Goal: Transaction & Acquisition: Purchase product/service

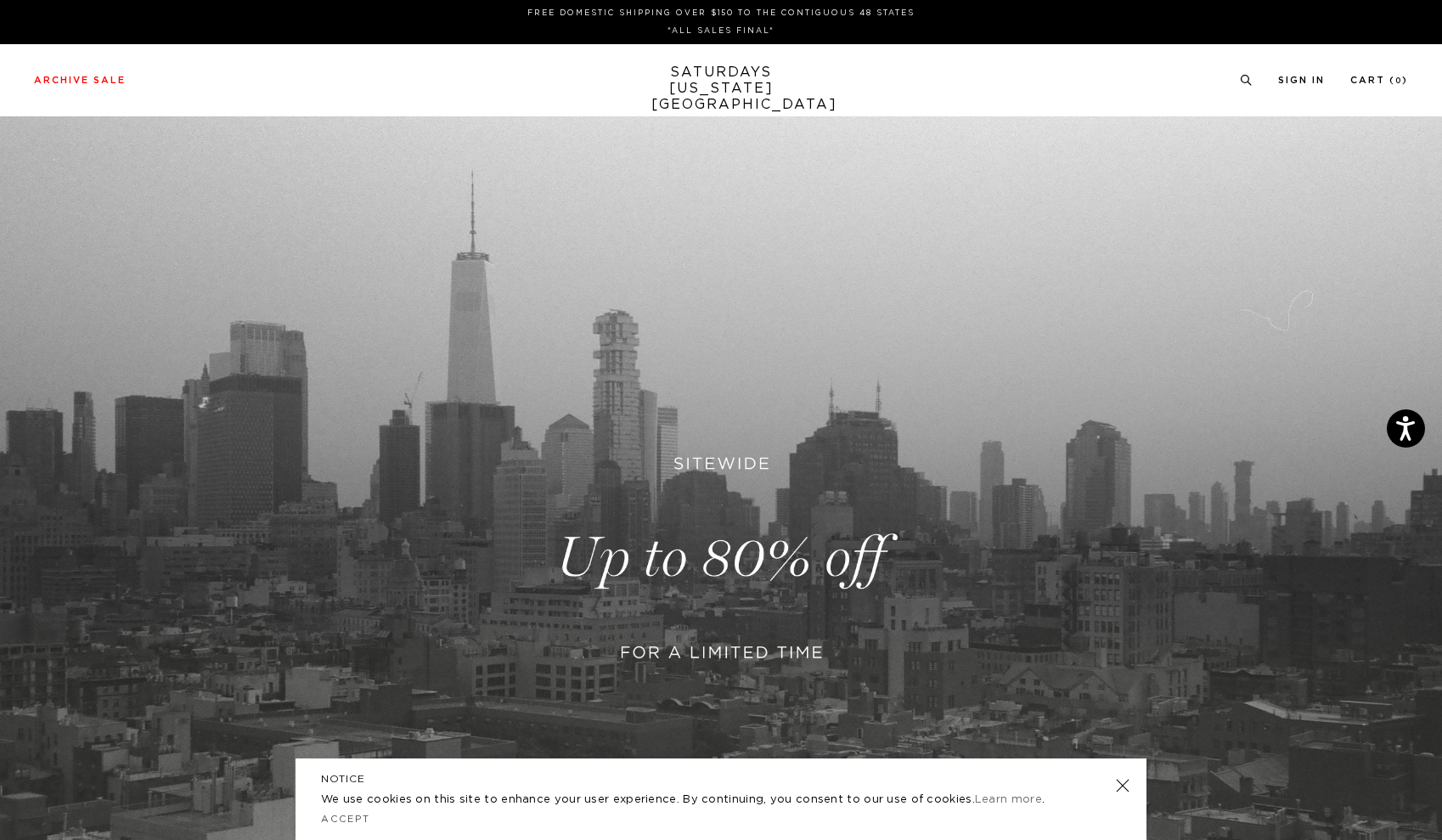
click at [763, 539] on link at bounding box center [721, 558] width 1442 height 883
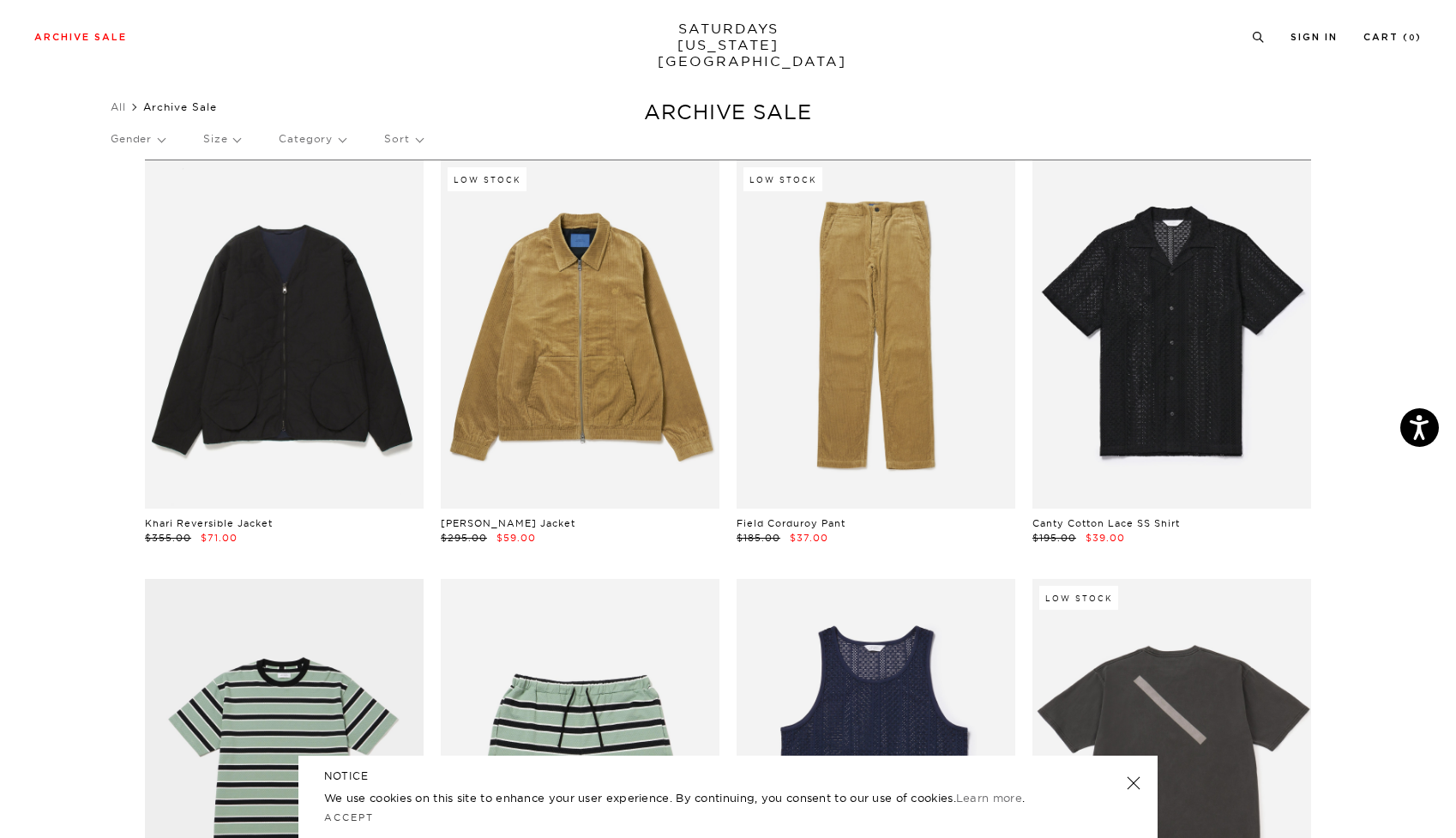
scroll to position [18, 0]
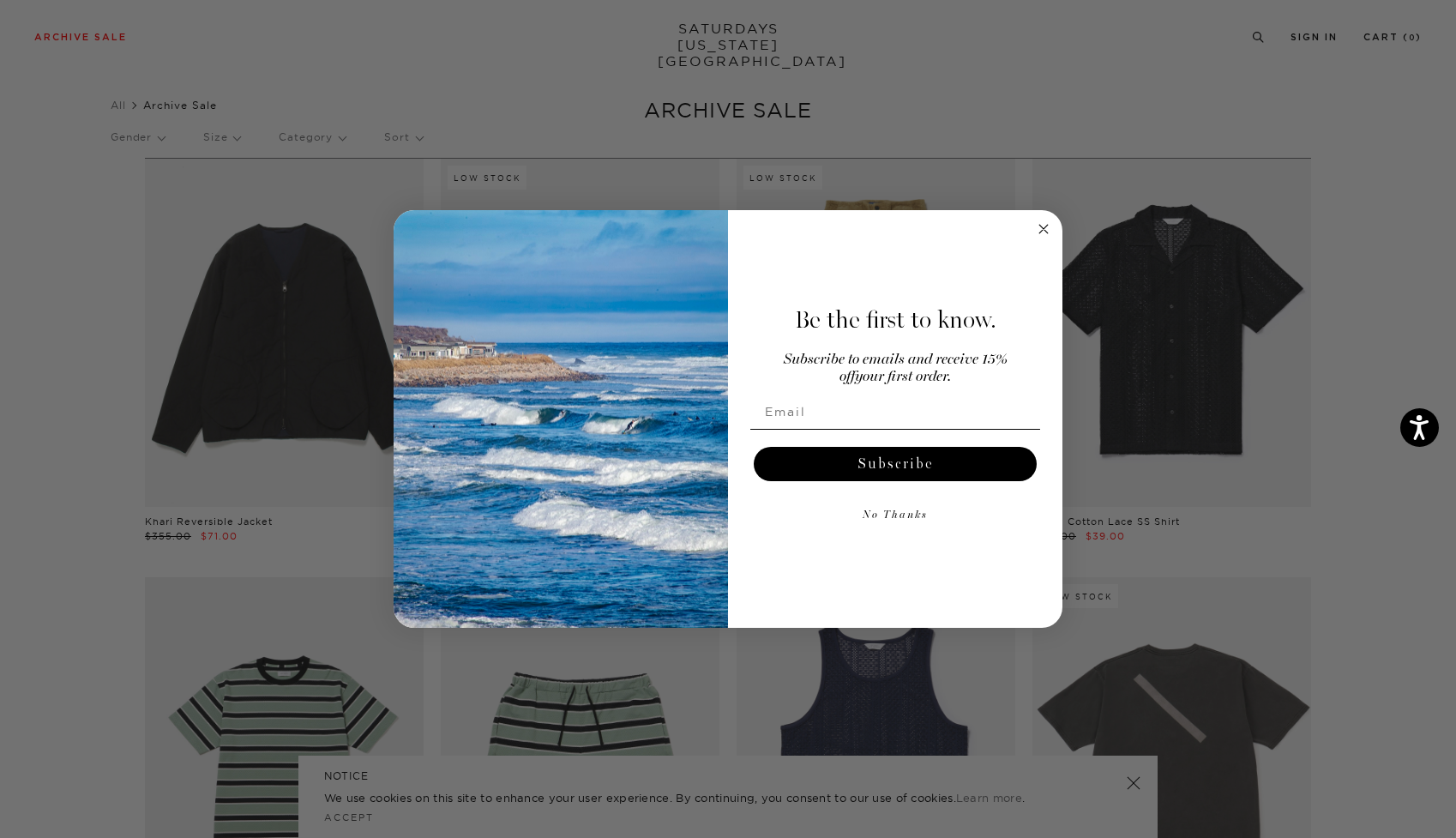
click at [1042, 227] on icon "Close dialog" at bounding box center [1042, 228] width 9 height 9
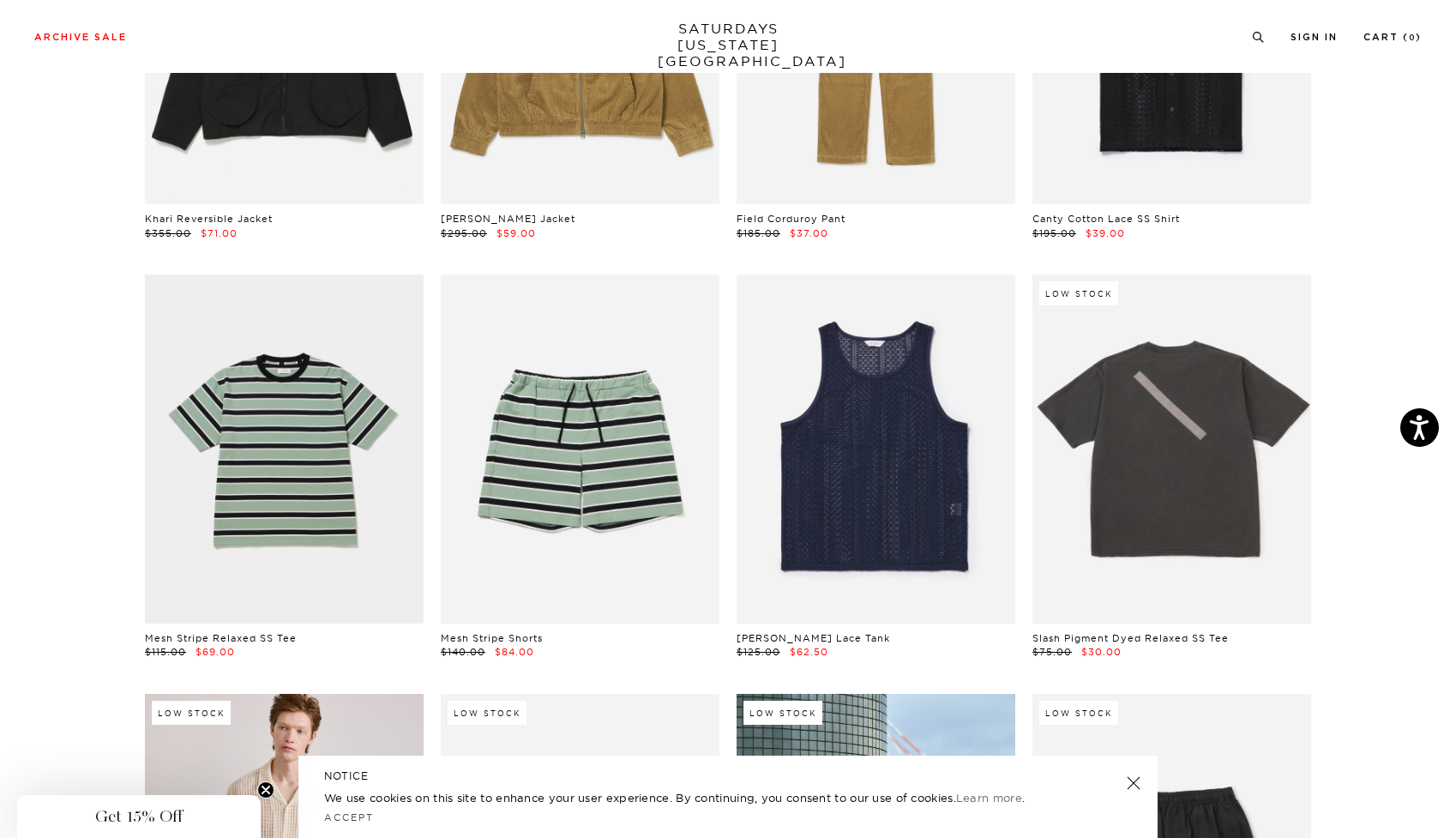
scroll to position [456, 0]
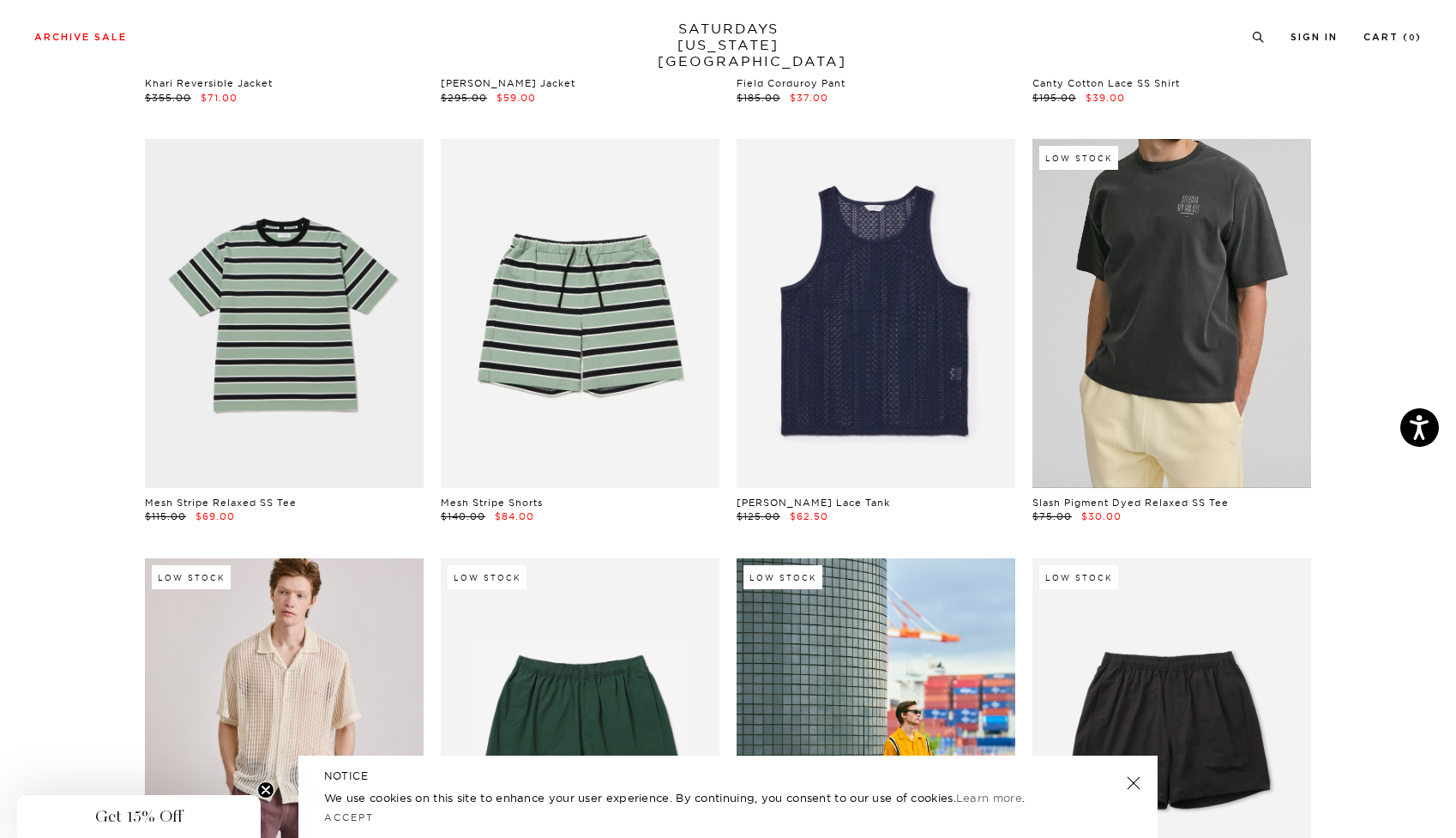
click at [1213, 340] on link at bounding box center [1171, 313] width 278 height 348
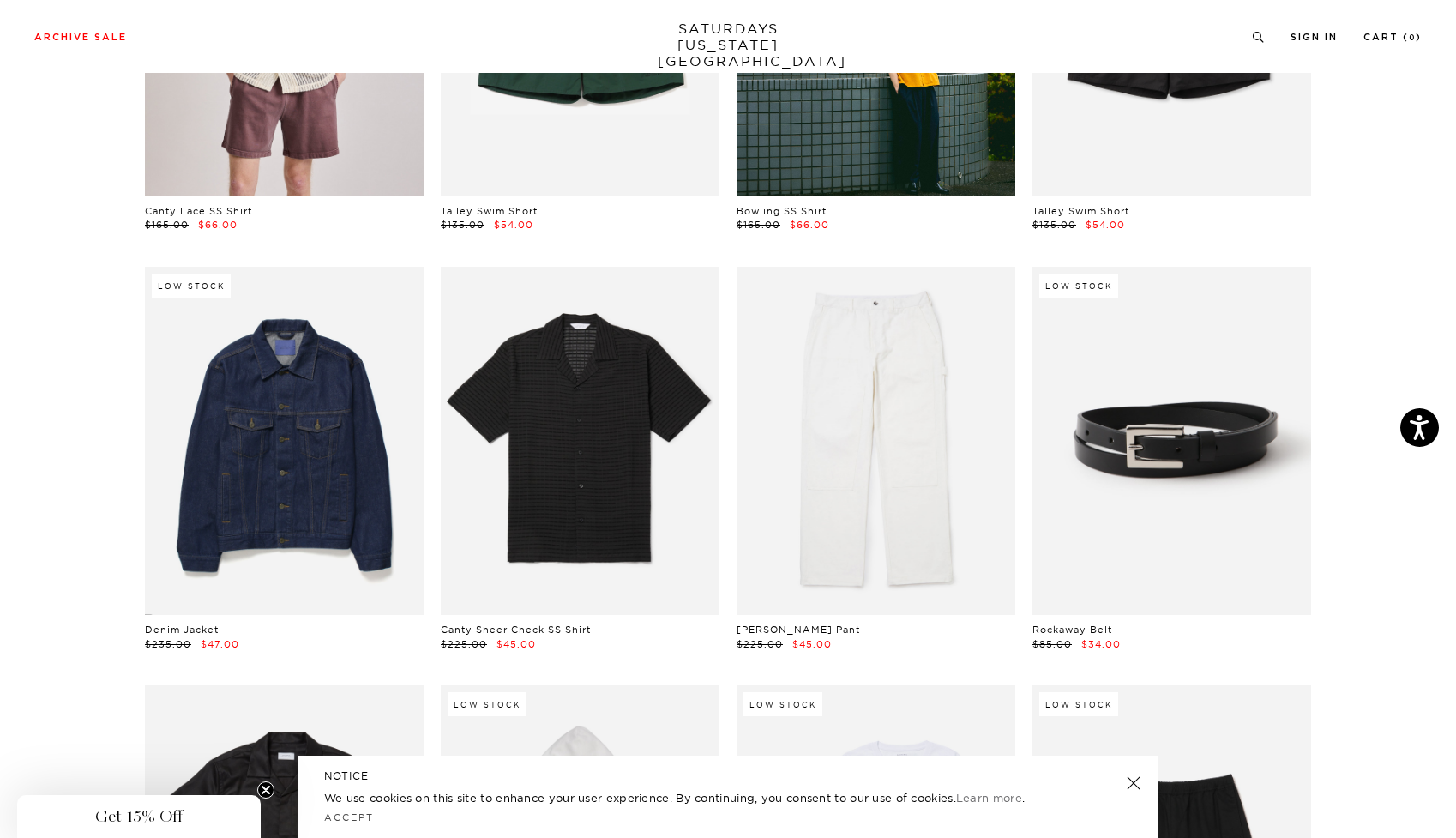
scroll to position [1175, 0]
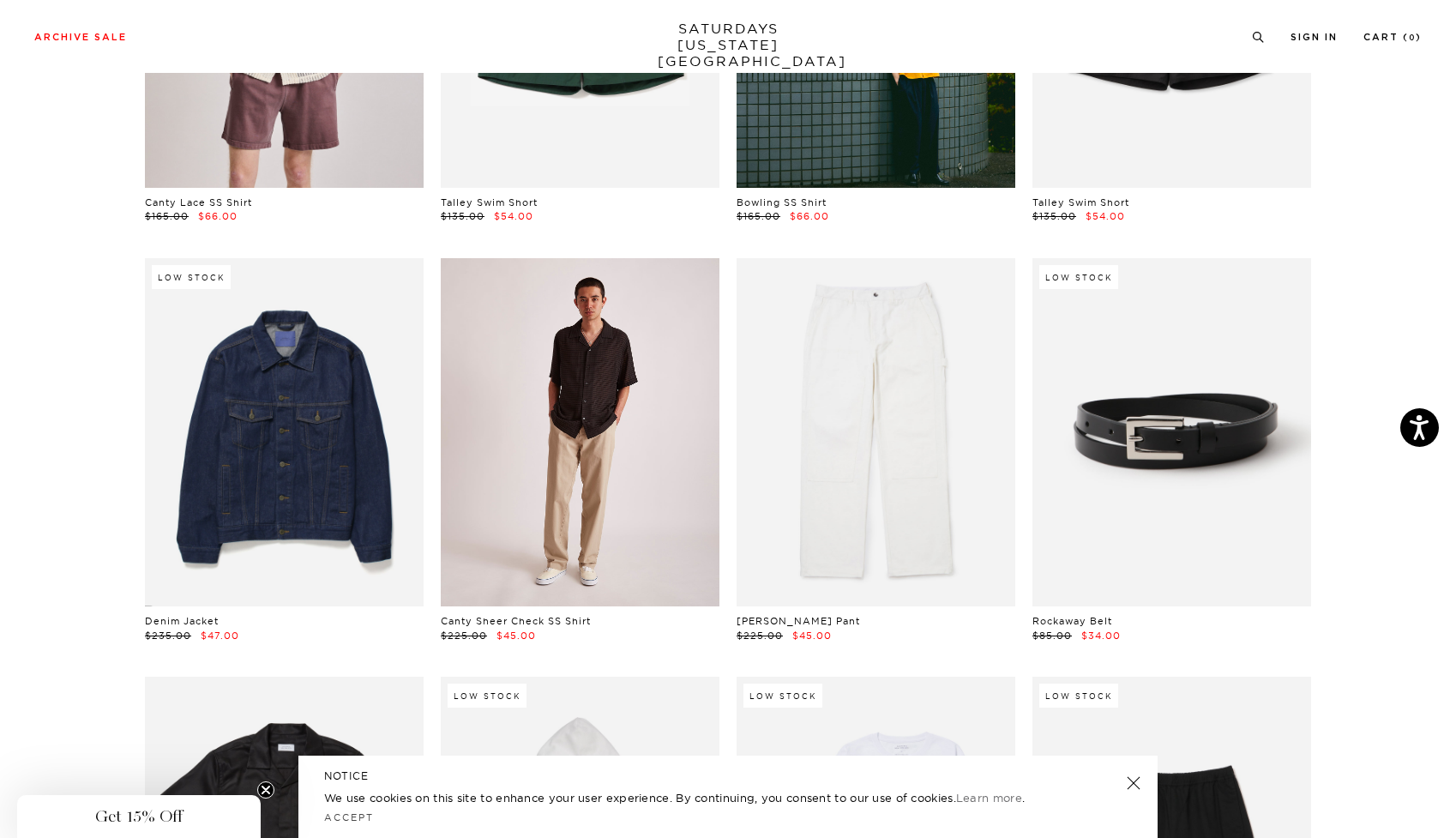
click at [627, 418] on link at bounding box center [580, 432] width 278 height 348
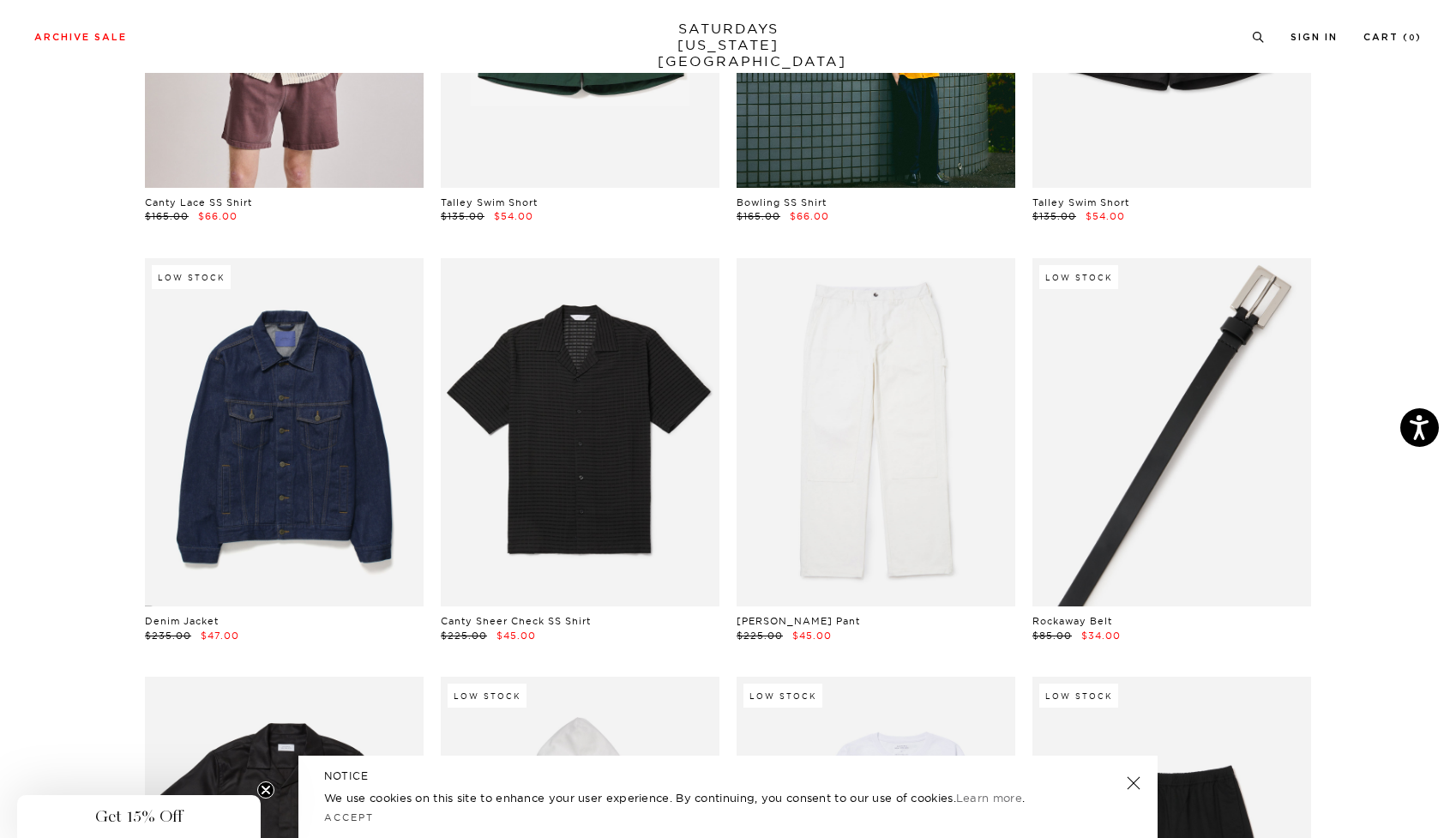
click at [1151, 506] on link at bounding box center [1171, 432] width 278 height 348
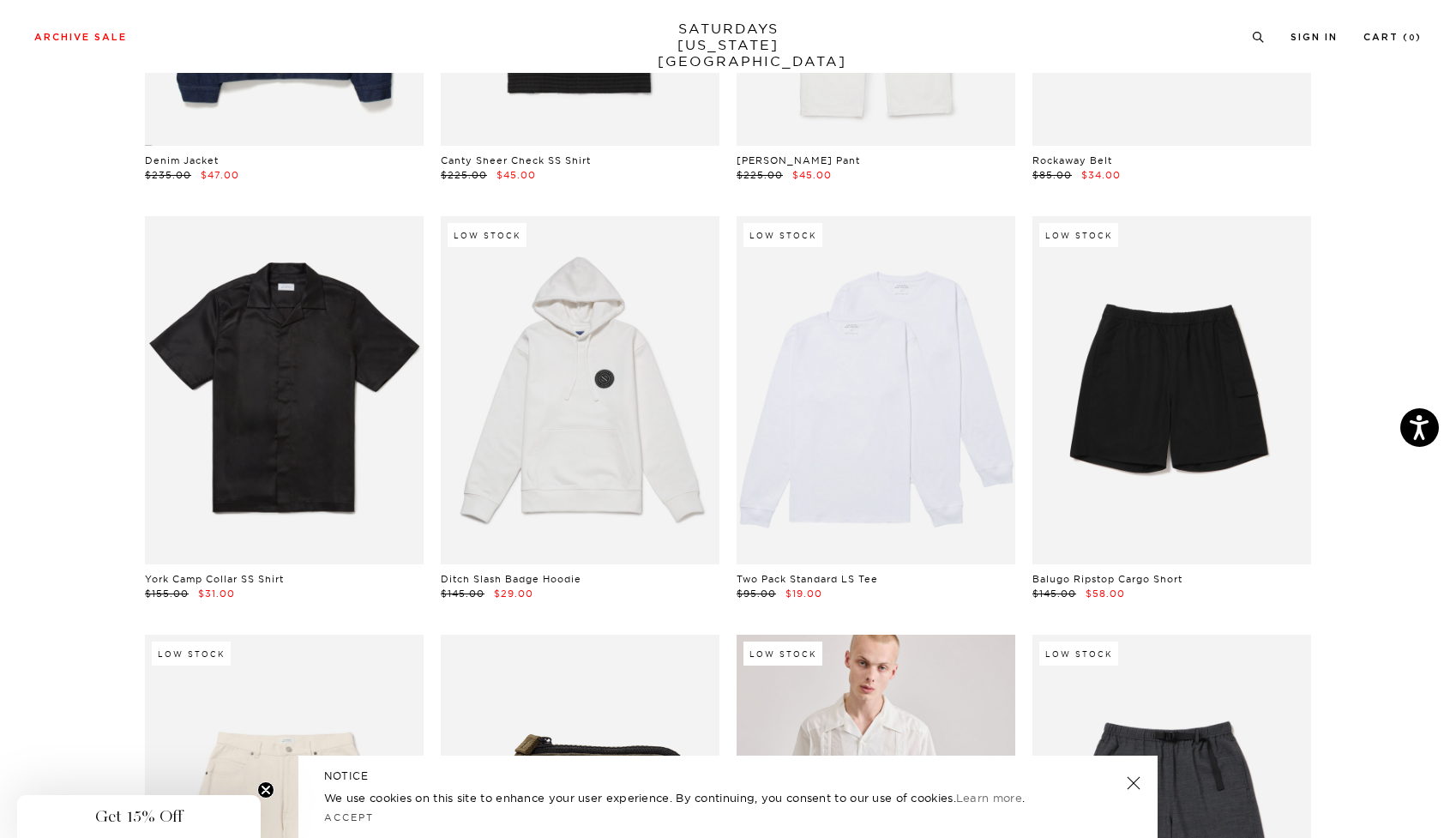
scroll to position [1637, 0]
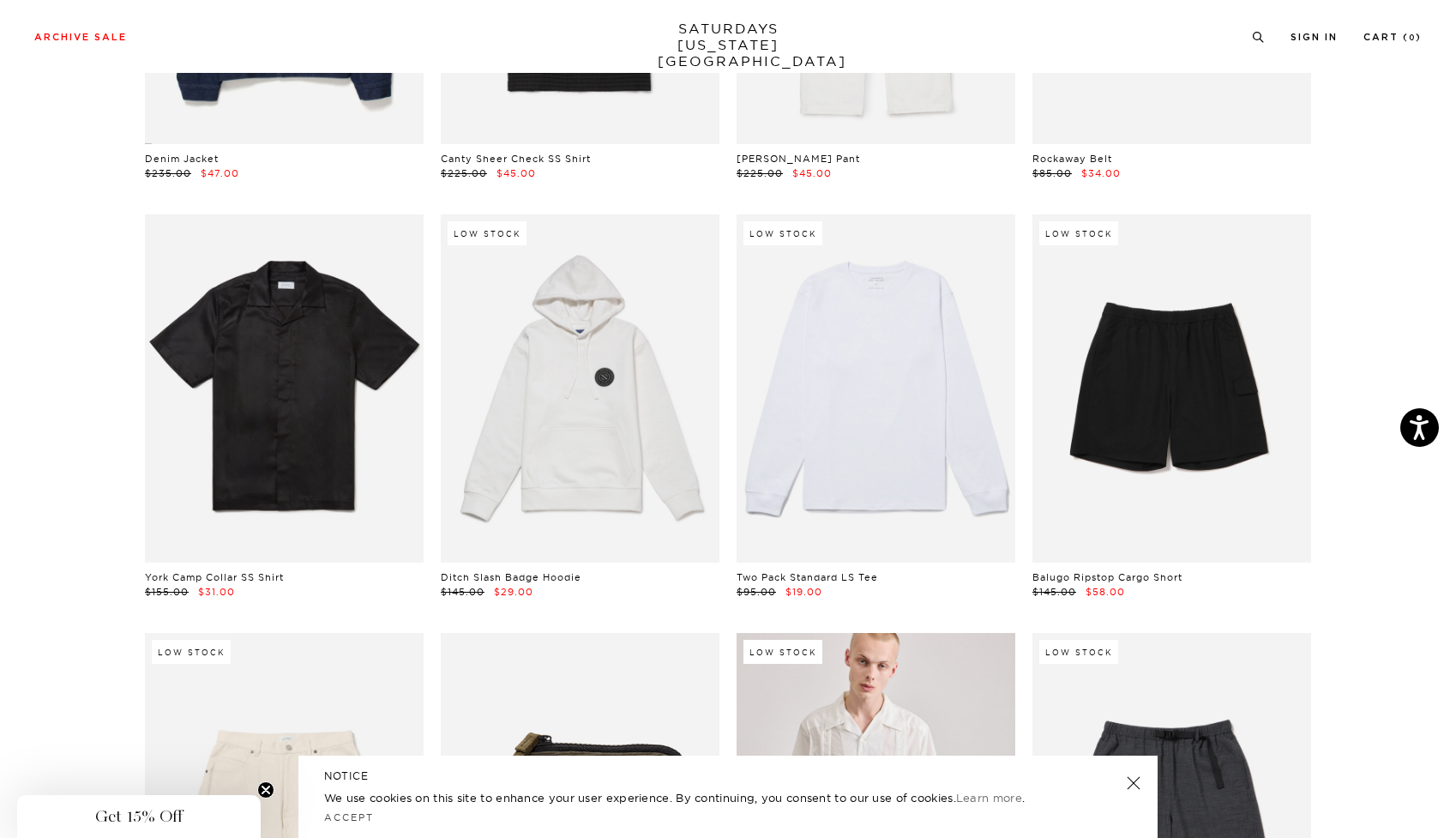
click at [834, 400] on link at bounding box center [875, 389] width 278 height 348
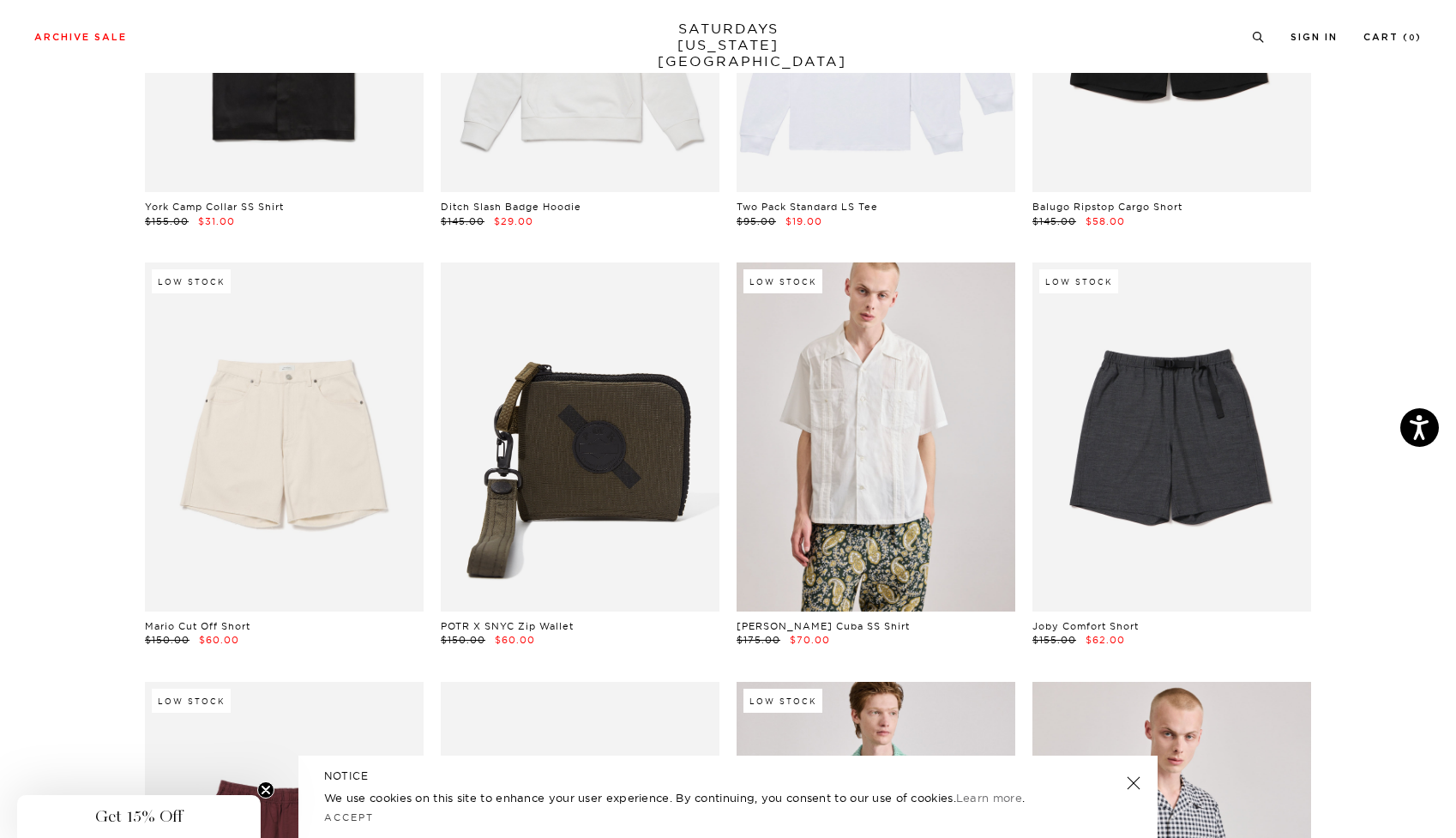
scroll to position [2010, 0]
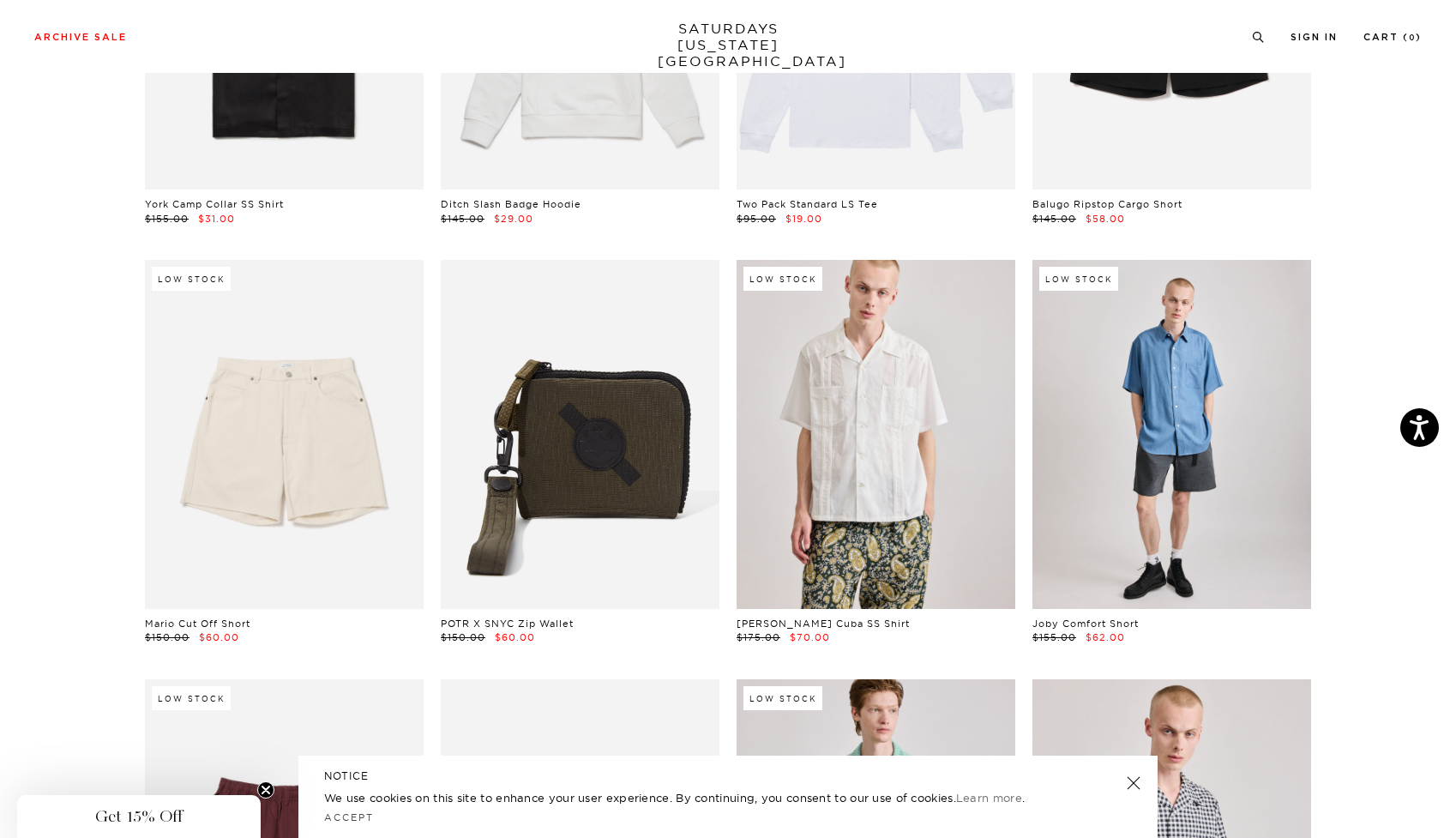
click at [1182, 491] on link at bounding box center [1171, 434] width 278 height 348
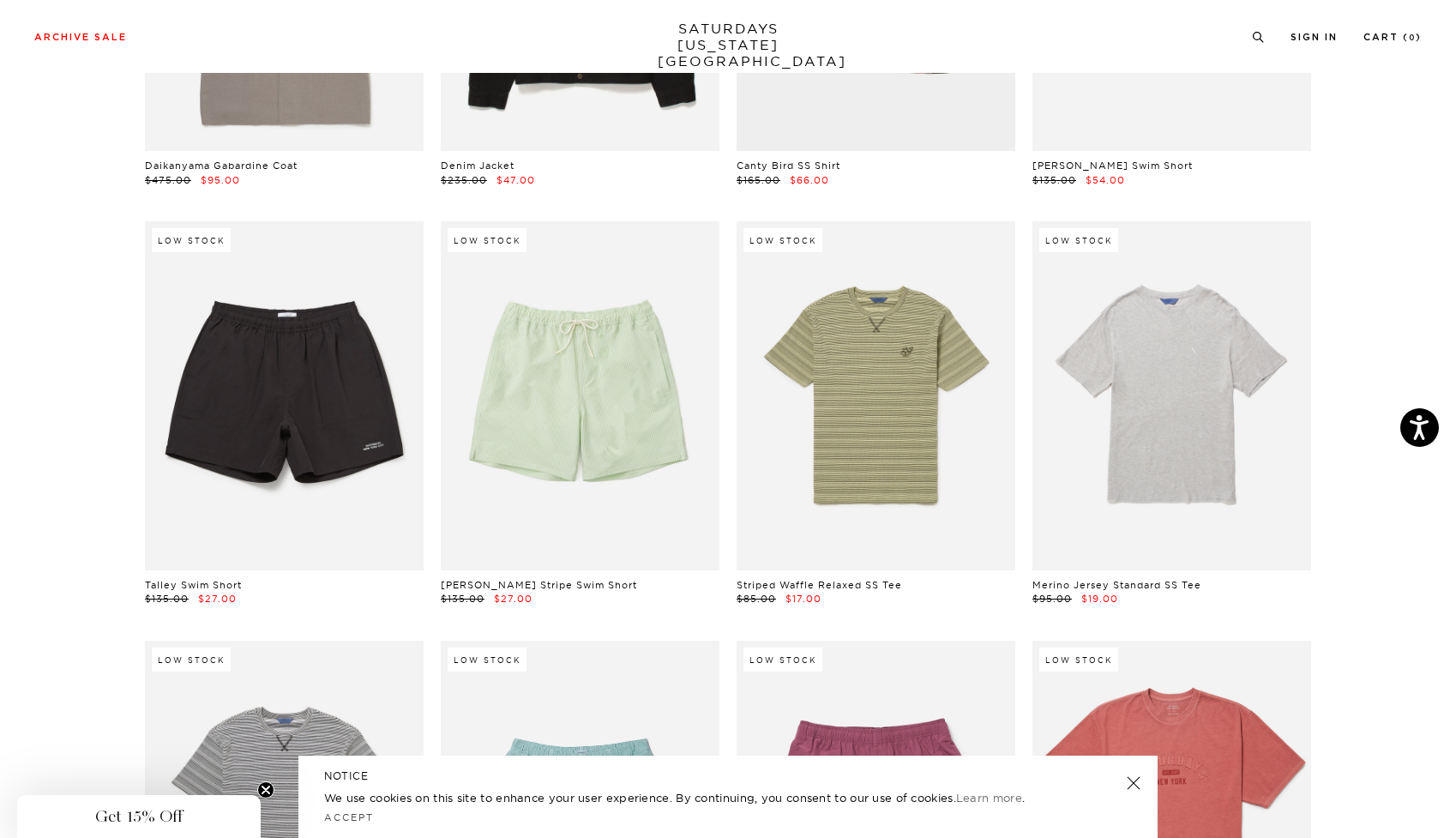
scroll to position [5445, 2]
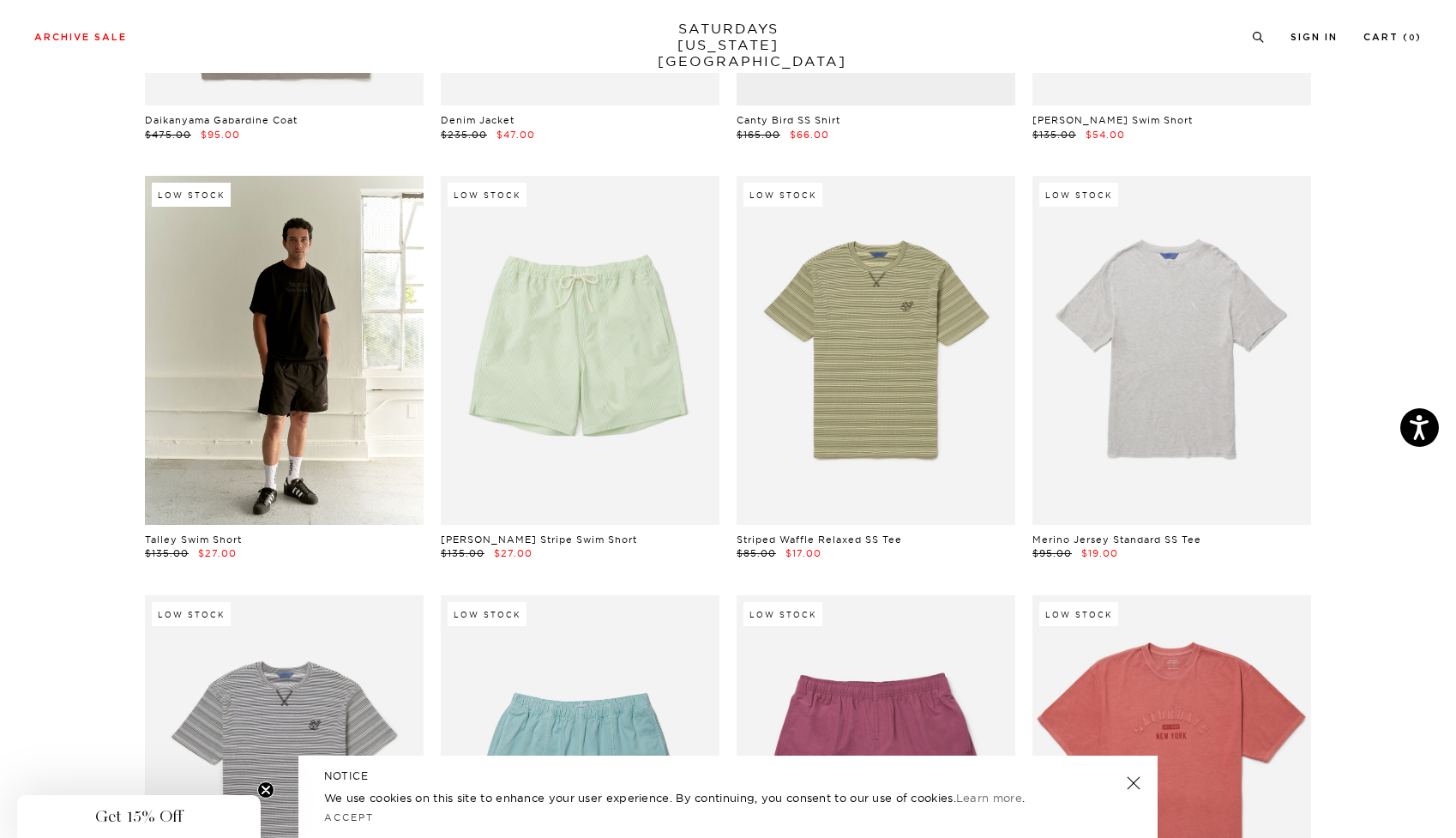
click at [308, 339] on link at bounding box center [284, 350] width 278 height 348
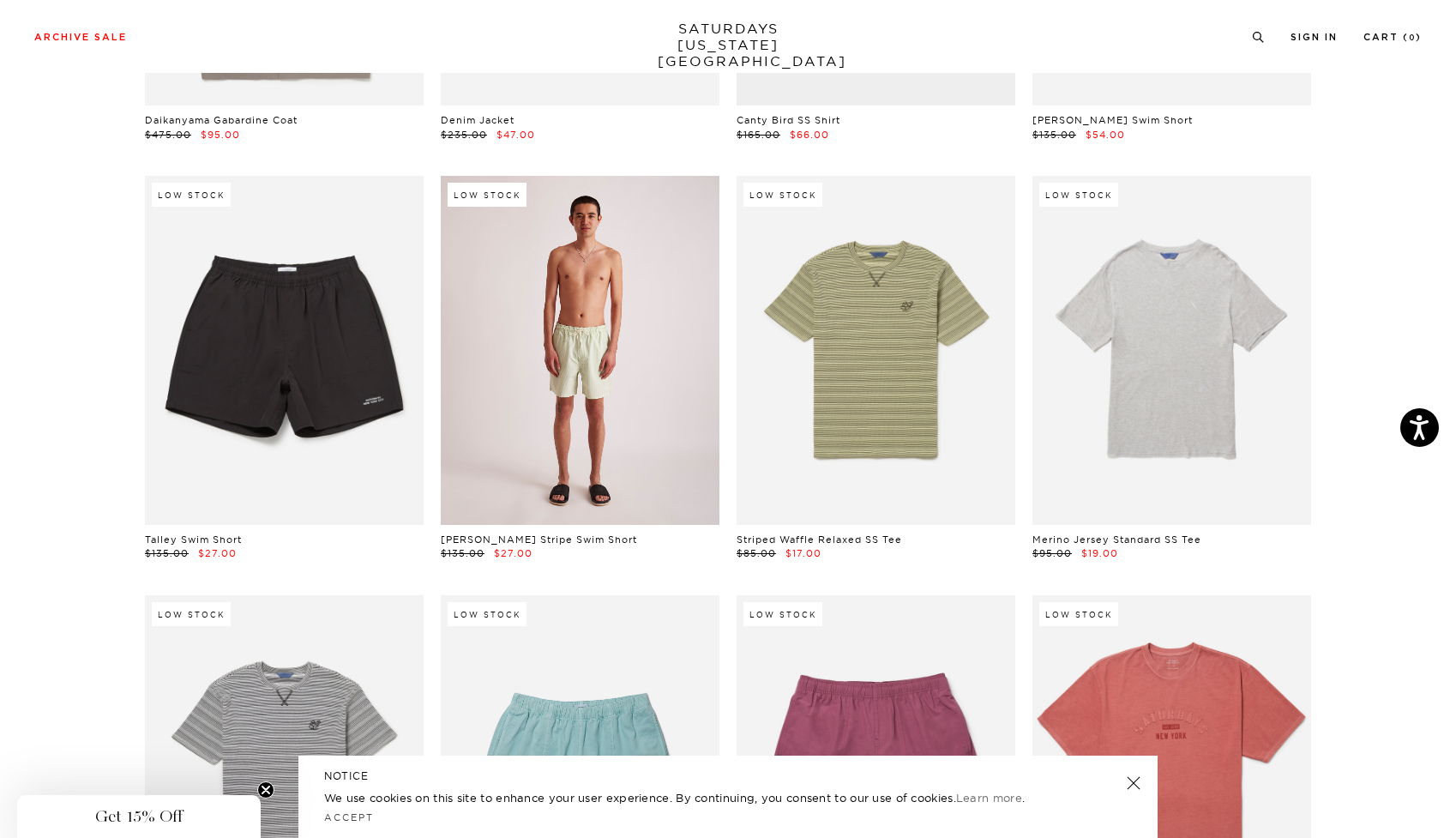
click at [641, 418] on link at bounding box center [580, 350] width 278 height 348
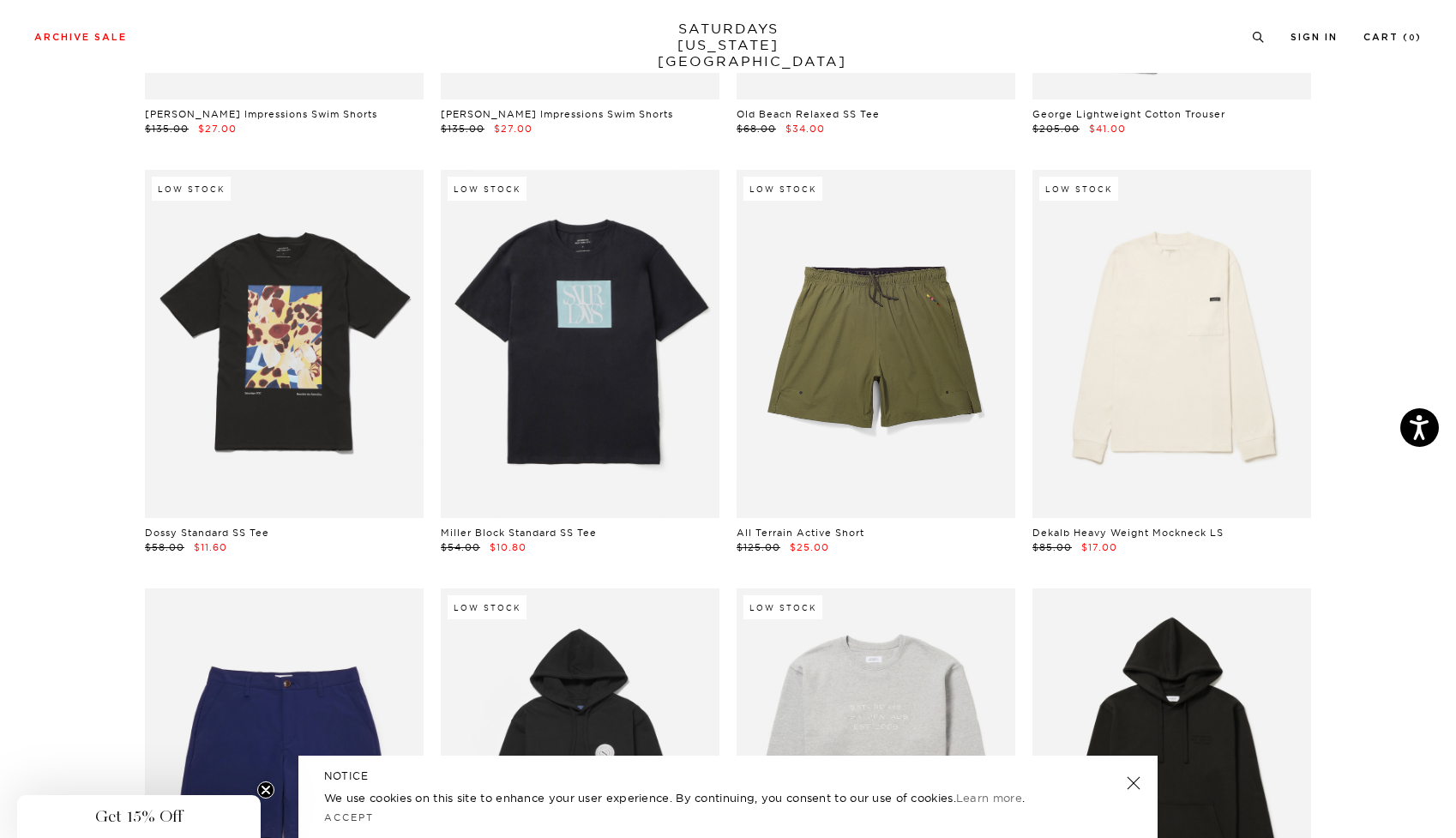
scroll to position [6710, 2]
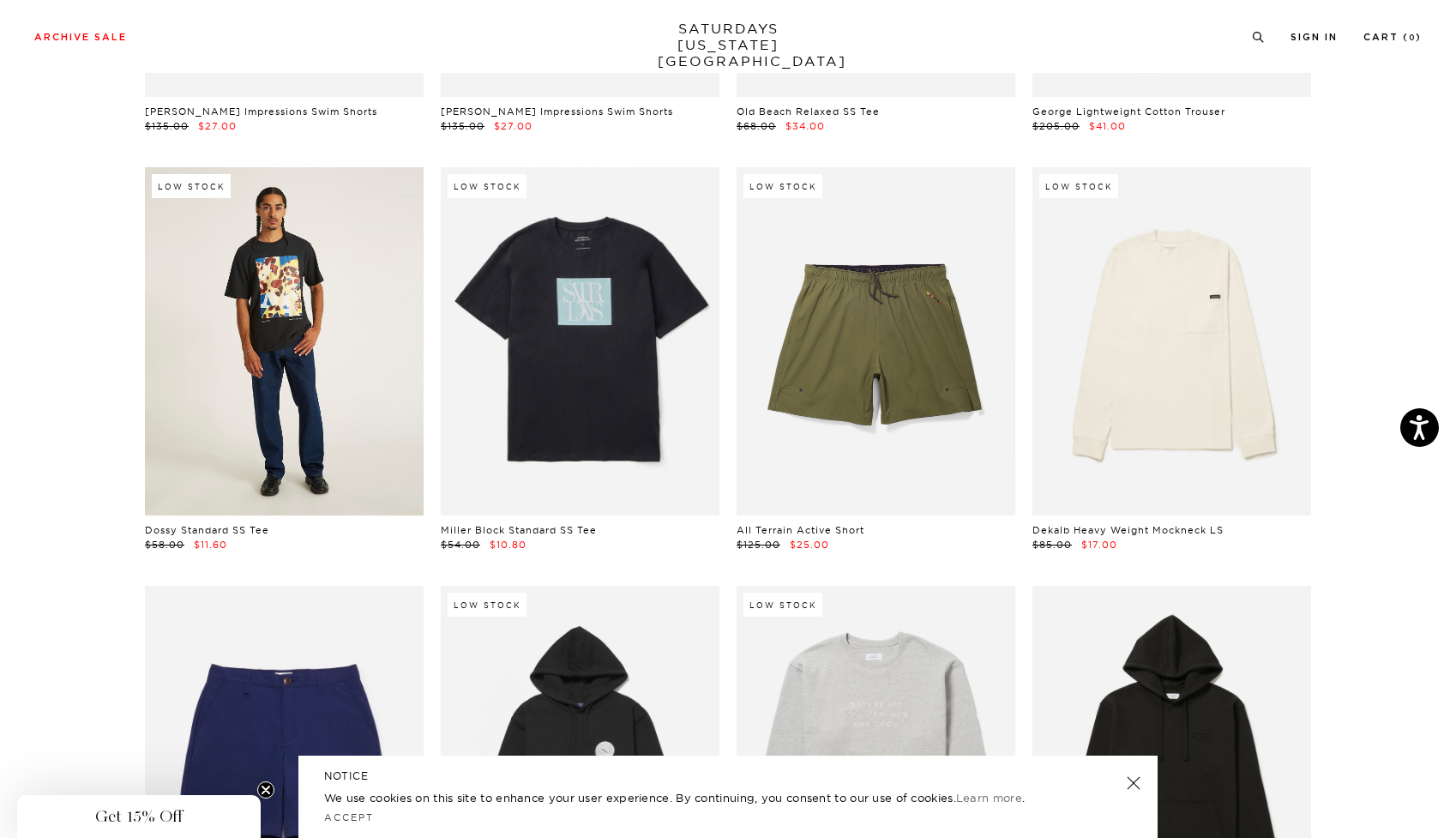
click at [254, 300] on link at bounding box center [284, 341] width 278 height 348
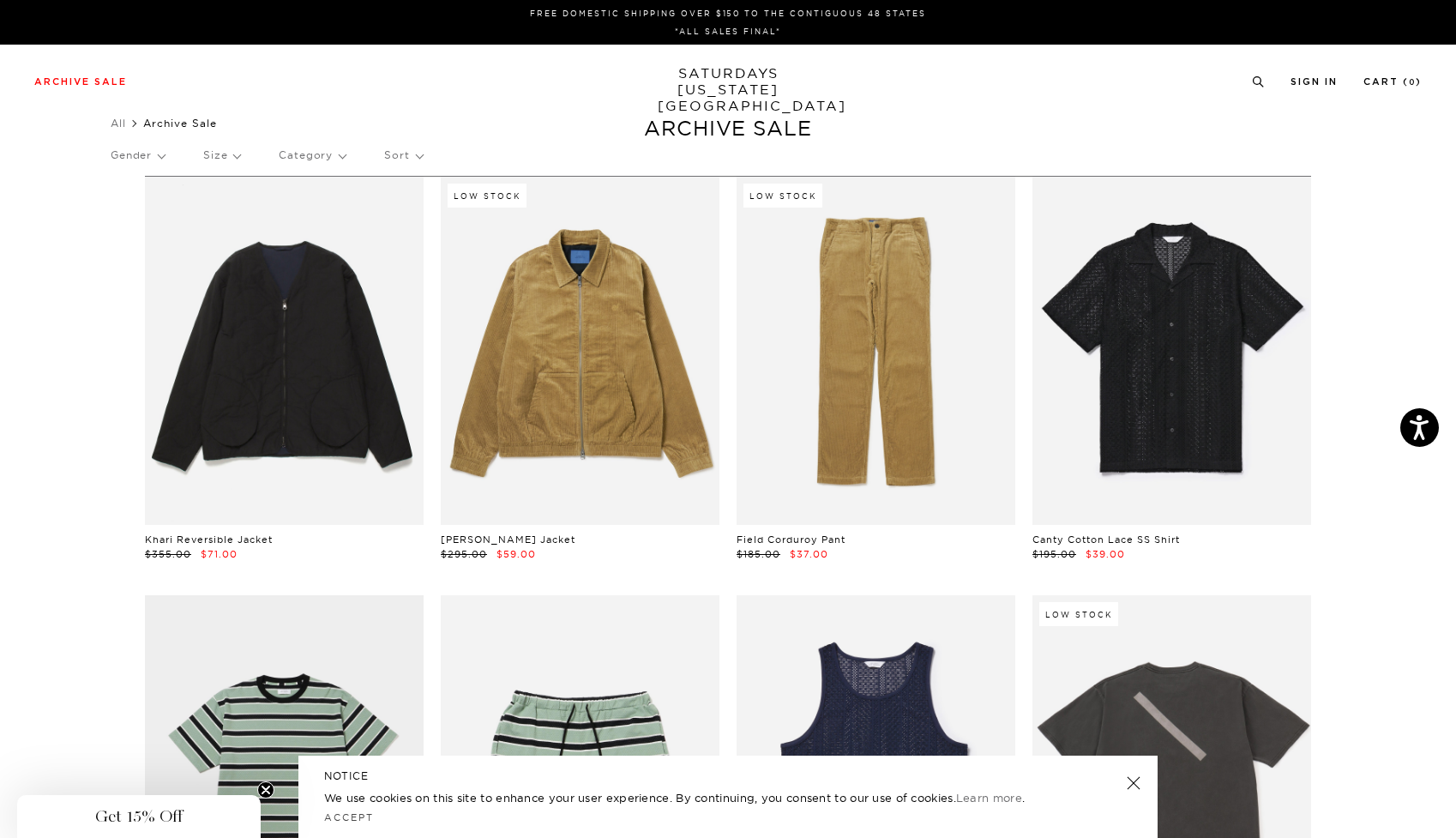
scroll to position [0, 0]
click at [226, 156] on p "Size" at bounding box center [221, 155] width 37 height 40
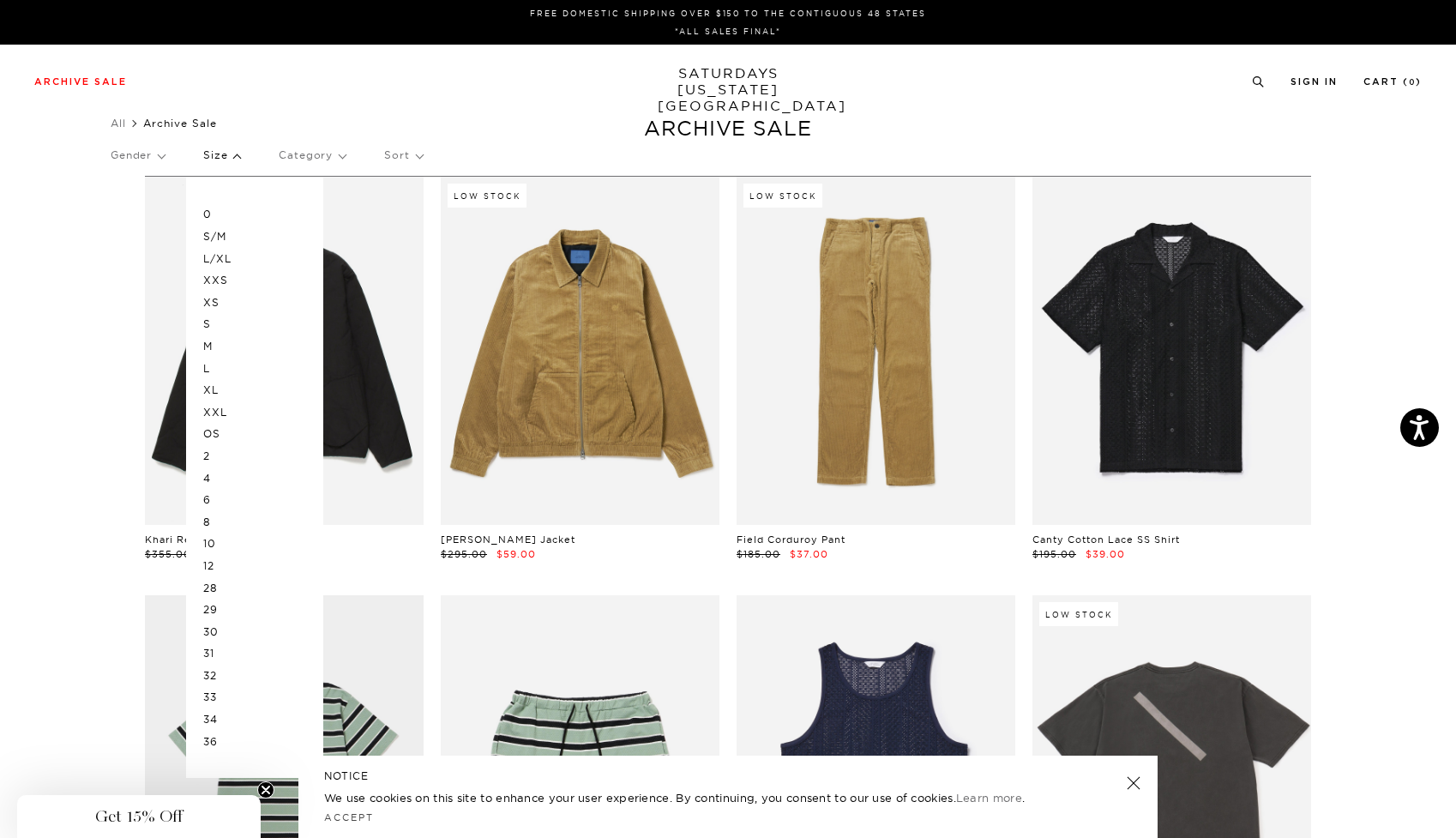
click at [218, 384] on p "XL" at bounding box center [254, 390] width 102 height 22
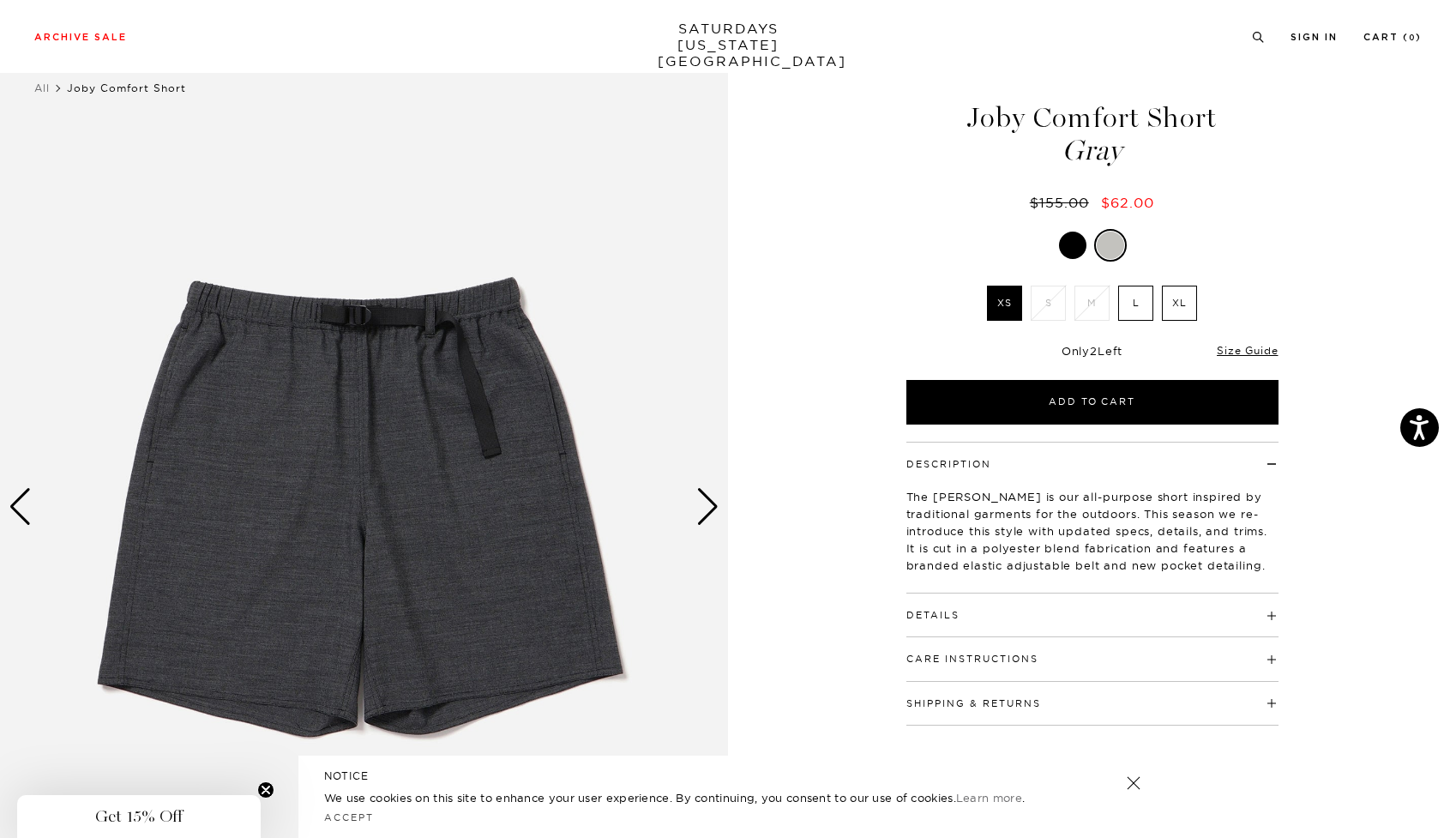
scroll to position [36, 0]
click at [703, 499] on div "Next slide" at bounding box center [708, 506] width 23 height 38
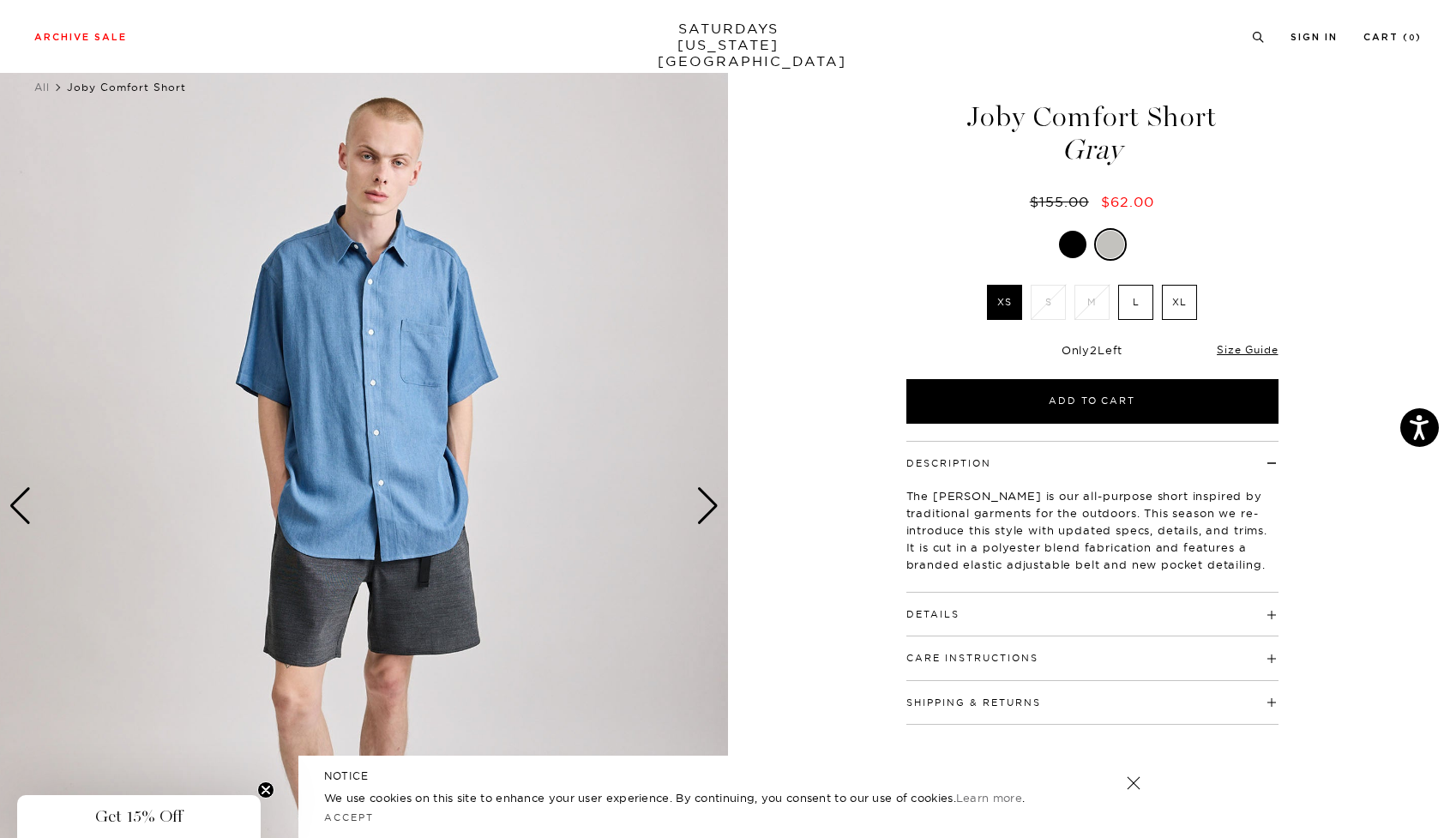
click at [703, 499] on div "Next slide" at bounding box center [708, 506] width 23 height 38
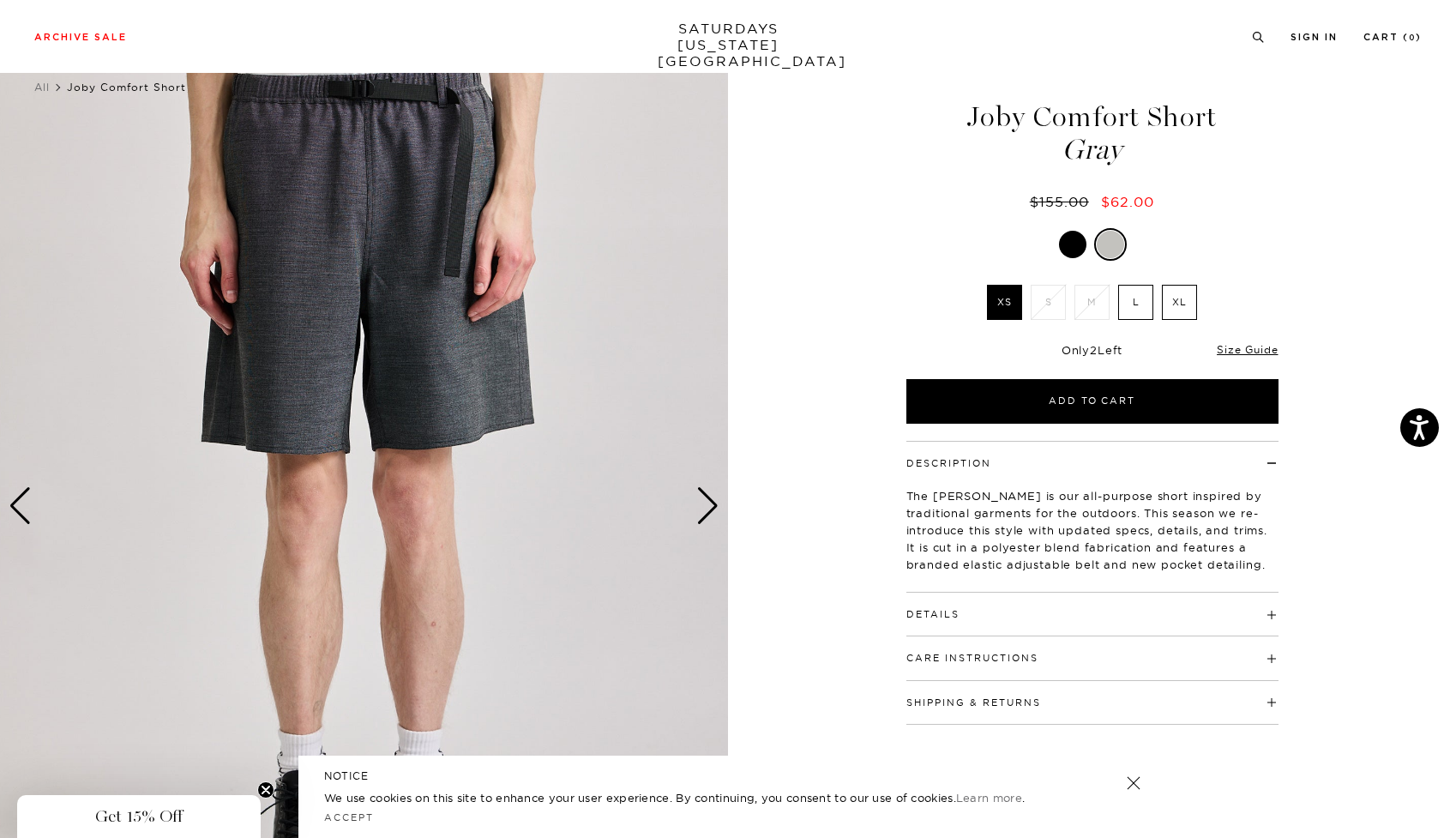
click at [703, 499] on div "Next slide" at bounding box center [708, 506] width 23 height 38
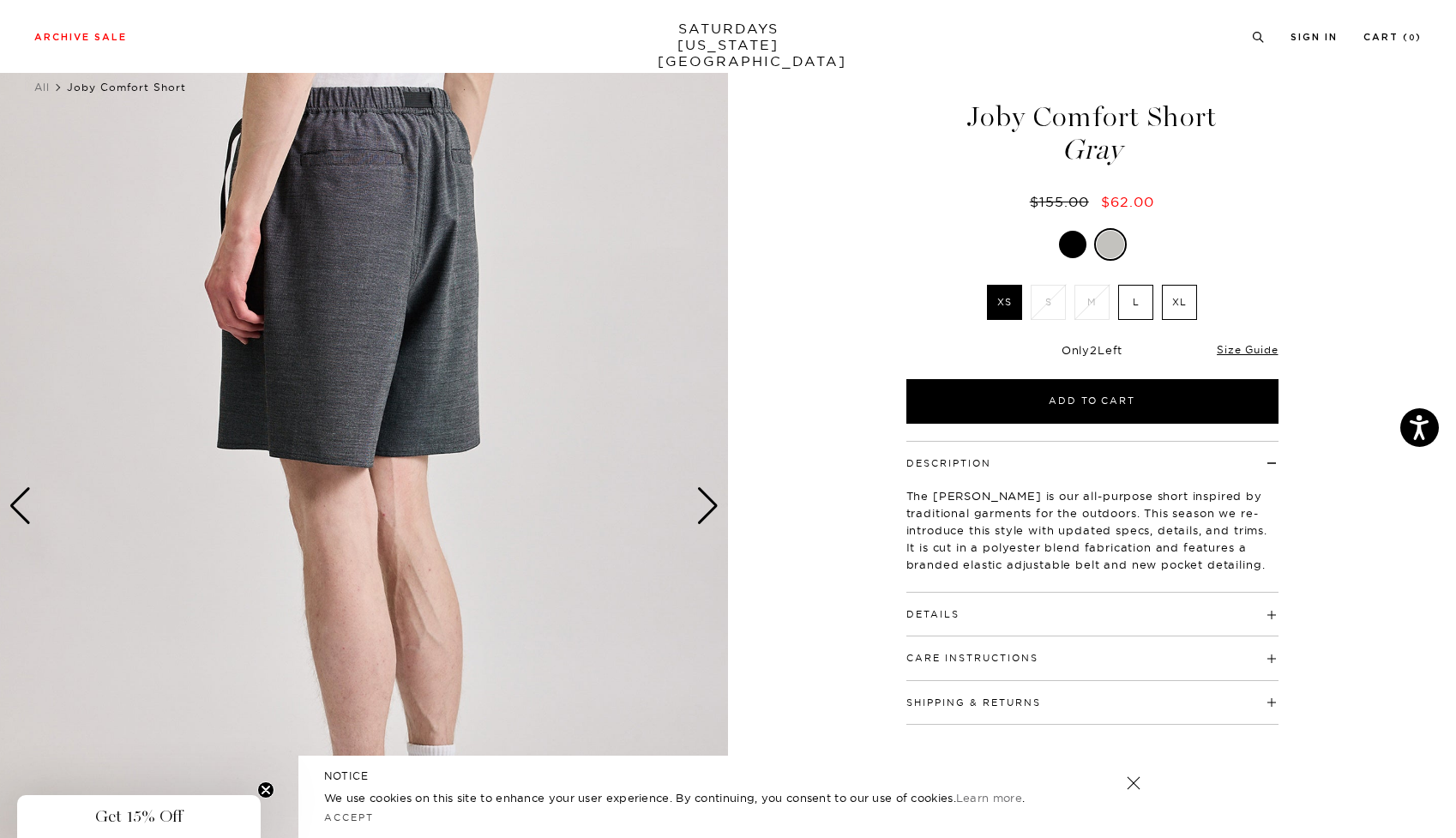
click at [703, 499] on div "Next slide" at bounding box center [708, 506] width 23 height 38
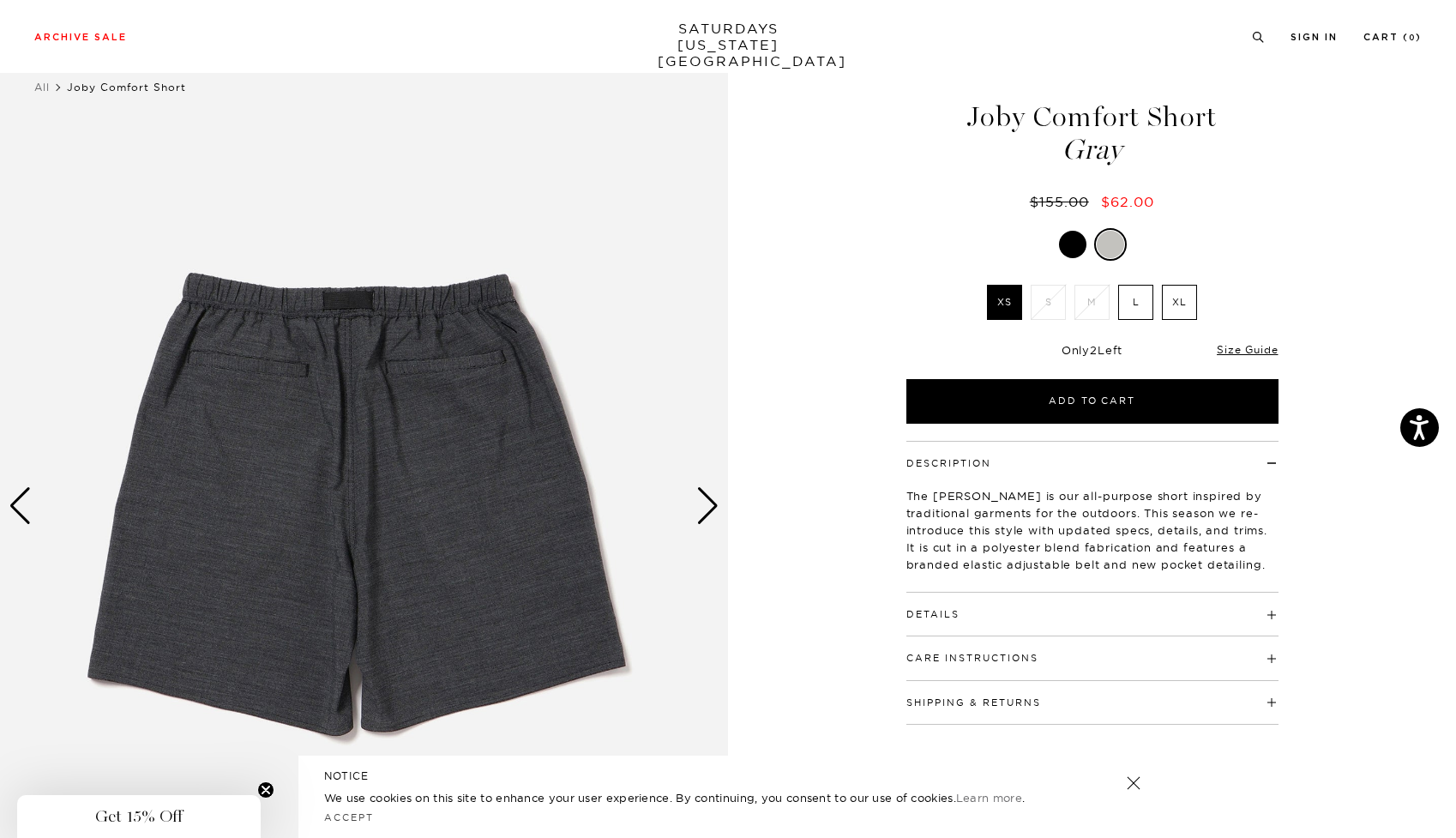
click at [703, 499] on div "Next slide" at bounding box center [708, 506] width 23 height 38
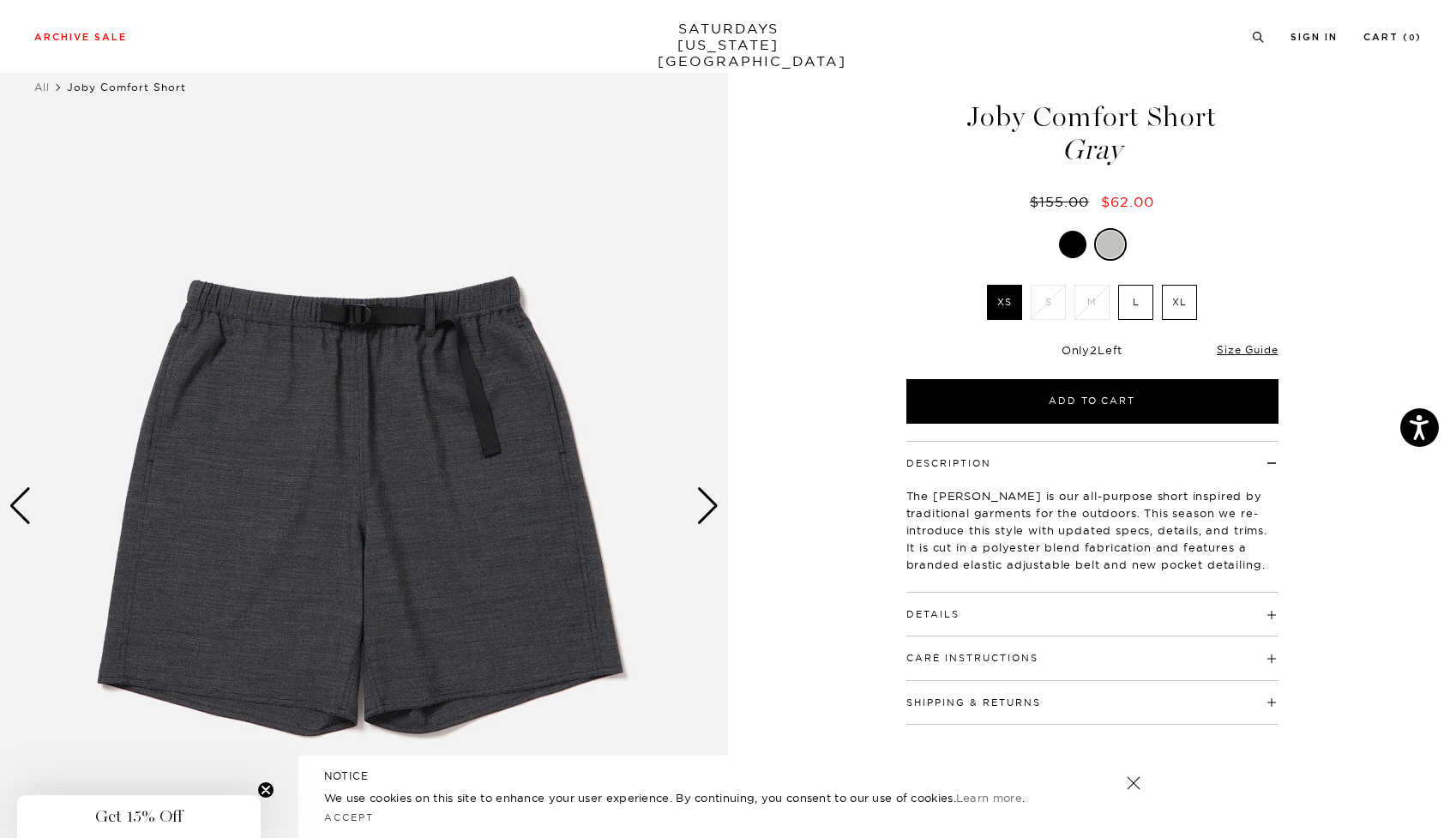
click at [947, 610] on button "Details" at bounding box center [932, 615] width 53 height 10
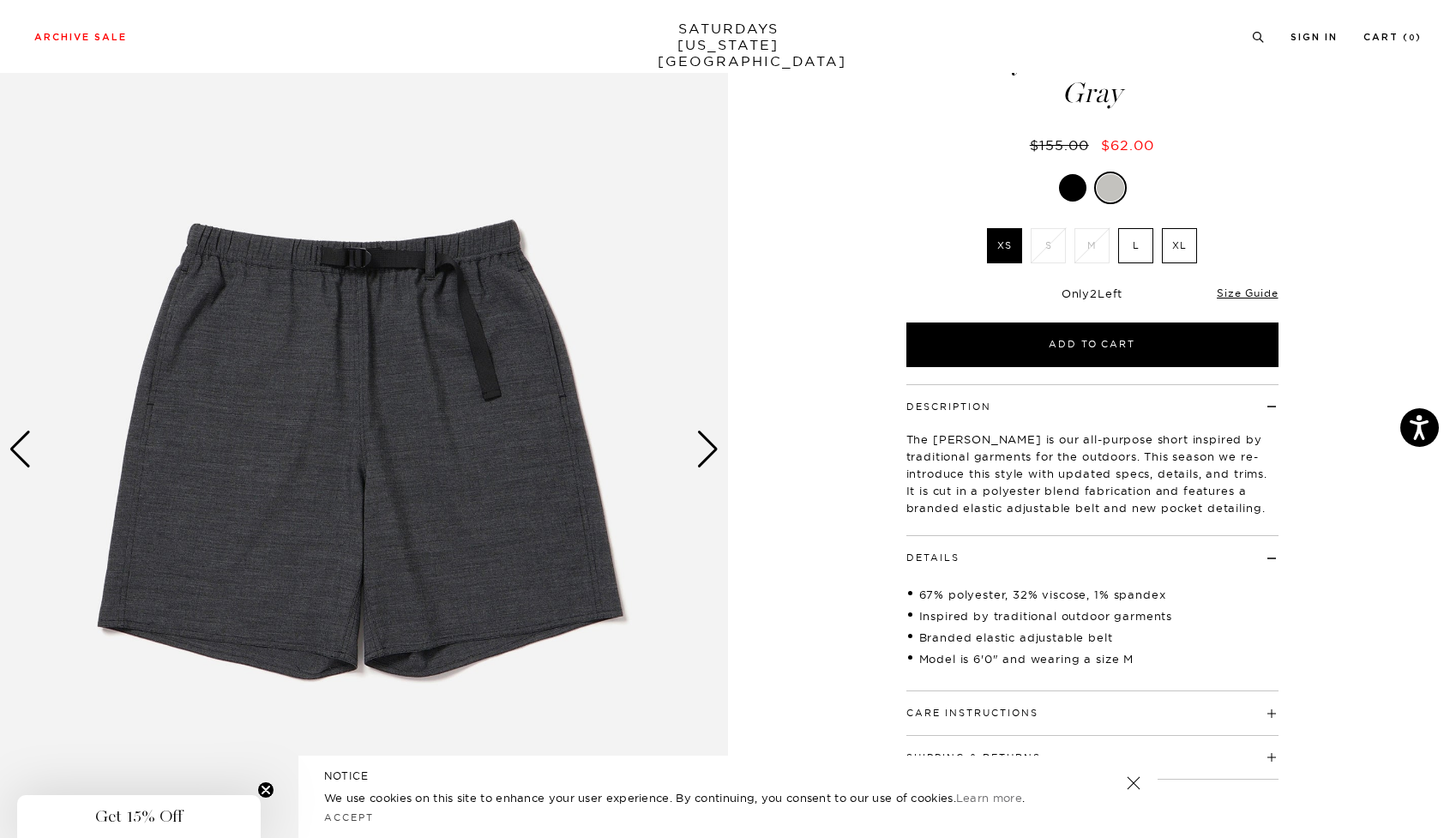
scroll to position [119, 0]
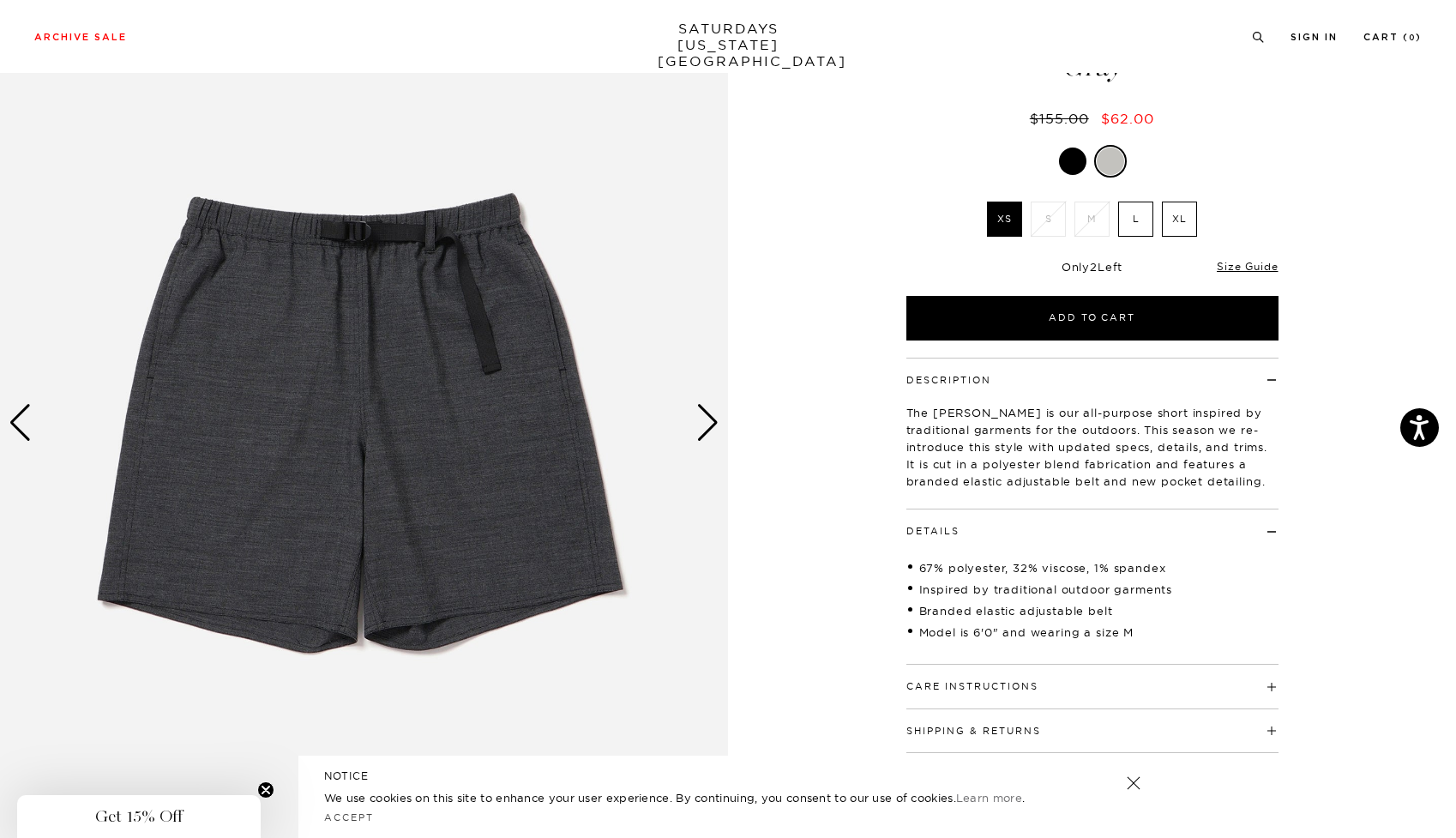
click at [960, 681] on button "Care Instructions" at bounding box center [972, 686] width 132 height 10
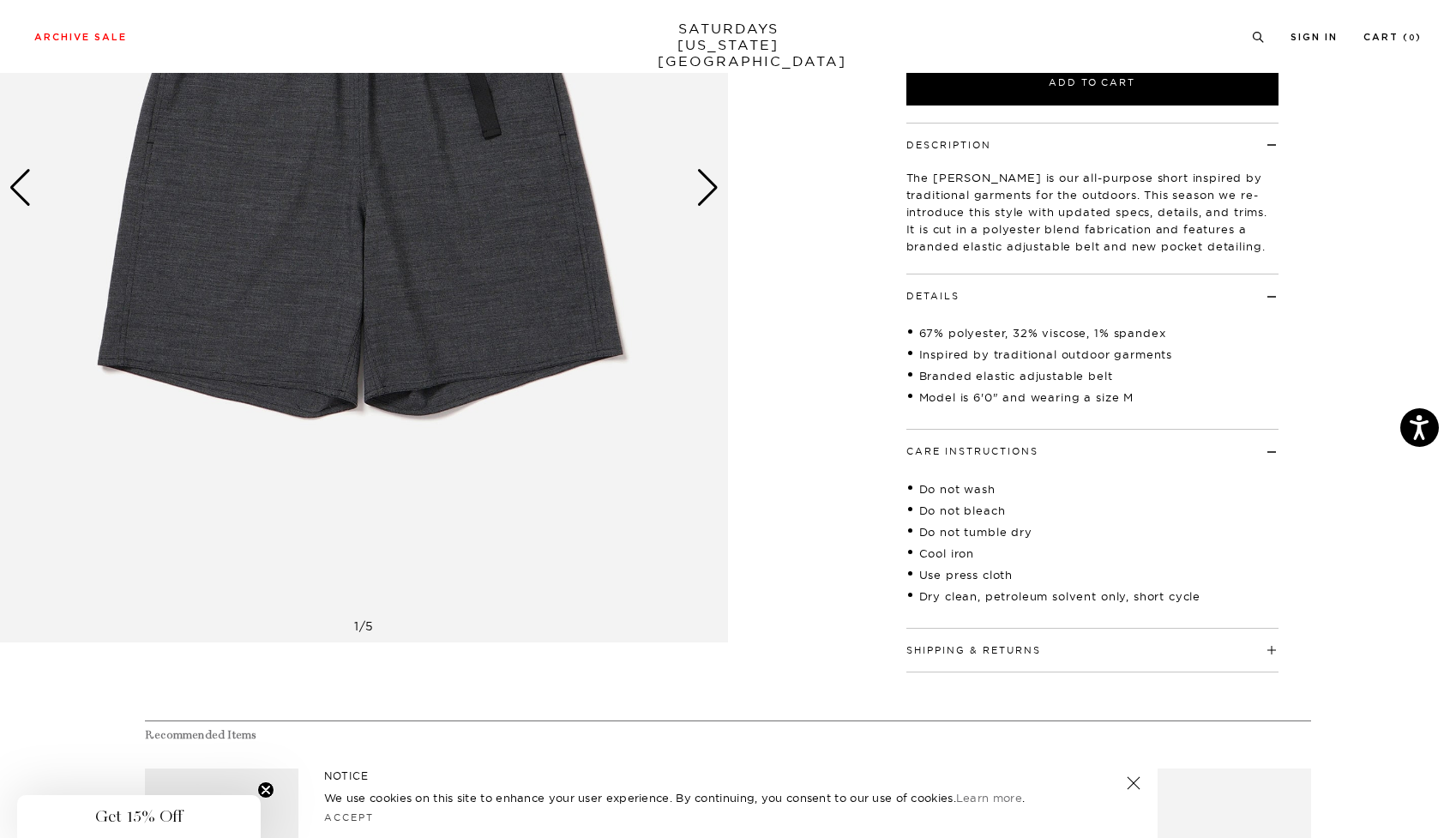
scroll to position [431, 0]
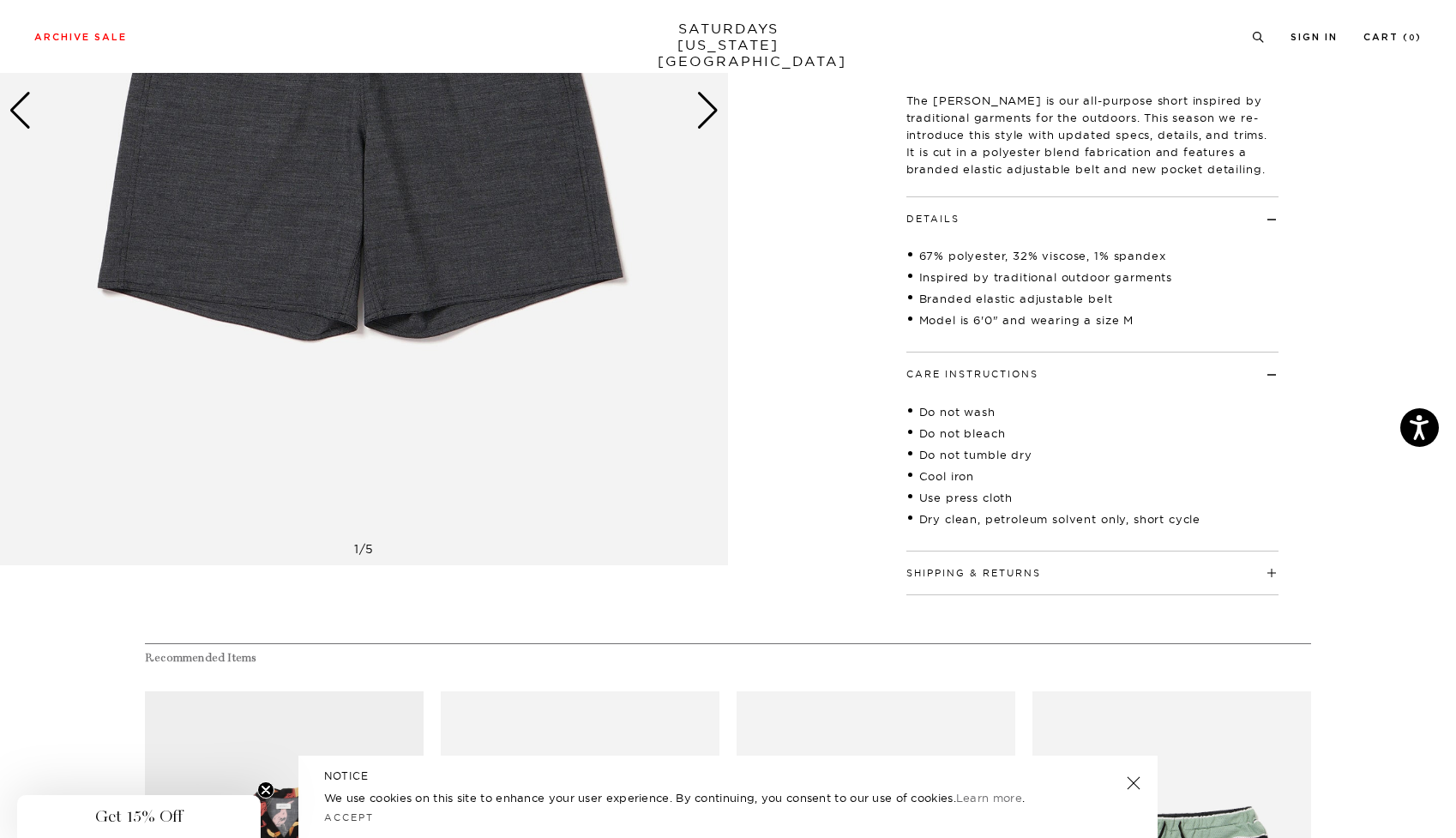
click at [979, 563] on h4 "Shipping & Returns" at bounding box center [1092, 565] width 372 height 28
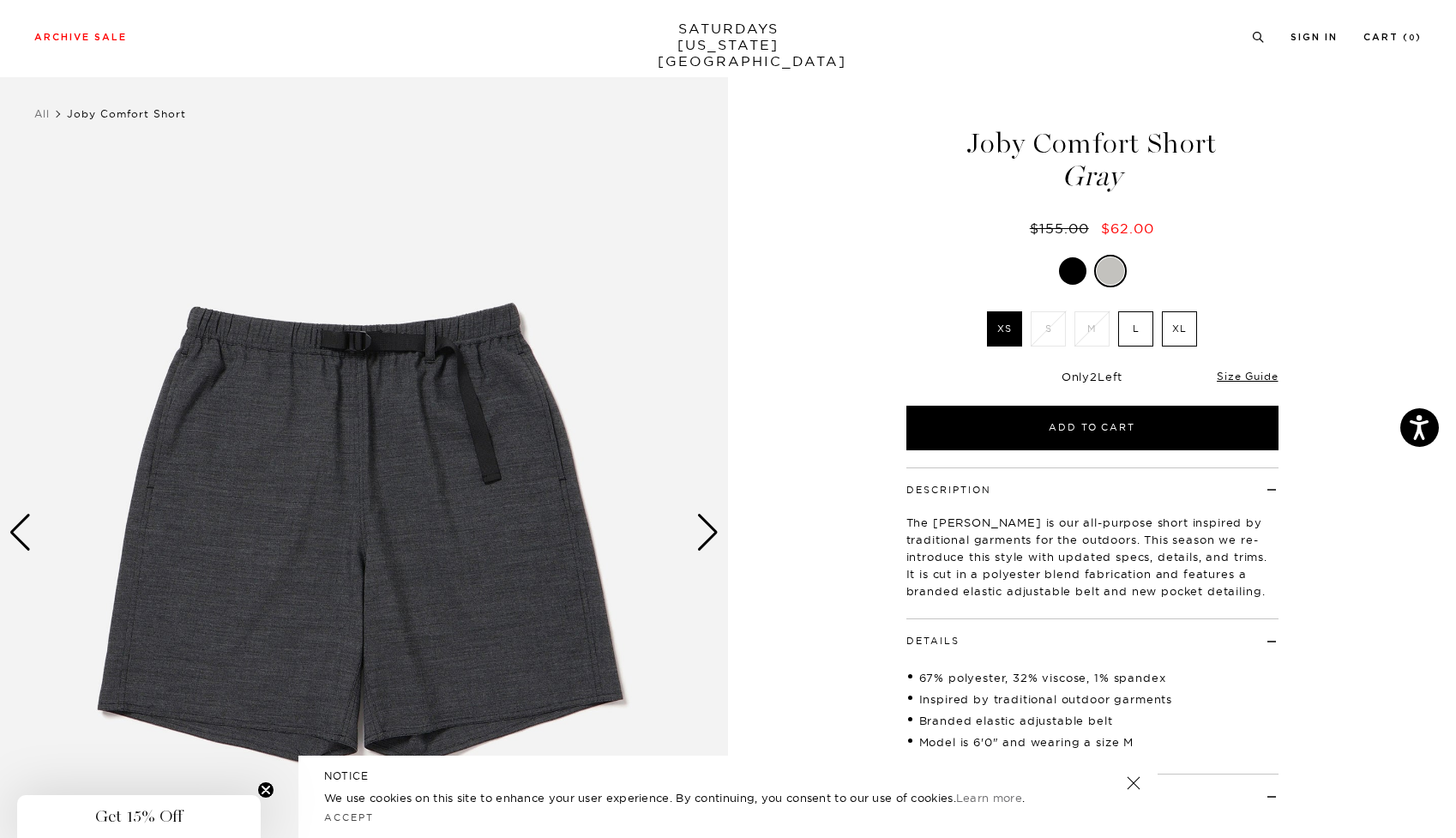
scroll to position [2, 0]
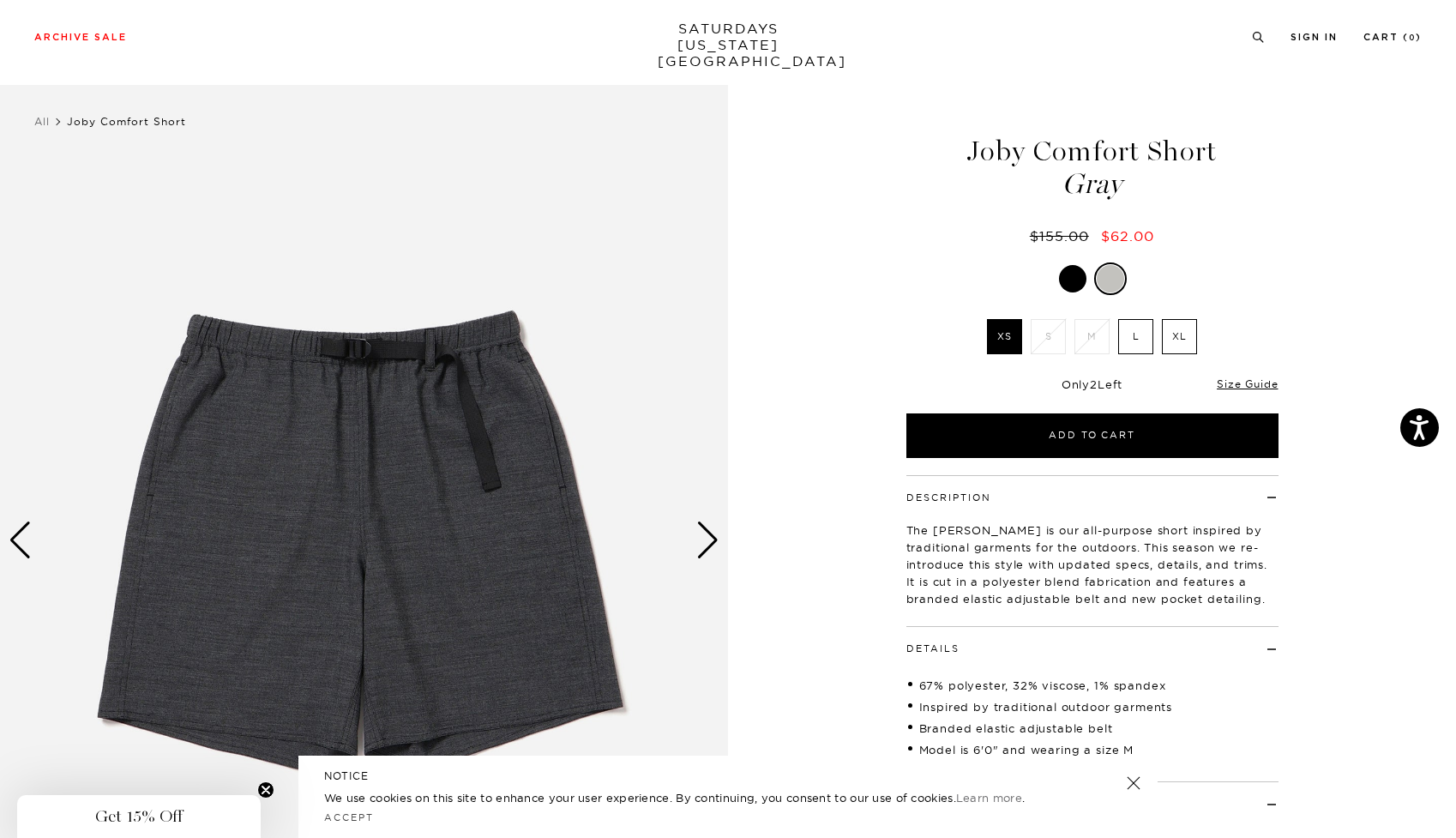
click at [1238, 376] on div "Size Guide" at bounding box center [1246, 384] width 61 height 15
click at [1238, 384] on link "Size Guide" at bounding box center [1246, 383] width 61 height 13
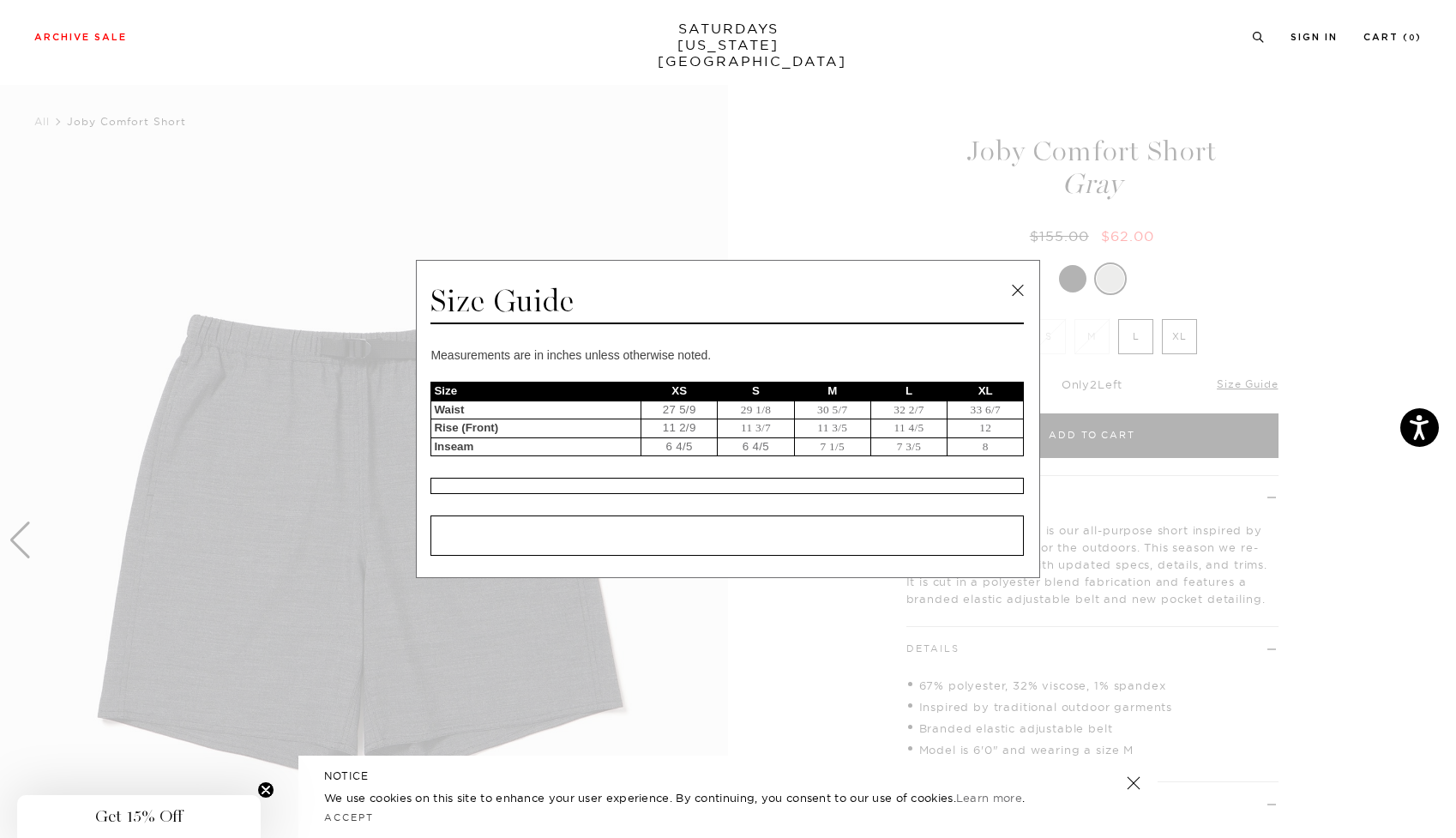
scroll to position [0, 47]
click at [1022, 287] on link at bounding box center [1017, 291] width 26 height 26
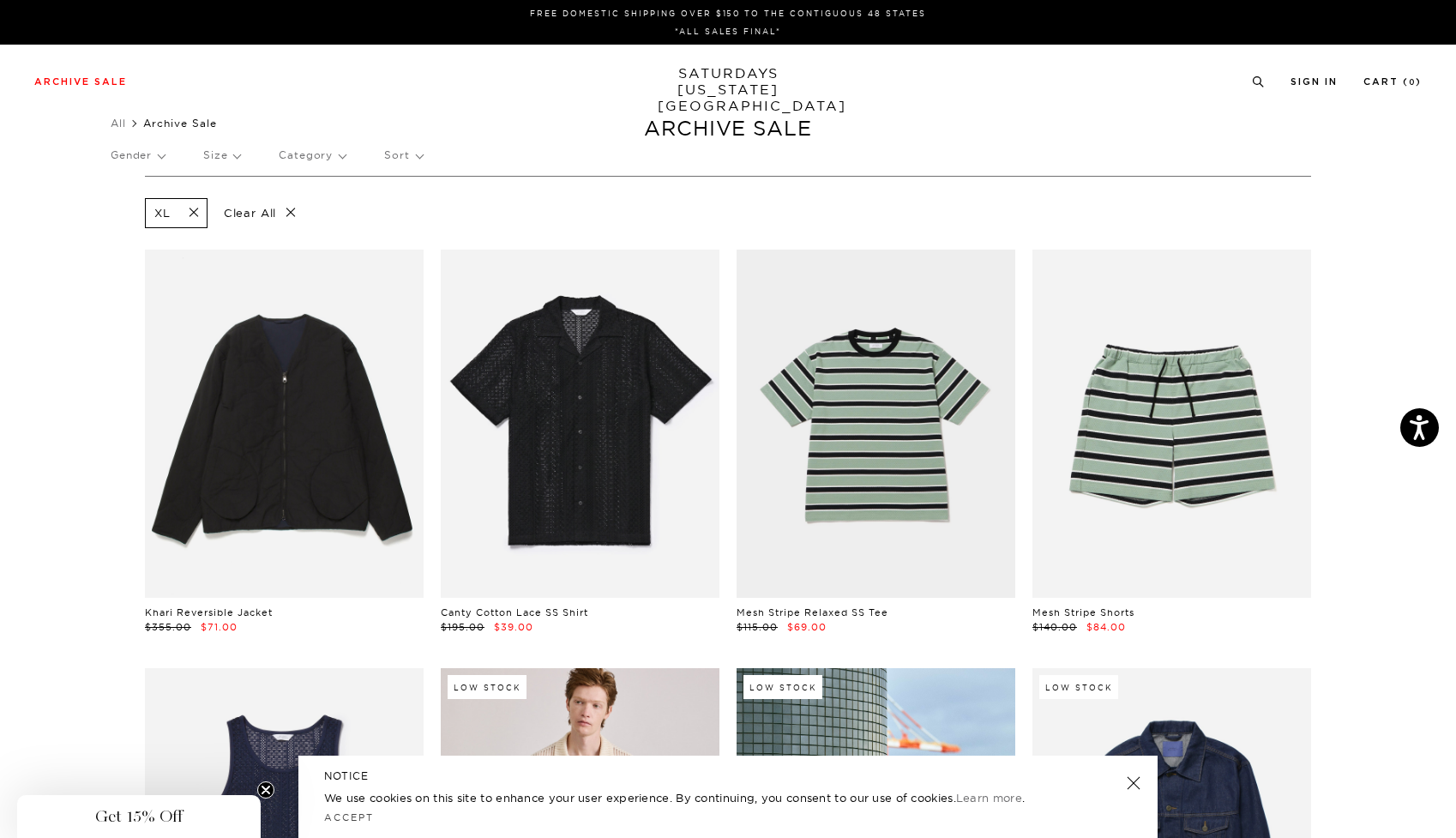
click at [215, 154] on p "Size" at bounding box center [221, 155] width 37 height 40
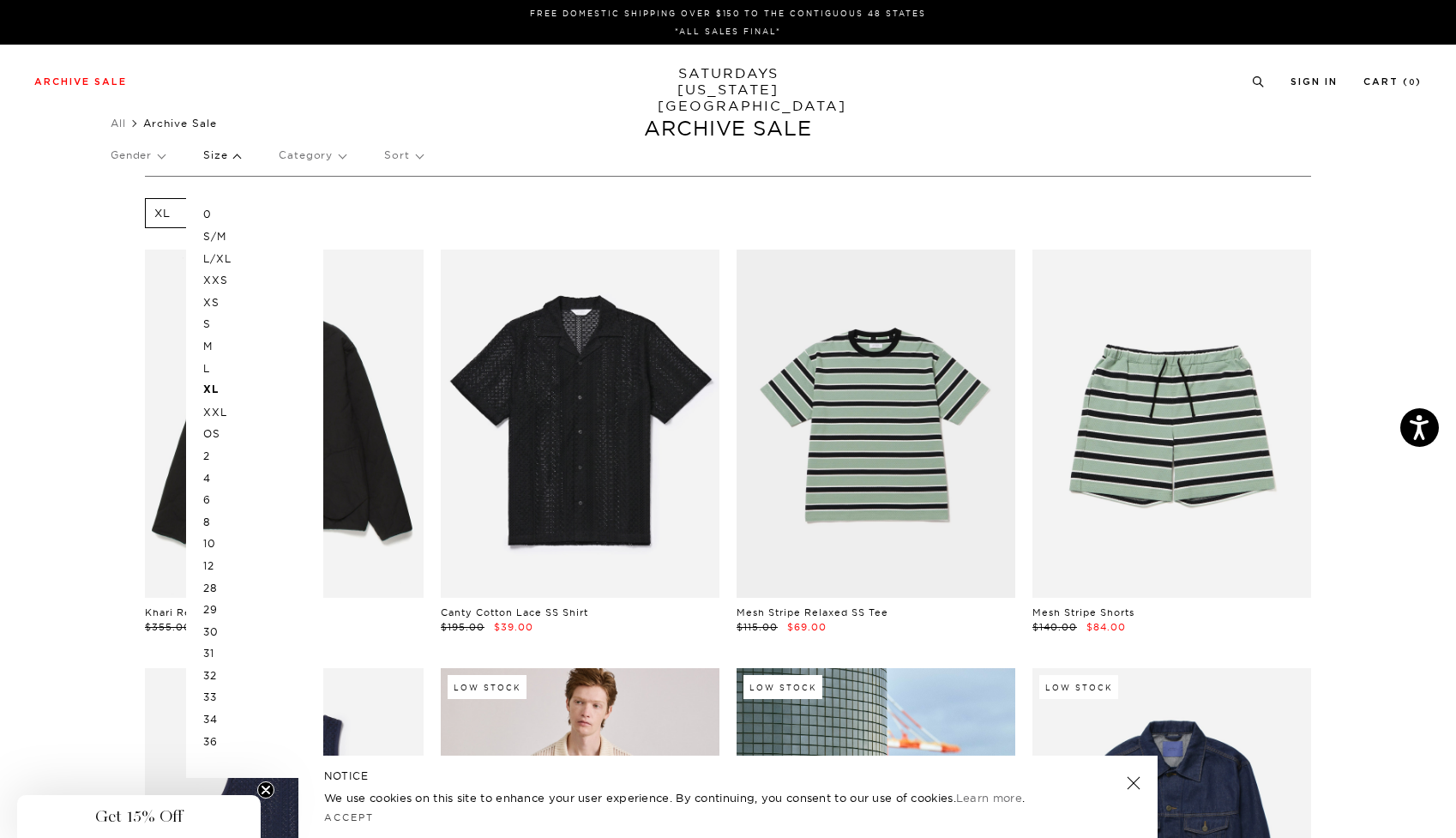
click at [221, 407] on p "XXL" at bounding box center [254, 412] width 102 height 22
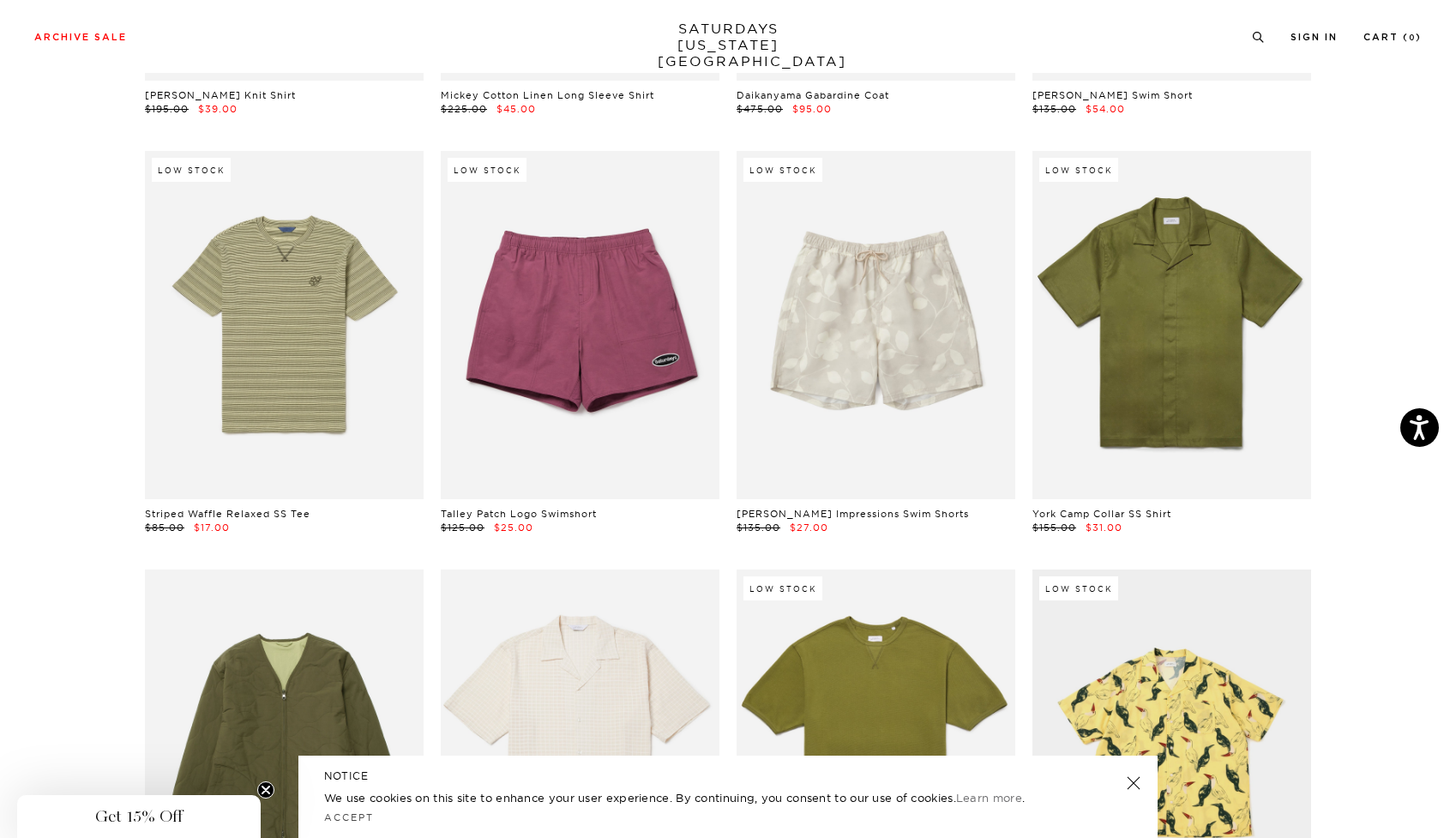
scroll to position [2707, 1]
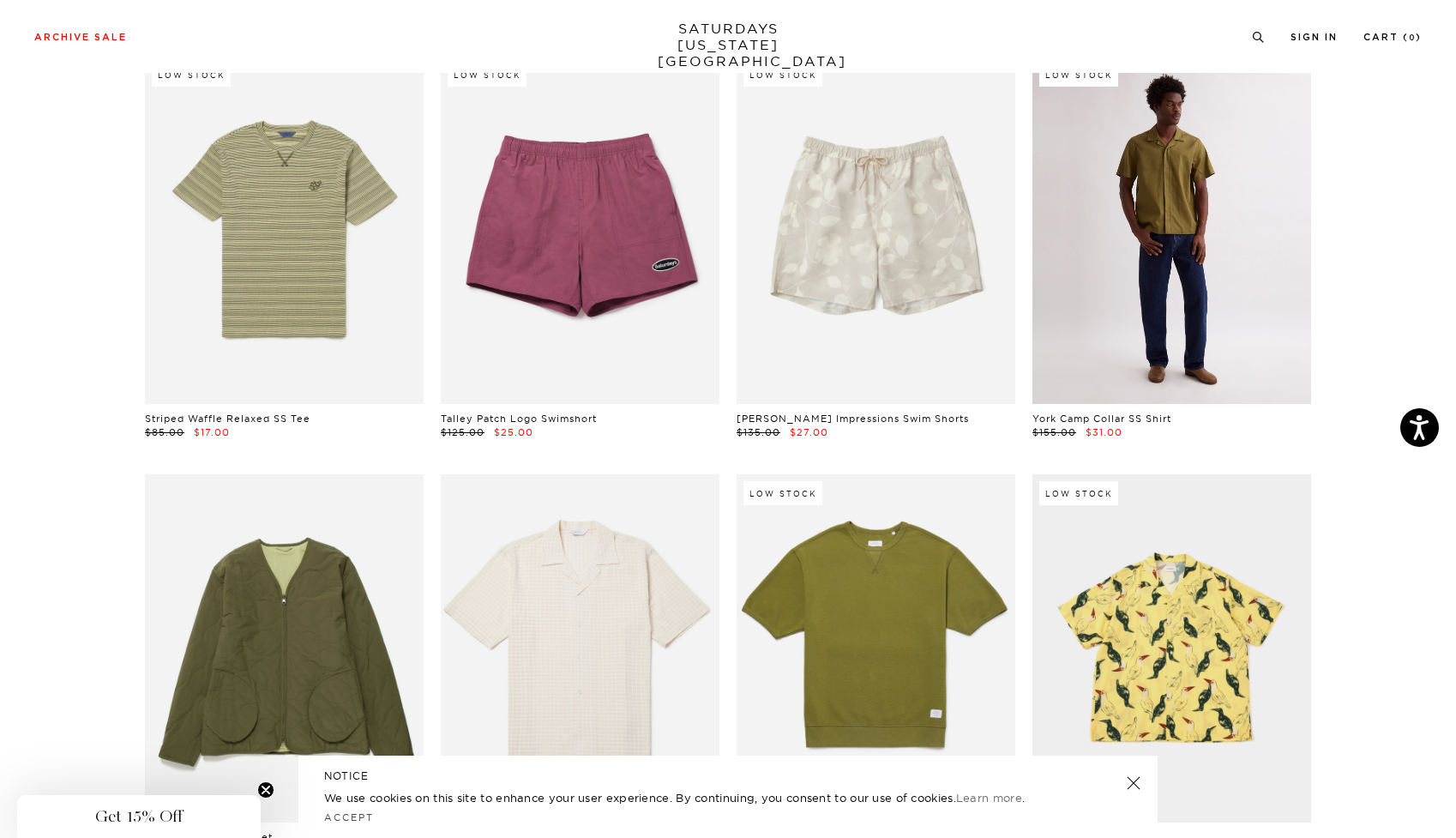
click at [1133, 247] on link at bounding box center [1171, 230] width 278 height 348
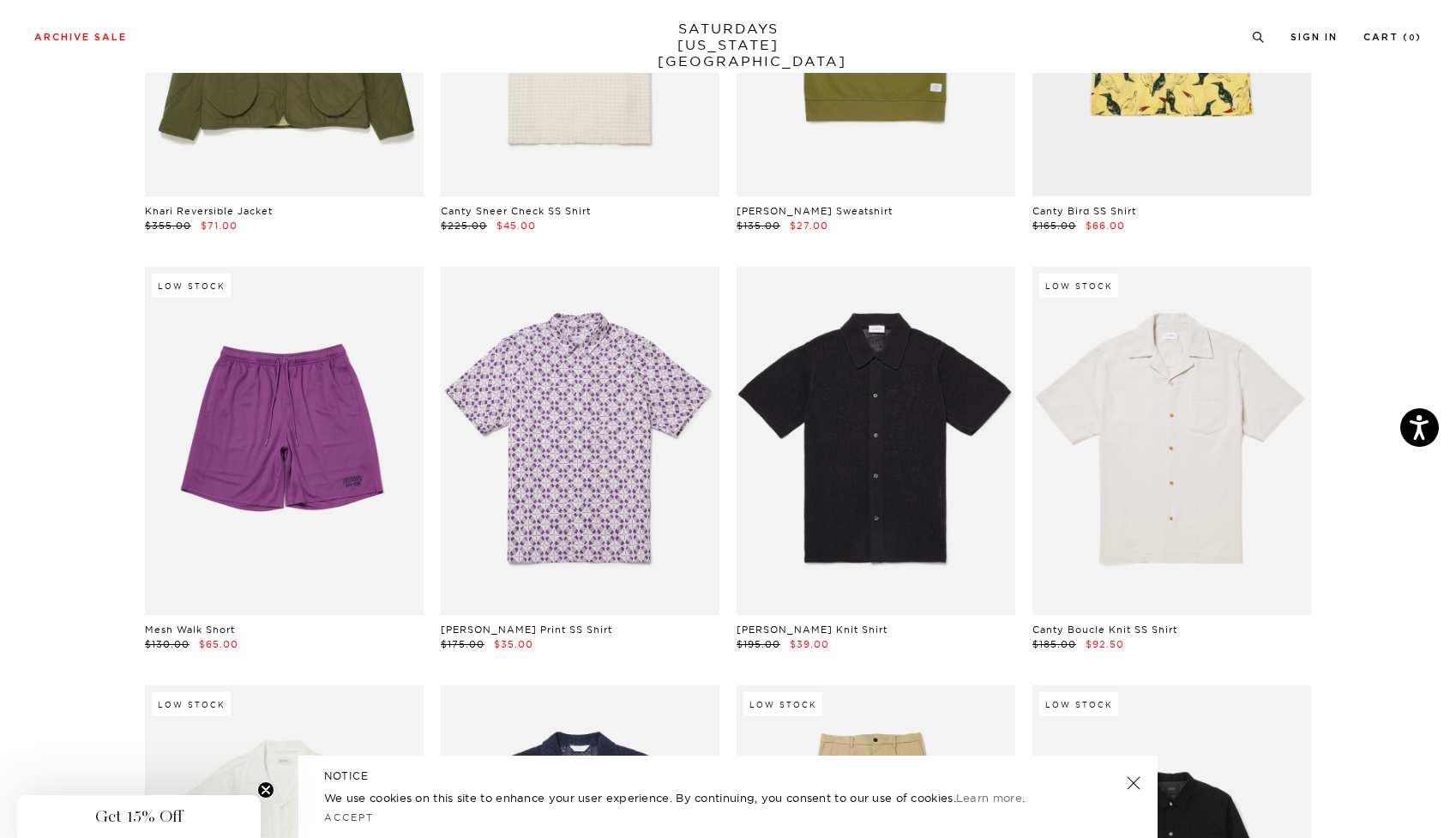
scroll to position [3337, 1]
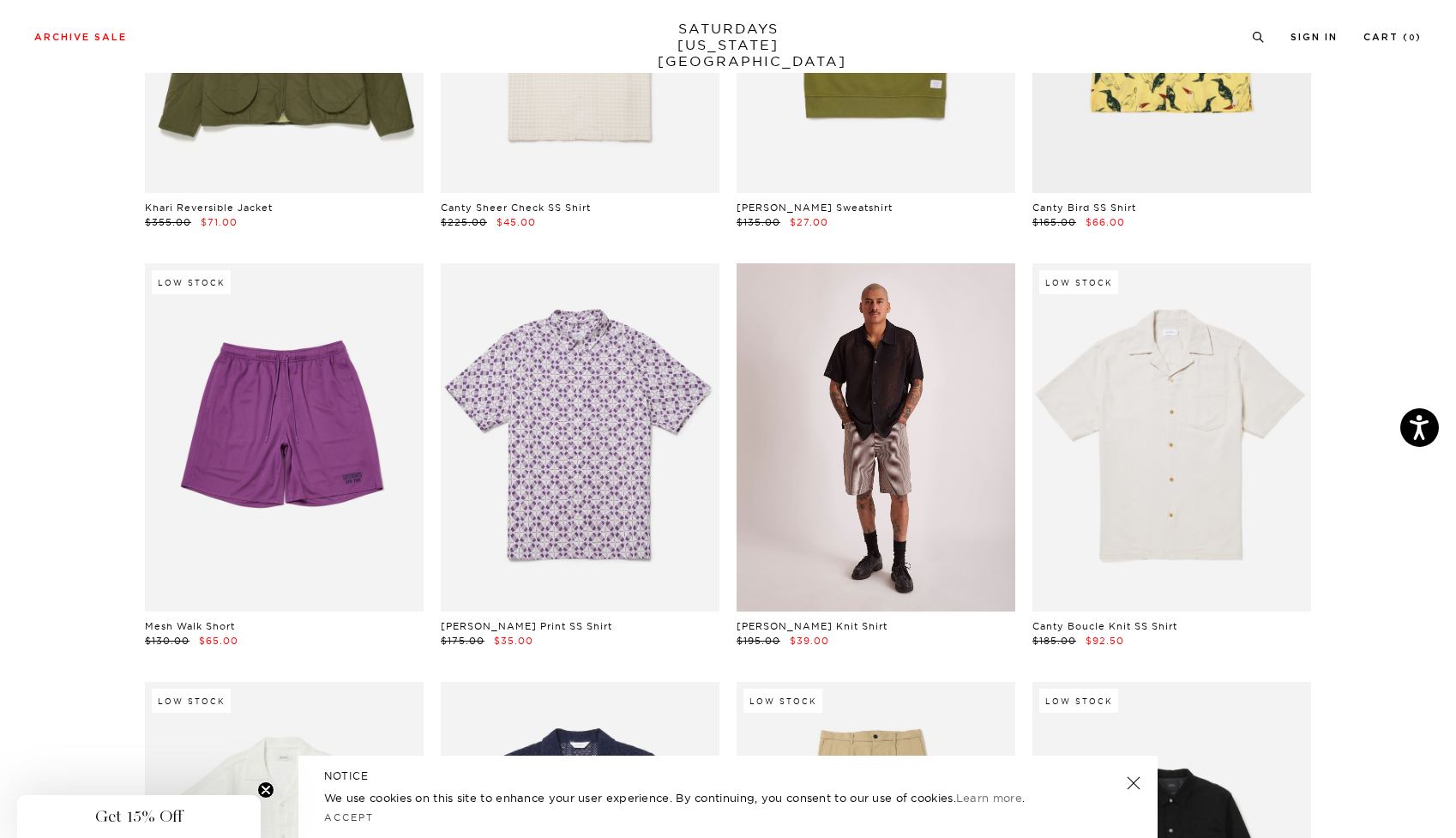
click at [920, 422] on link at bounding box center [875, 437] width 278 height 348
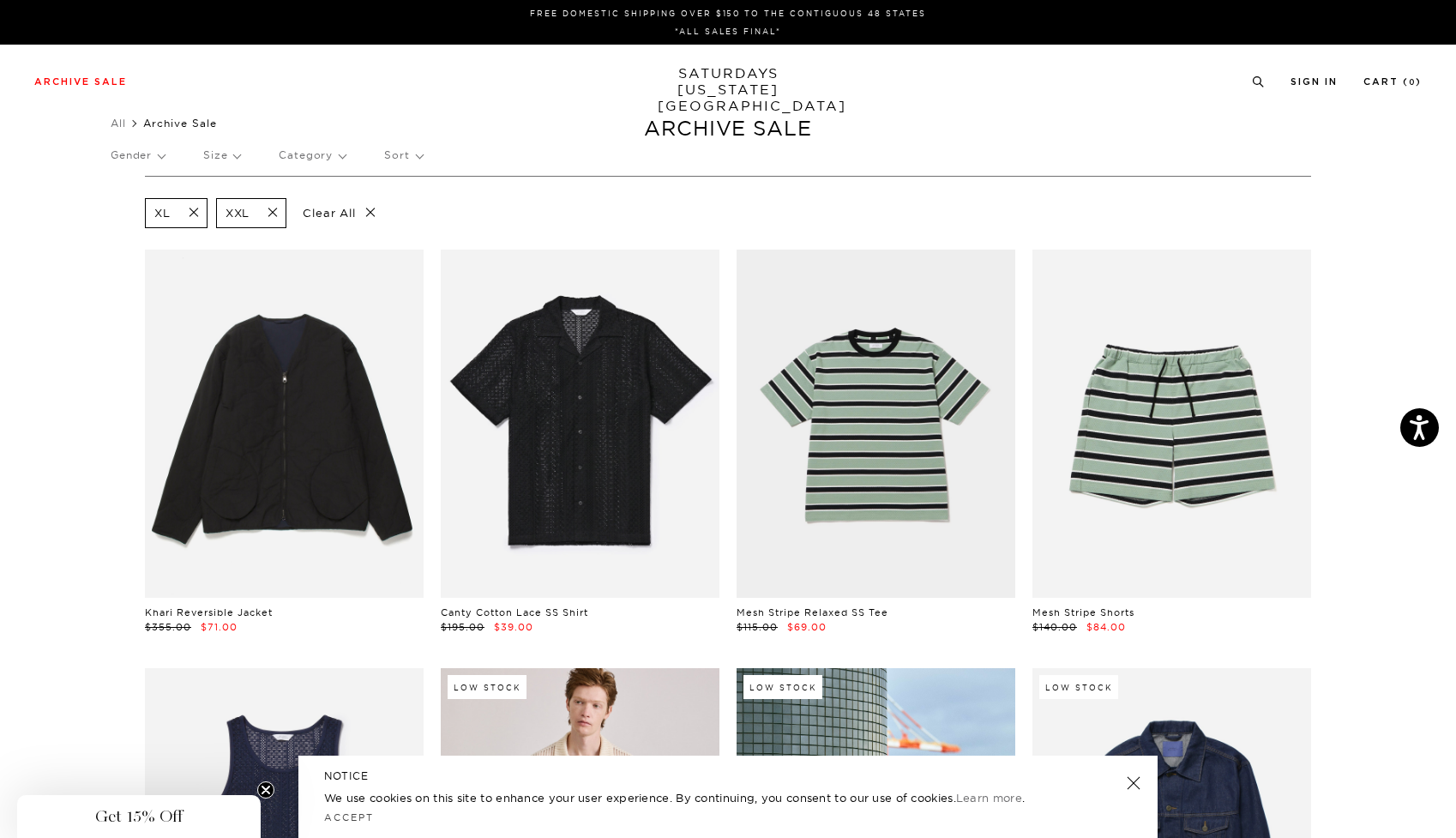
scroll to position [0, 0]
click at [153, 151] on p "Gender" at bounding box center [137, 155] width 54 height 40
click at [137, 214] on p "Mens" at bounding box center [161, 214] width 102 height 22
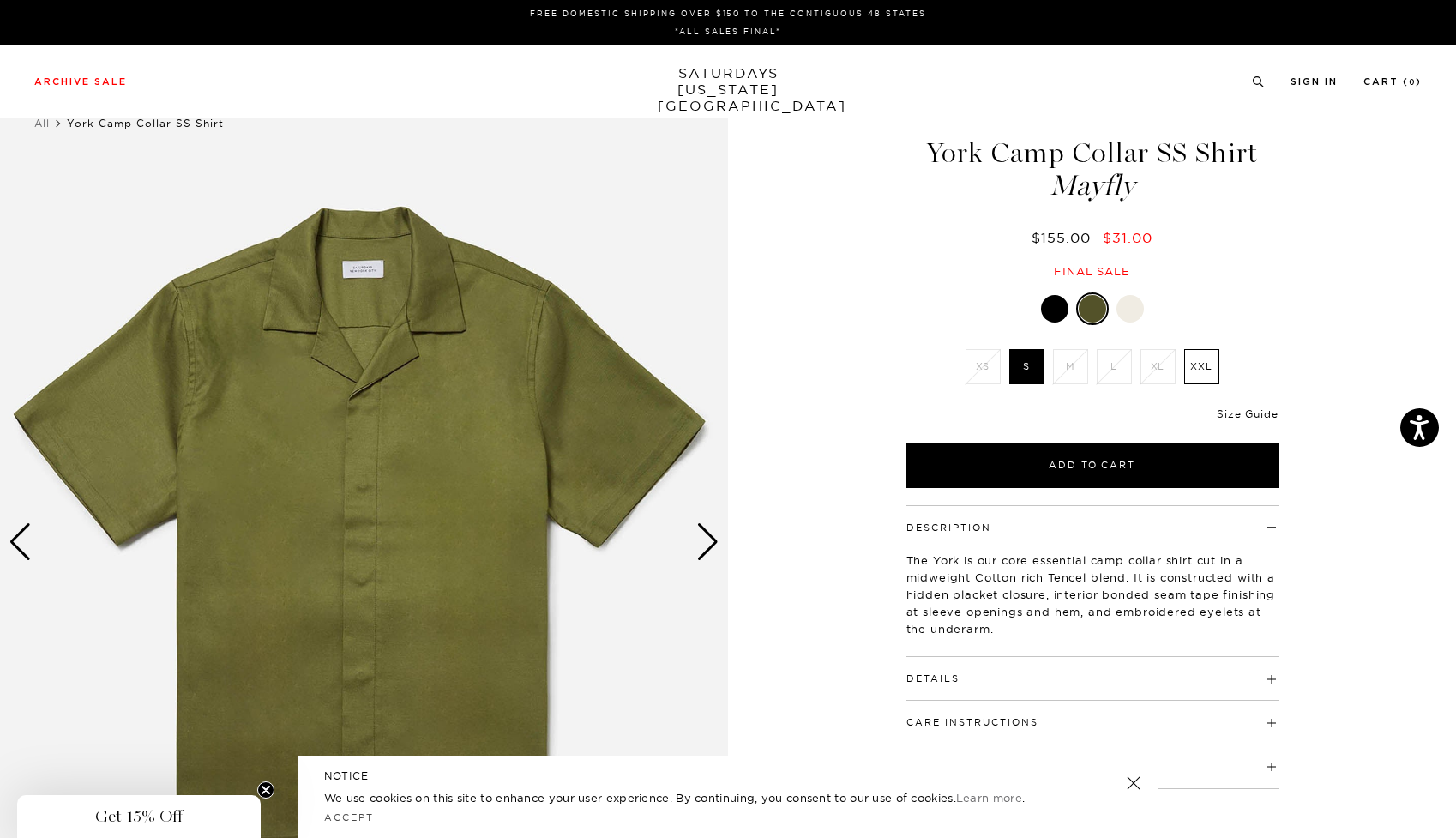
click at [710, 538] on div "Next slide" at bounding box center [708, 541] width 23 height 38
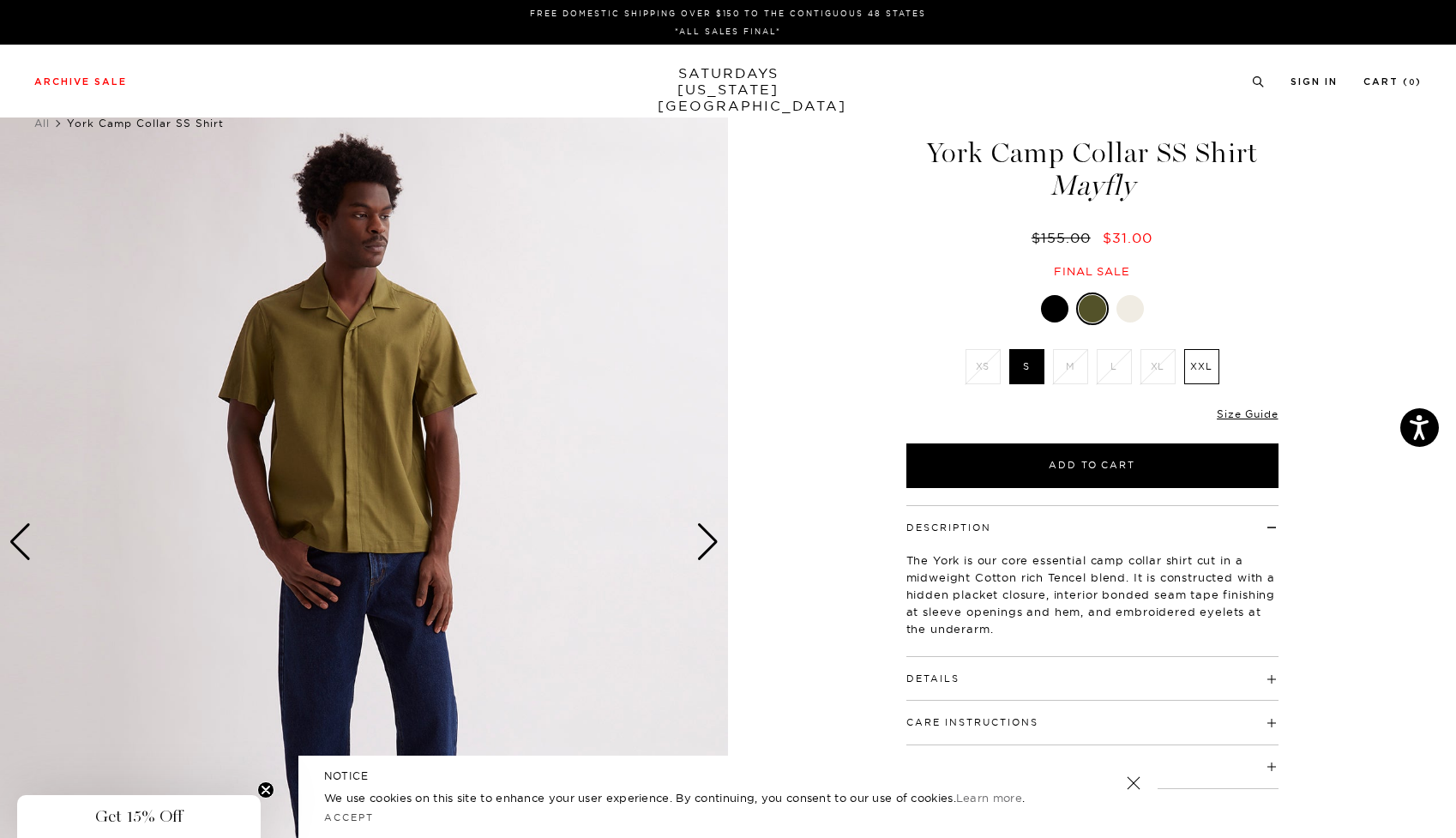
click at [710, 538] on div "Next slide" at bounding box center [708, 541] width 23 height 38
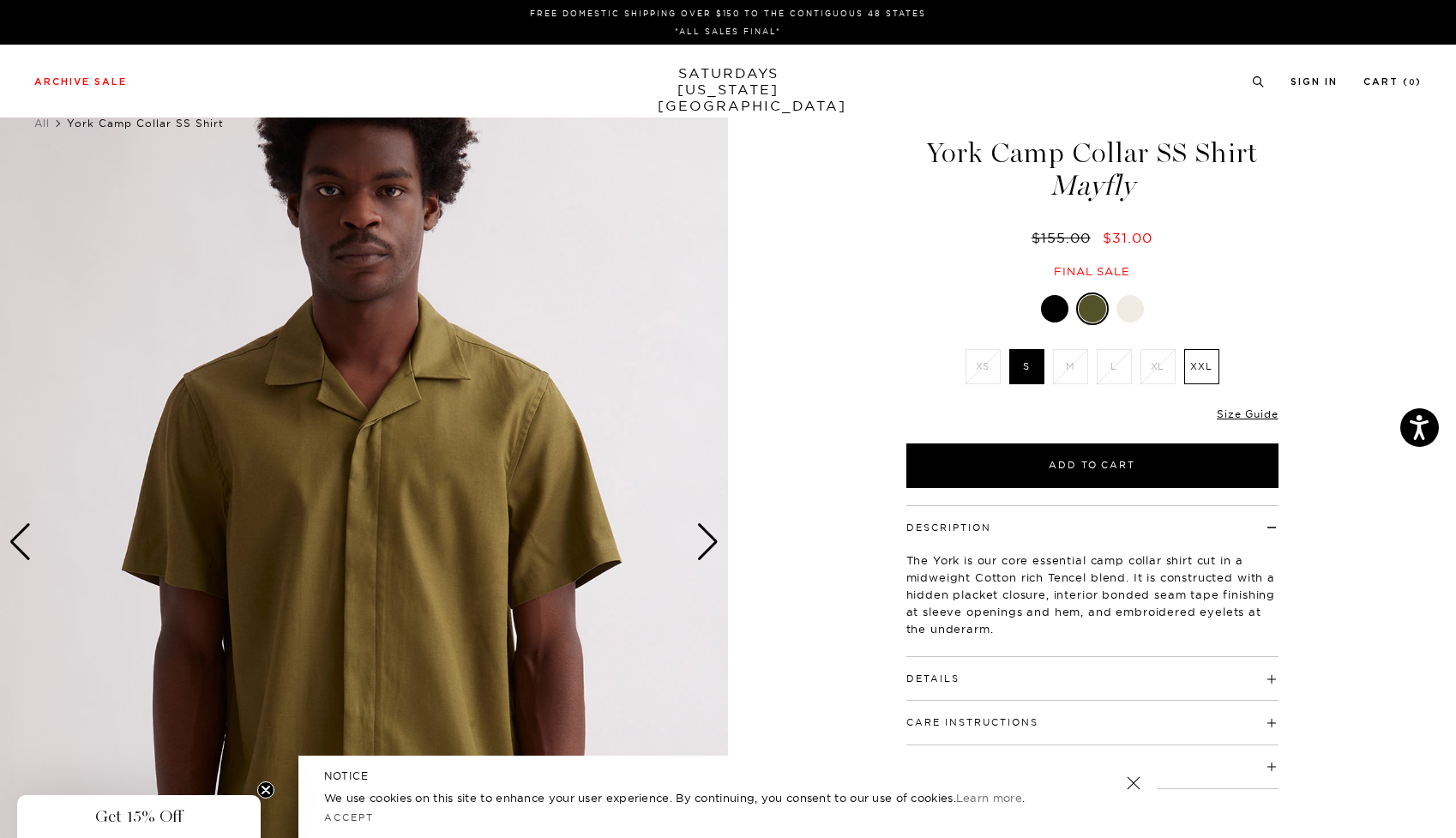
click at [710, 538] on div "Next slide" at bounding box center [708, 541] width 23 height 38
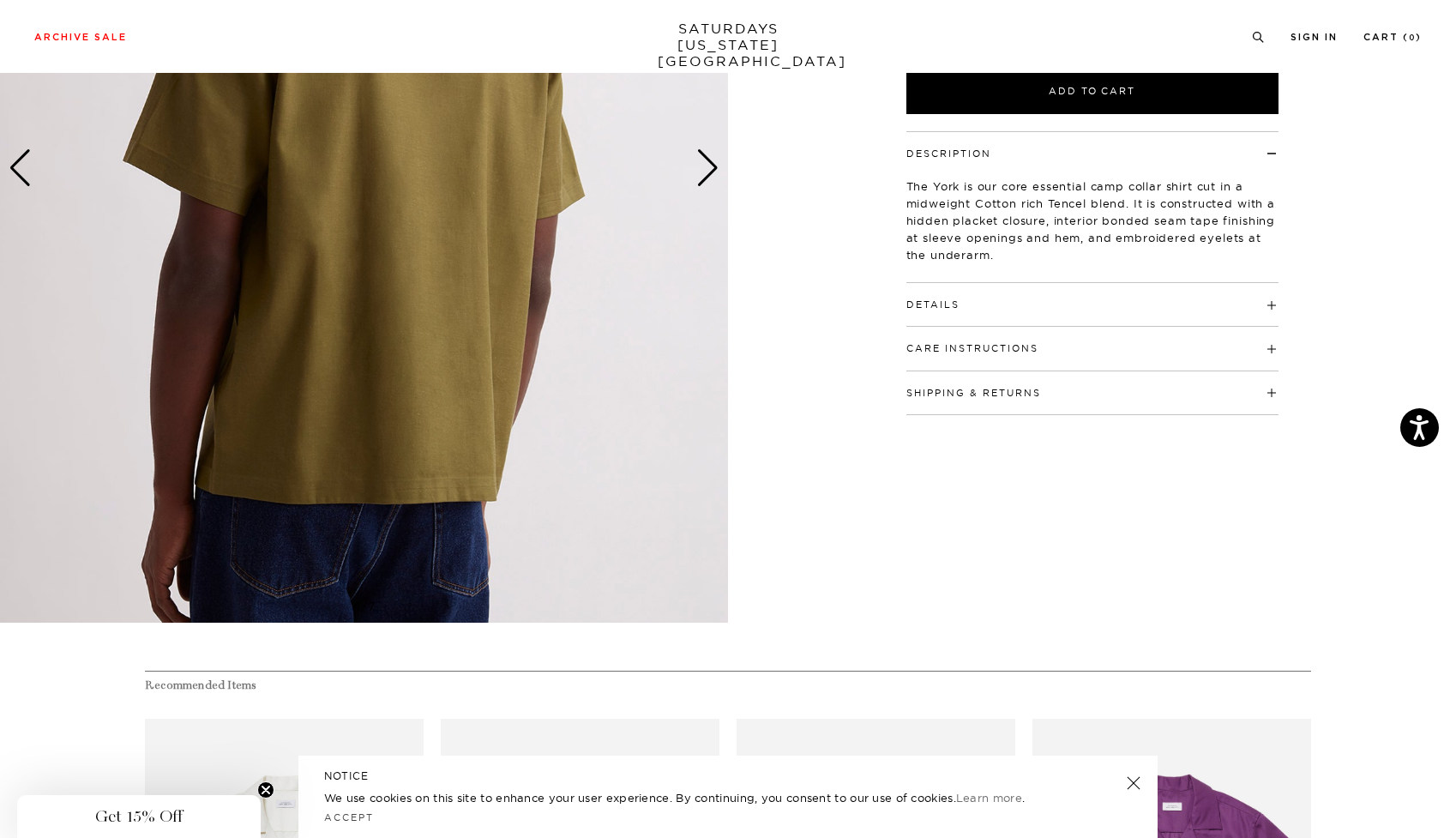
scroll to position [64, 0]
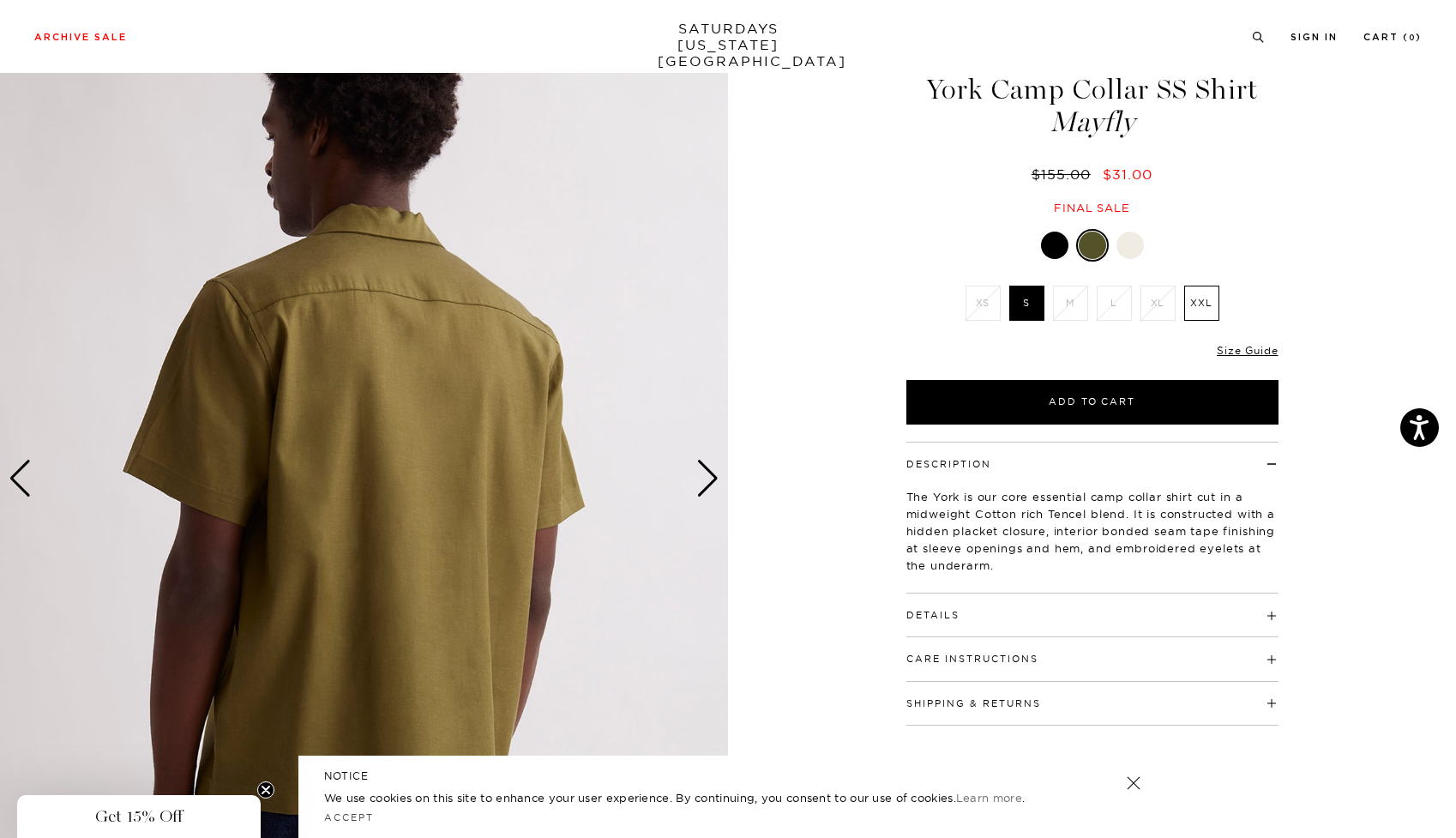
click at [709, 477] on div "Next slide" at bounding box center [708, 478] width 23 height 38
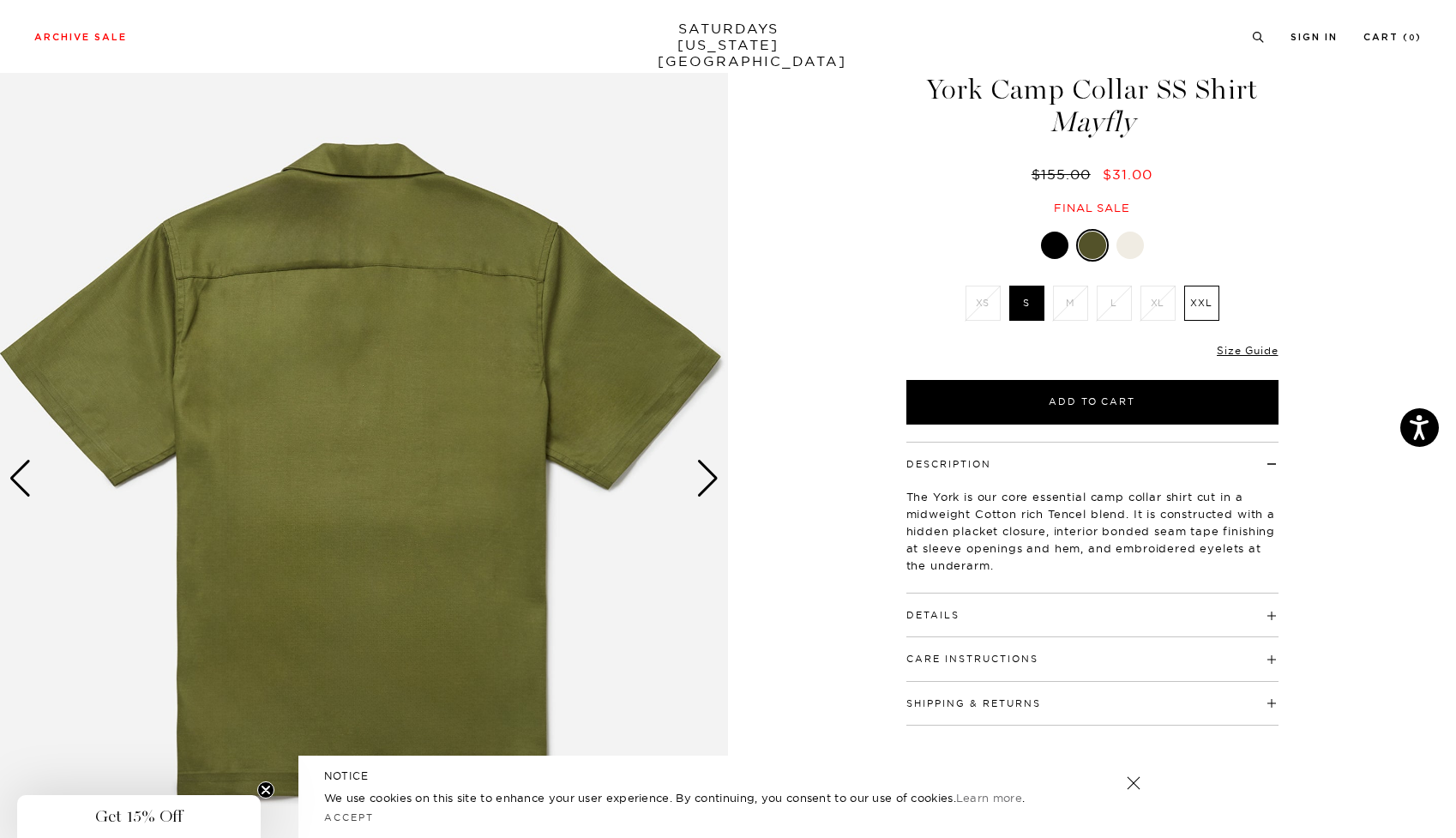
click at [709, 477] on div "Next slide" at bounding box center [708, 478] width 23 height 38
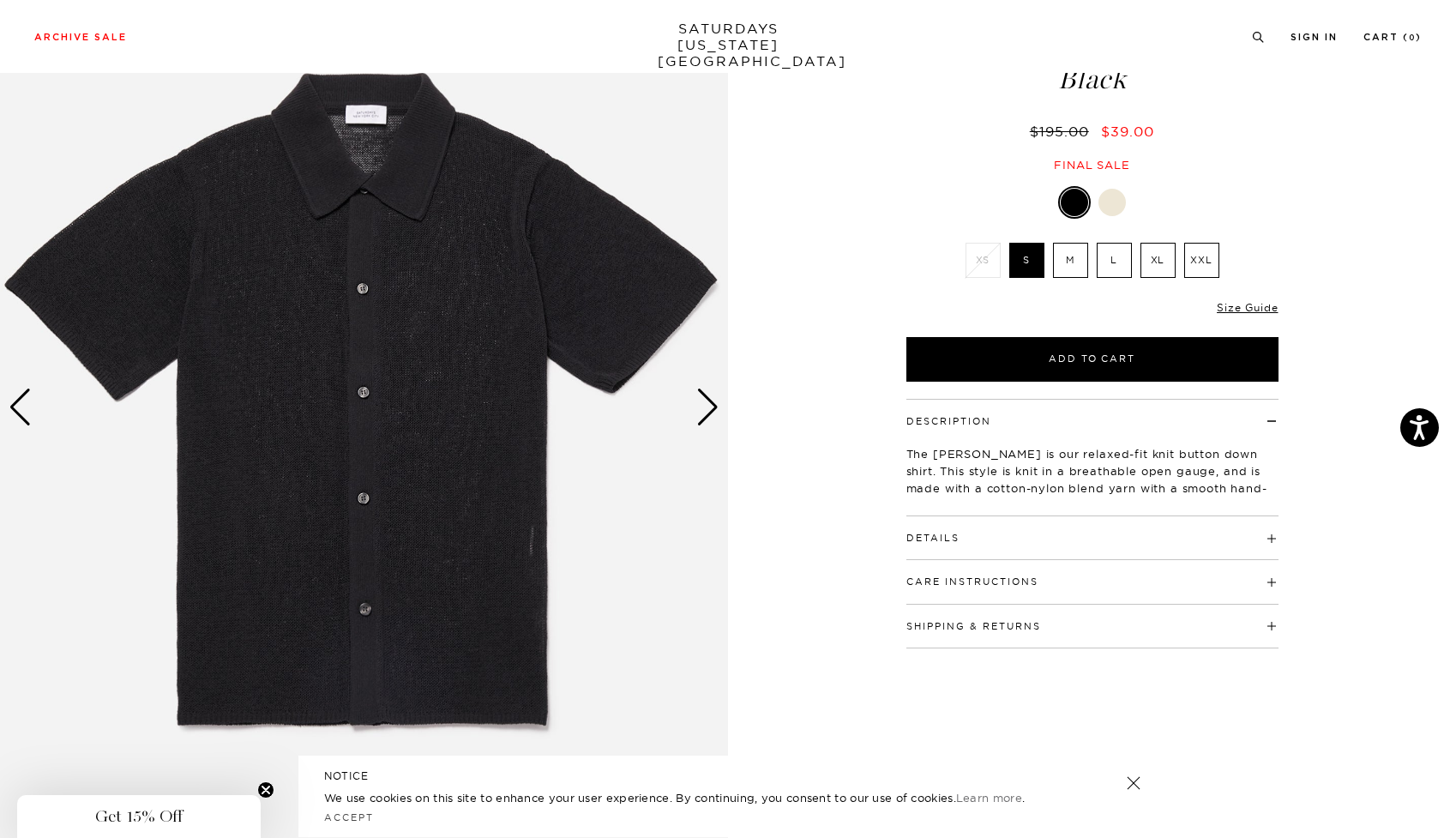
scroll to position [137, 4]
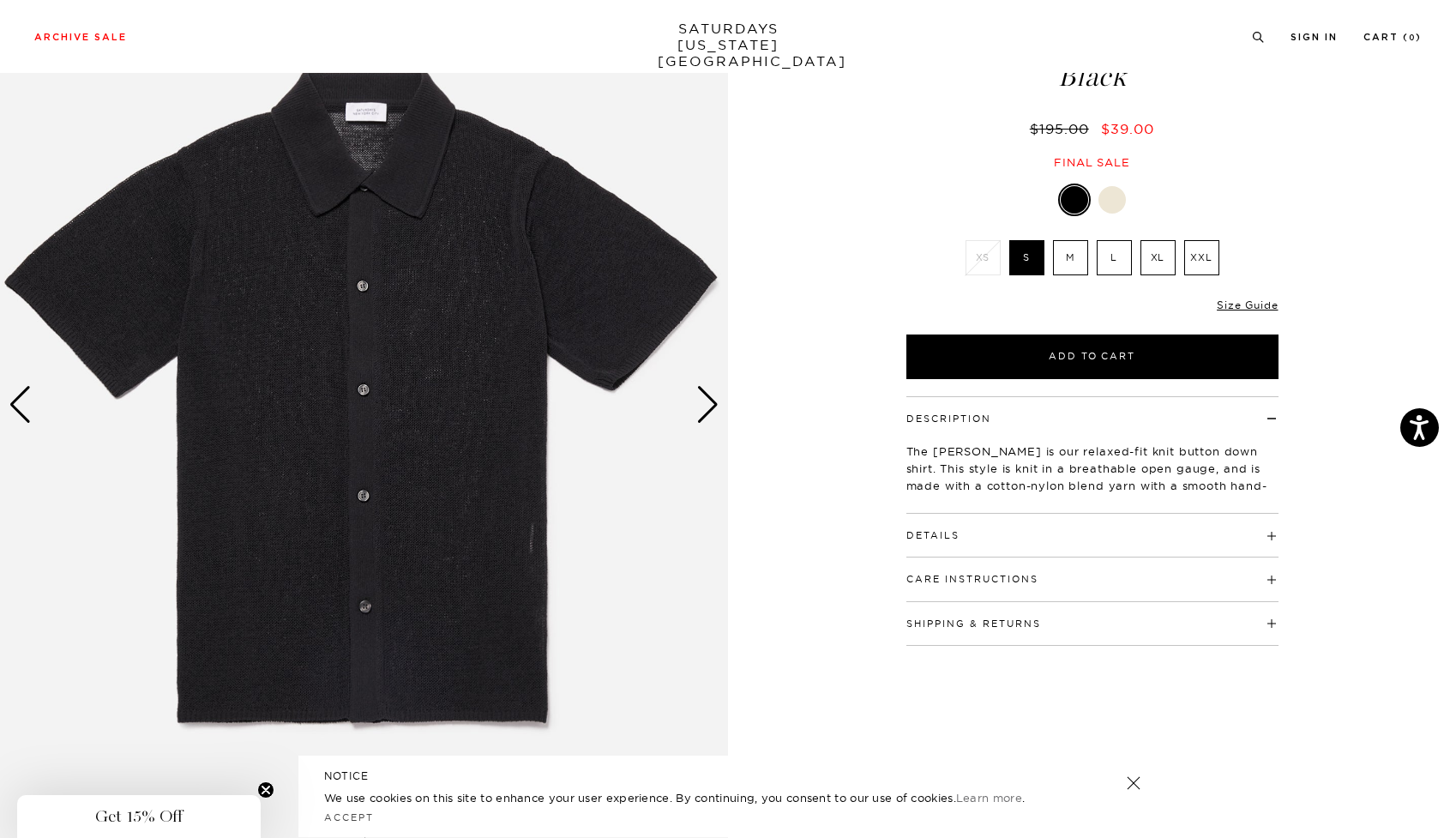
click at [699, 410] on div "Next slide" at bounding box center [708, 404] width 23 height 38
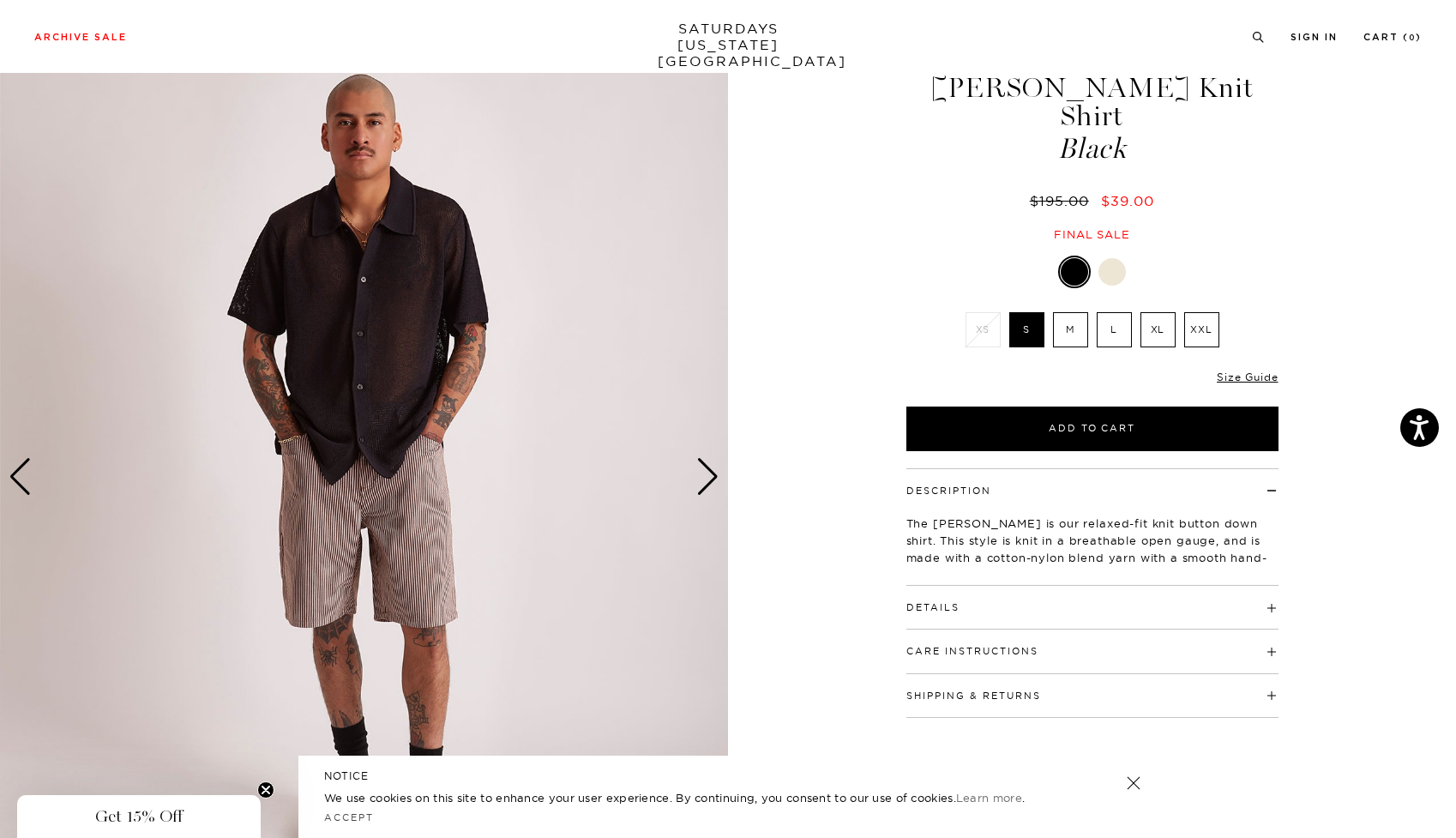
scroll to position [65, 2]
click at [704, 469] on div "Next slide" at bounding box center [708, 477] width 23 height 38
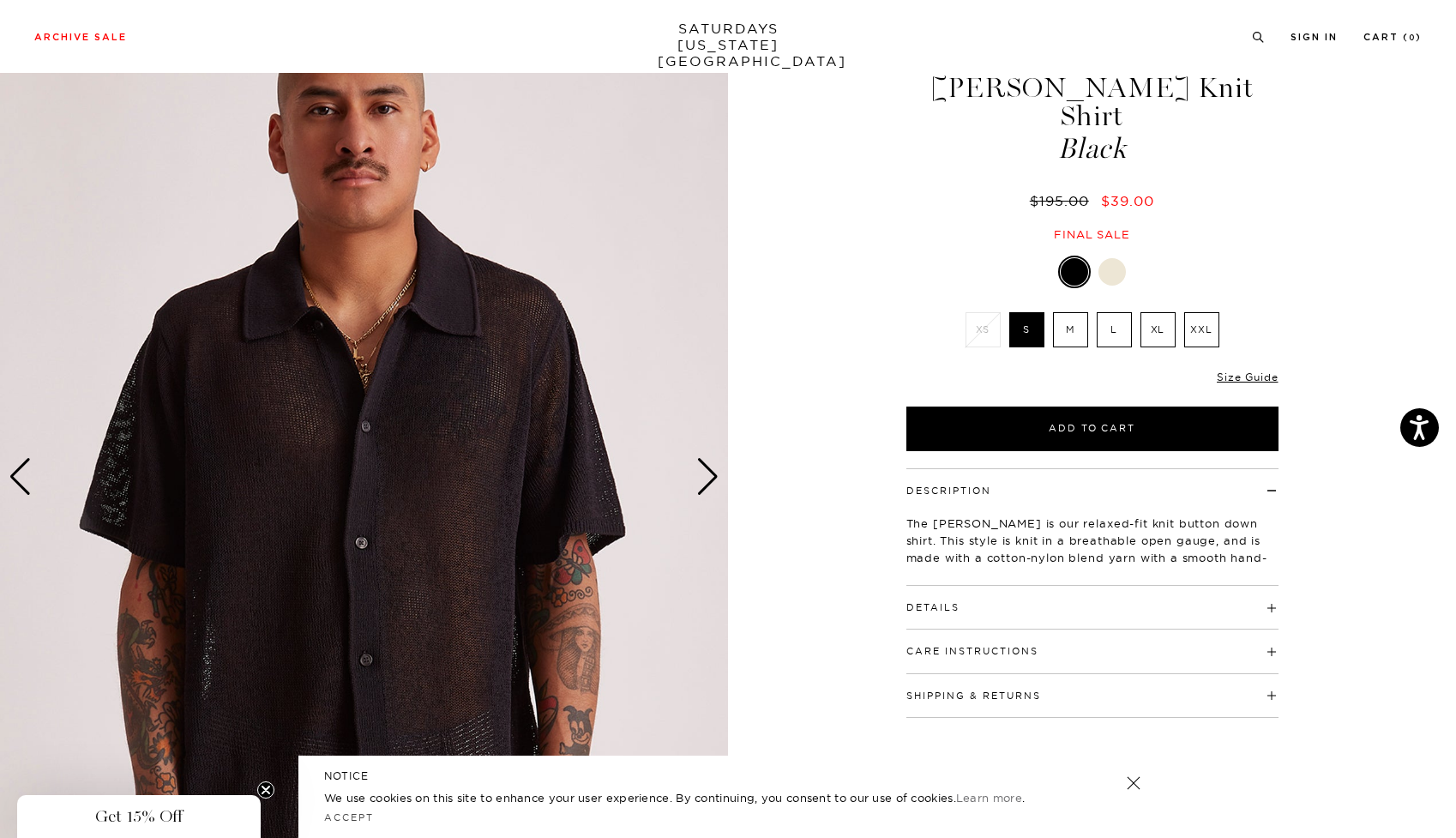
click at [704, 474] on div "Next slide" at bounding box center [708, 477] width 23 height 38
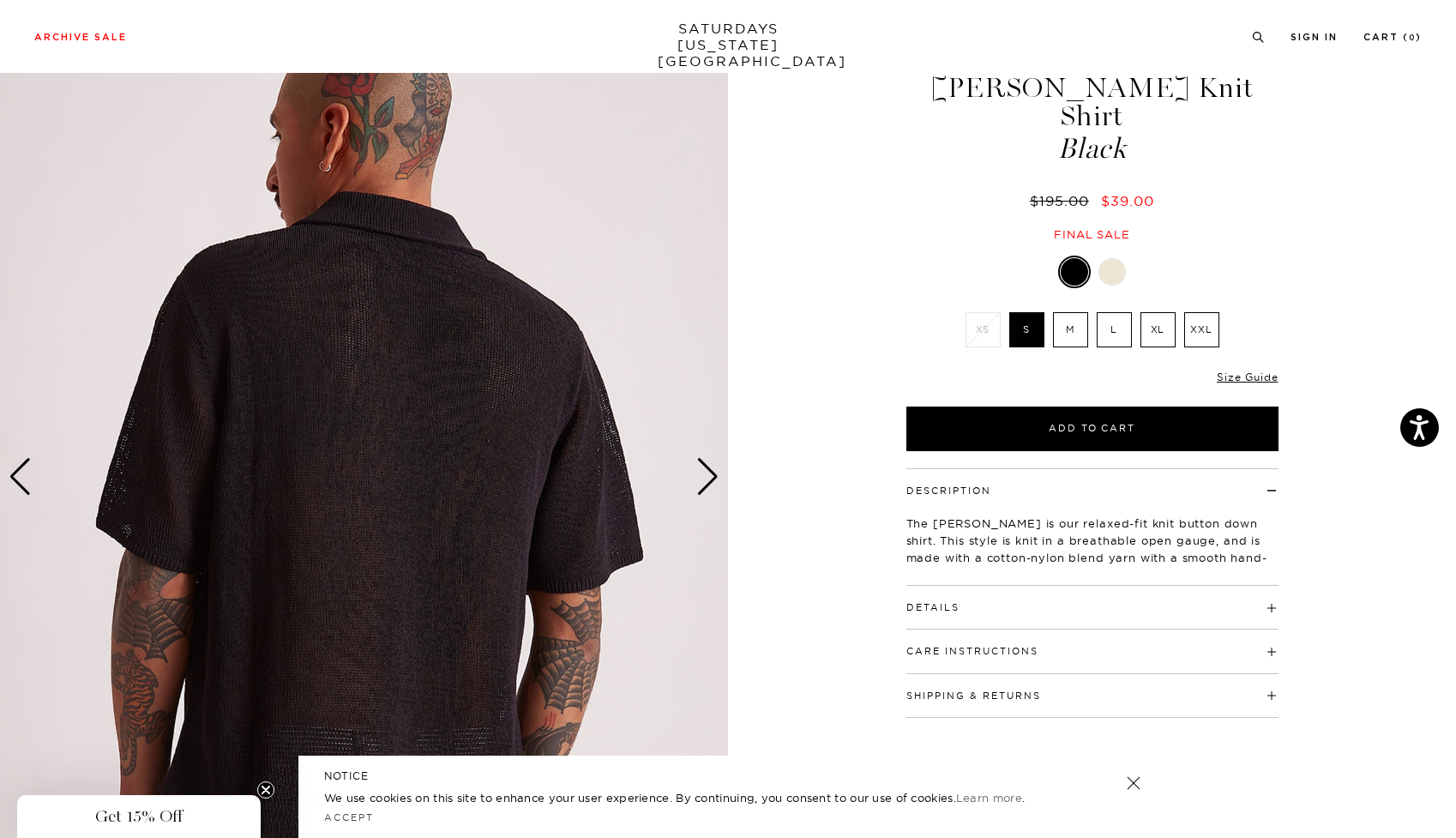
click at [704, 474] on div "Next slide" at bounding box center [708, 477] width 23 height 38
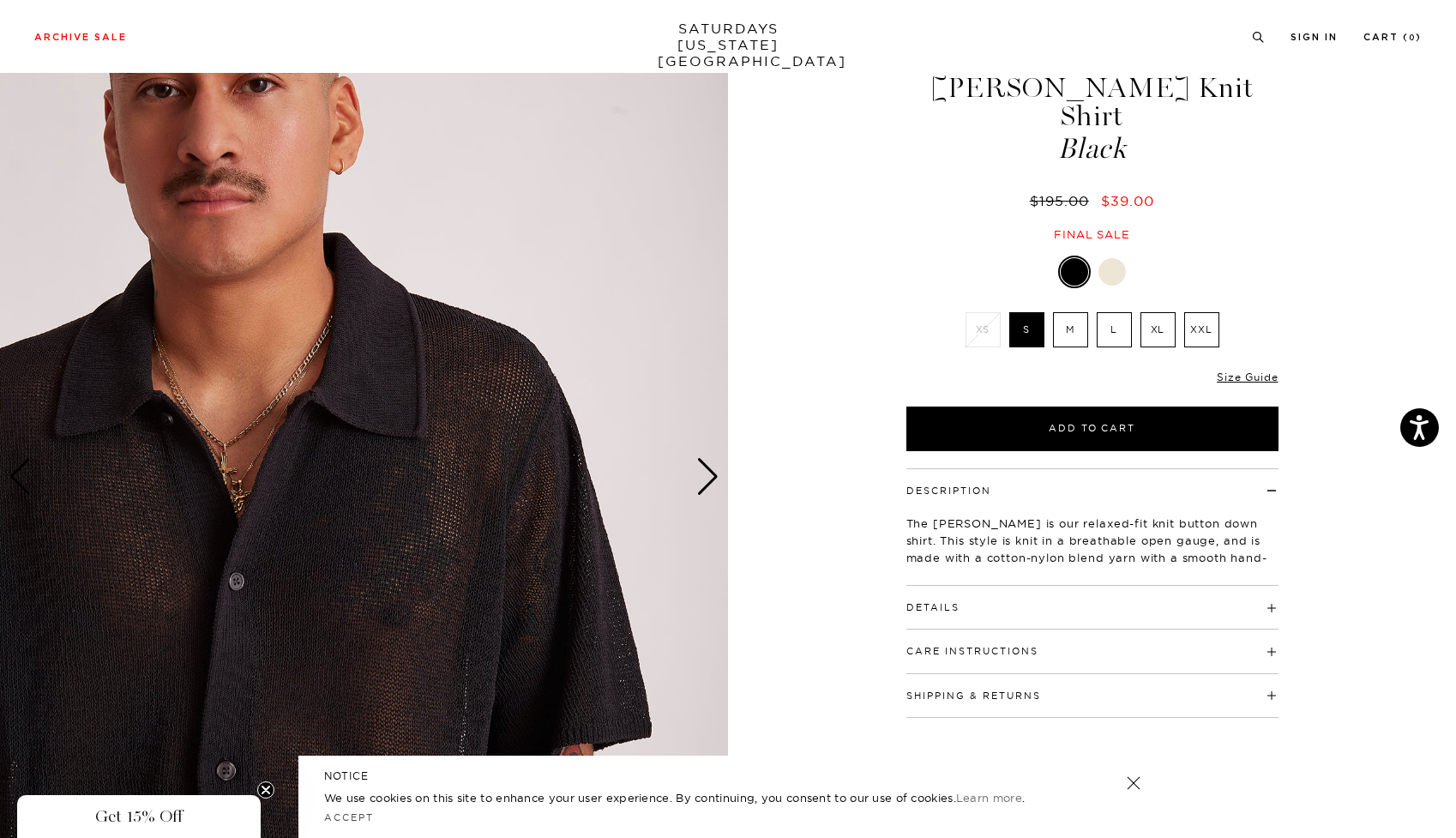
click at [704, 474] on div "Next slide" at bounding box center [708, 477] width 23 height 38
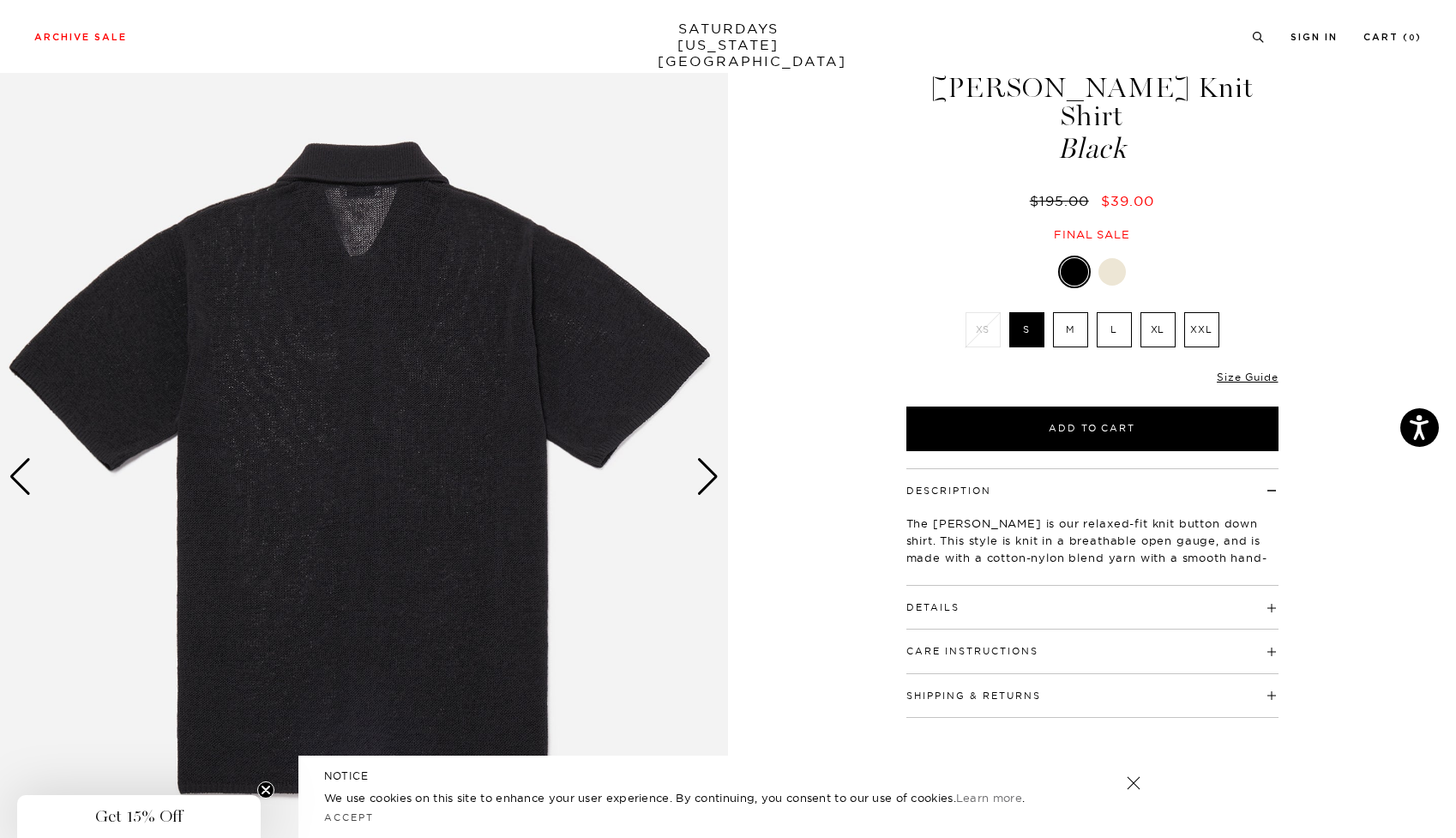
click at [704, 474] on div "Next slide" at bounding box center [708, 477] width 23 height 38
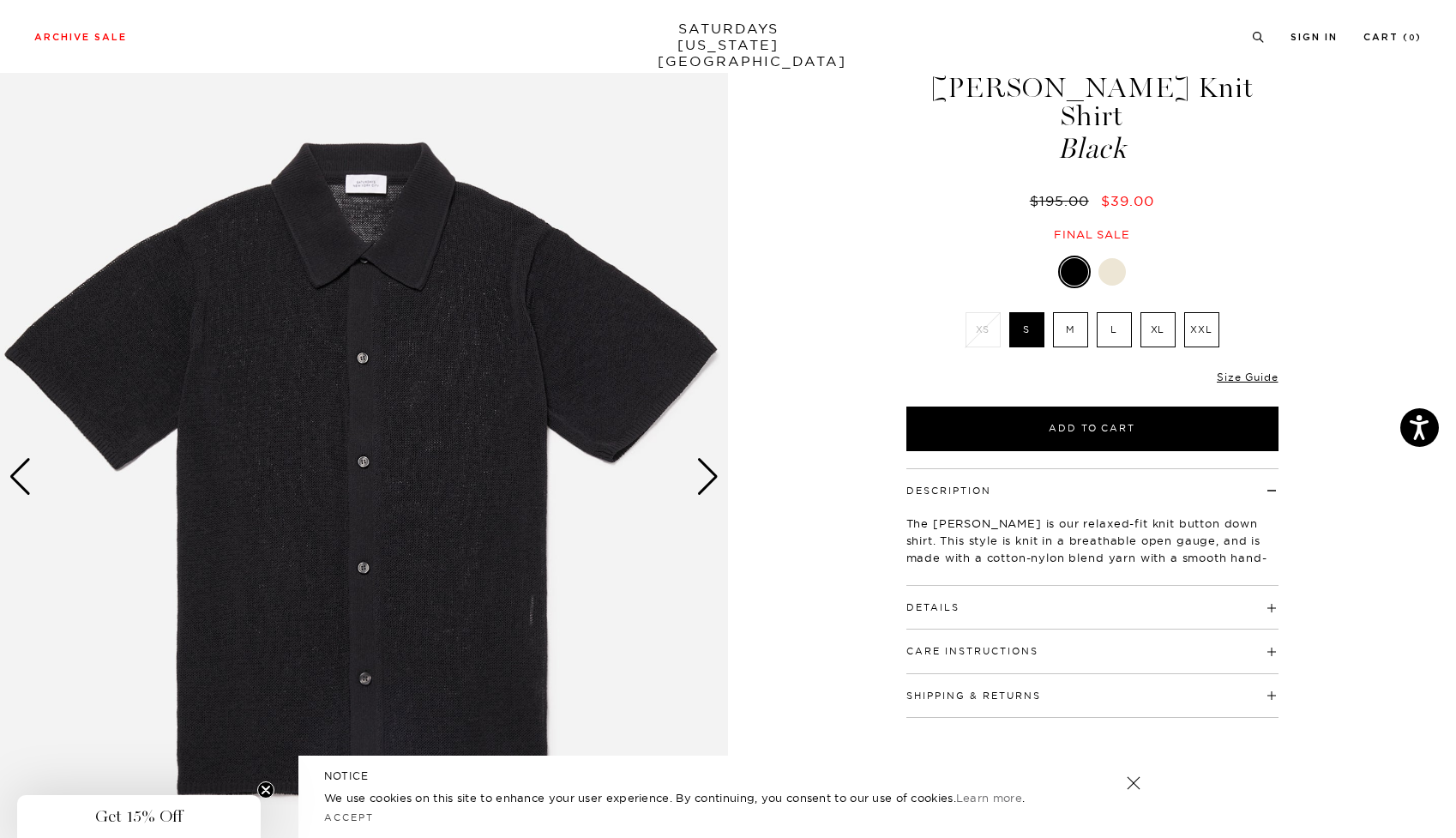
click at [704, 474] on div "Next slide" at bounding box center [708, 477] width 23 height 38
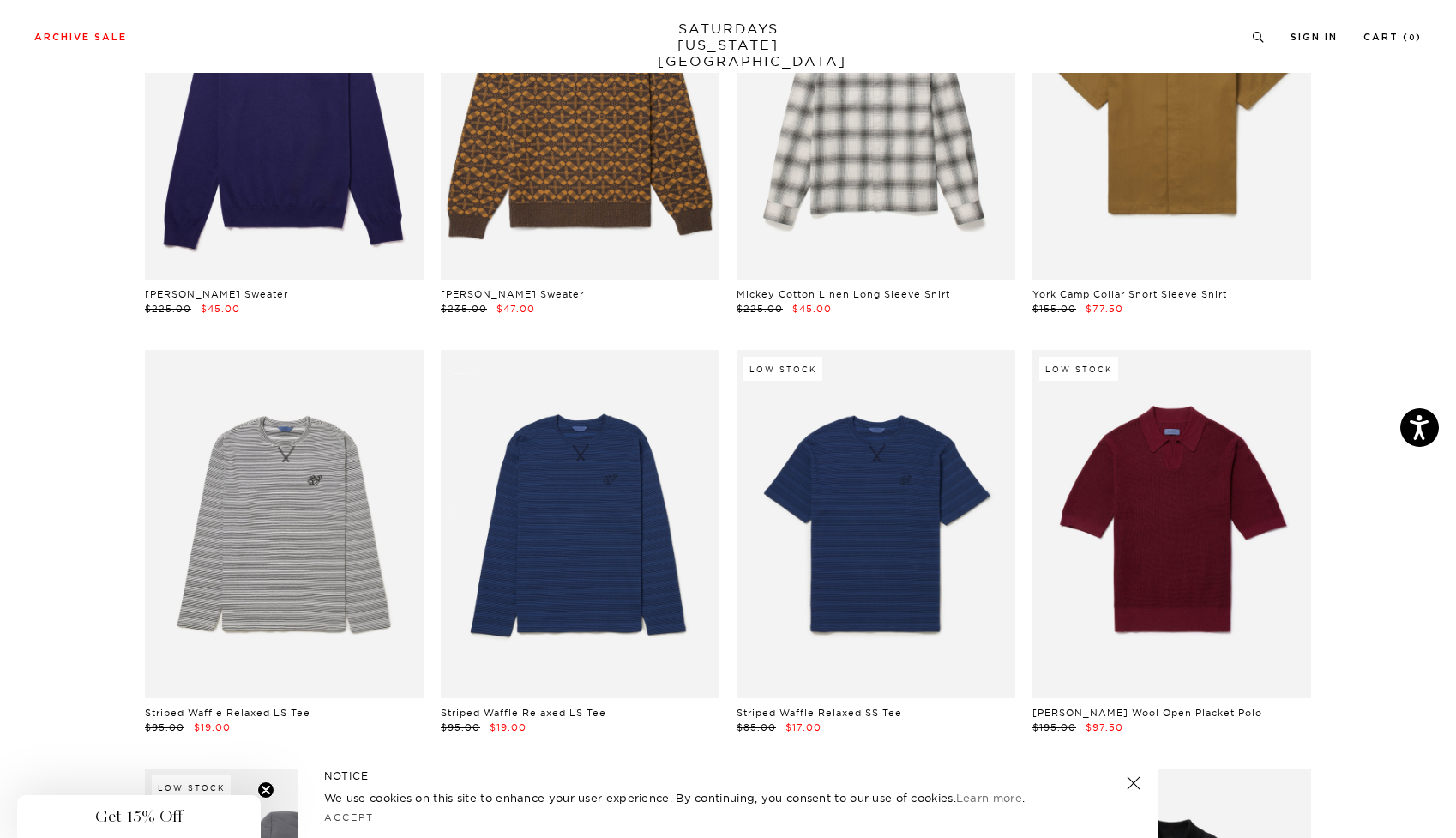
scroll to position [5042, 0]
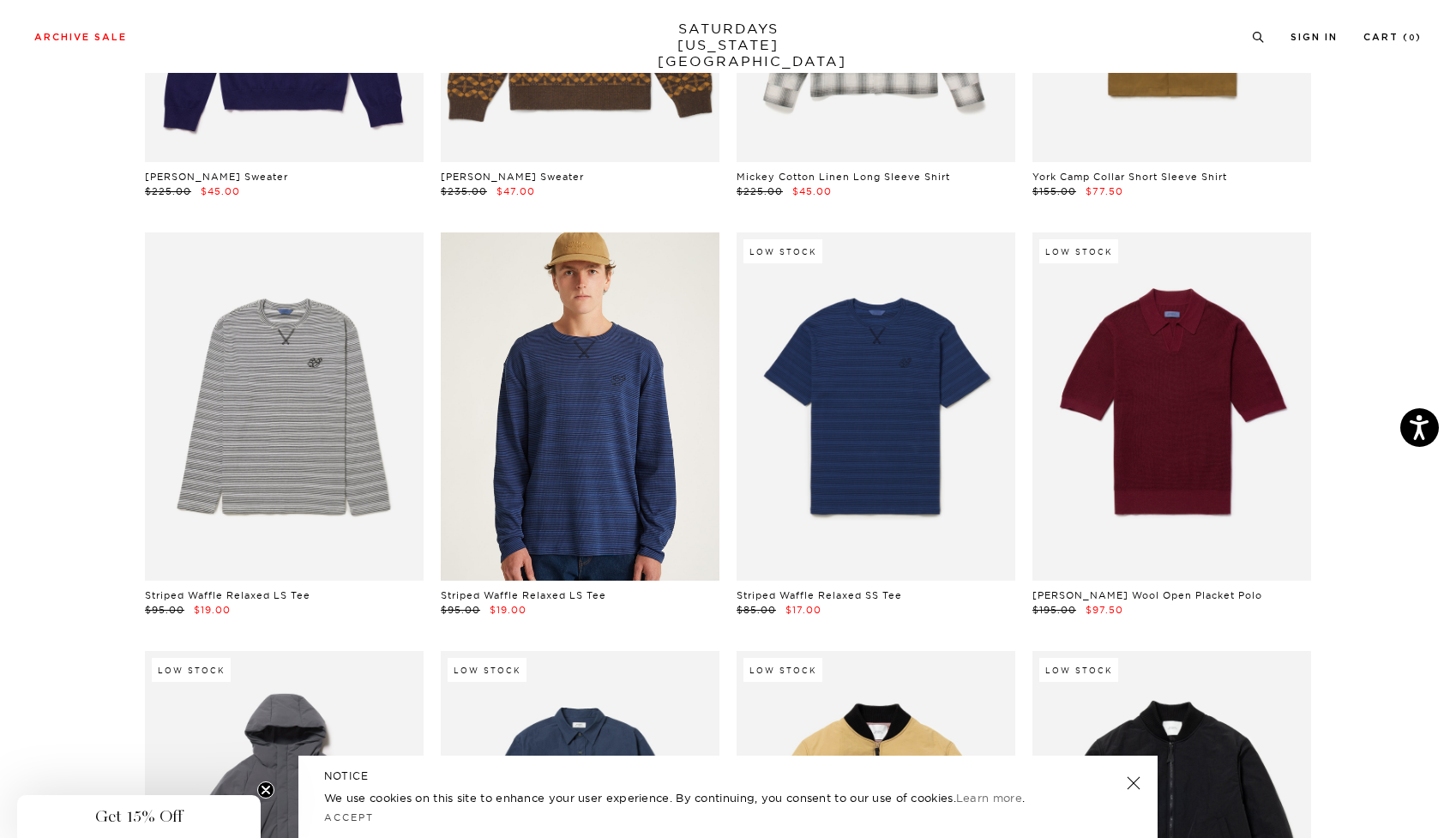
click at [575, 390] on link at bounding box center [580, 406] width 278 height 348
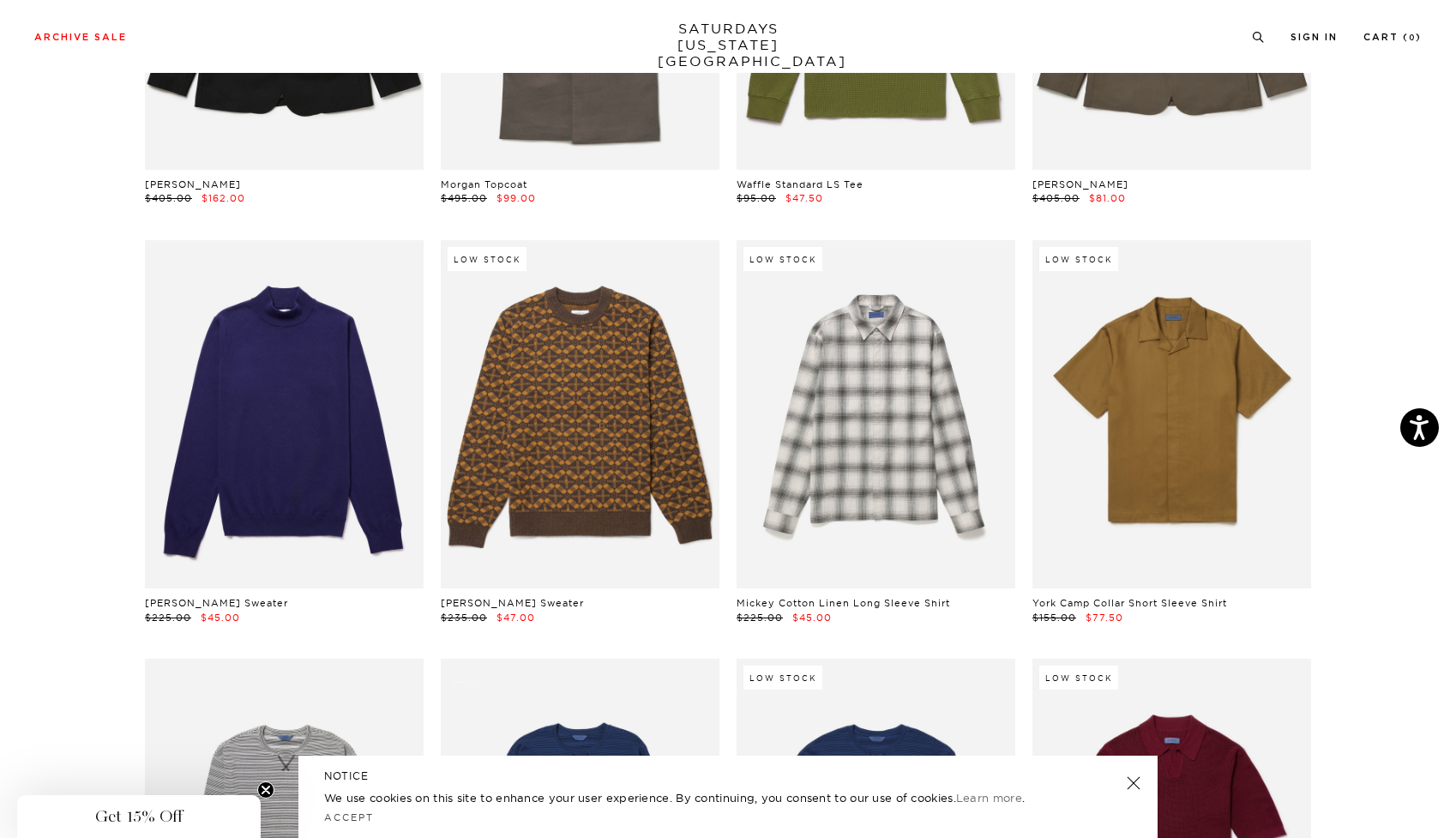
scroll to position [4581, 0]
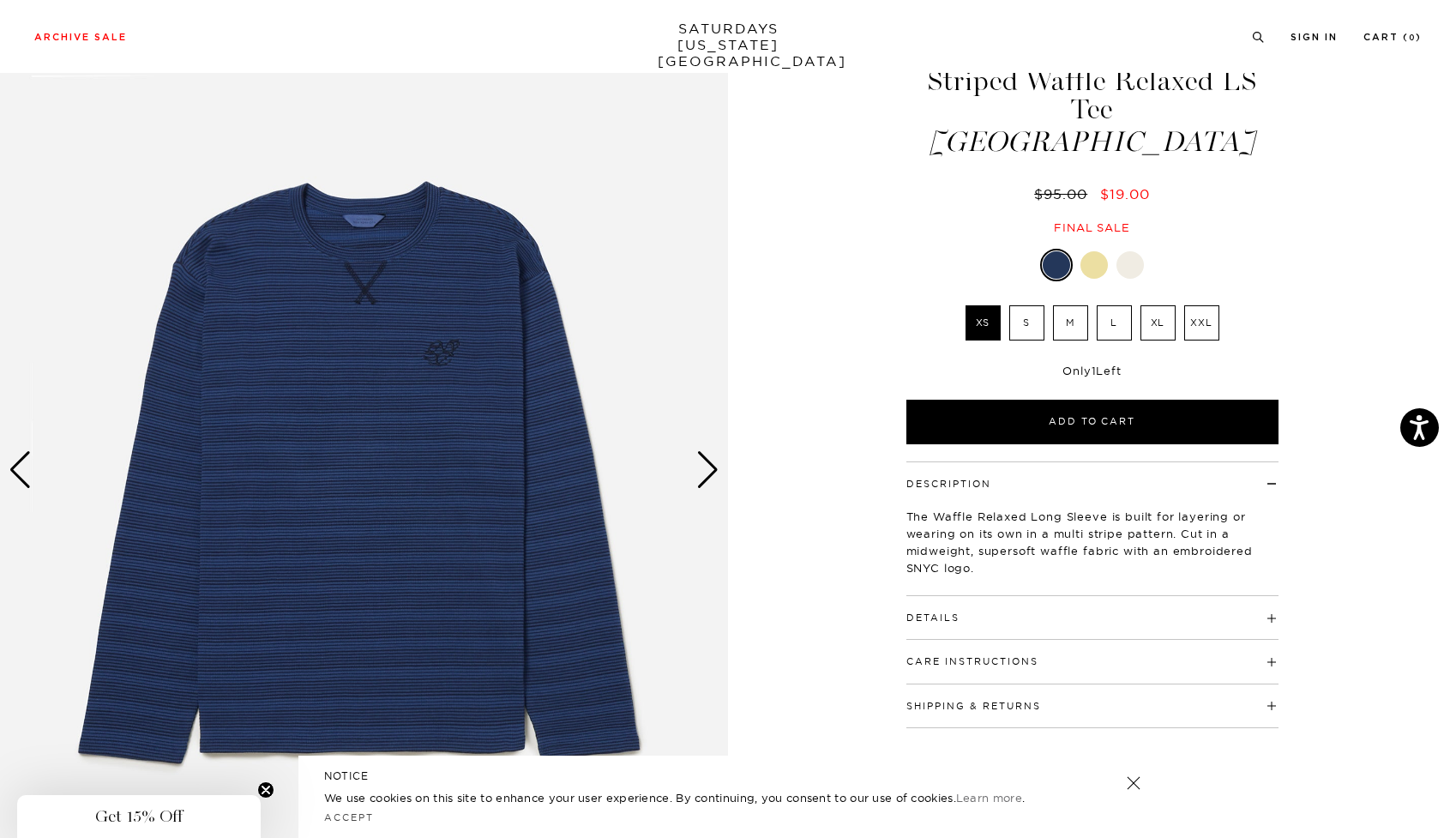
scroll to position [71, 0]
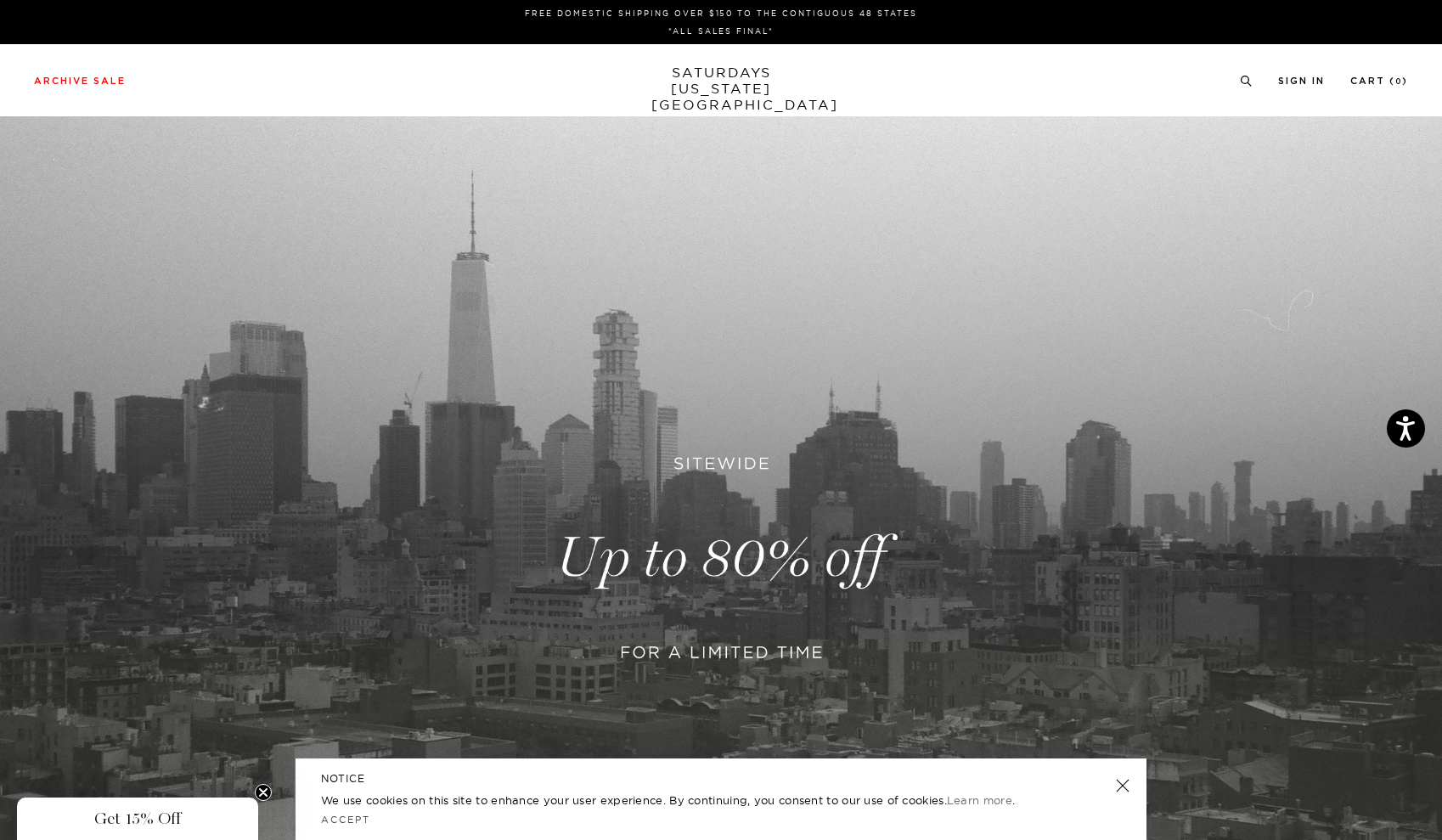
click at [689, 86] on link "SATURDAYS NEW YORK CITY" at bounding box center [721, 88] width 140 height 49
click at [688, 523] on link at bounding box center [721, 558] width 1442 height 883
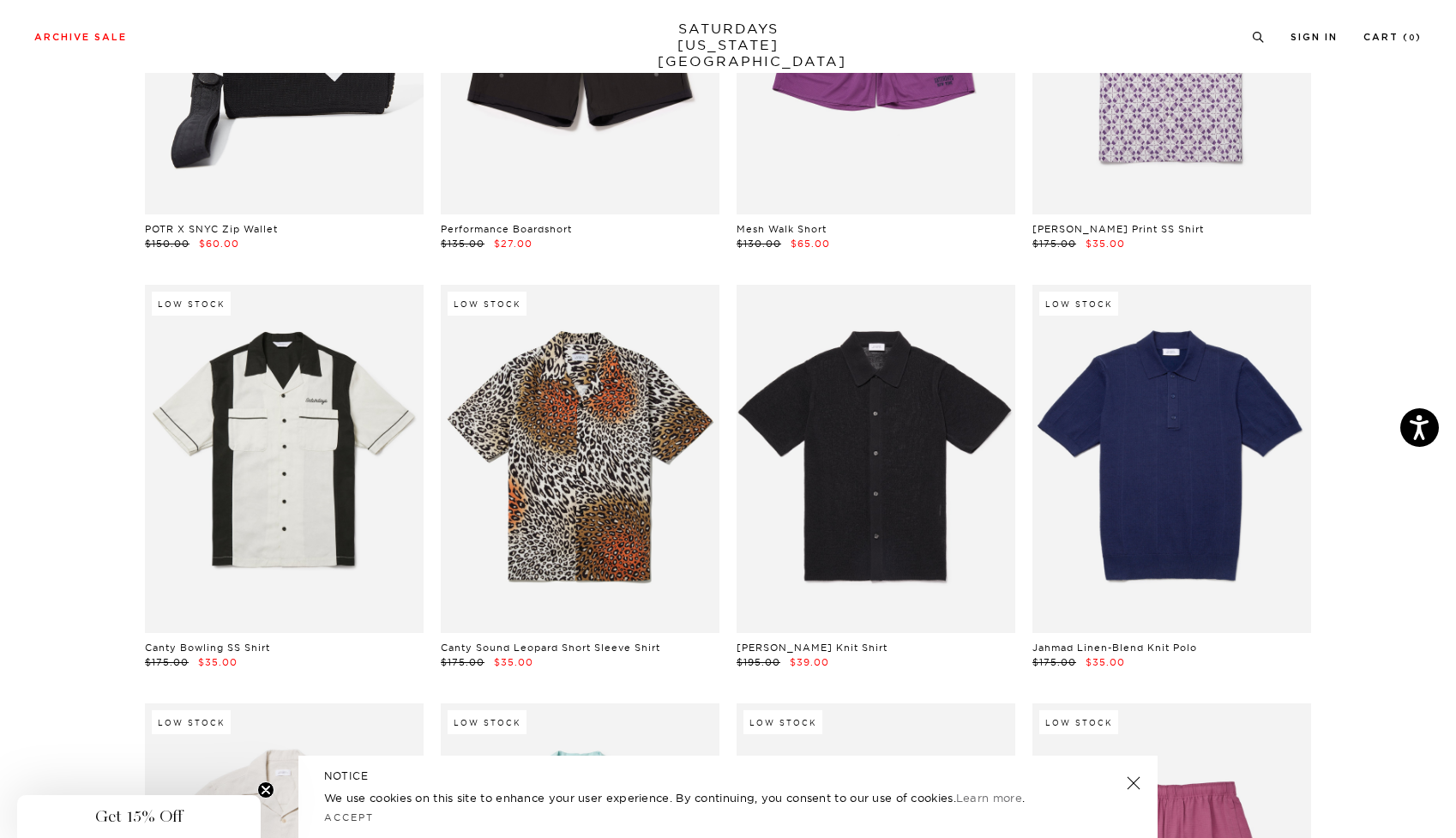
scroll to position [10086, 1]
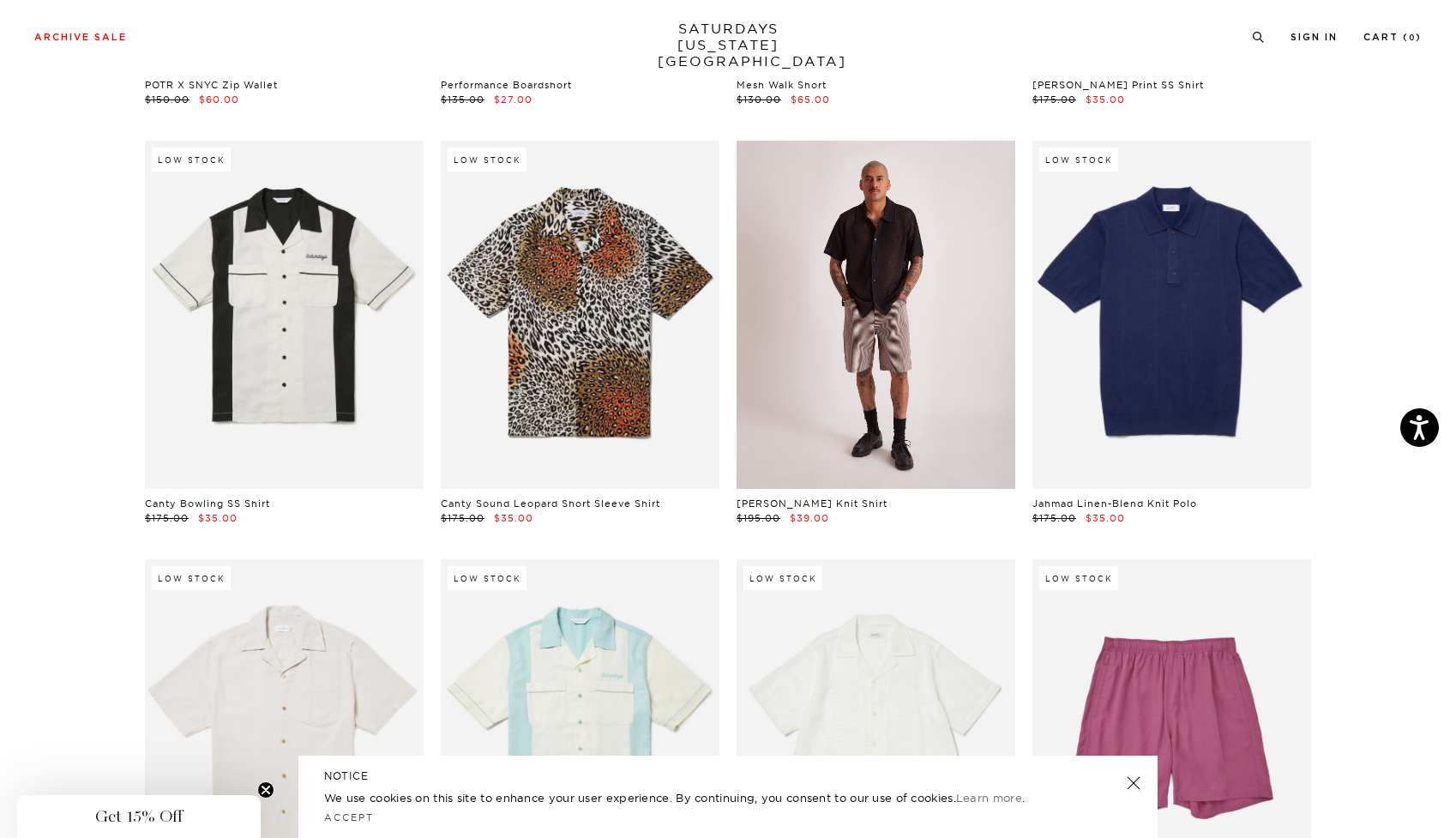
click at [846, 348] on link at bounding box center [875, 315] width 278 height 348
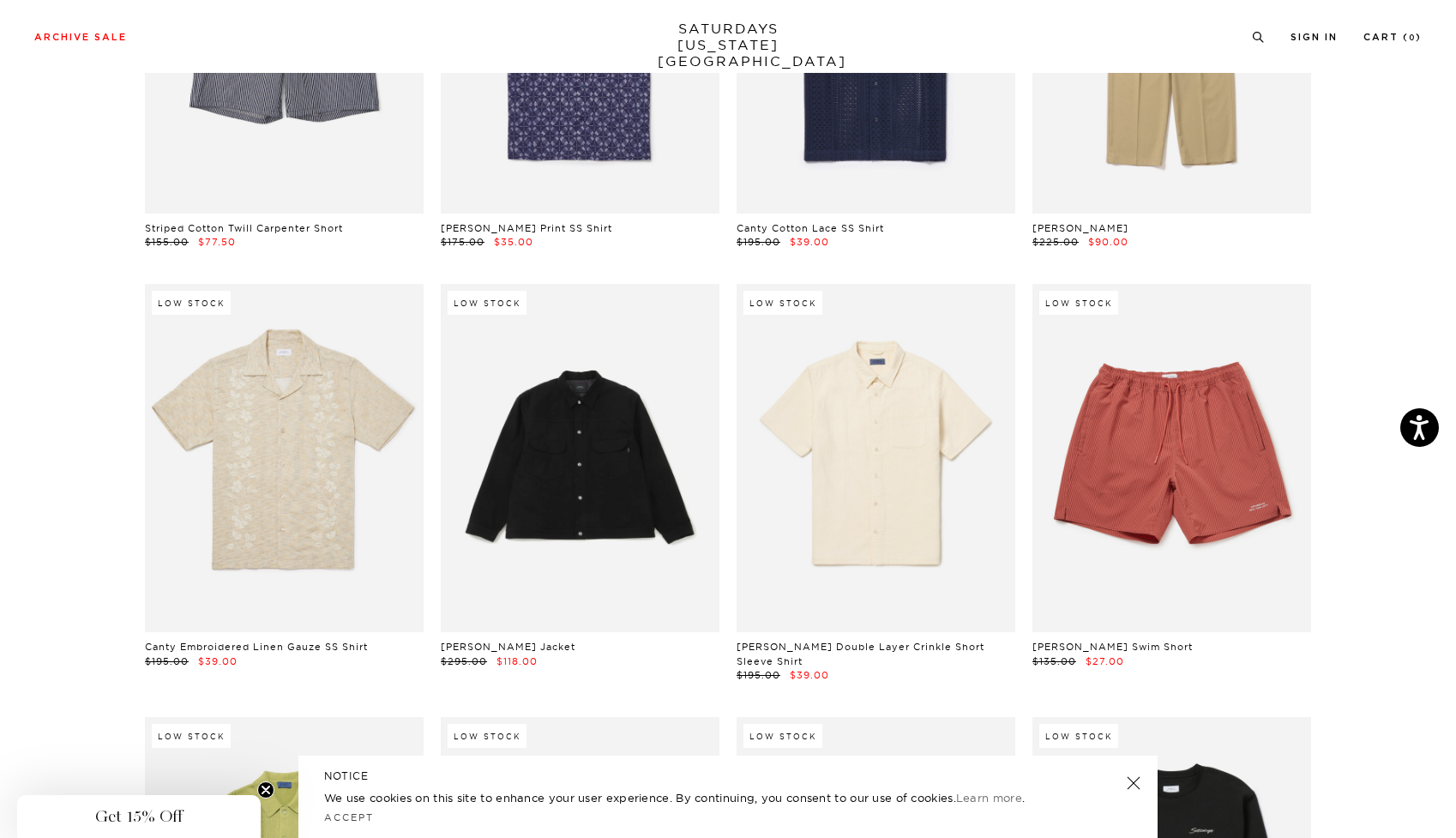
scroll to position [11313, 4]
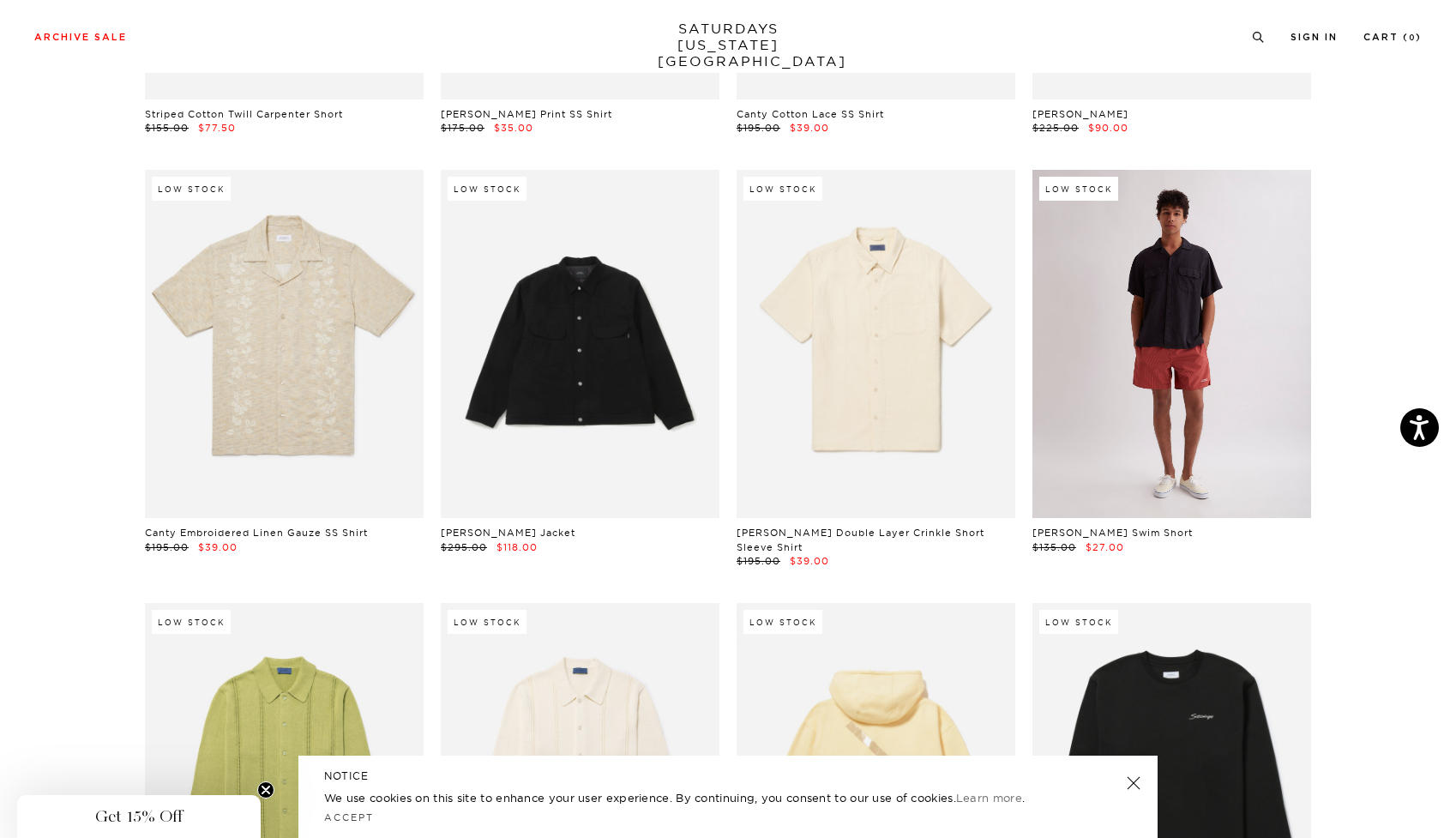
click at [1175, 389] on link at bounding box center [1171, 344] width 278 height 348
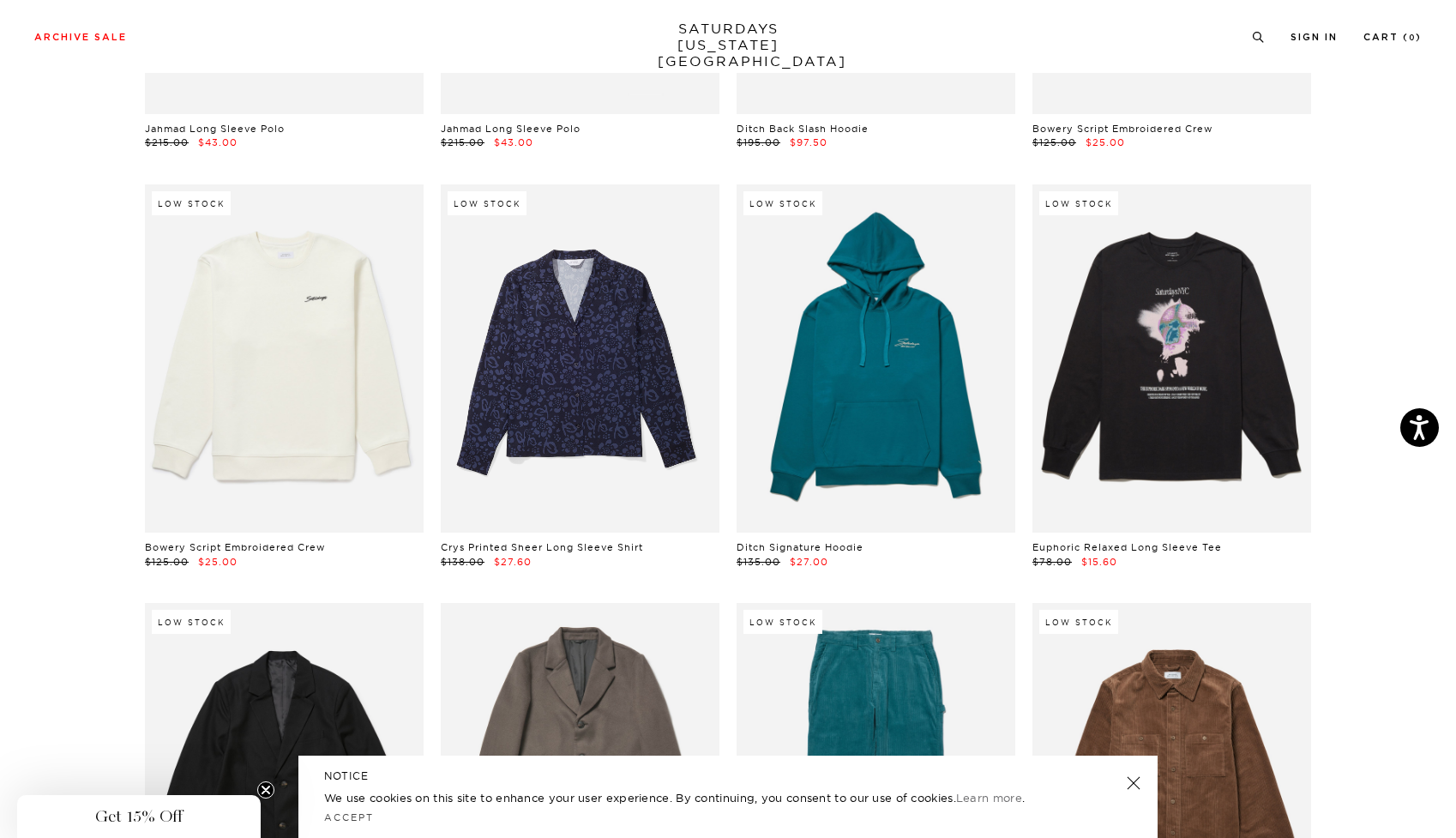
scroll to position [12157, 4]
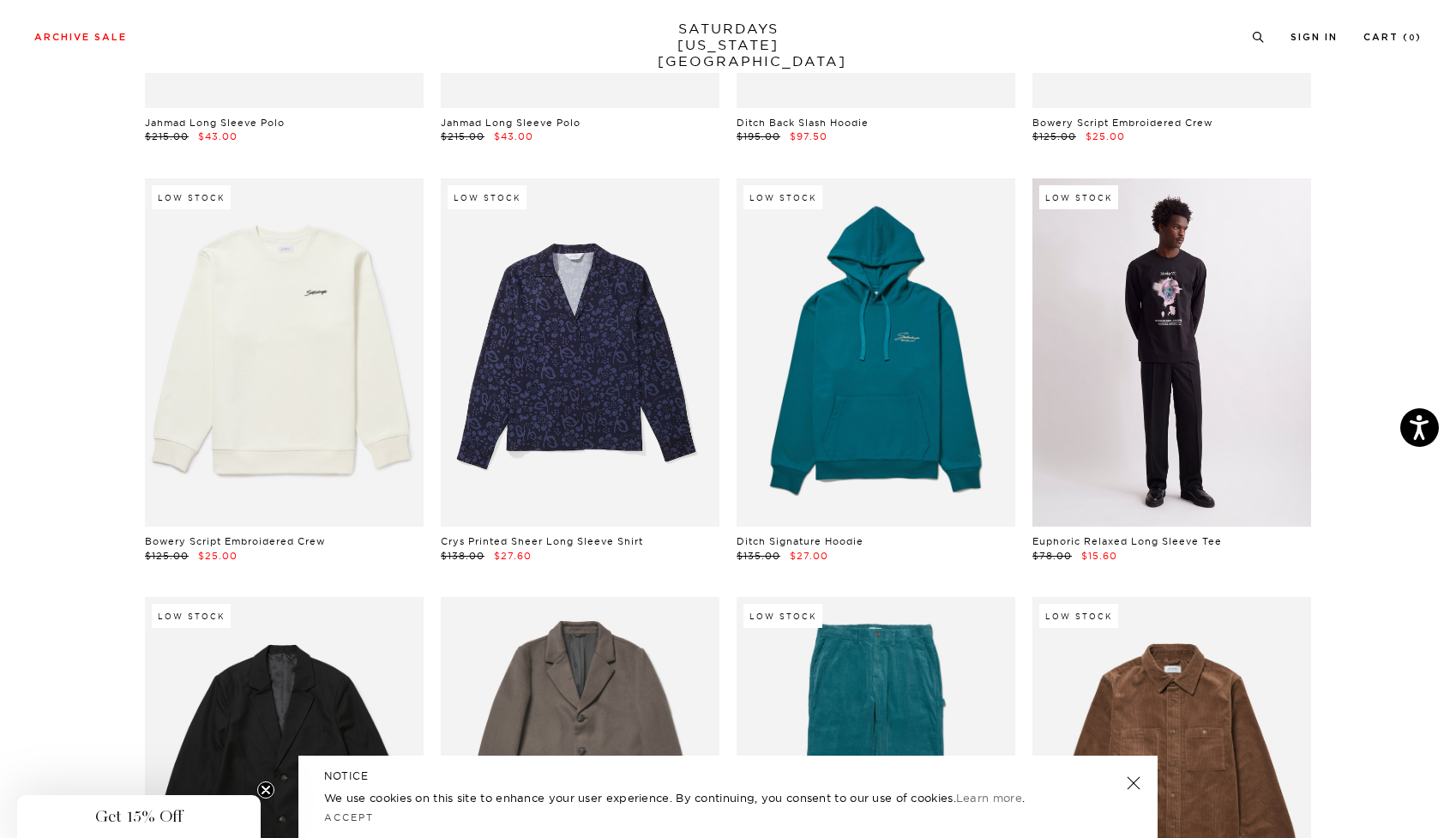
click at [1189, 374] on link at bounding box center [1171, 353] width 278 height 348
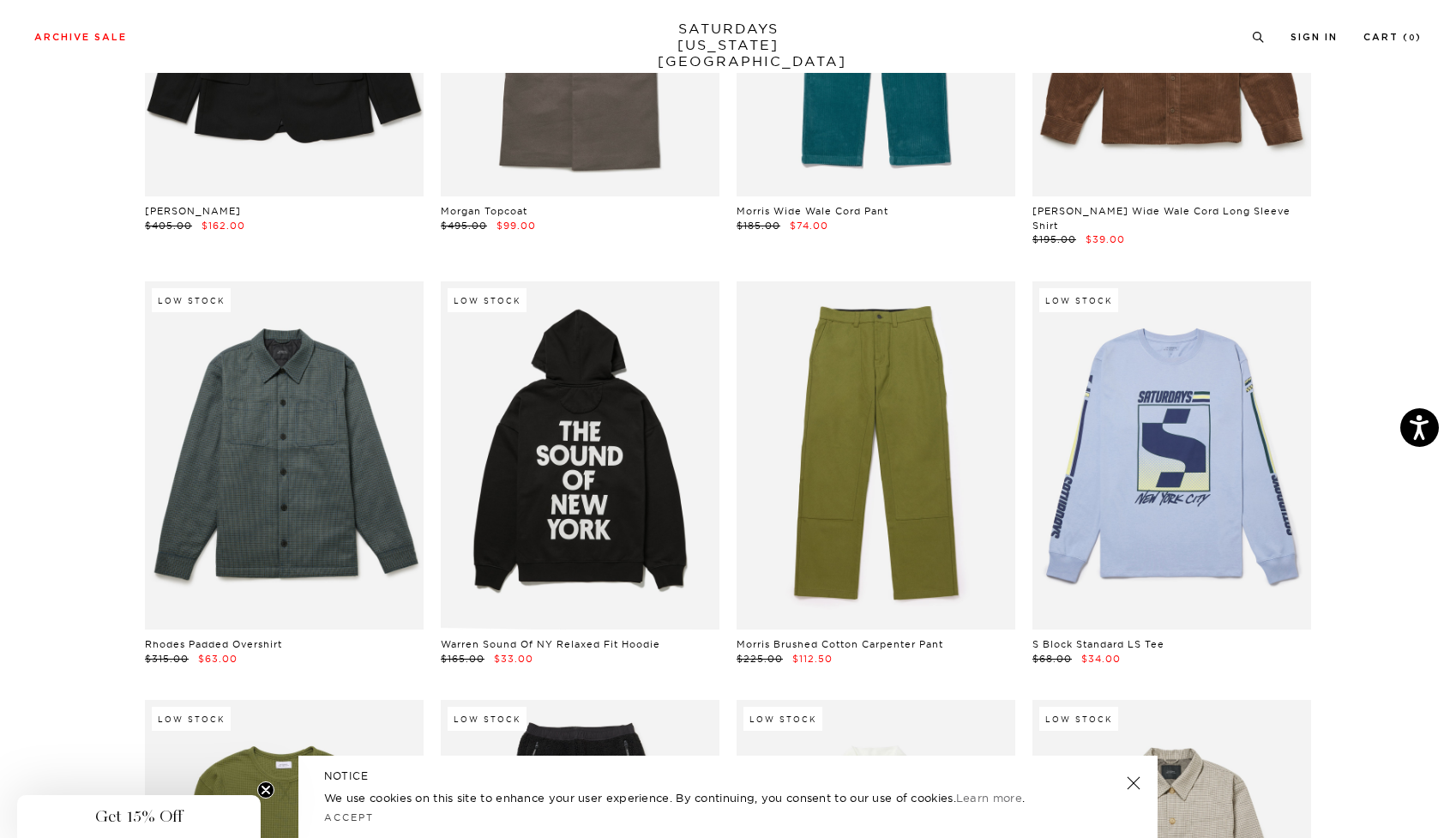
scroll to position [12984, 4]
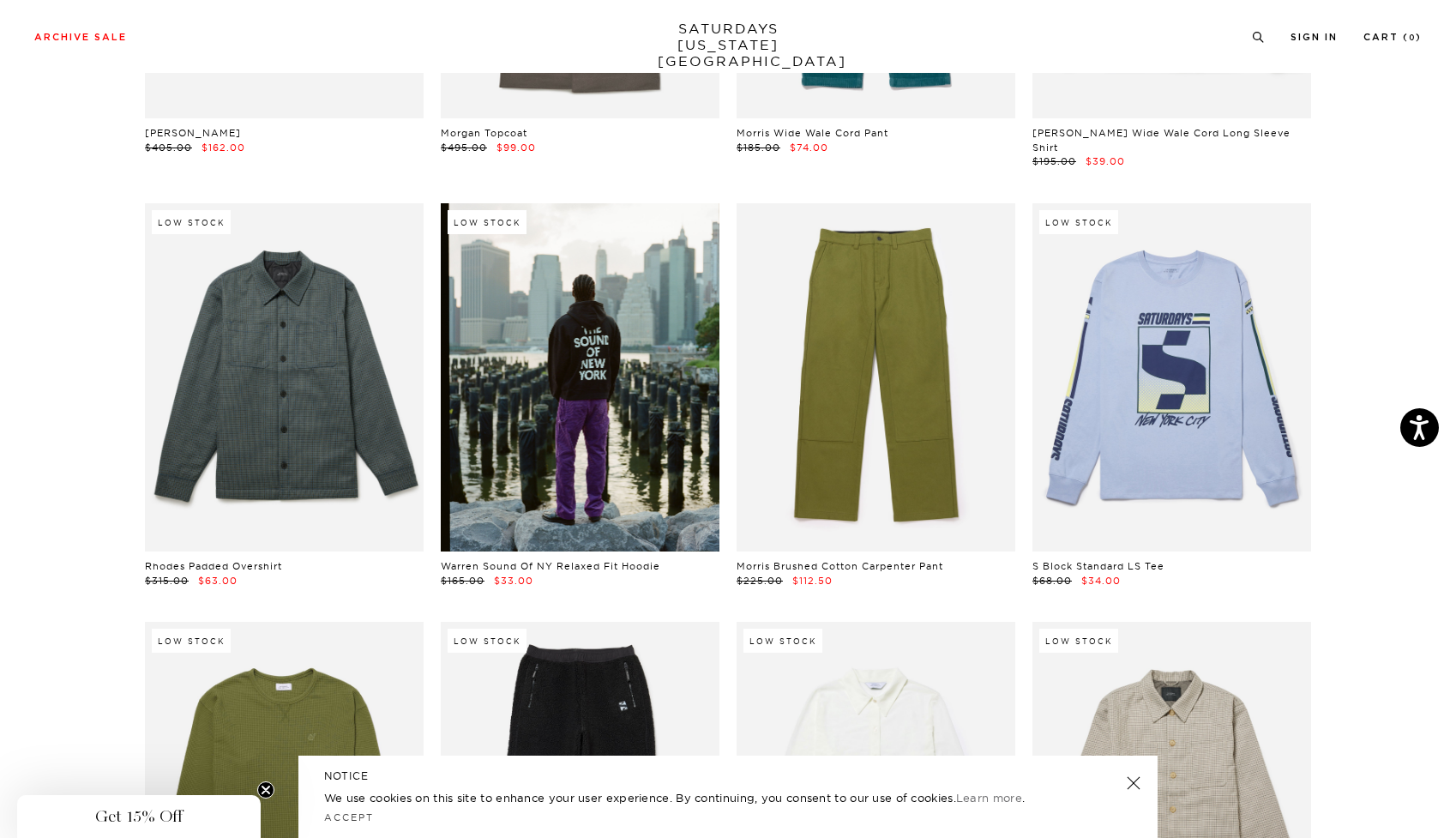
click at [596, 383] on link at bounding box center [580, 377] width 278 height 348
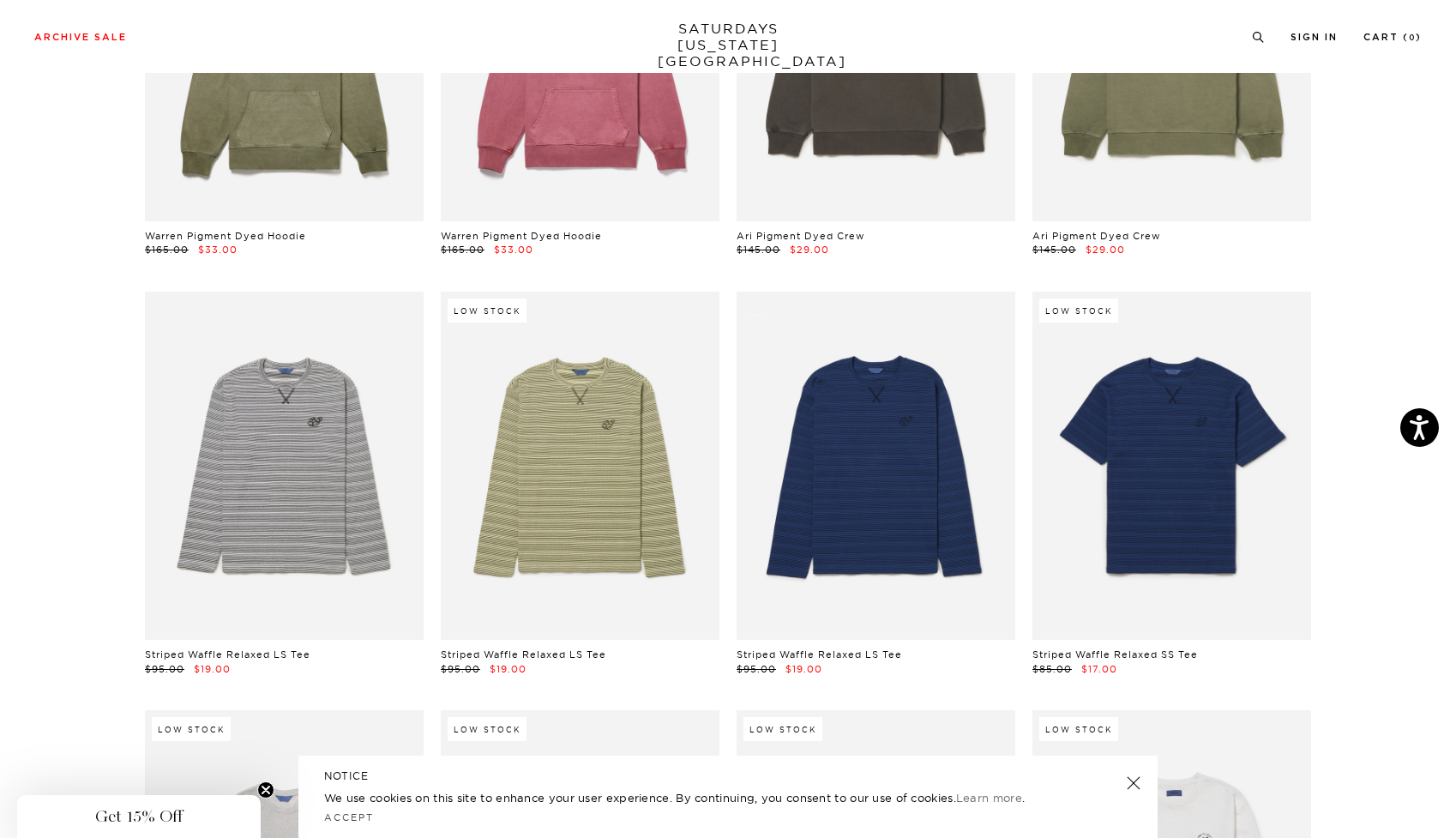
scroll to position [22155, 4]
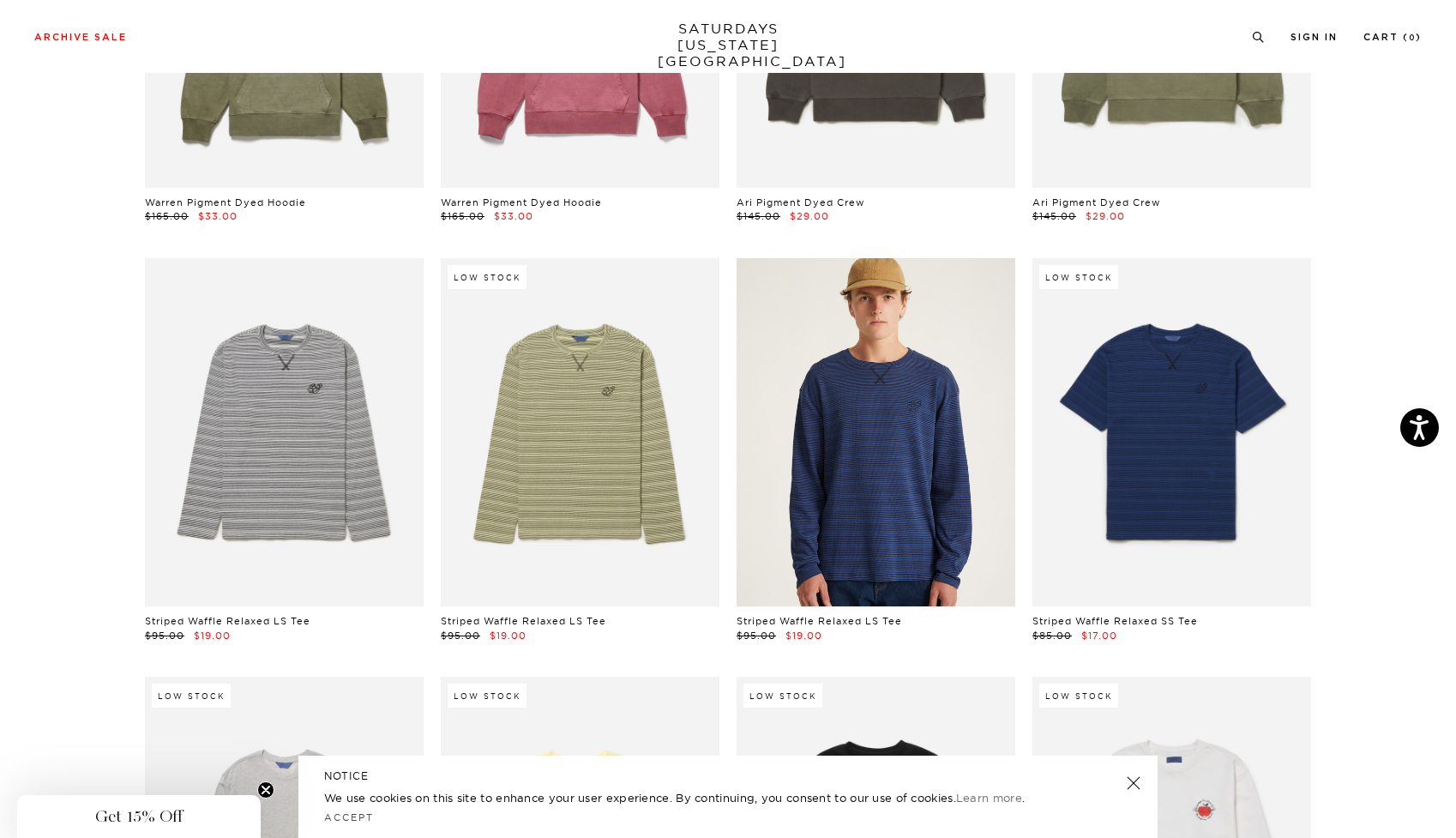
click at [849, 391] on link at bounding box center [875, 432] width 278 height 348
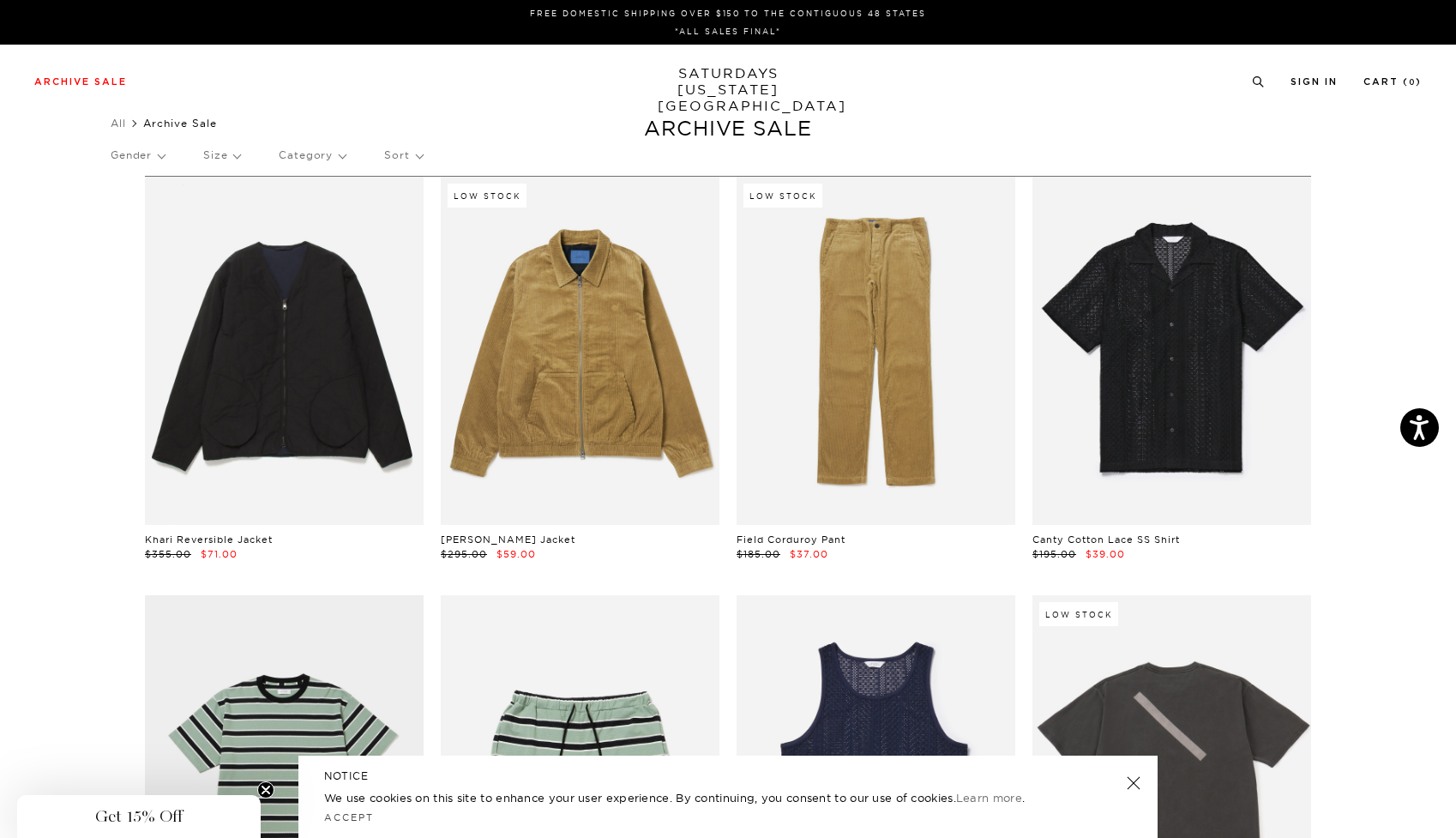
scroll to position [0, 5]
click at [397, 156] on p "Sort" at bounding box center [403, 155] width 38 height 40
click at [323, 150] on p "Category" at bounding box center [311, 155] width 67 height 40
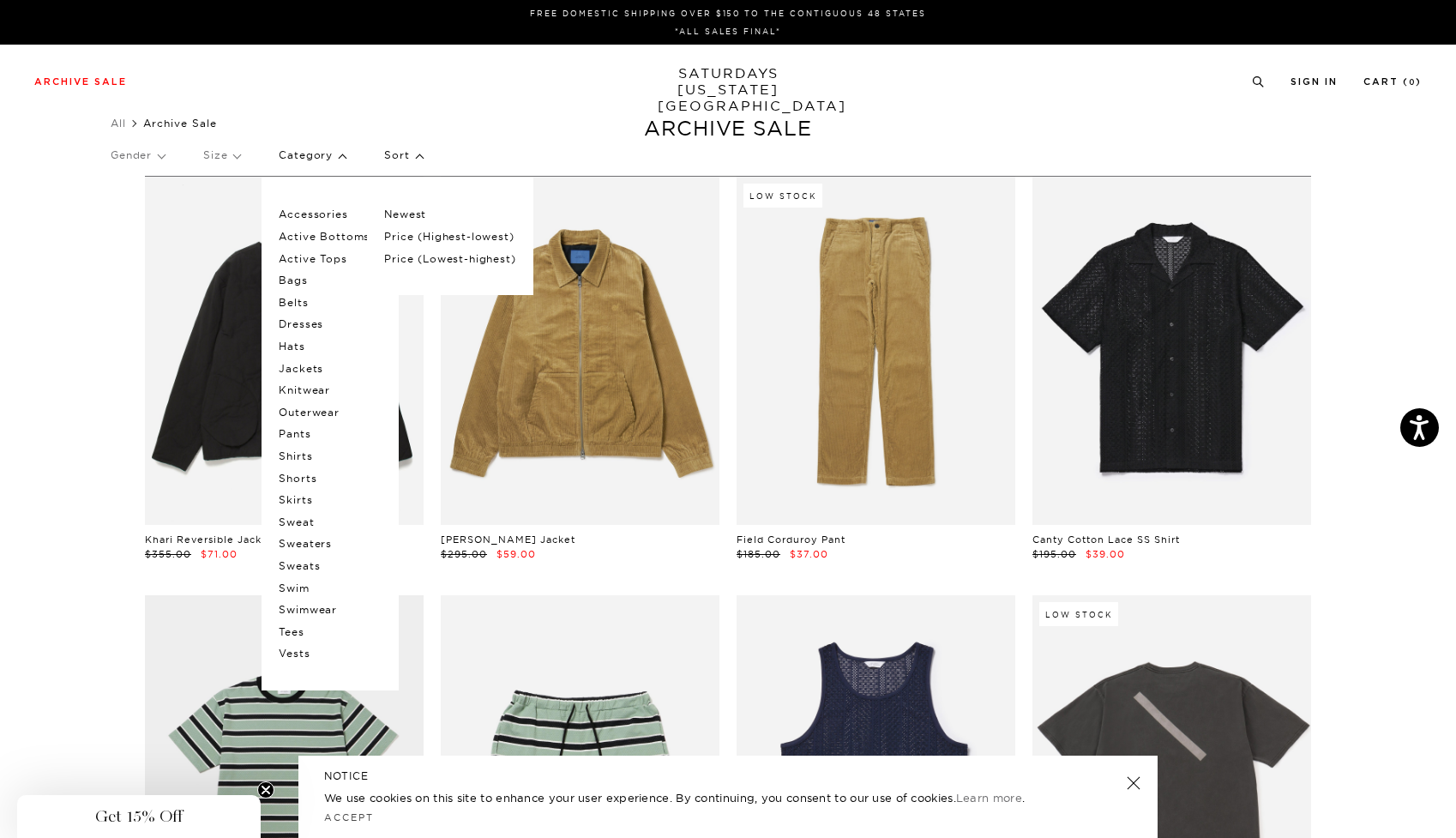
click at [325, 208] on p "Accessories" at bounding box center [329, 214] width 102 height 22
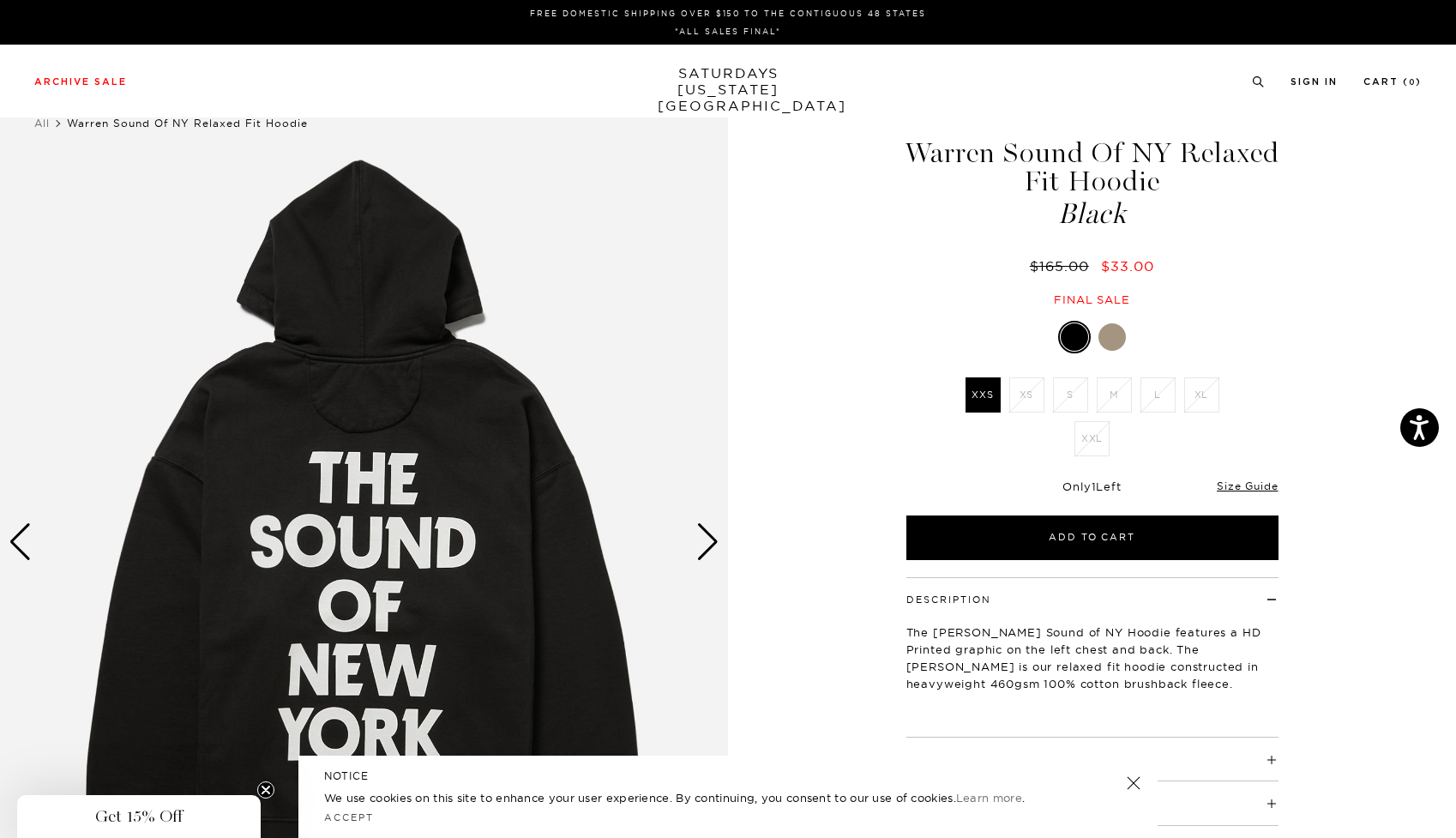
click at [718, 535] on div "Next slide" at bounding box center [708, 541] width 23 height 38
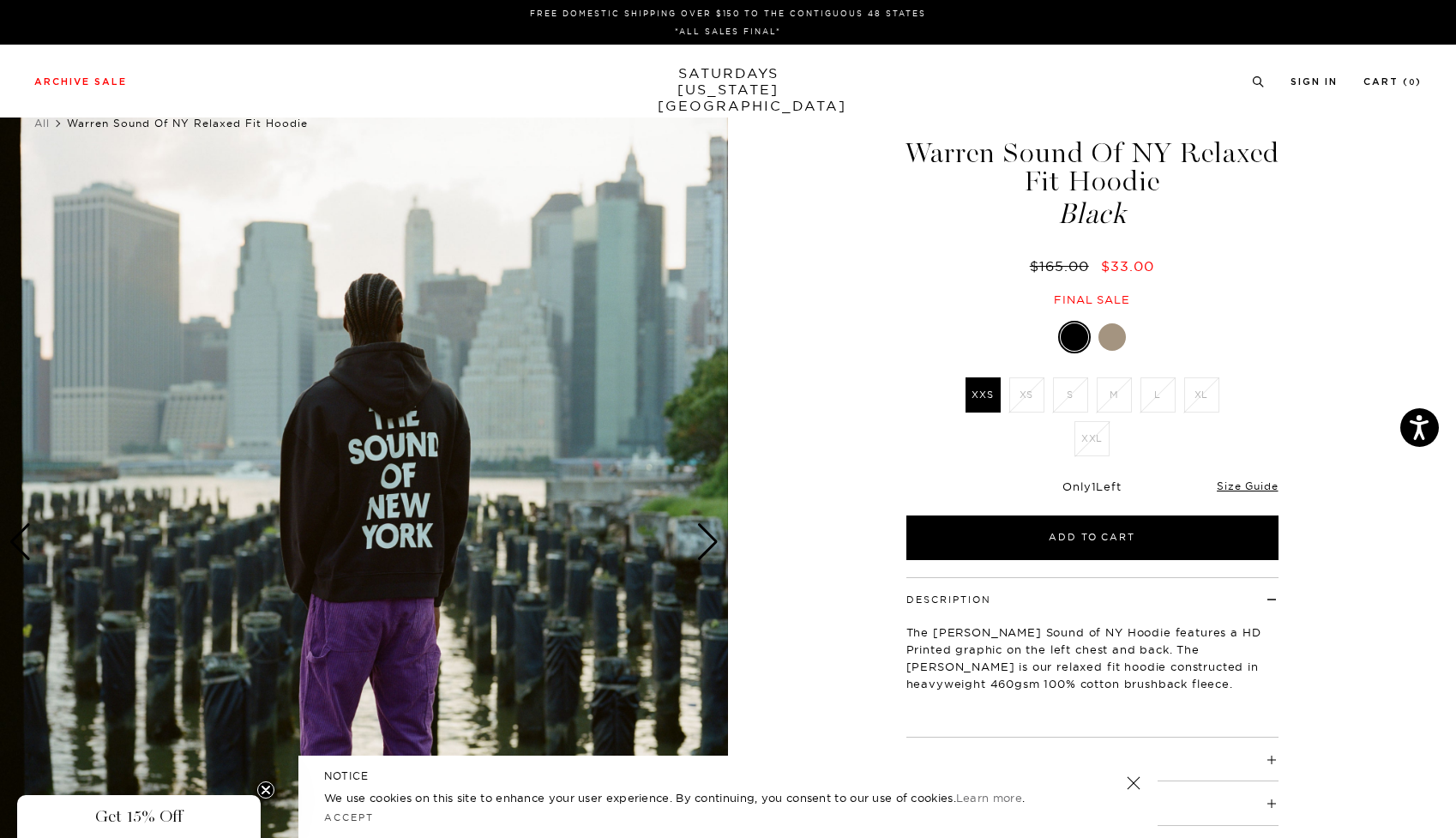
click at [718, 535] on div "Next slide" at bounding box center [708, 541] width 23 height 38
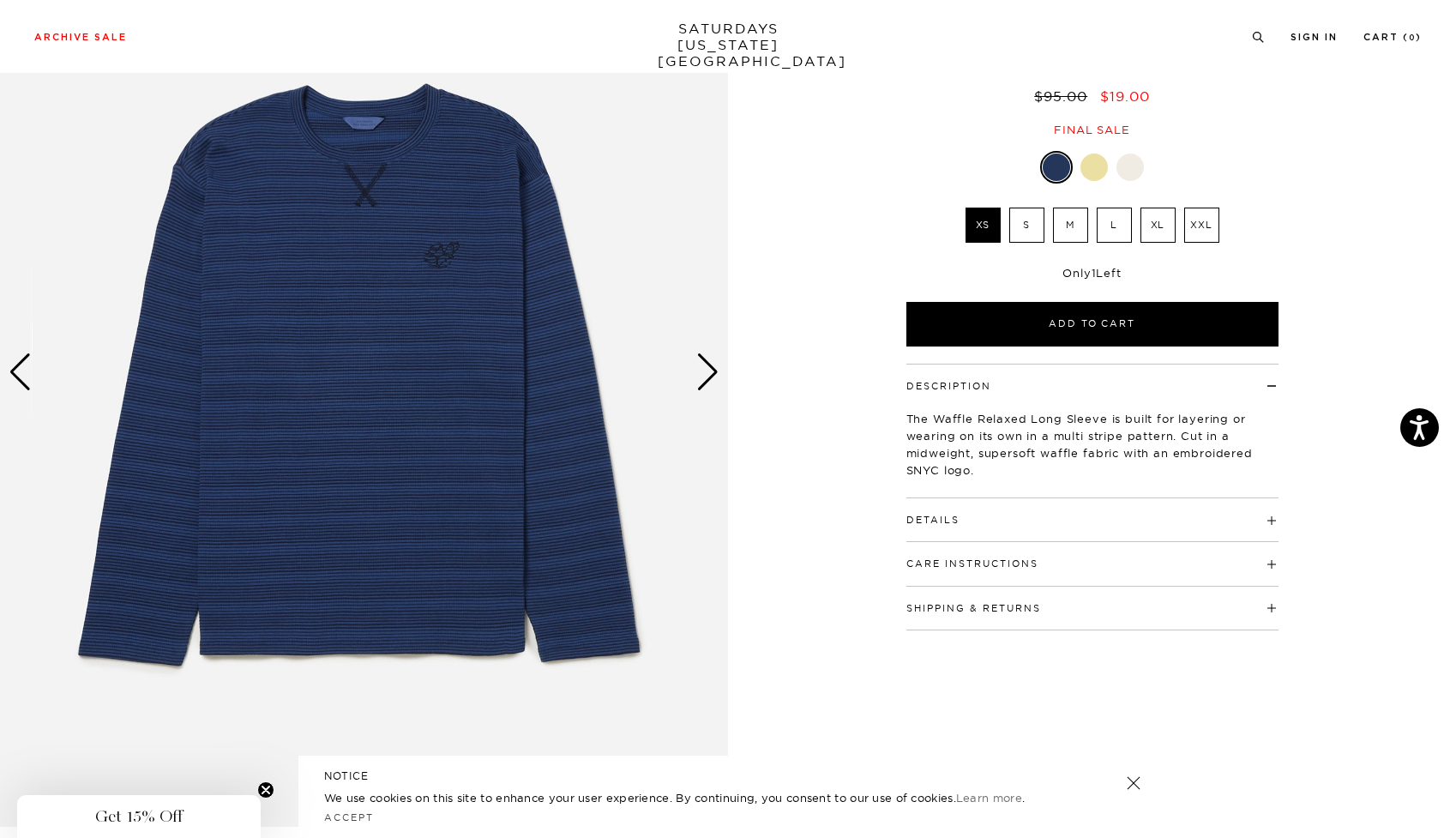
scroll to position [147, 0]
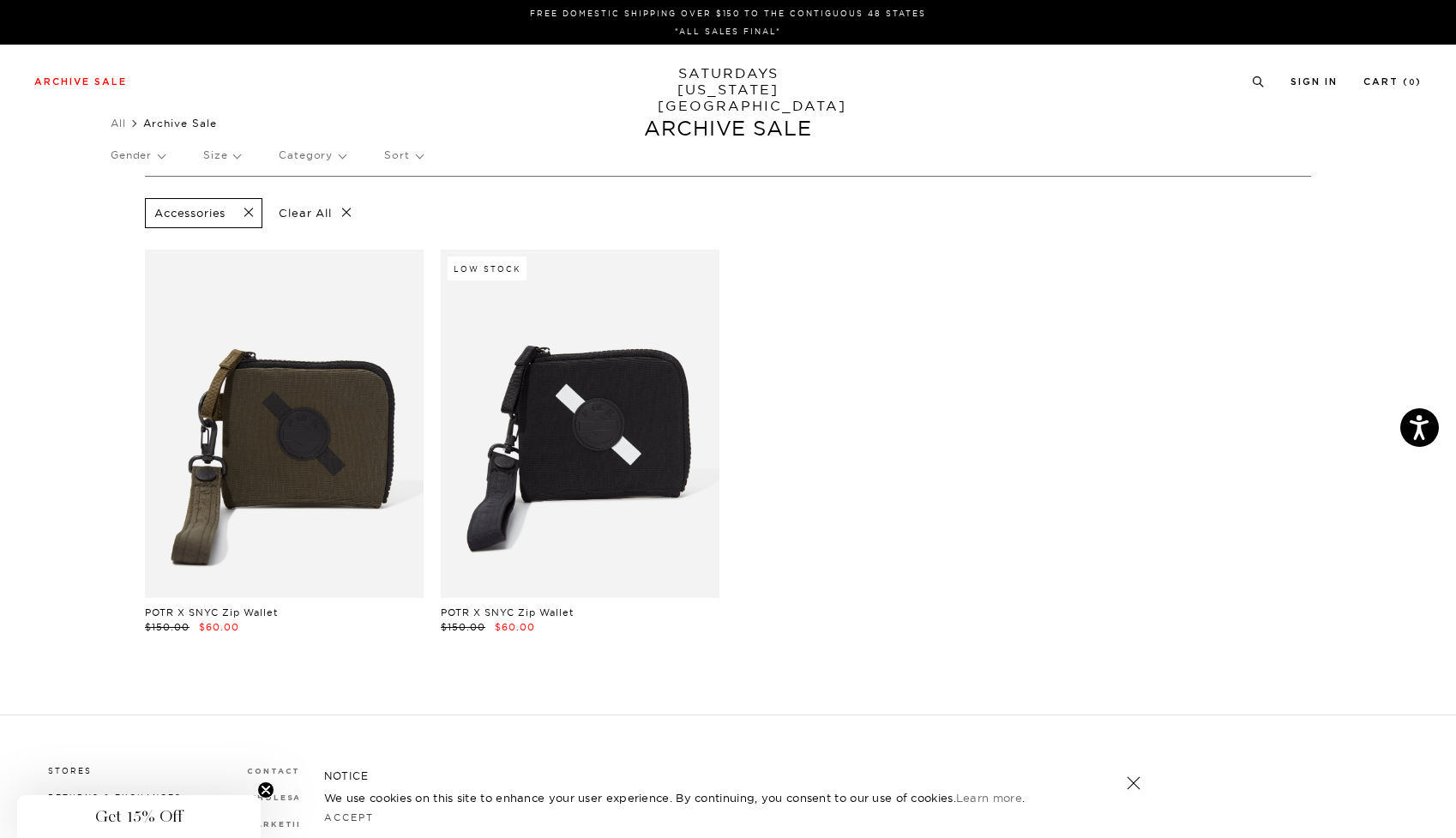
click at [224, 156] on p "Size" at bounding box center [221, 155] width 37 height 40
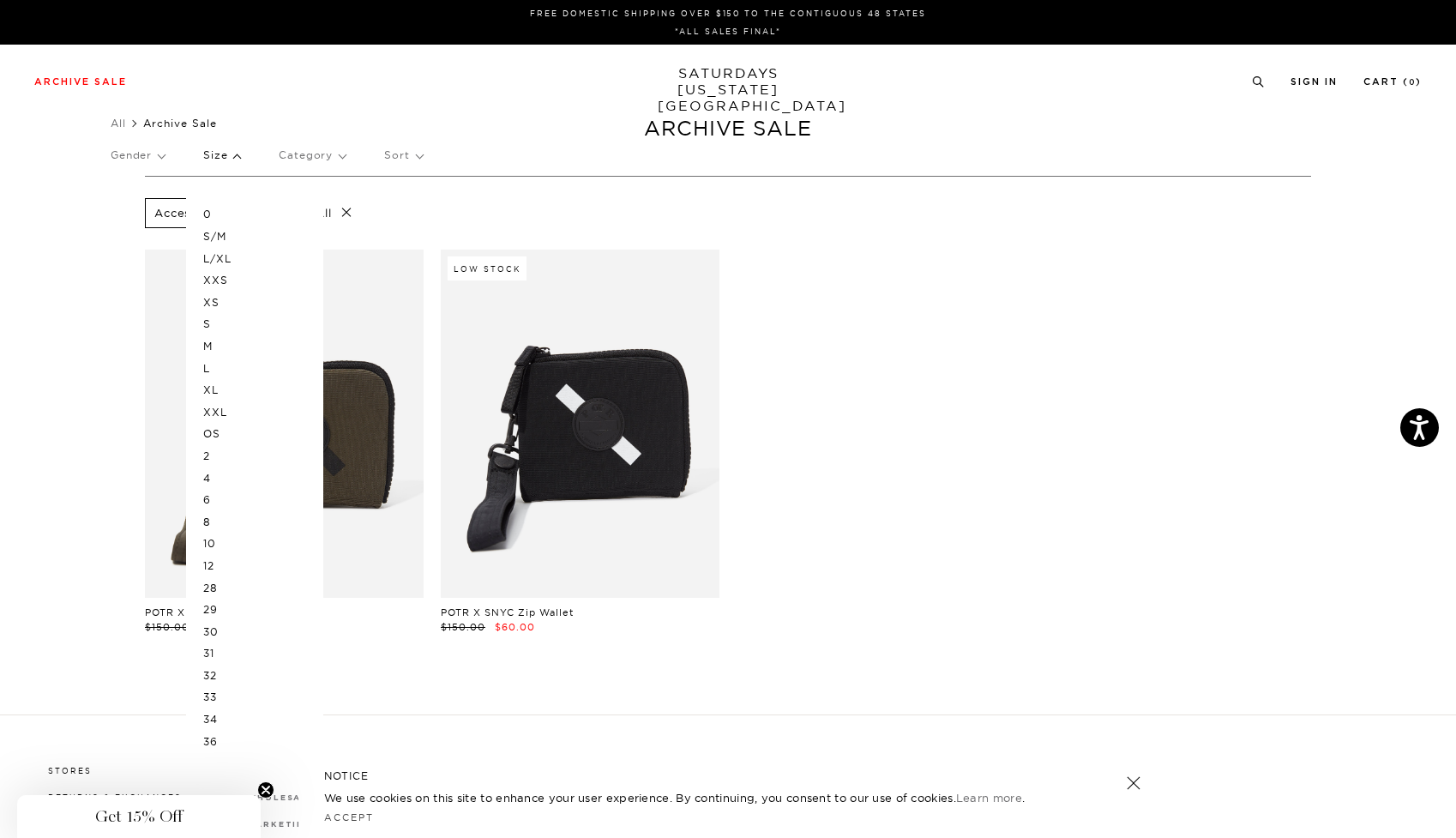
click at [224, 385] on p "XL" at bounding box center [254, 390] width 102 height 22
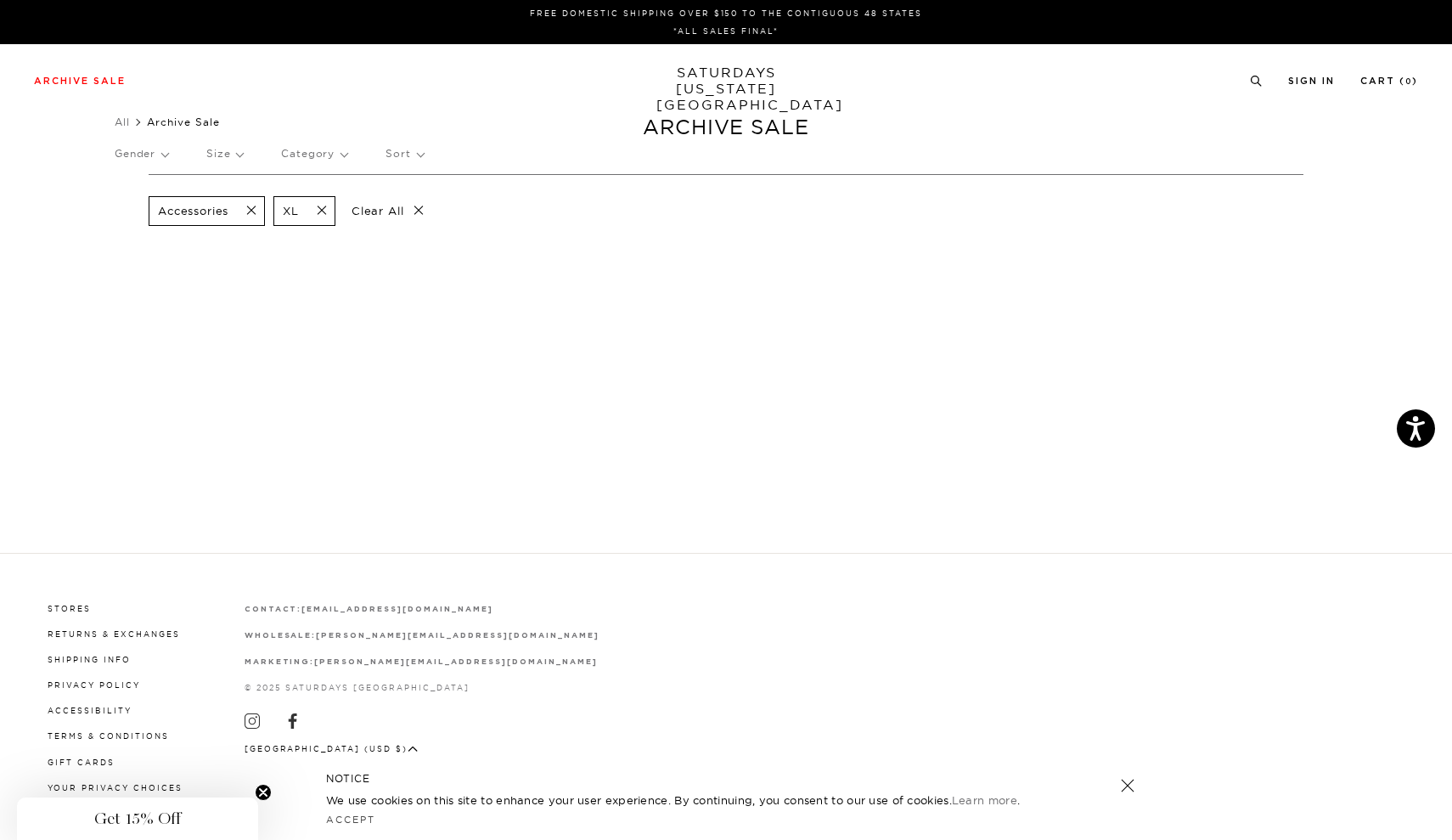
click at [229, 155] on p "Size" at bounding box center [225, 153] width 36 height 39
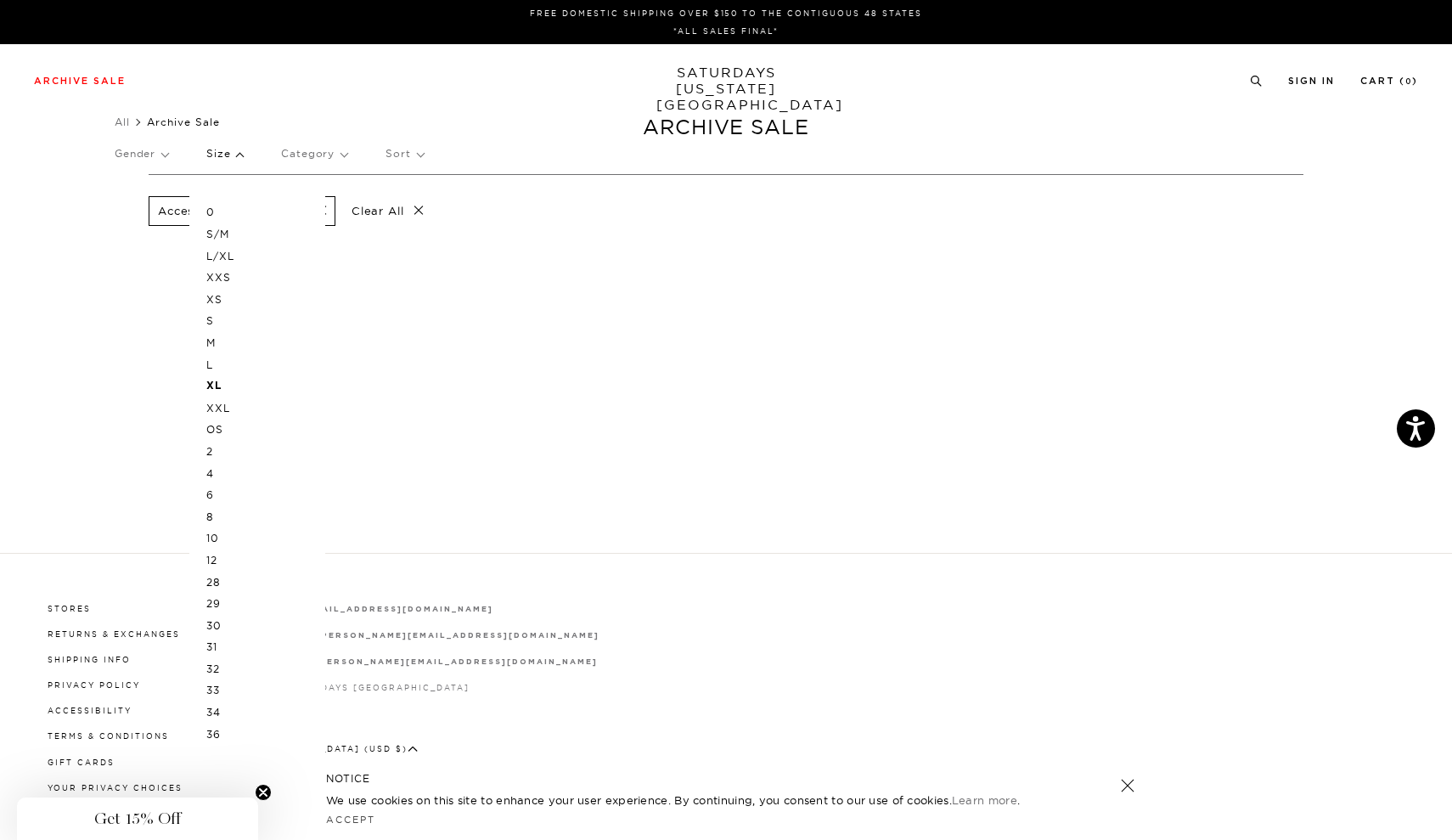
click at [216, 402] on p "XXL" at bounding box center [257, 408] width 101 height 22
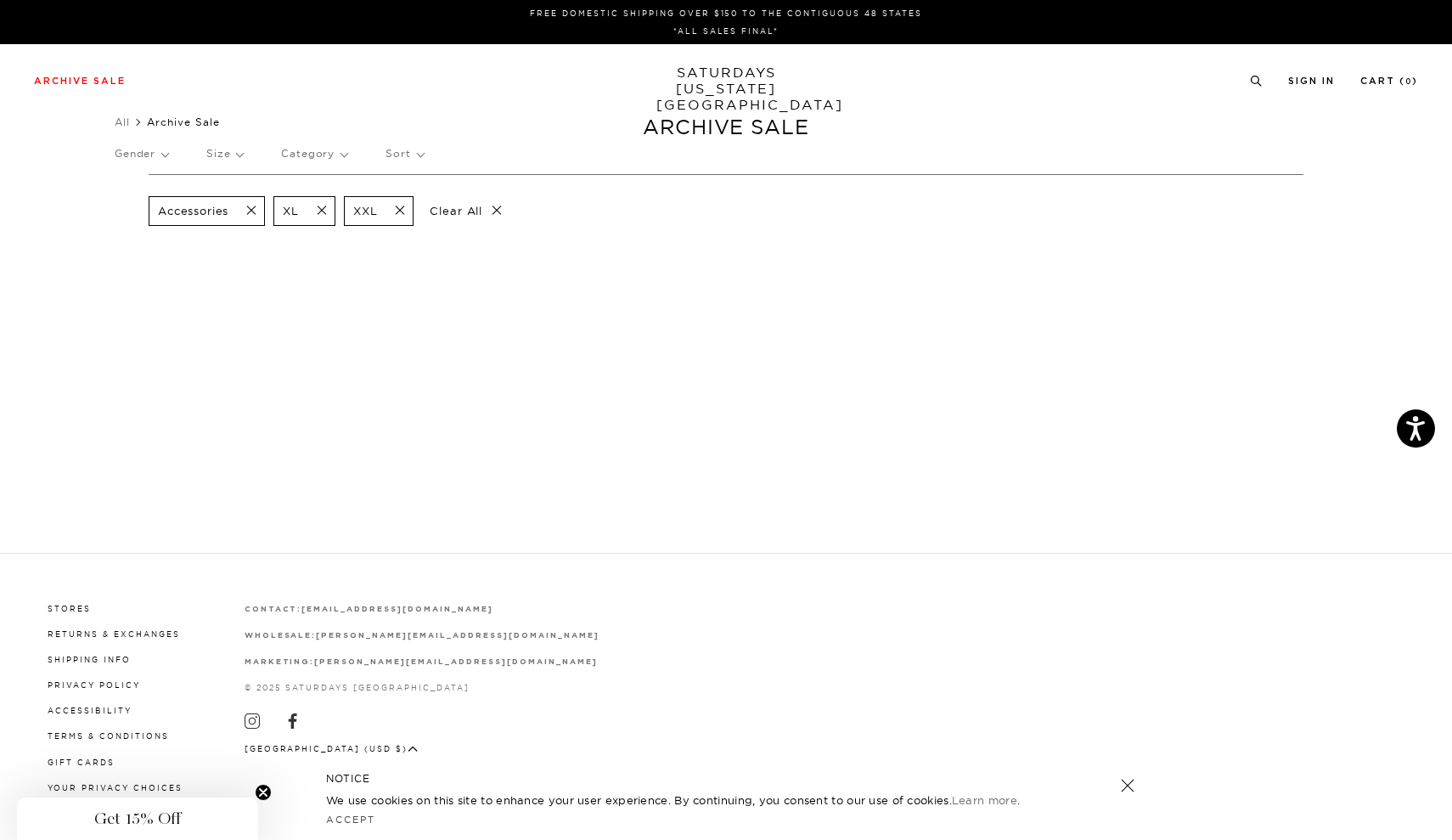
click at [253, 208] on span at bounding box center [246, 210] width 35 height 16
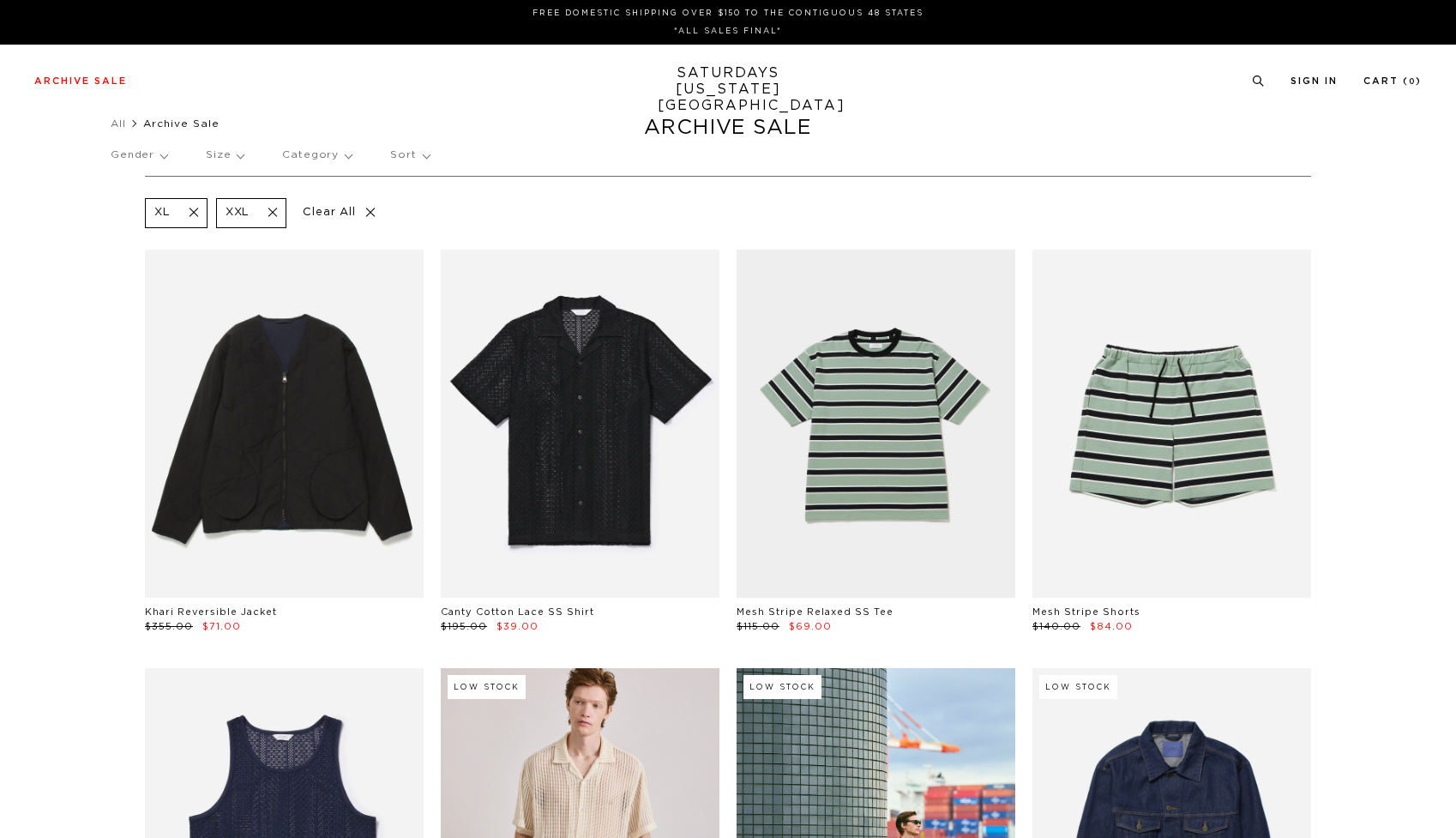
click at [126, 153] on p "Gender" at bounding box center [138, 155] width 57 height 40
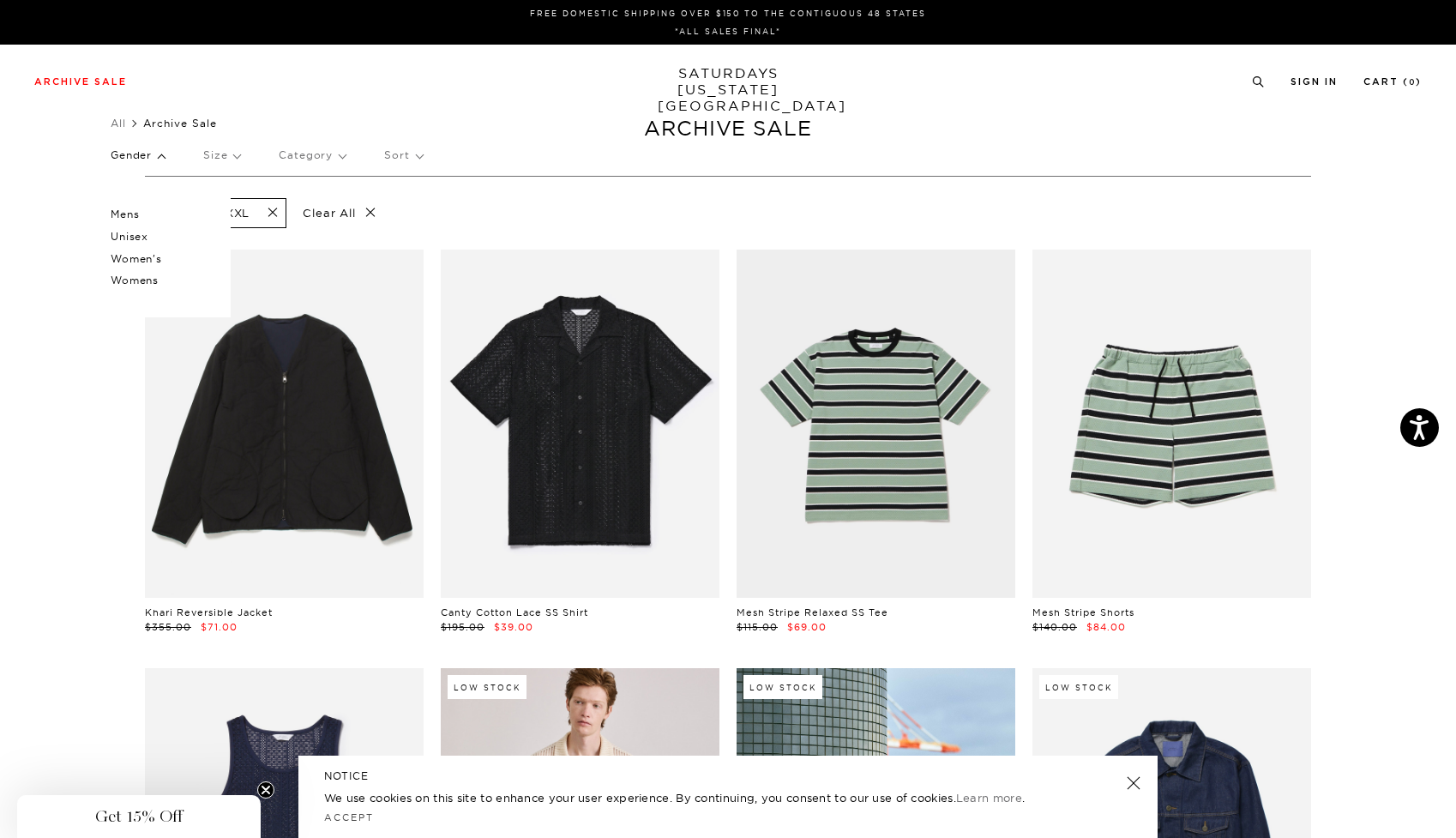
click at [141, 215] on p "Mens" at bounding box center [161, 214] width 102 height 22
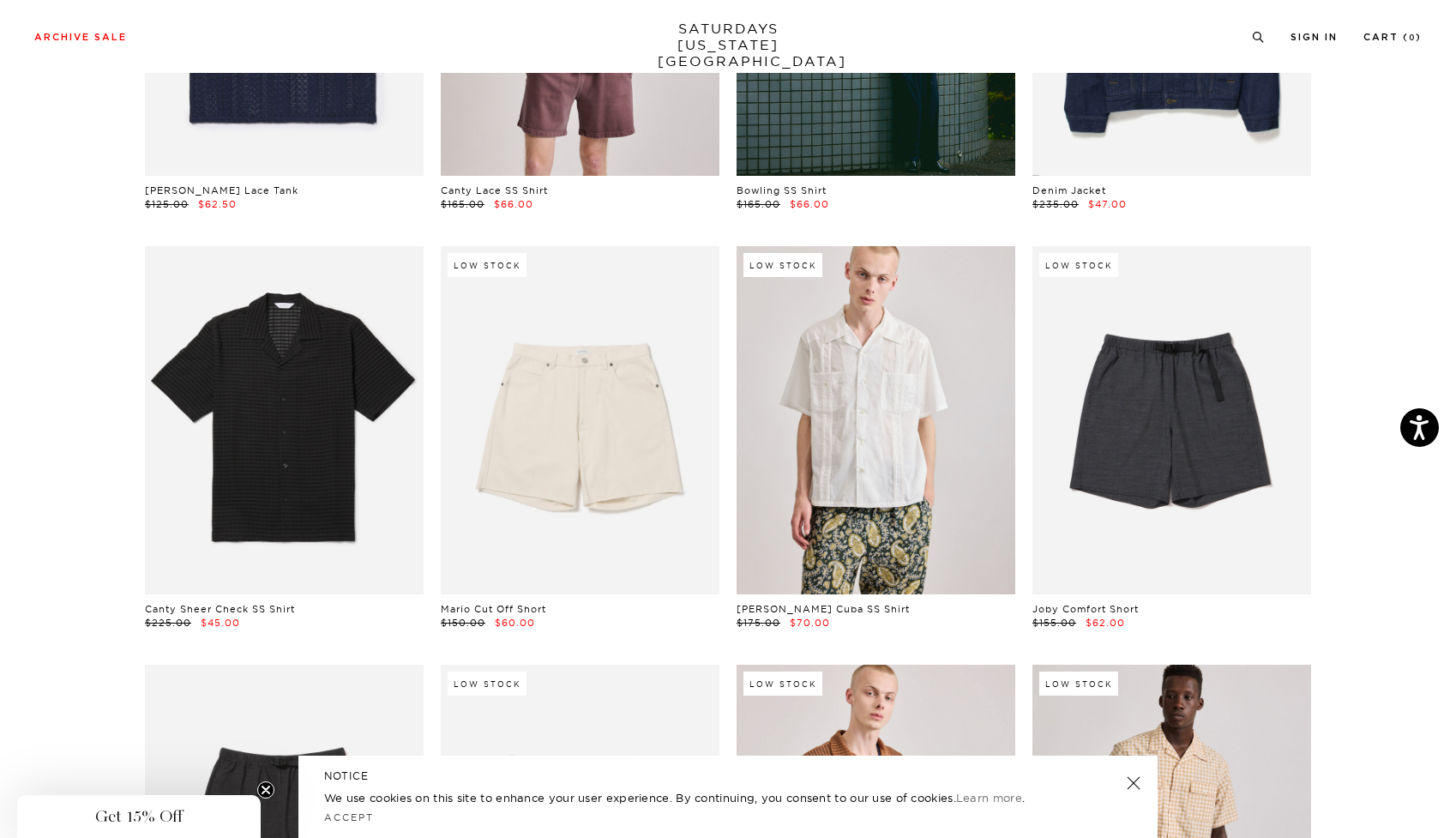
scroll to position [1022, 3]
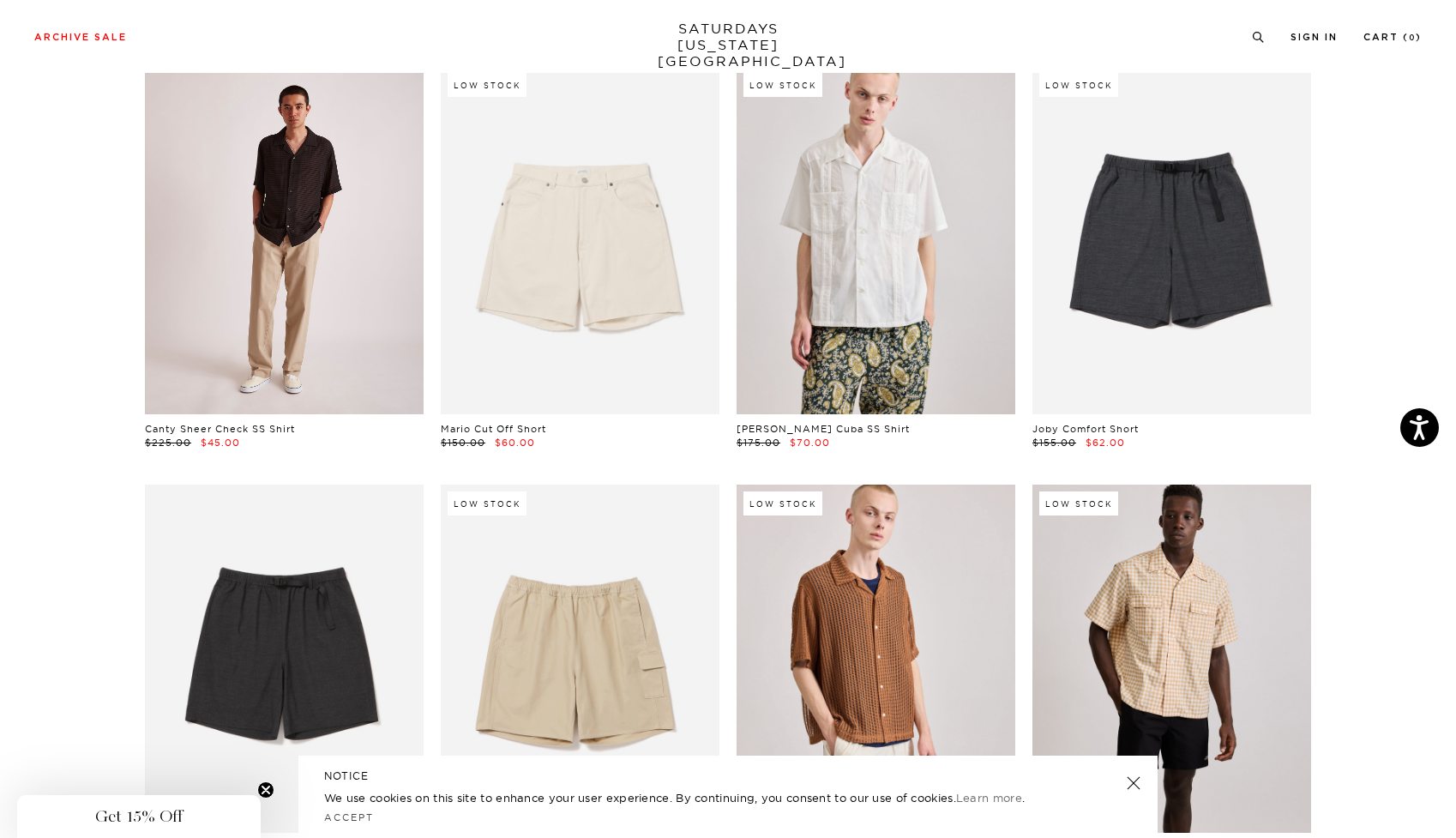
click at [312, 221] on link at bounding box center [284, 240] width 278 height 348
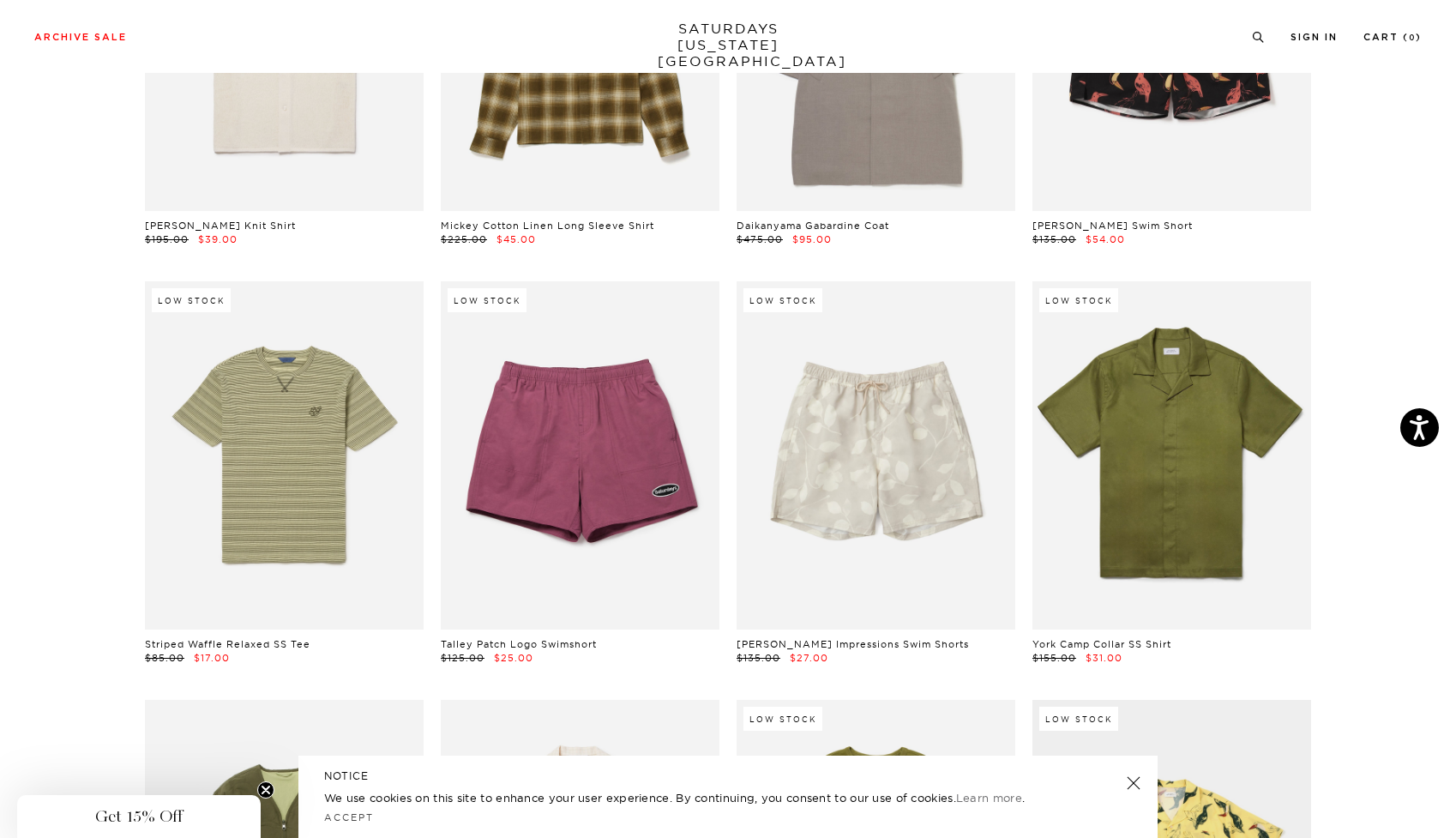
scroll to position [2625, 3]
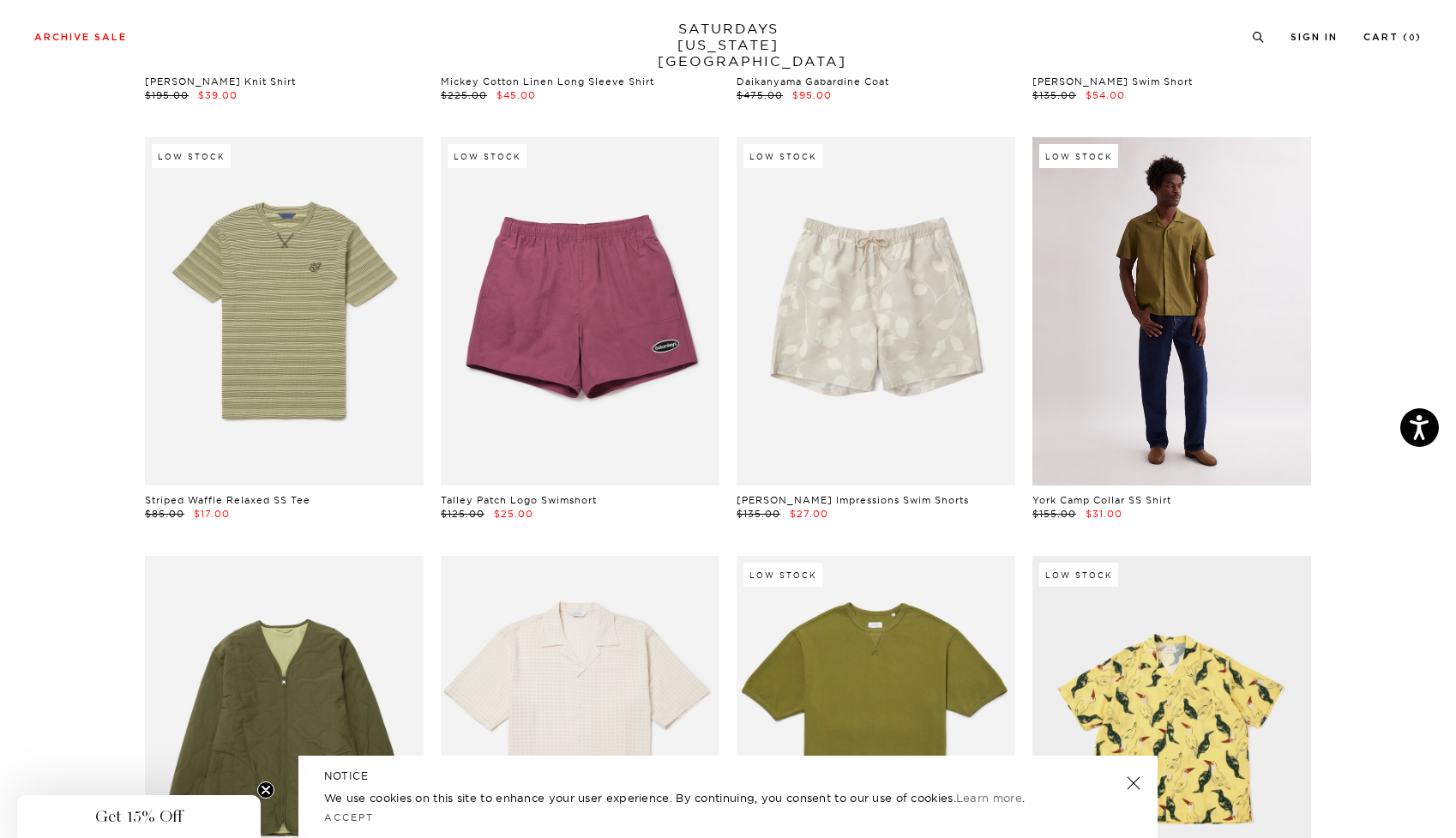
click at [1146, 347] on link at bounding box center [1171, 311] width 278 height 348
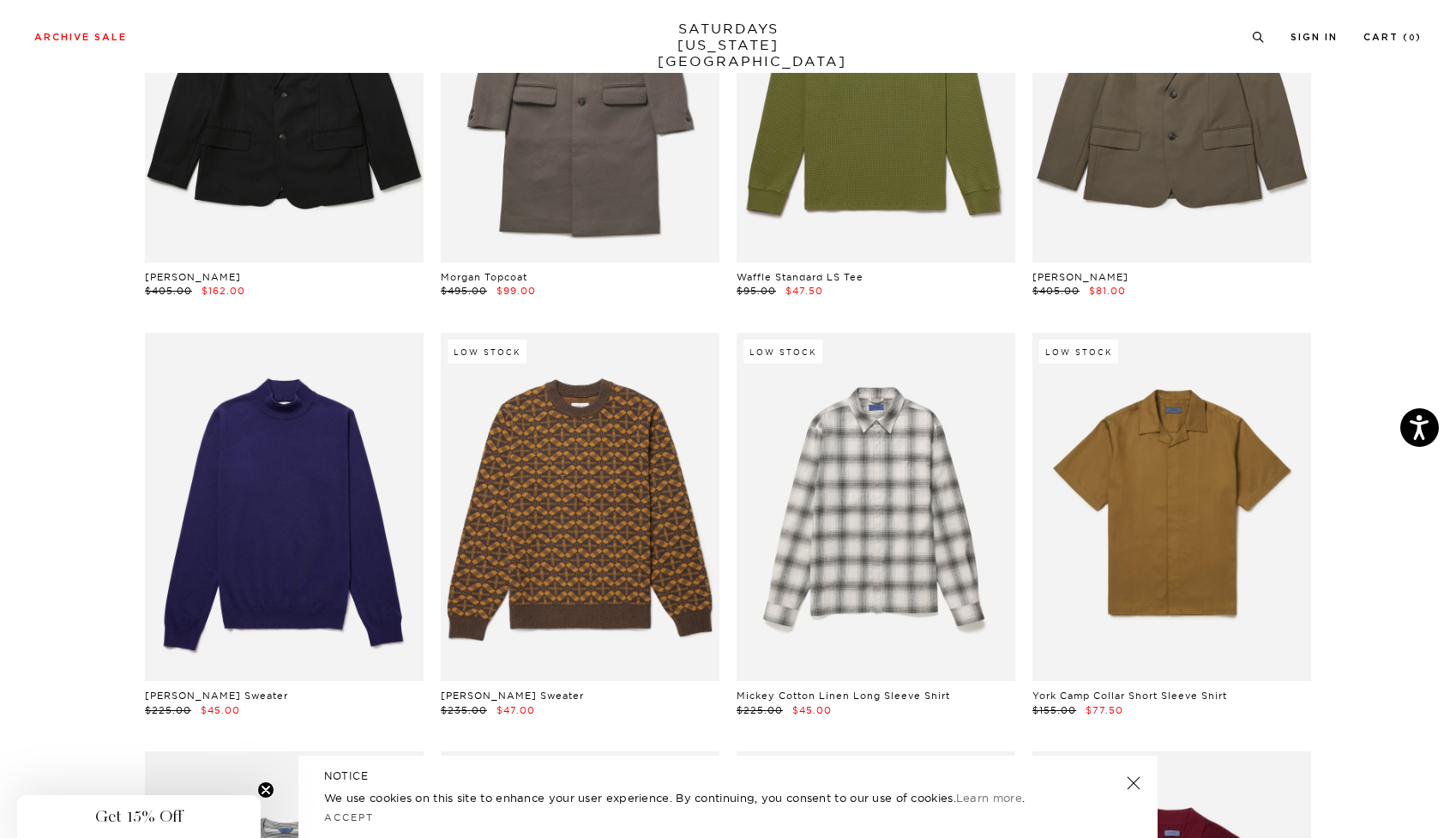
scroll to position [4524, 5]
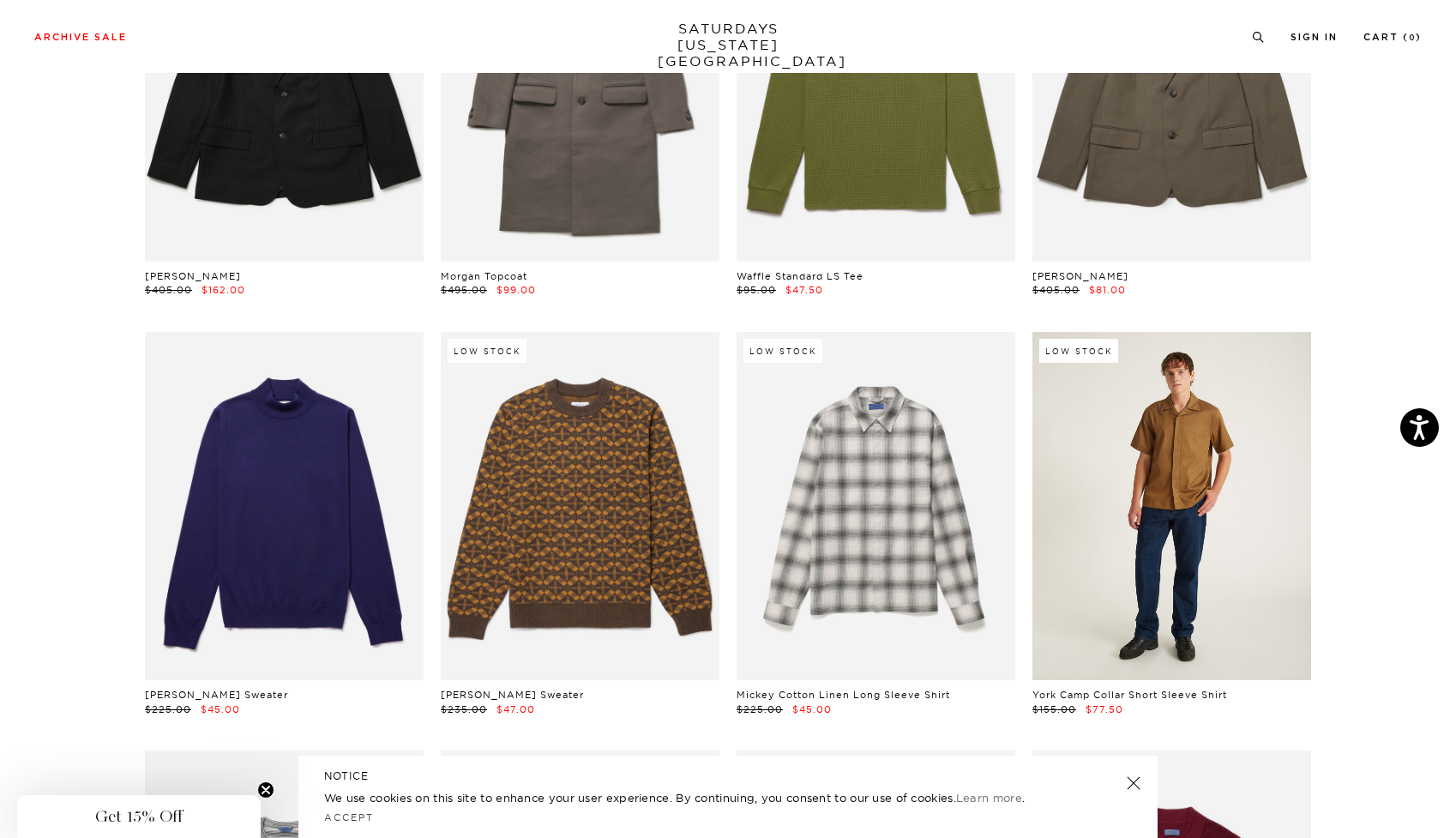
click at [1120, 484] on link at bounding box center [1171, 506] width 278 height 348
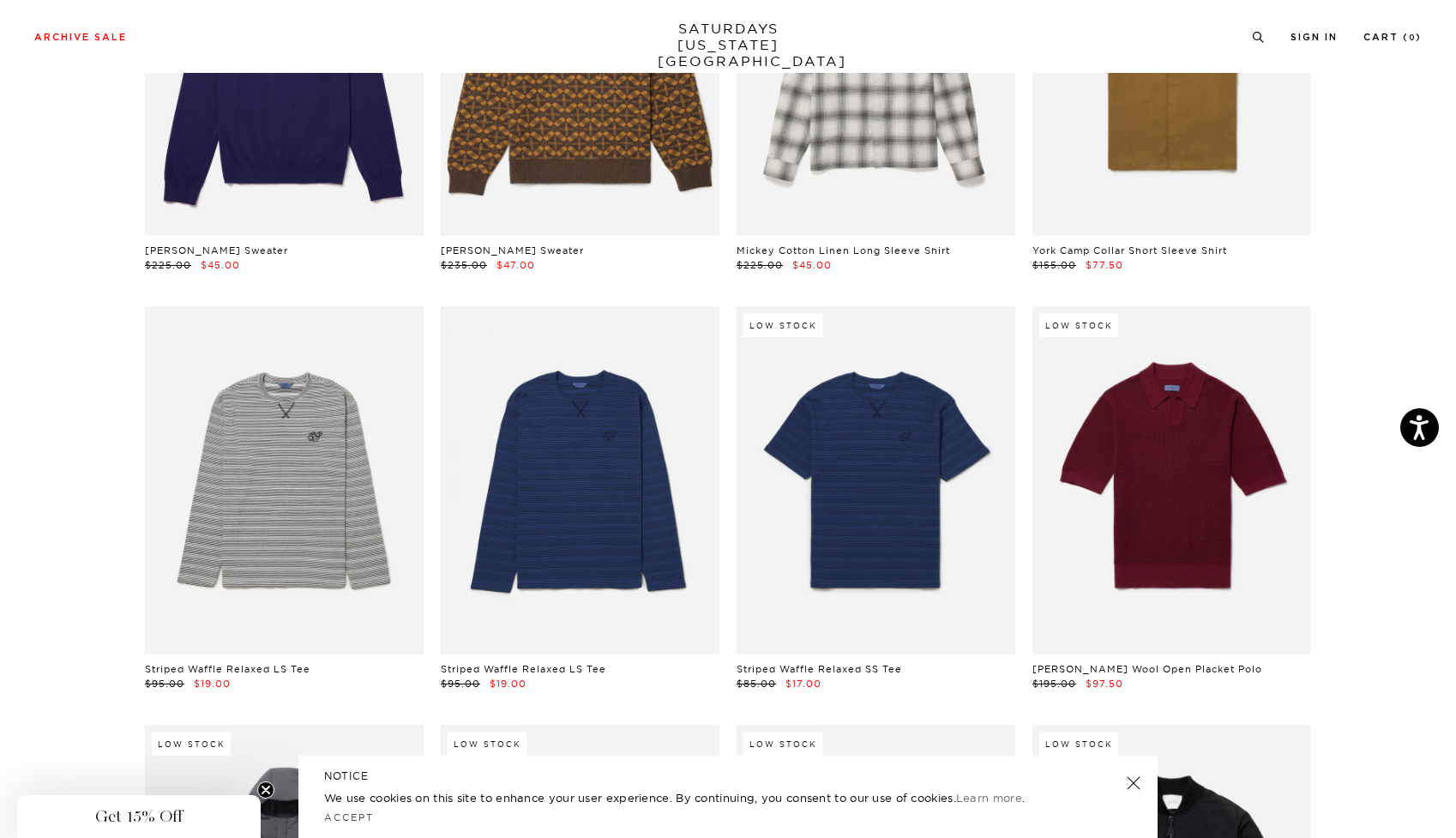
scroll to position [4970, 5]
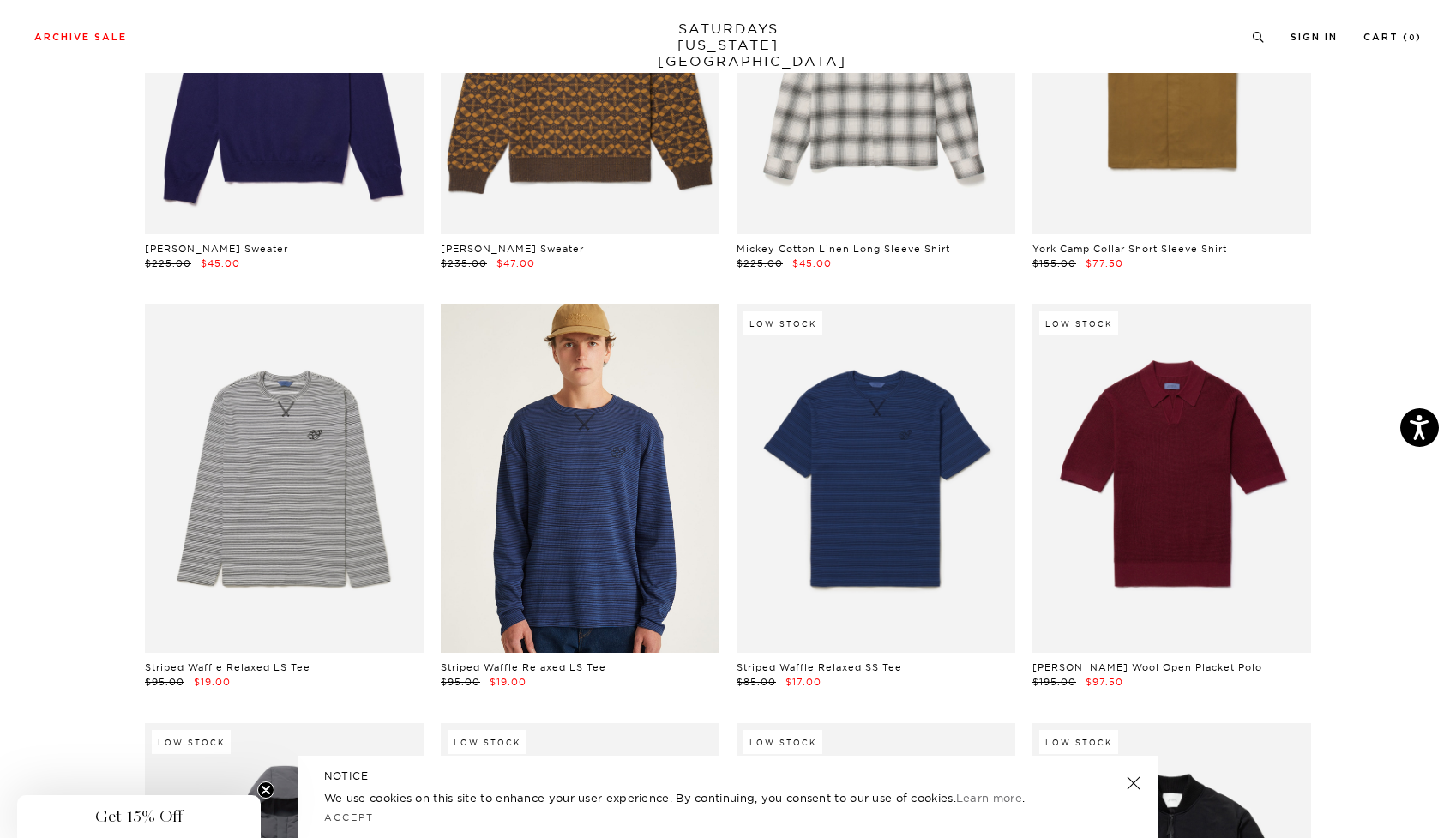
click at [621, 437] on link at bounding box center [580, 478] width 278 height 348
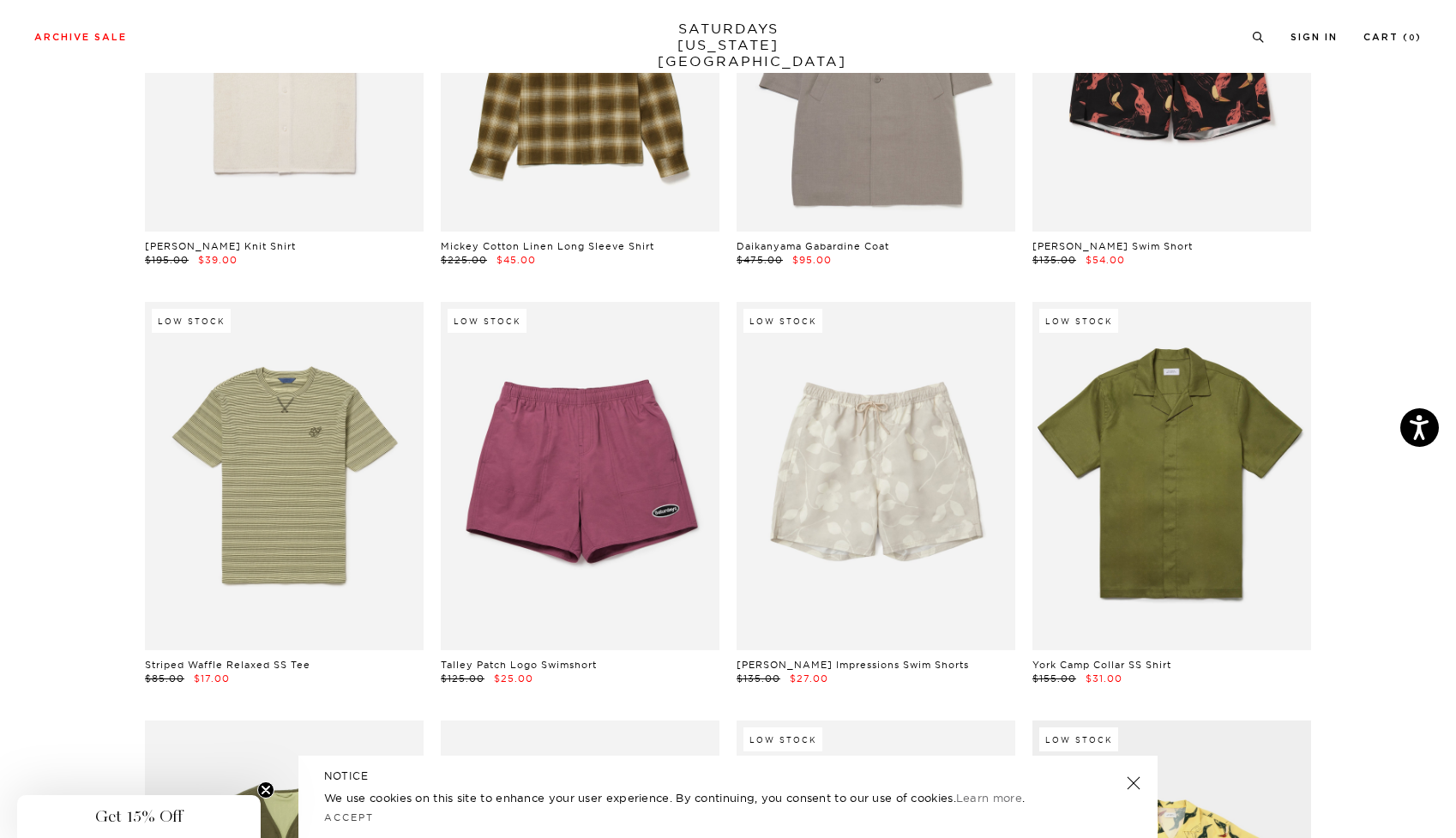
scroll to position [2466, 11]
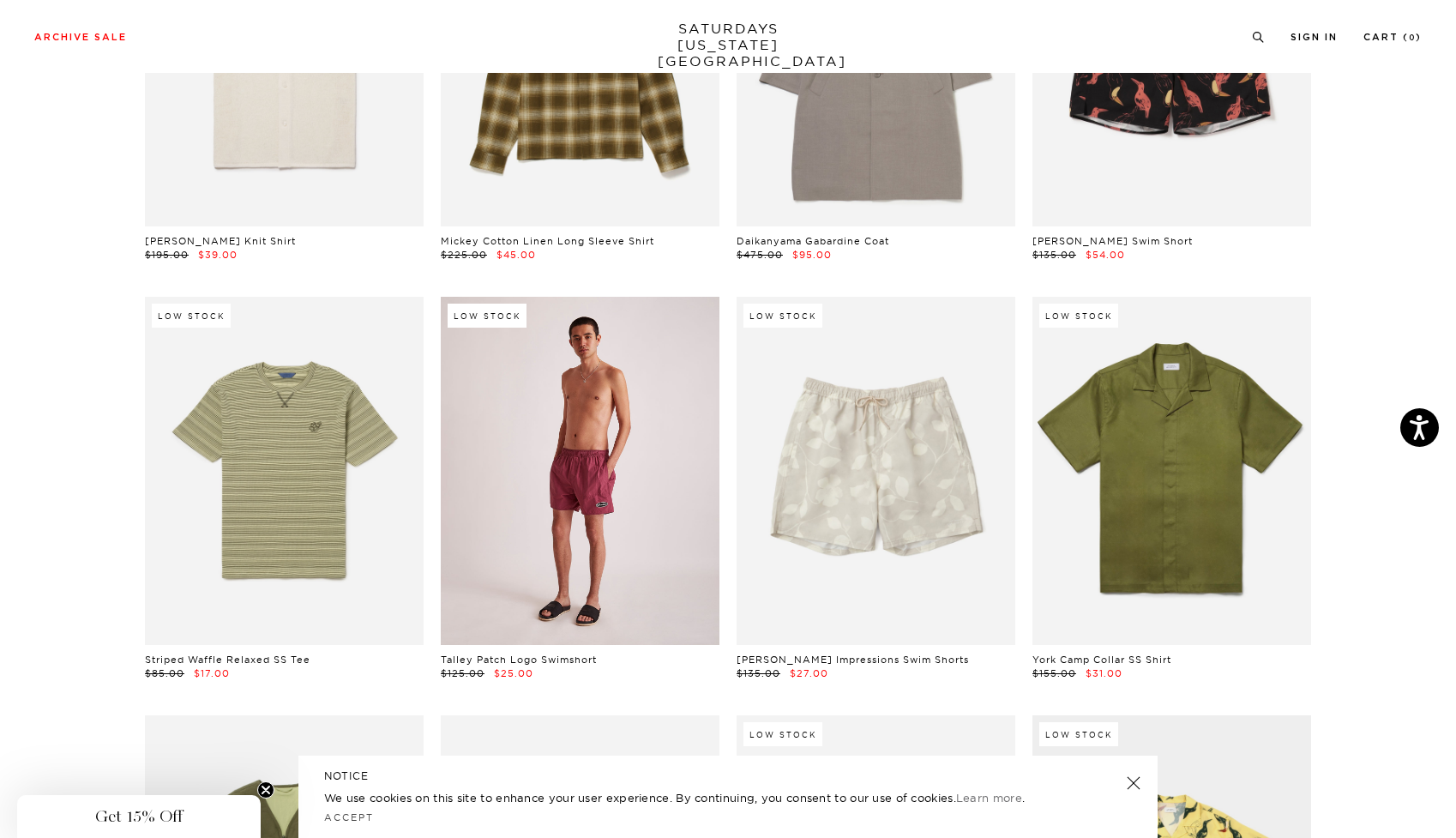
click at [605, 458] on link at bounding box center [580, 471] width 278 height 348
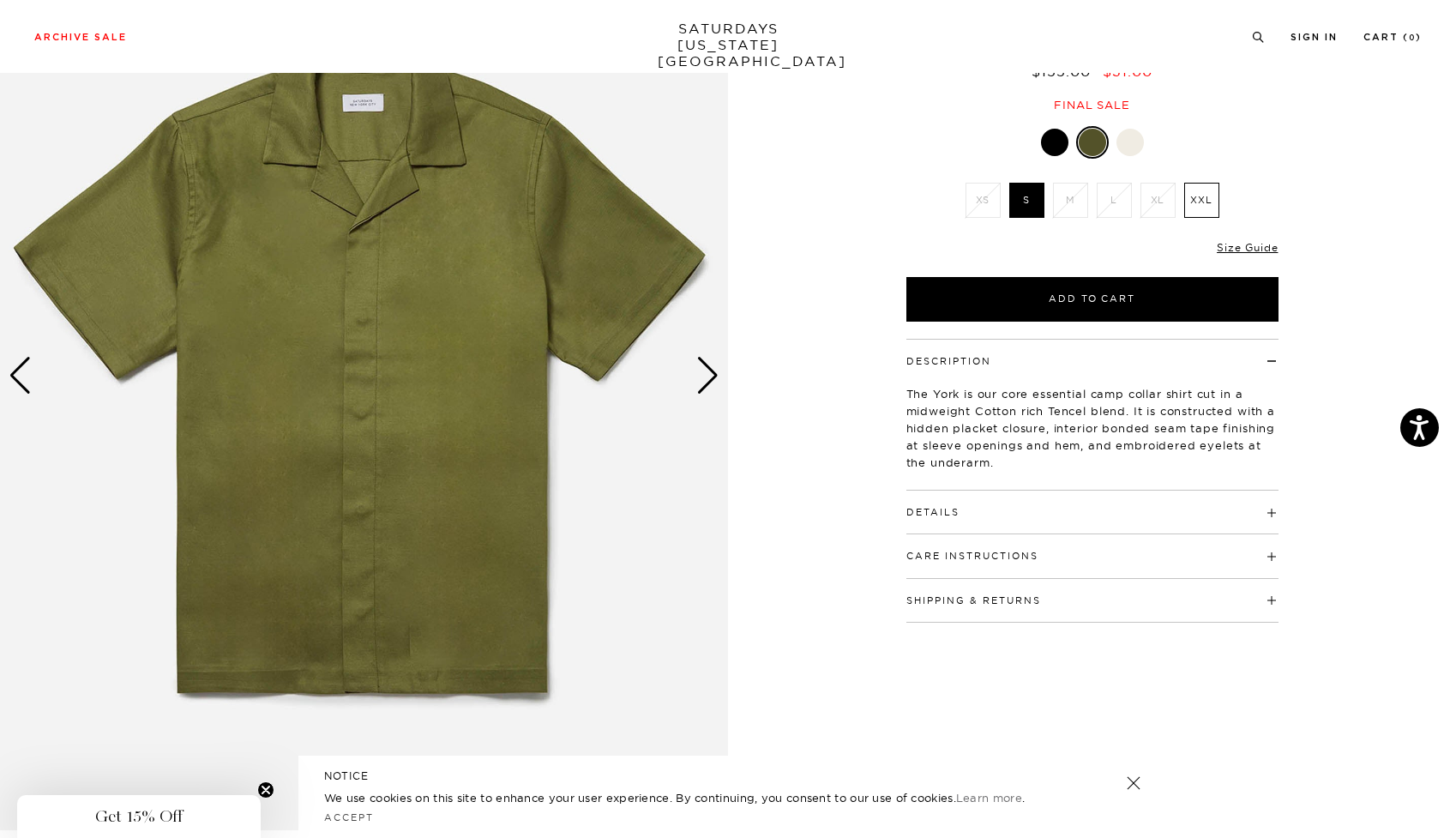
scroll to position [49, 0]
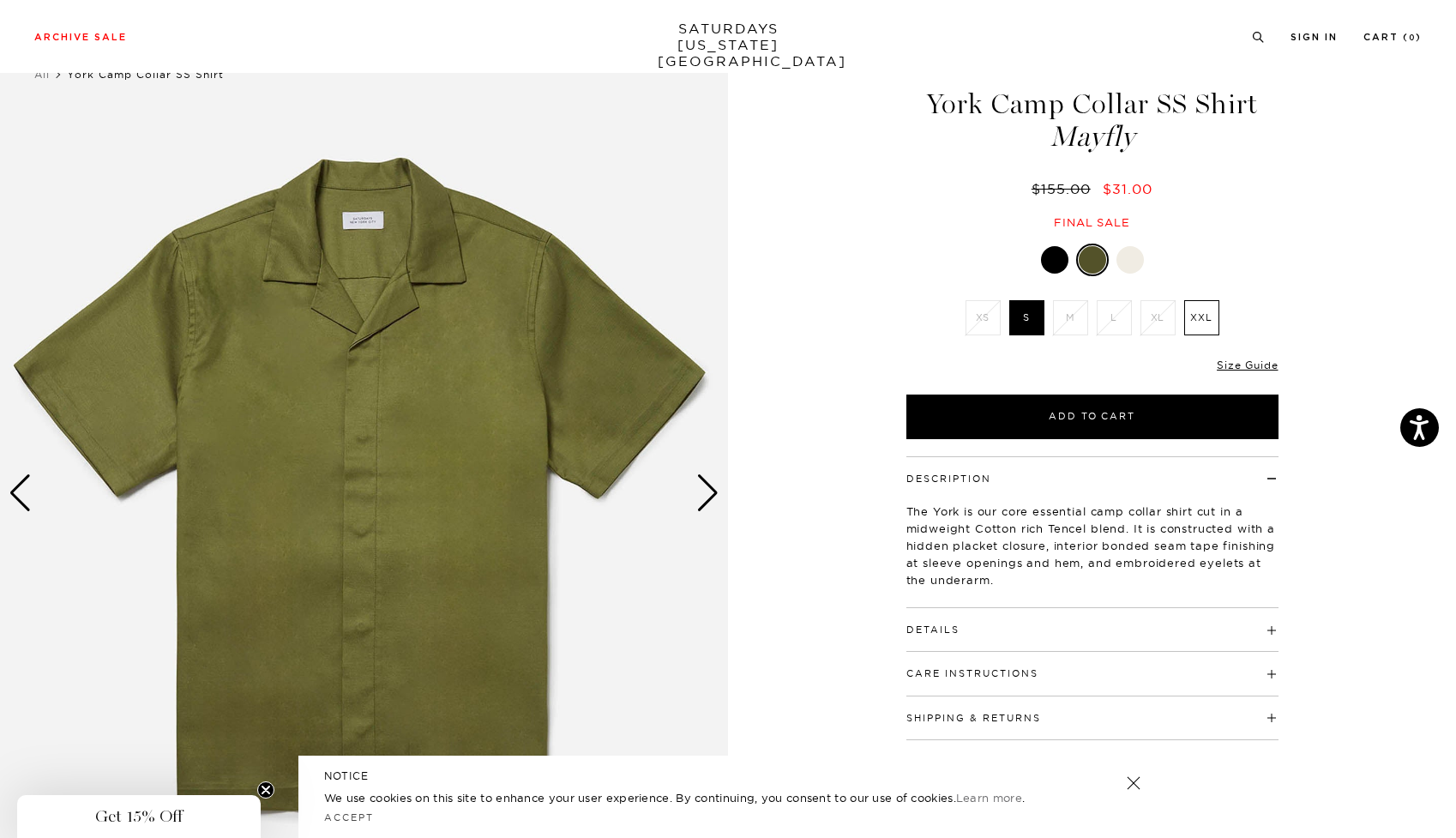
click at [976, 626] on h4 "Details" at bounding box center [1092, 621] width 372 height 28
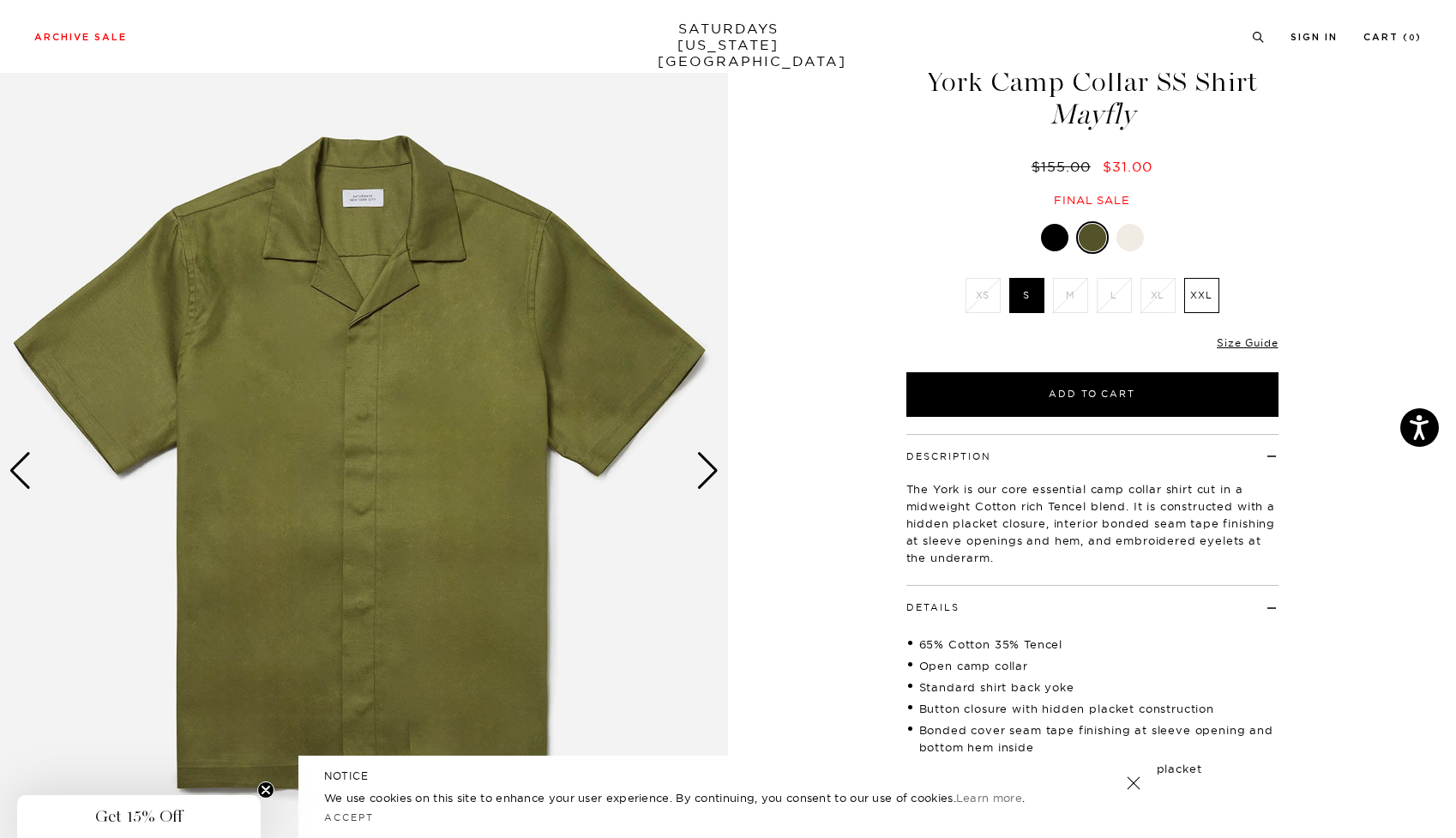
scroll to position [68, 0]
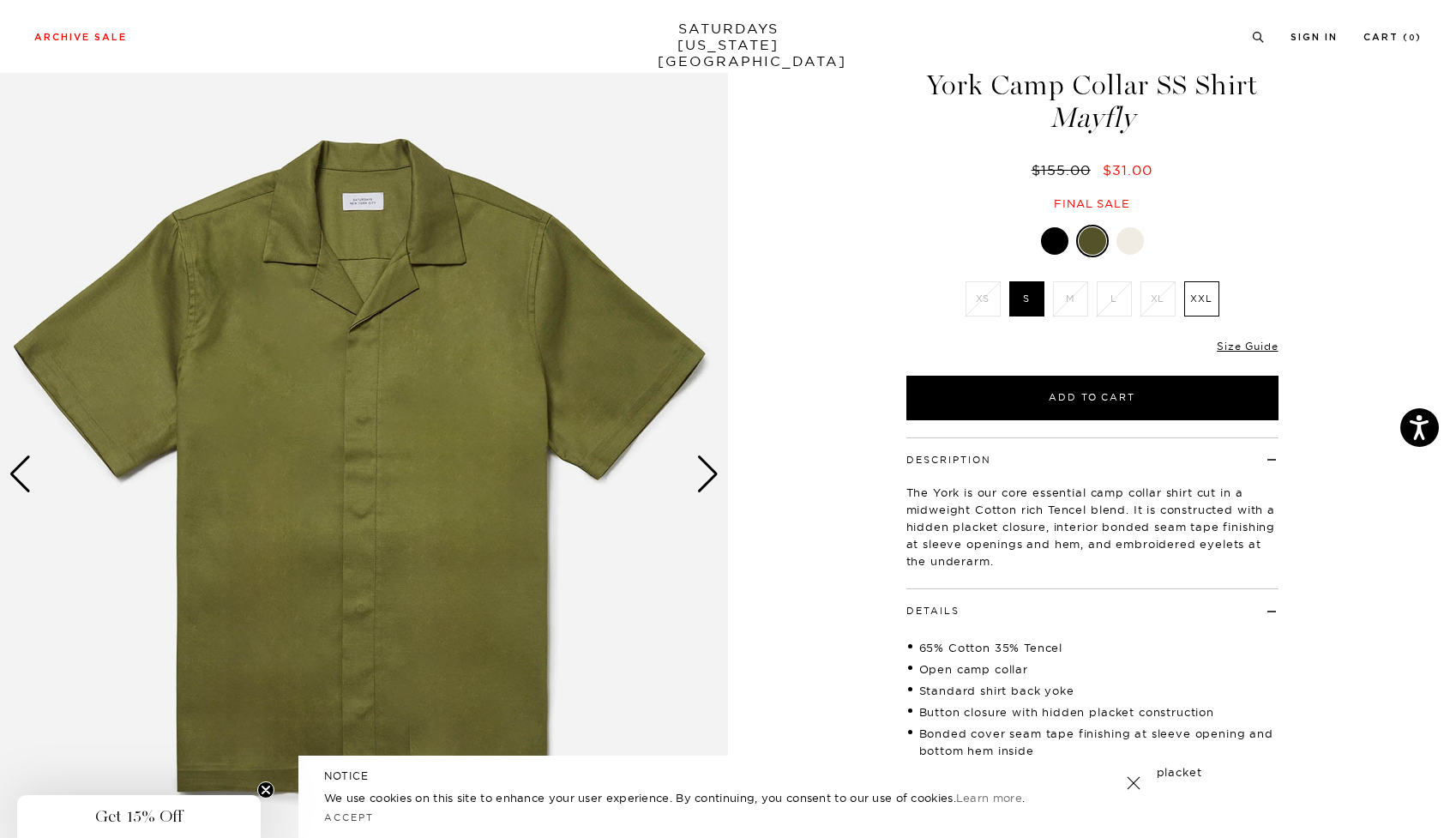
click at [705, 480] on div "Next slide" at bounding box center [708, 474] width 23 height 38
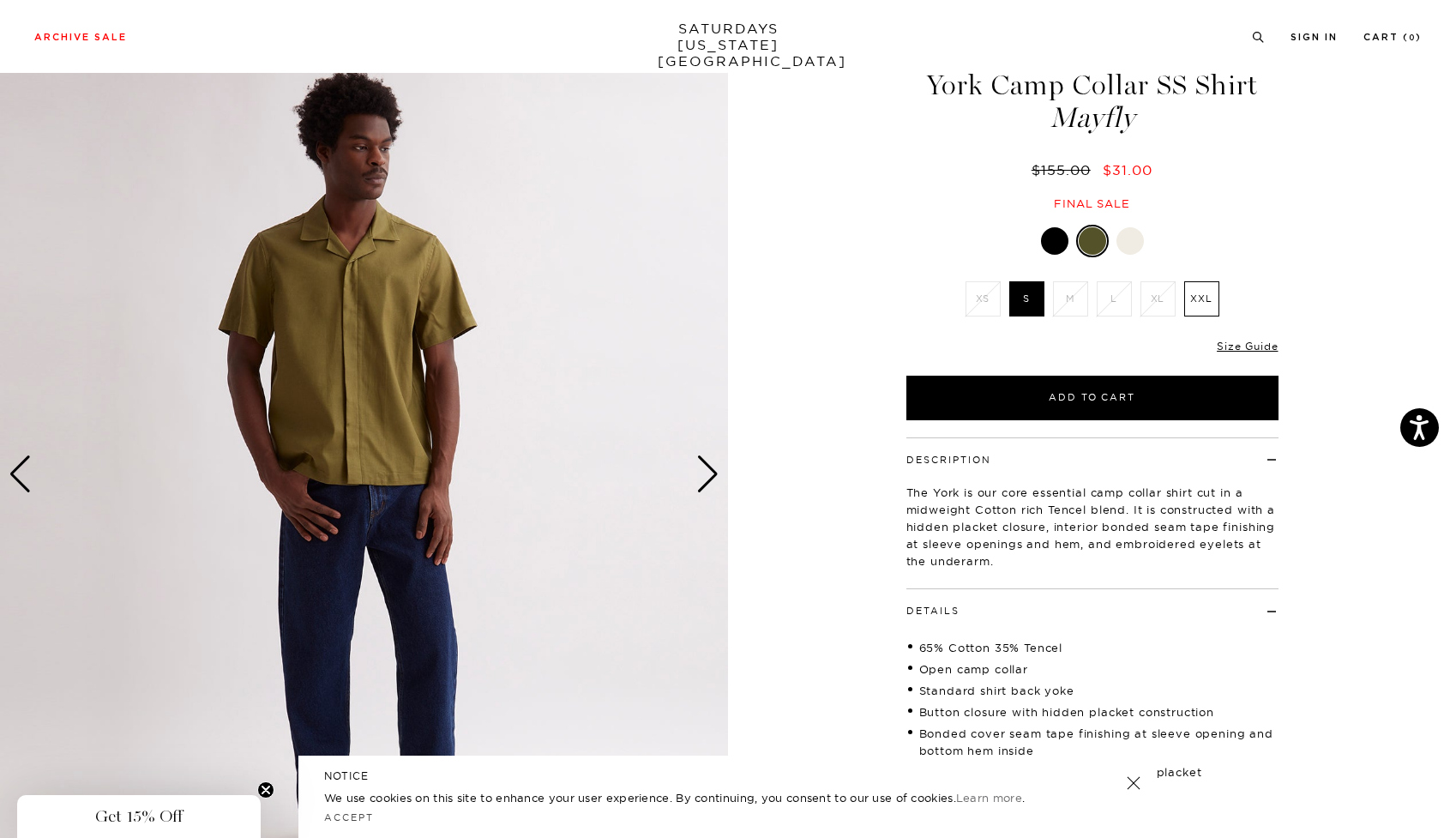
click at [703, 477] on div "Next slide" at bounding box center [708, 474] width 23 height 38
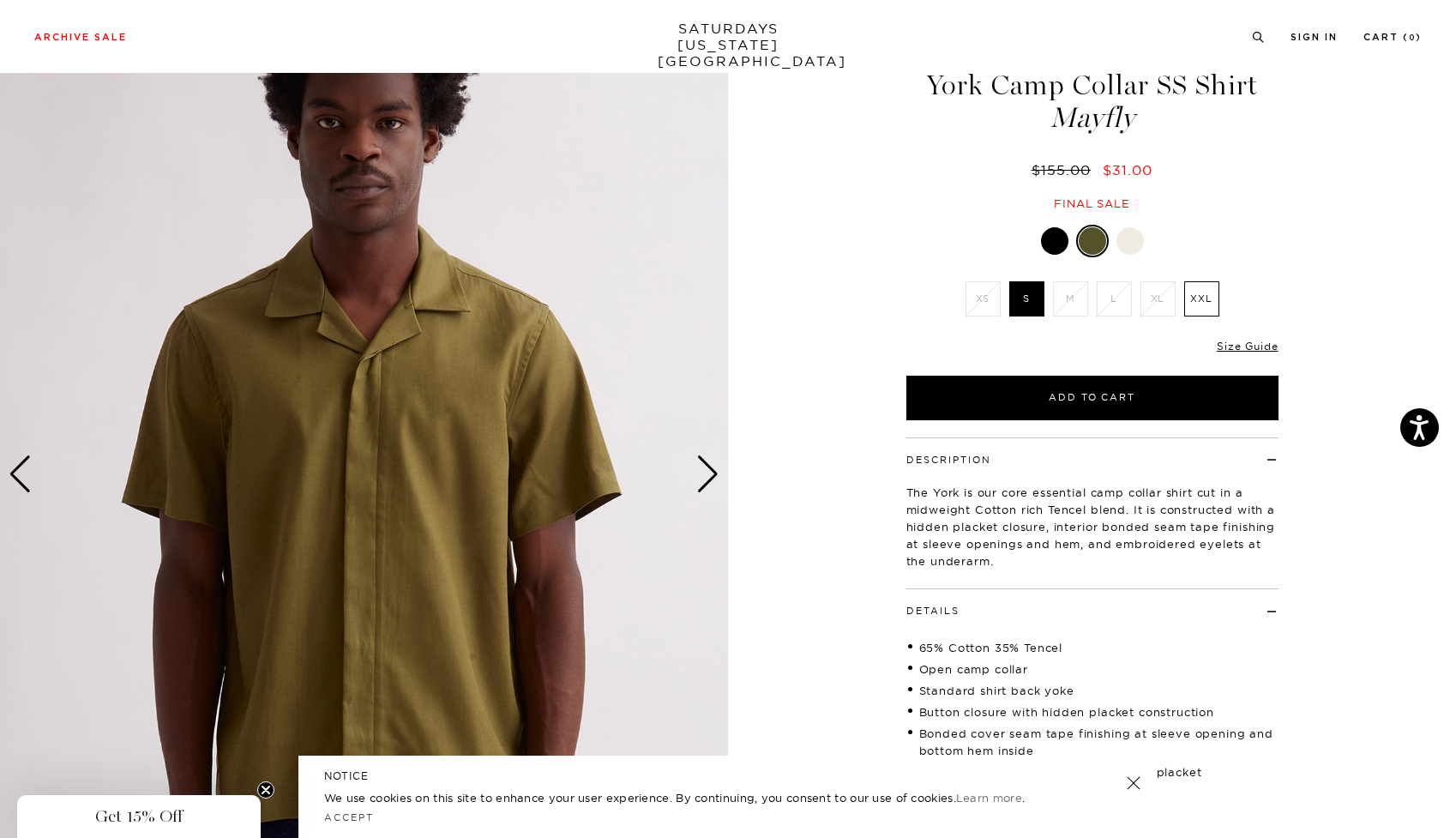
click at [703, 477] on div "Next slide" at bounding box center [708, 474] width 23 height 38
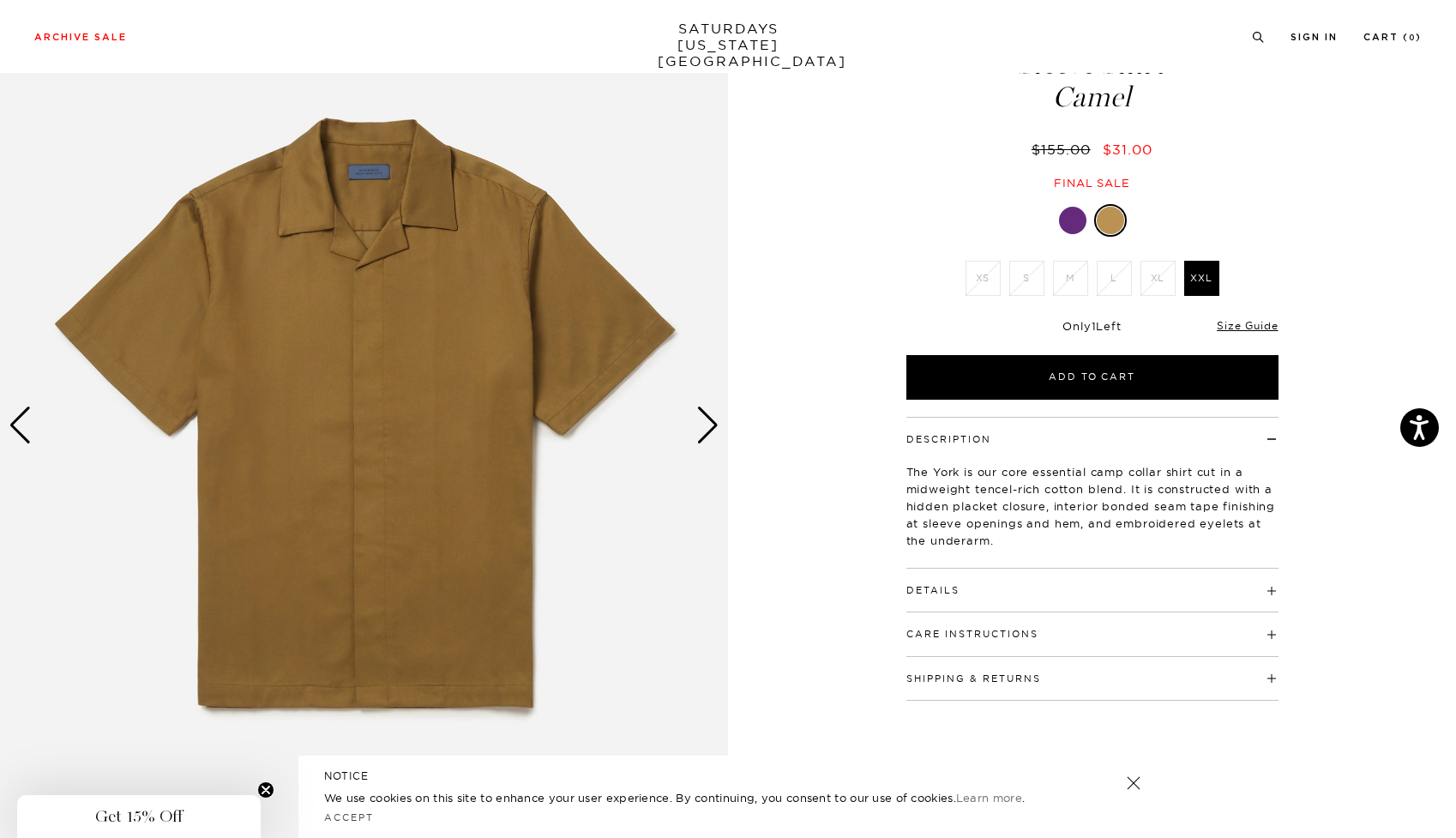
scroll to position [128, 0]
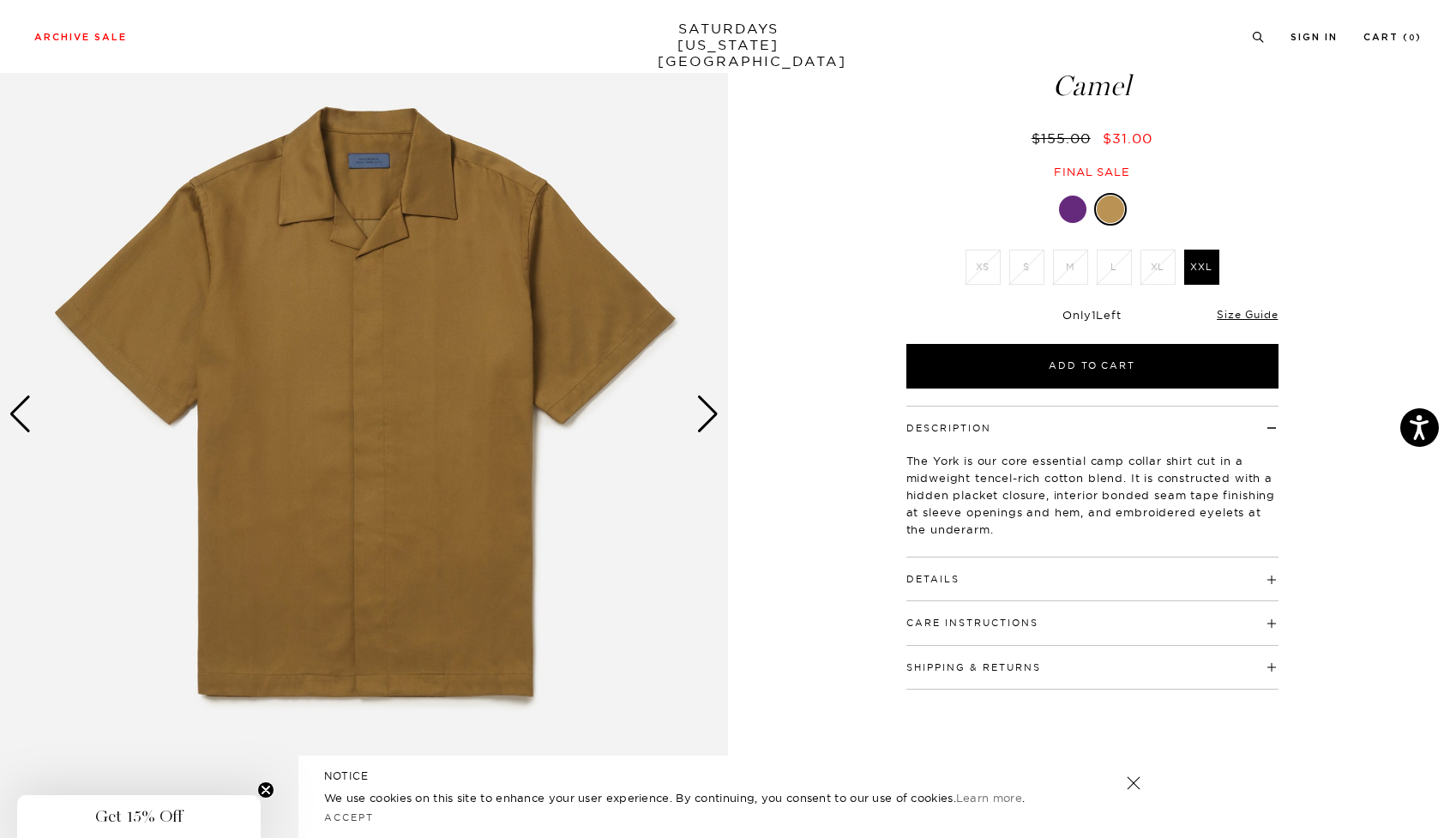
click at [708, 410] on div "Next slide" at bounding box center [708, 414] width 23 height 38
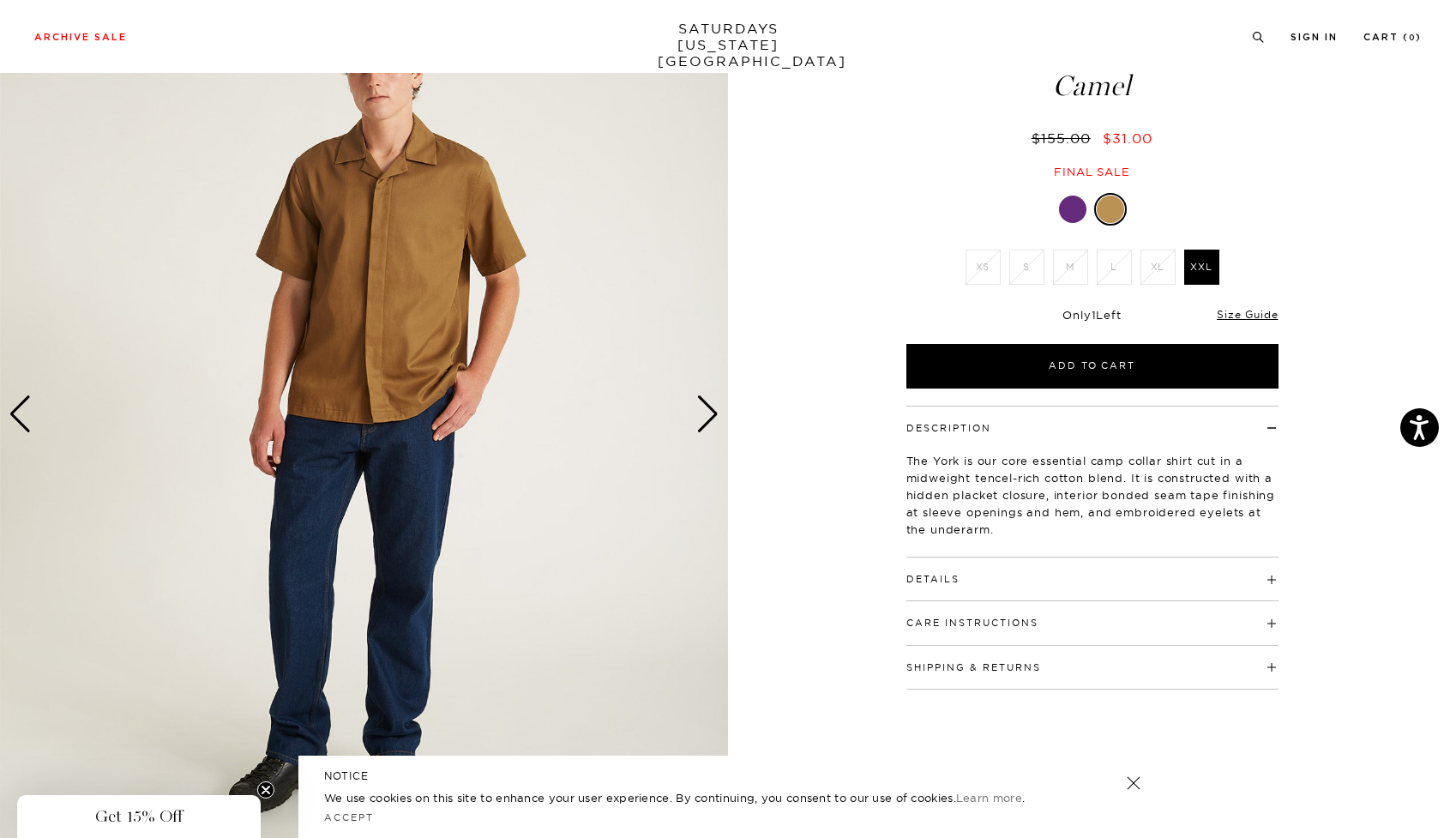
click at [708, 410] on div "Next slide" at bounding box center [708, 414] width 23 height 38
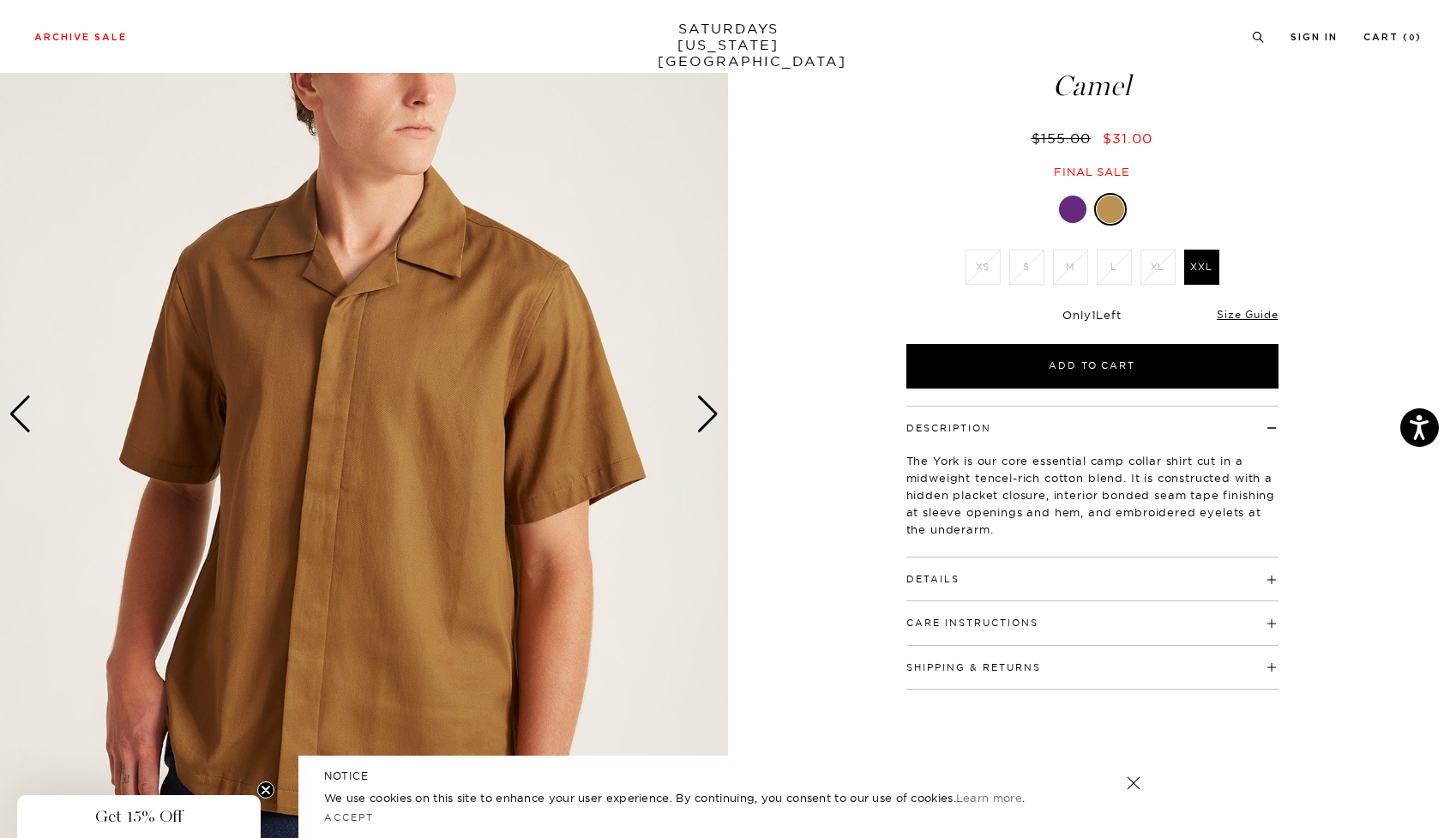
click at [708, 410] on div "Next slide" at bounding box center [708, 414] width 23 height 38
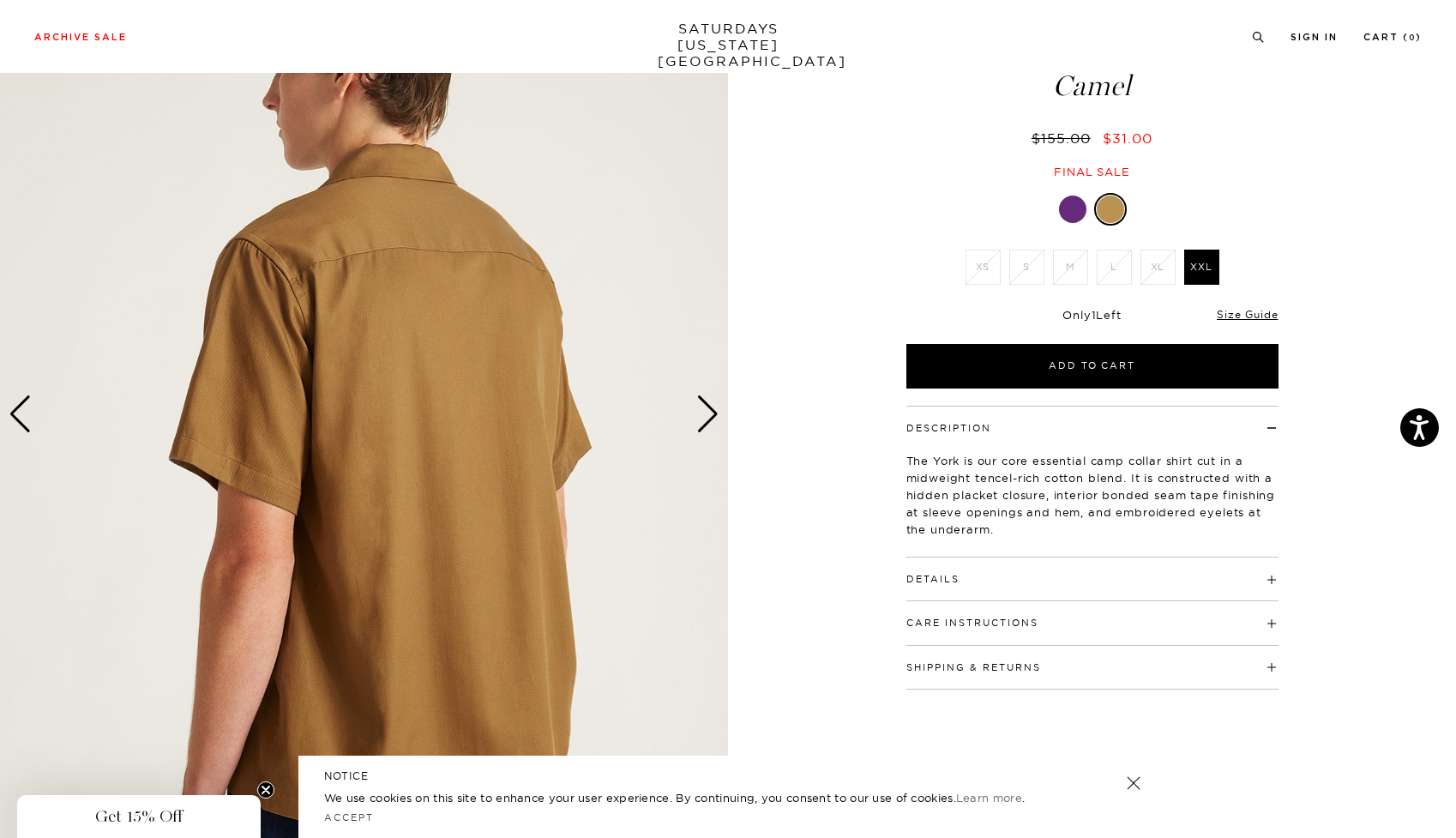
click at [708, 410] on div "Next slide" at bounding box center [708, 414] width 23 height 38
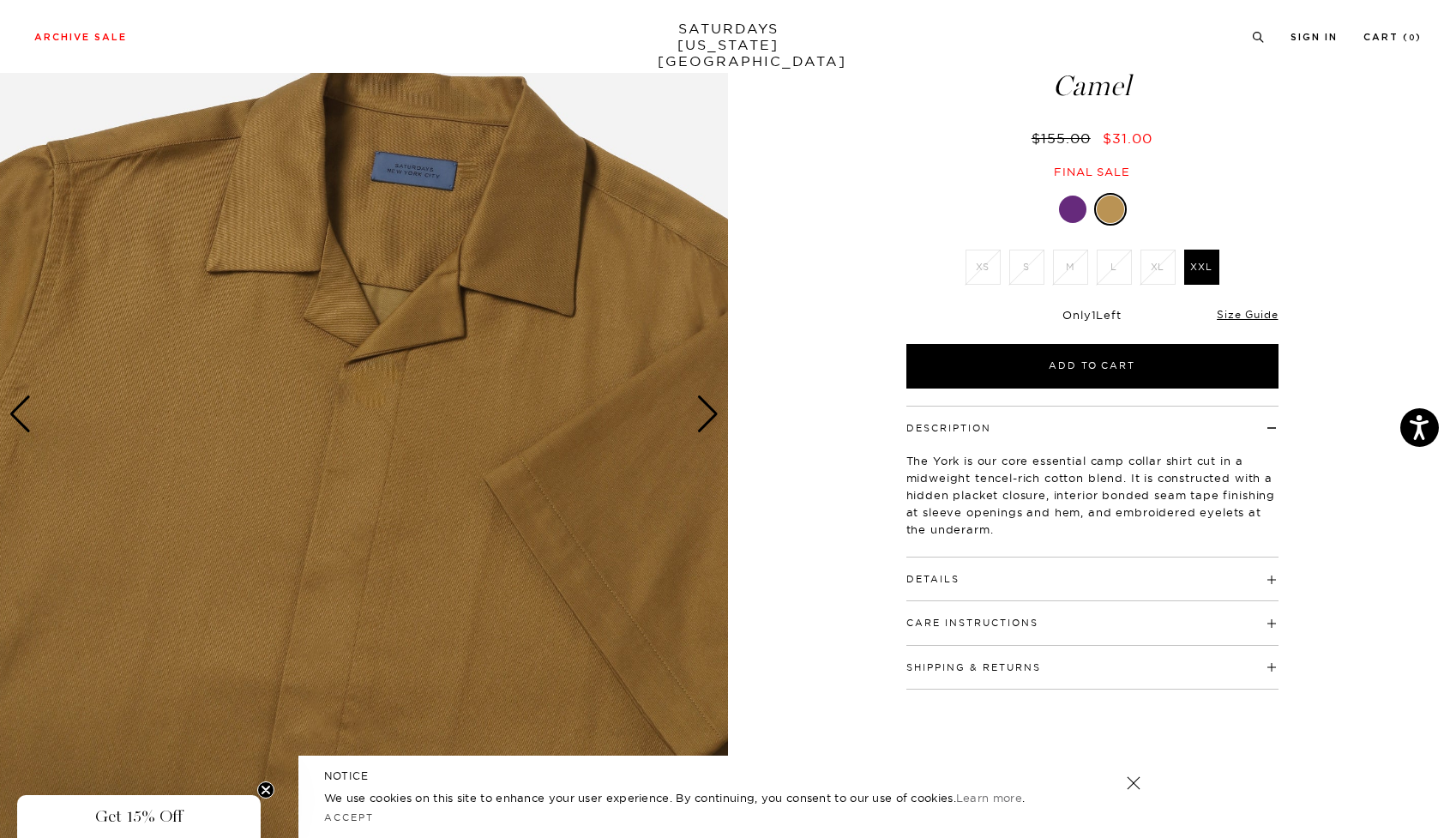
click at [708, 407] on div "Next slide" at bounding box center [708, 414] width 23 height 38
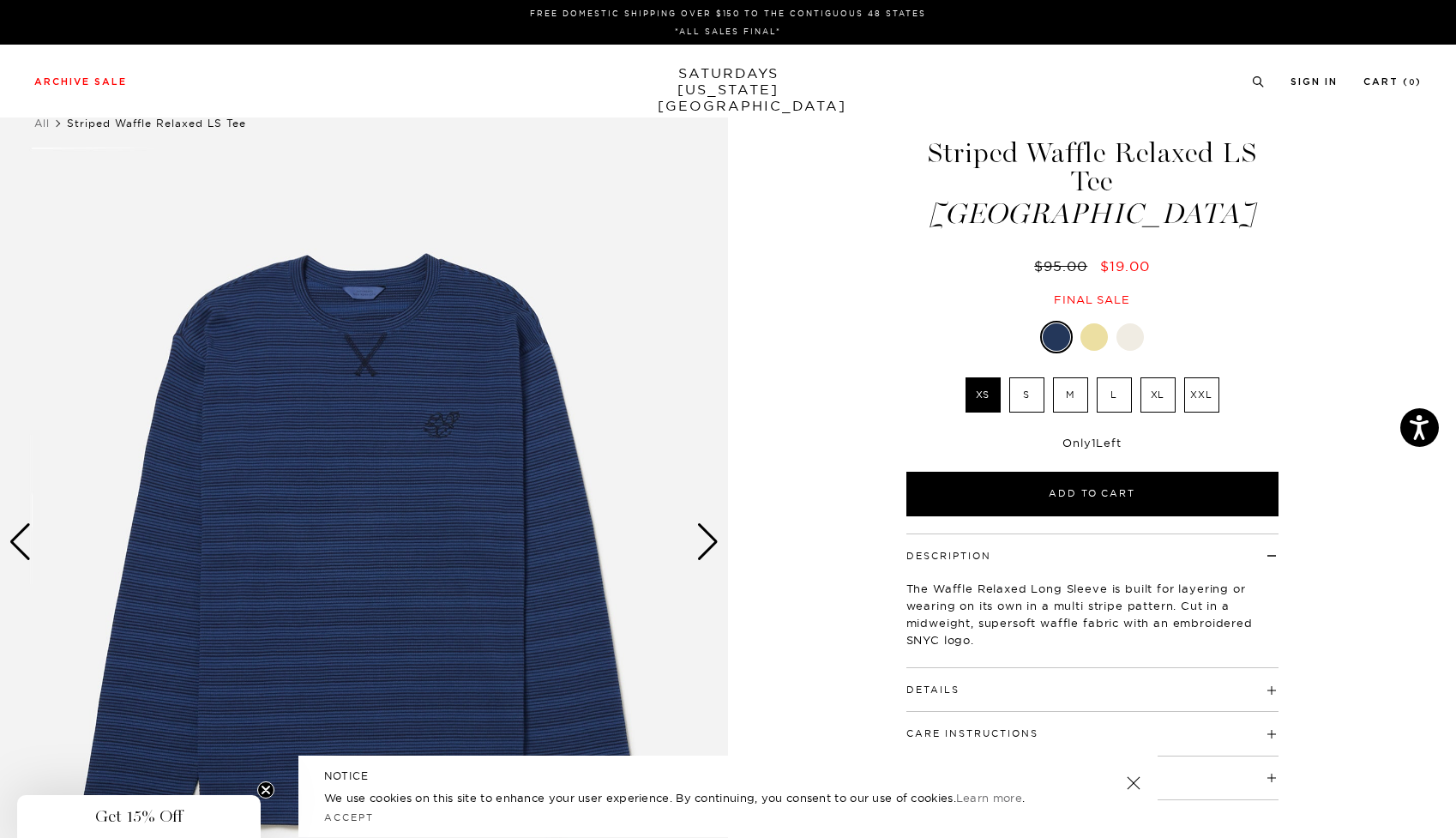
click at [708, 540] on div "Next slide" at bounding box center [708, 541] width 23 height 38
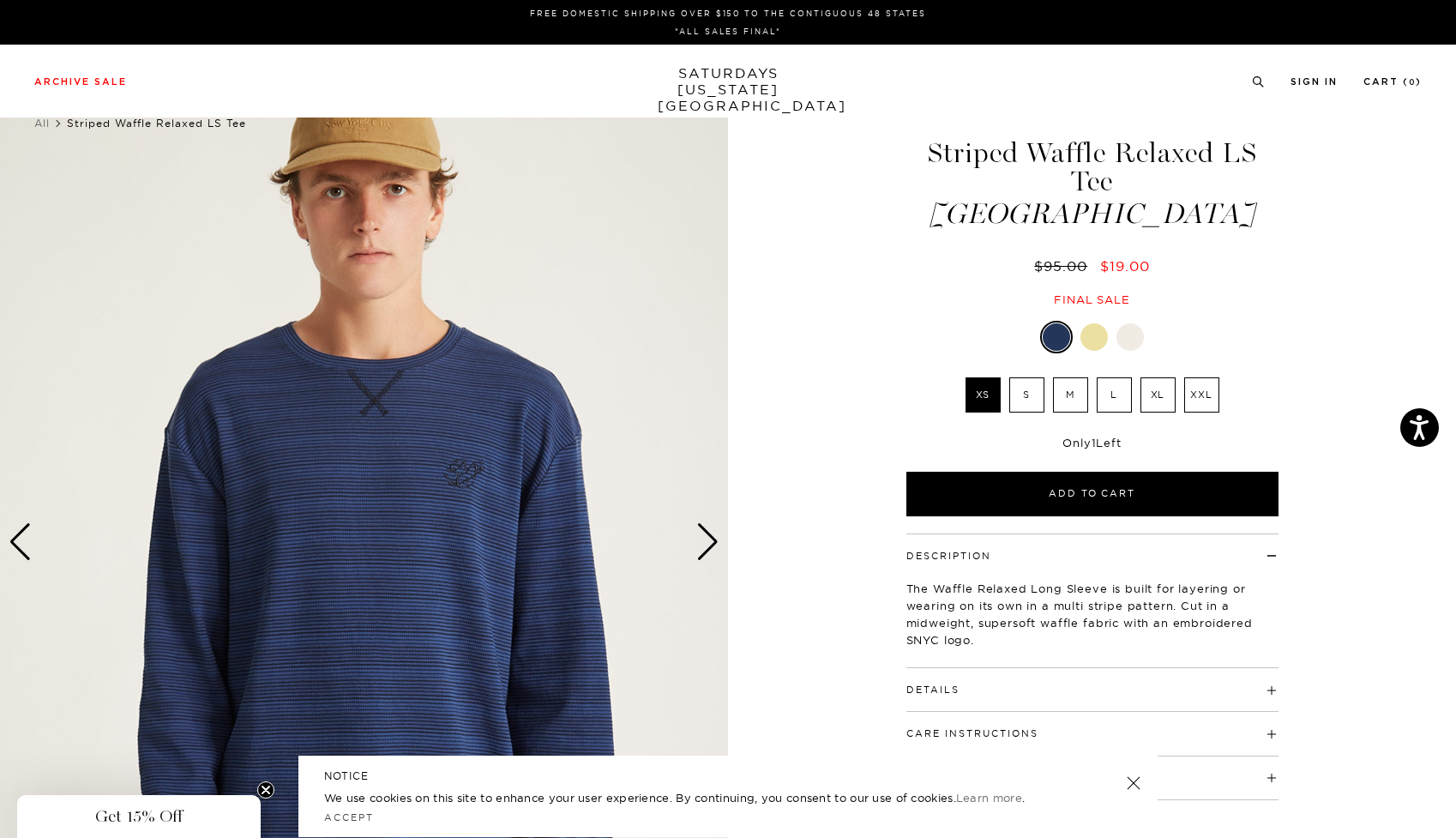
click at [708, 540] on div "Next slide" at bounding box center [708, 541] width 23 height 38
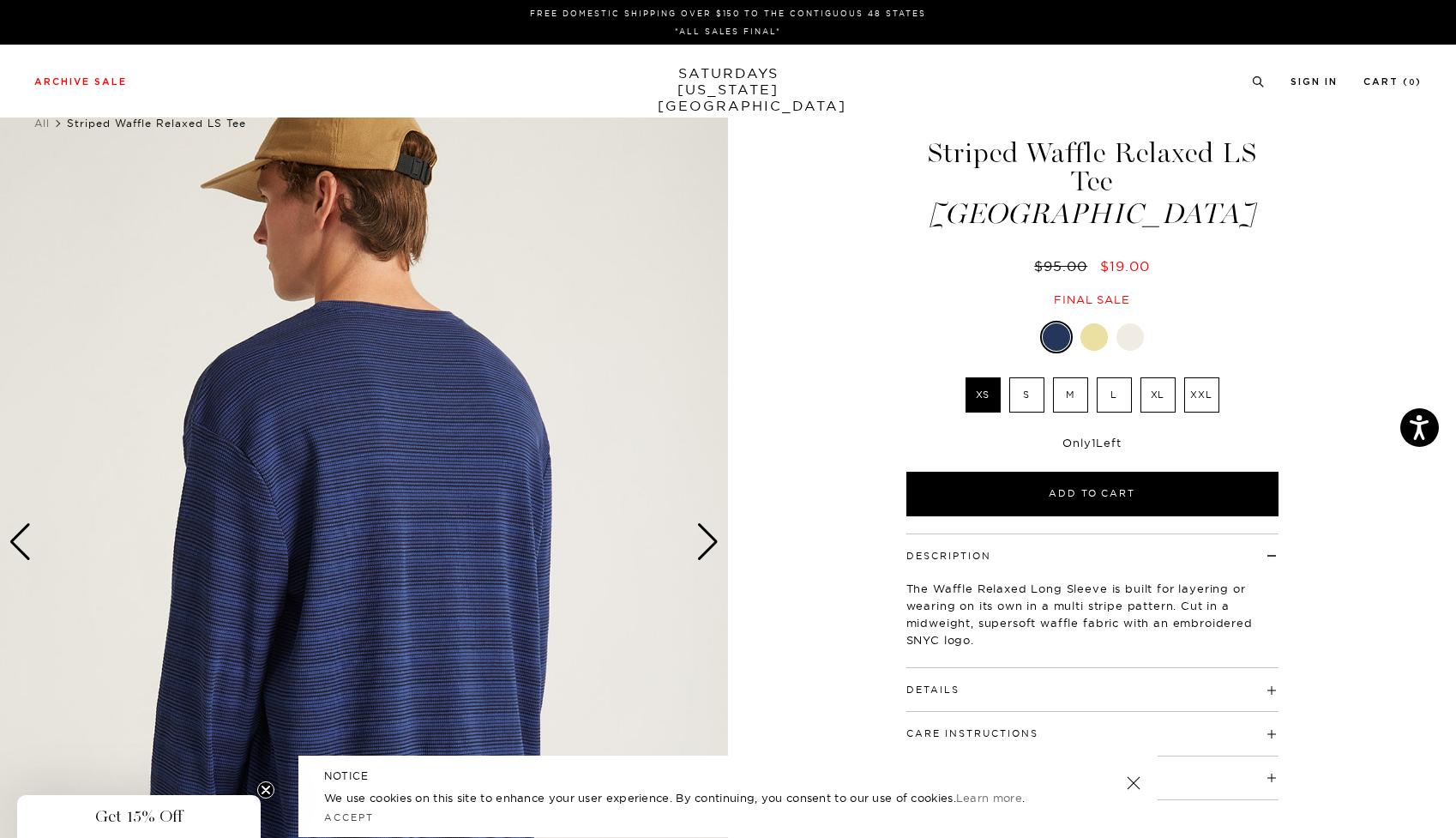
click at [708, 540] on div "Next slide" at bounding box center [708, 541] width 23 height 38
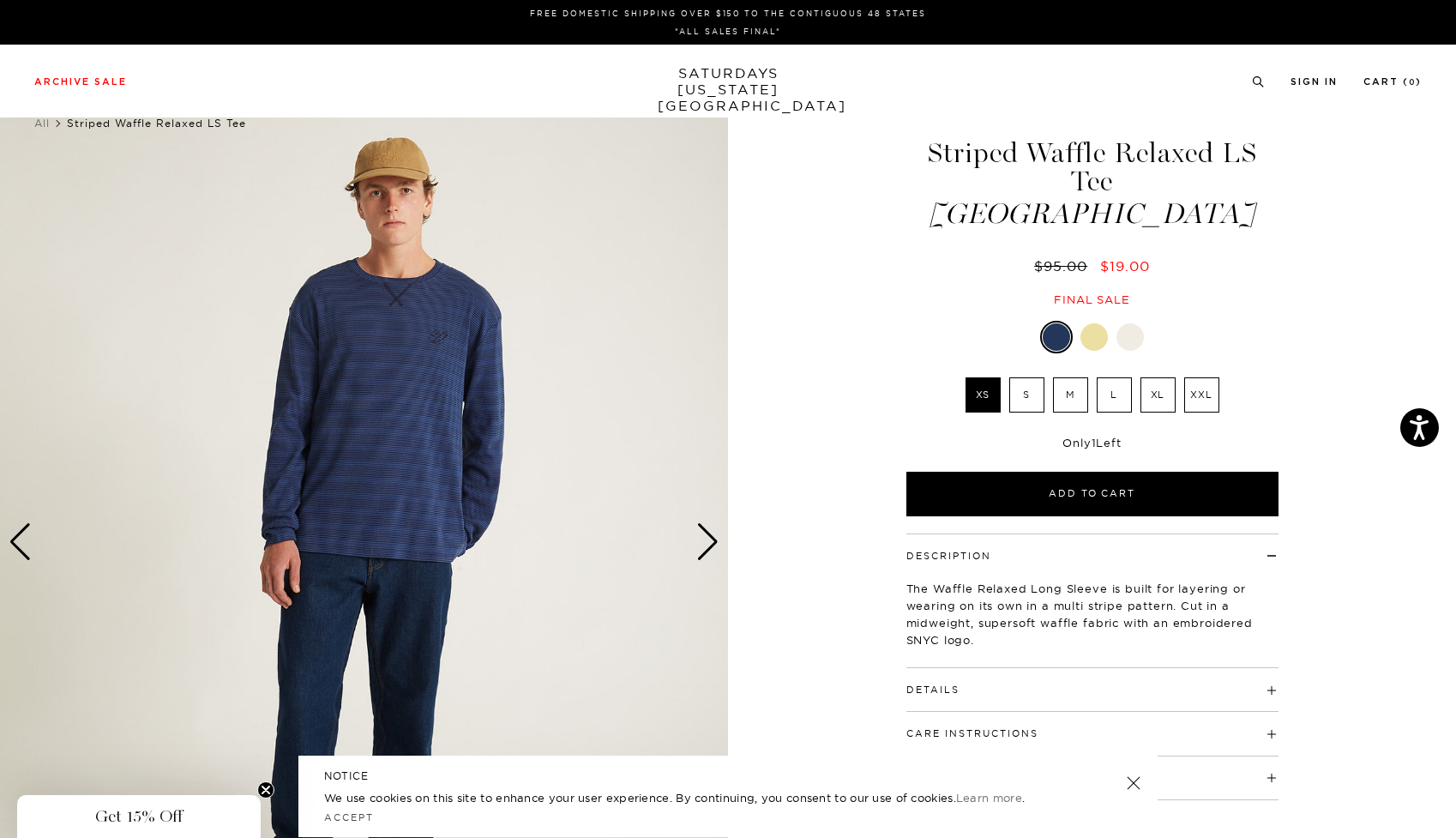
click at [708, 540] on div "Next slide" at bounding box center [708, 541] width 23 height 38
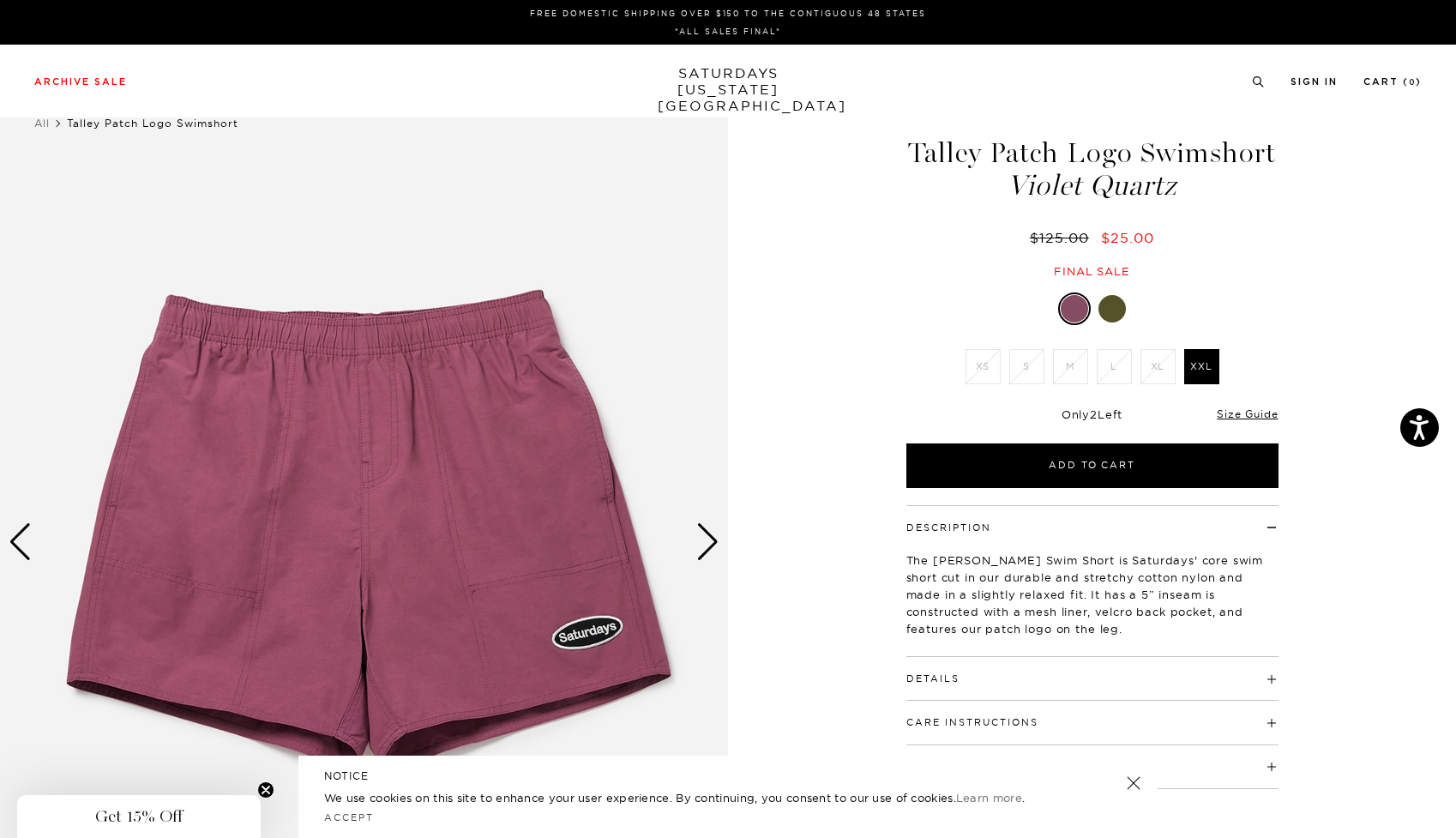
click at [1107, 302] on div at bounding box center [1112, 308] width 27 height 27
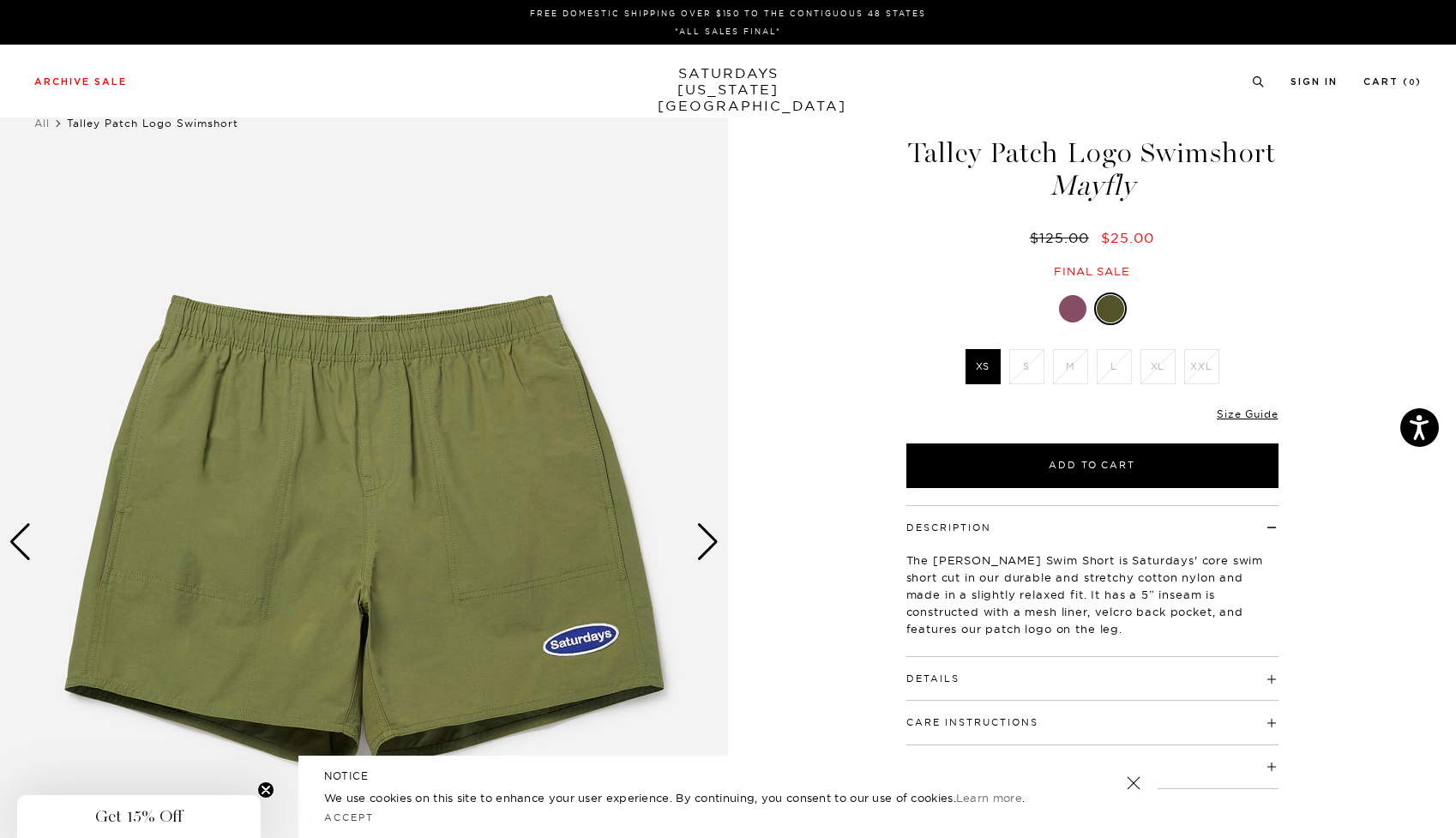
click at [1046, 294] on div at bounding box center [1092, 309] width 372 height 33
click at [1066, 302] on div at bounding box center [1072, 308] width 27 height 27
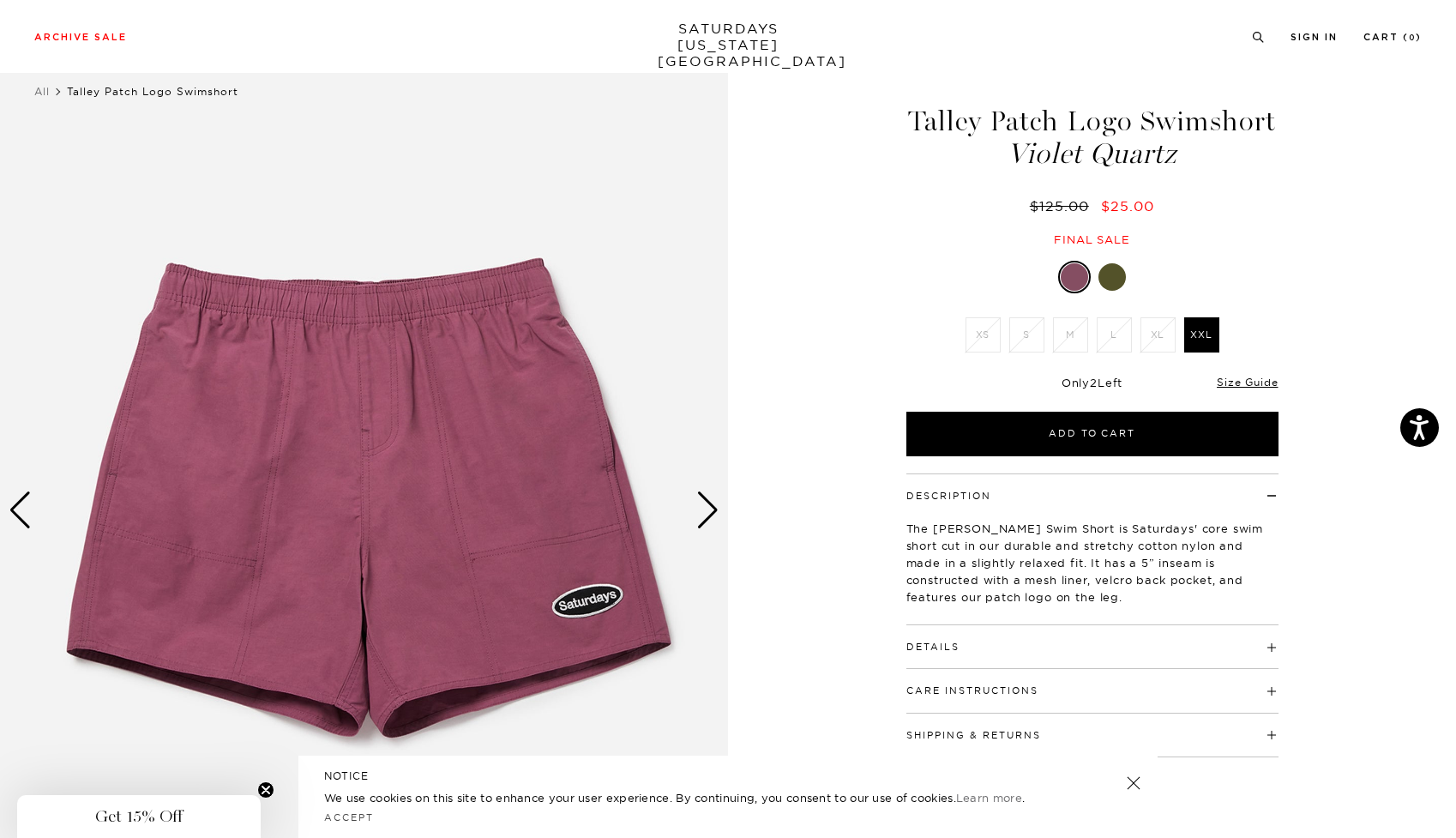
scroll to position [34, 0]
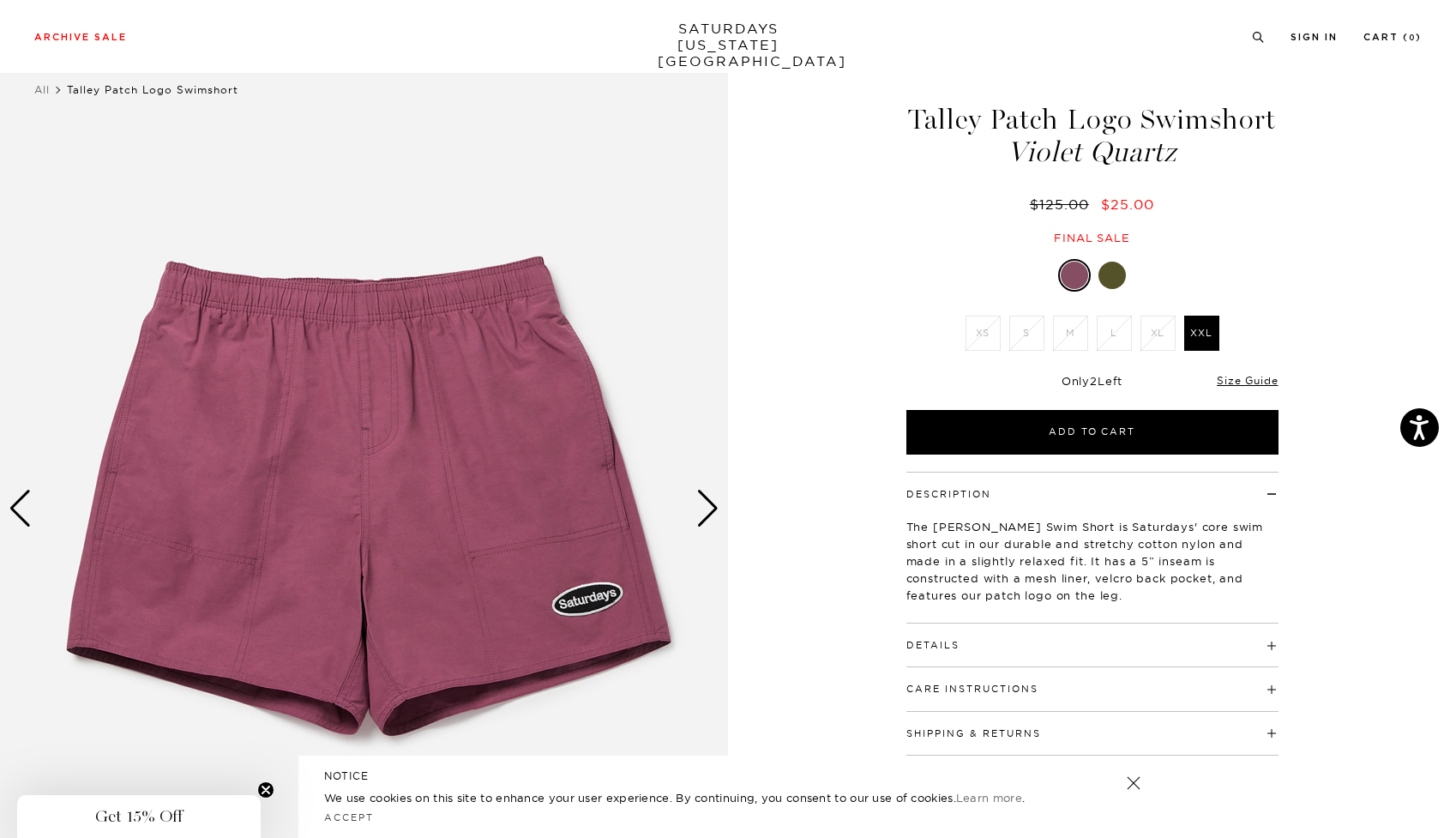
click at [705, 498] on div "Next slide" at bounding box center [708, 508] width 23 height 38
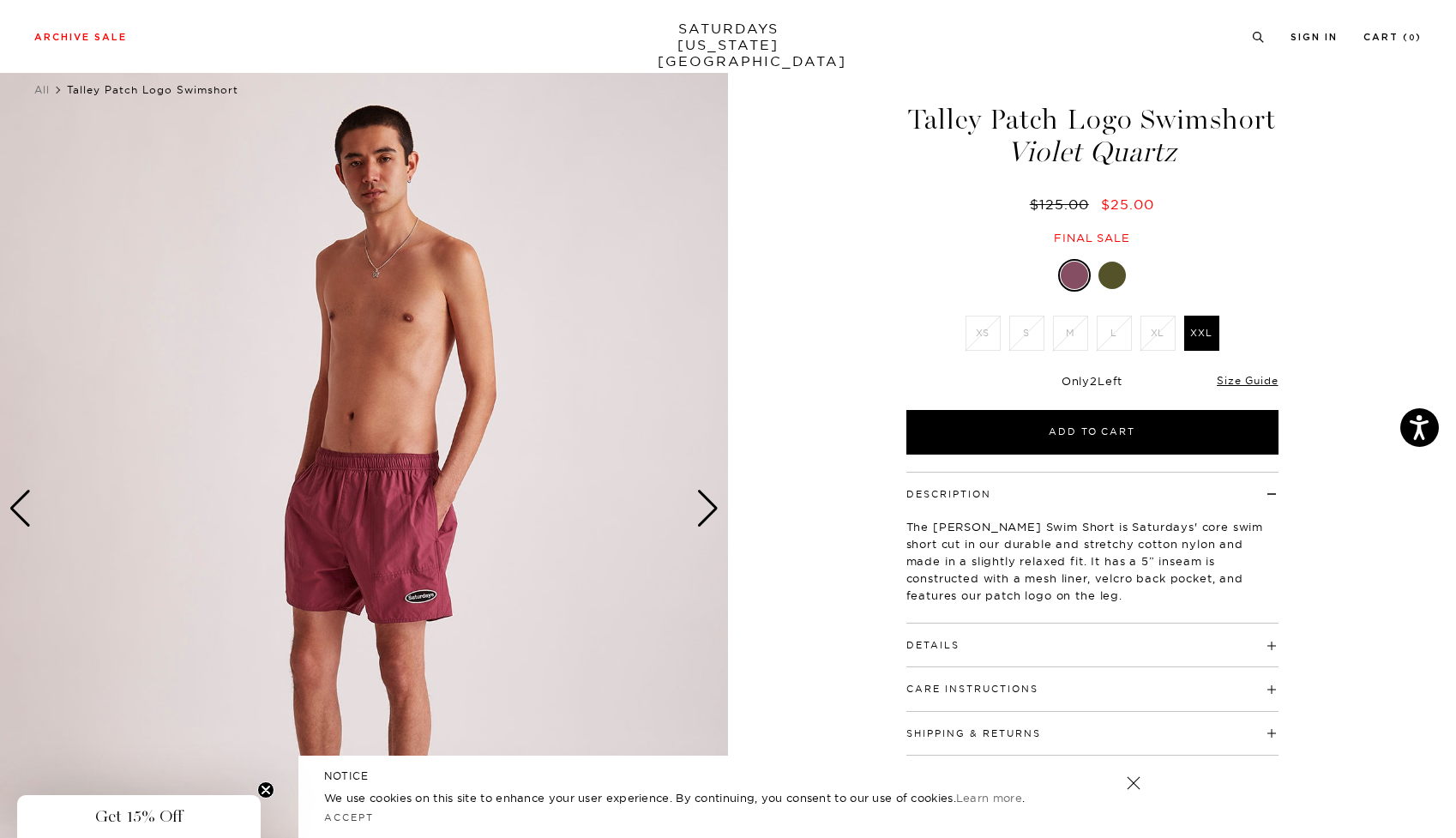
click at [705, 498] on div "Next slide" at bounding box center [708, 508] width 23 height 38
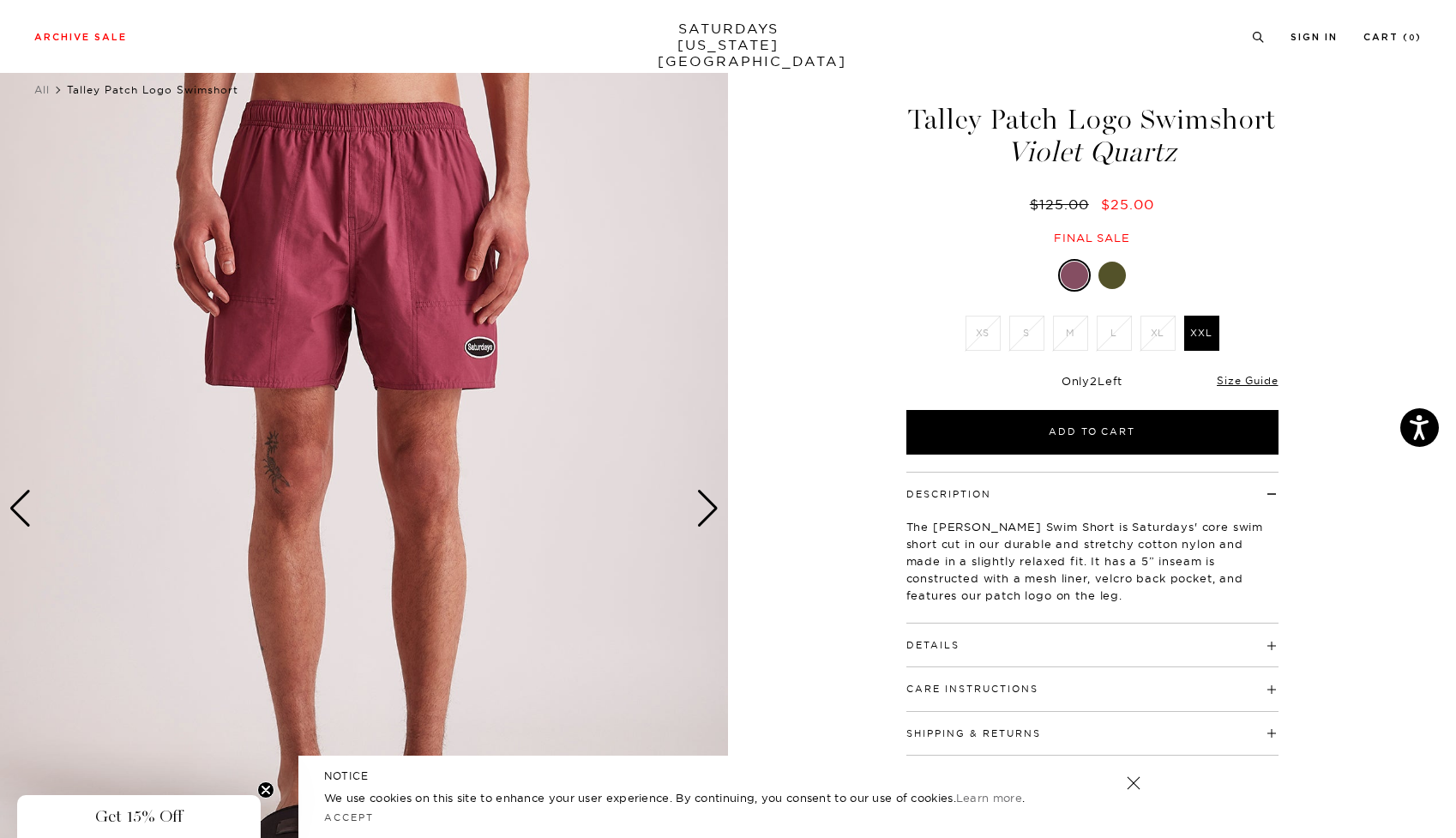
click at [705, 498] on div "Next slide" at bounding box center [708, 508] width 23 height 38
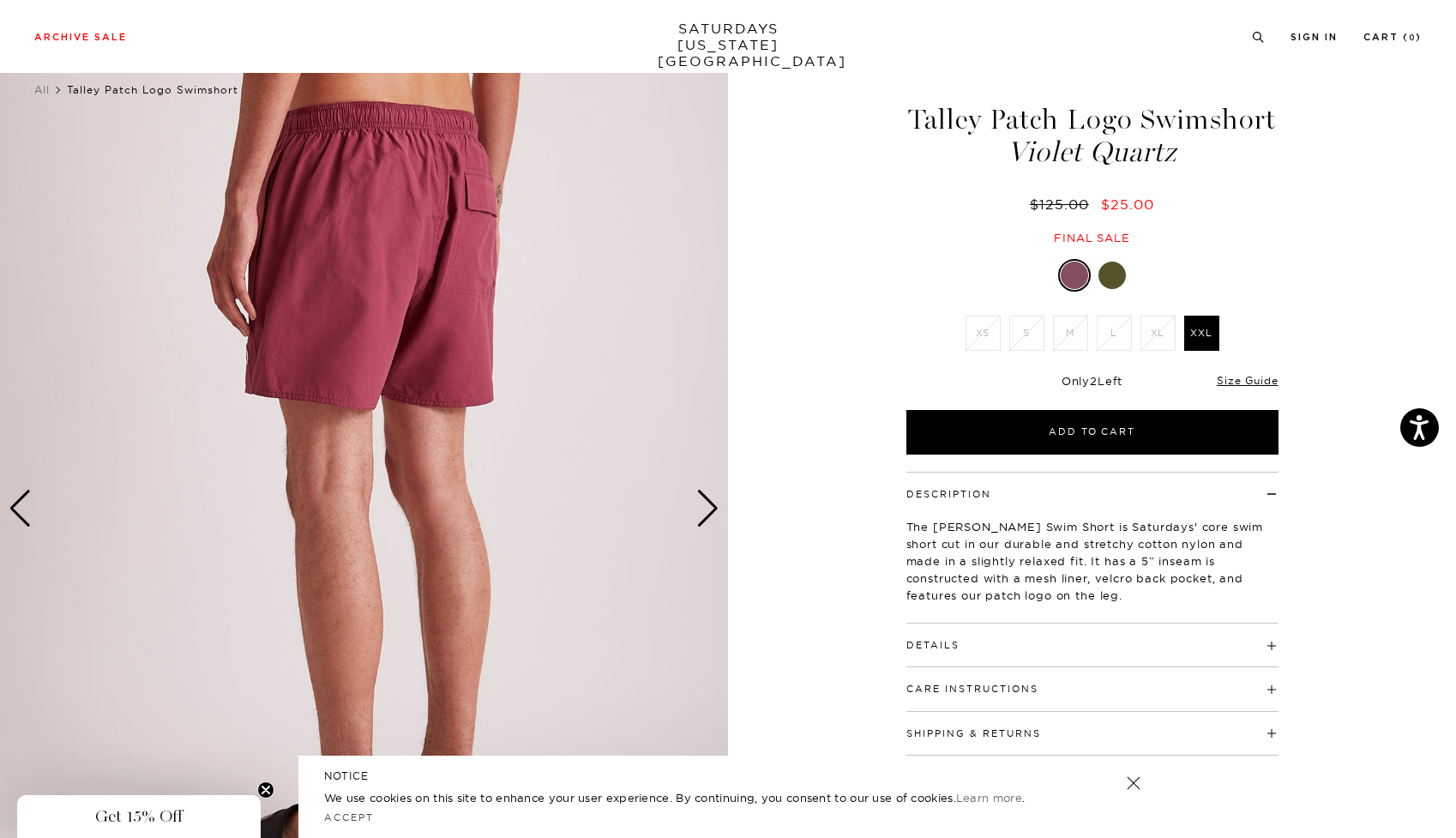
click at [705, 498] on div "Next slide" at bounding box center [708, 508] width 23 height 38
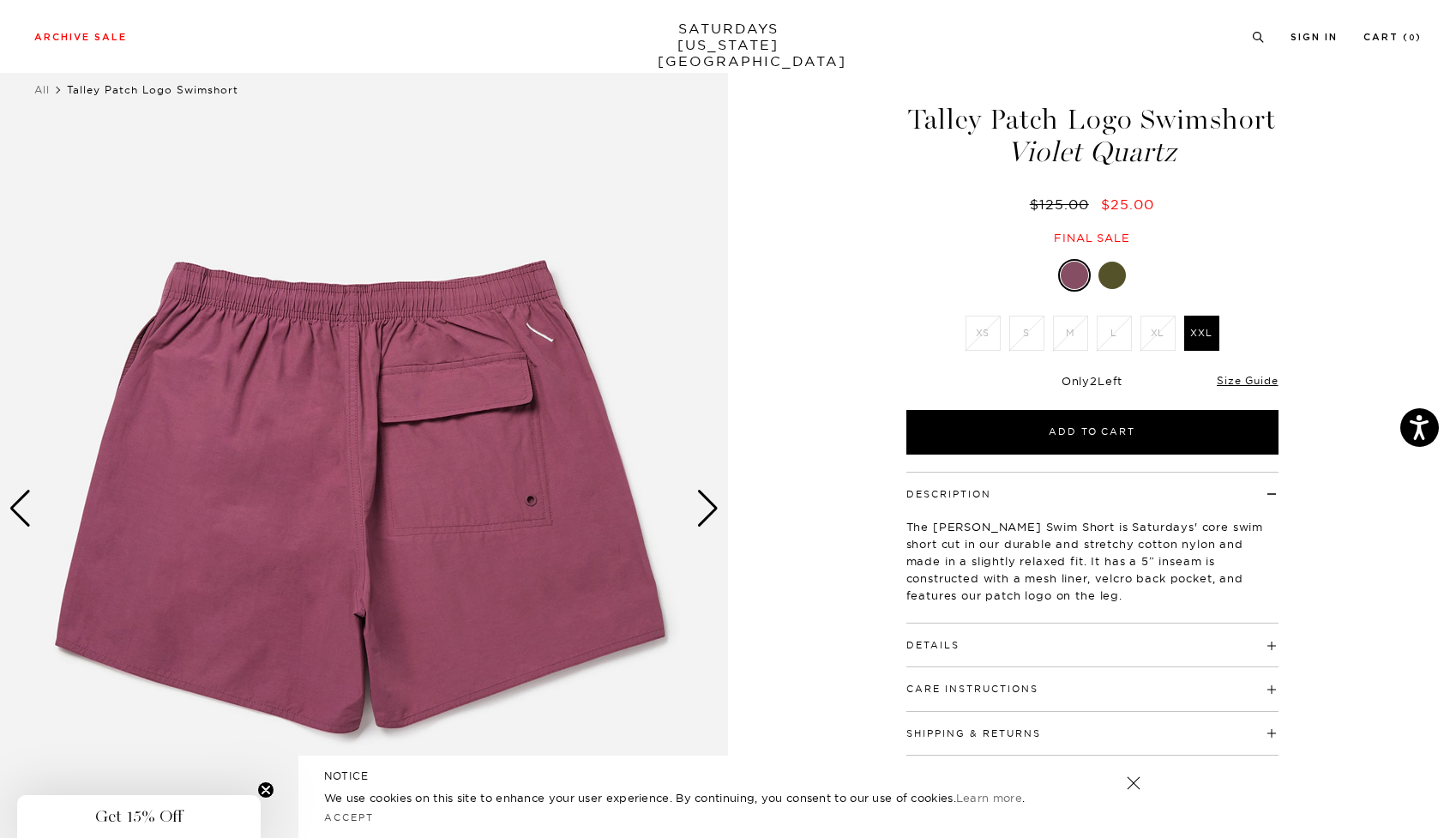
click at [705, 498] on div "Next slide" at bounding box center [708, 508] width 23 height 38
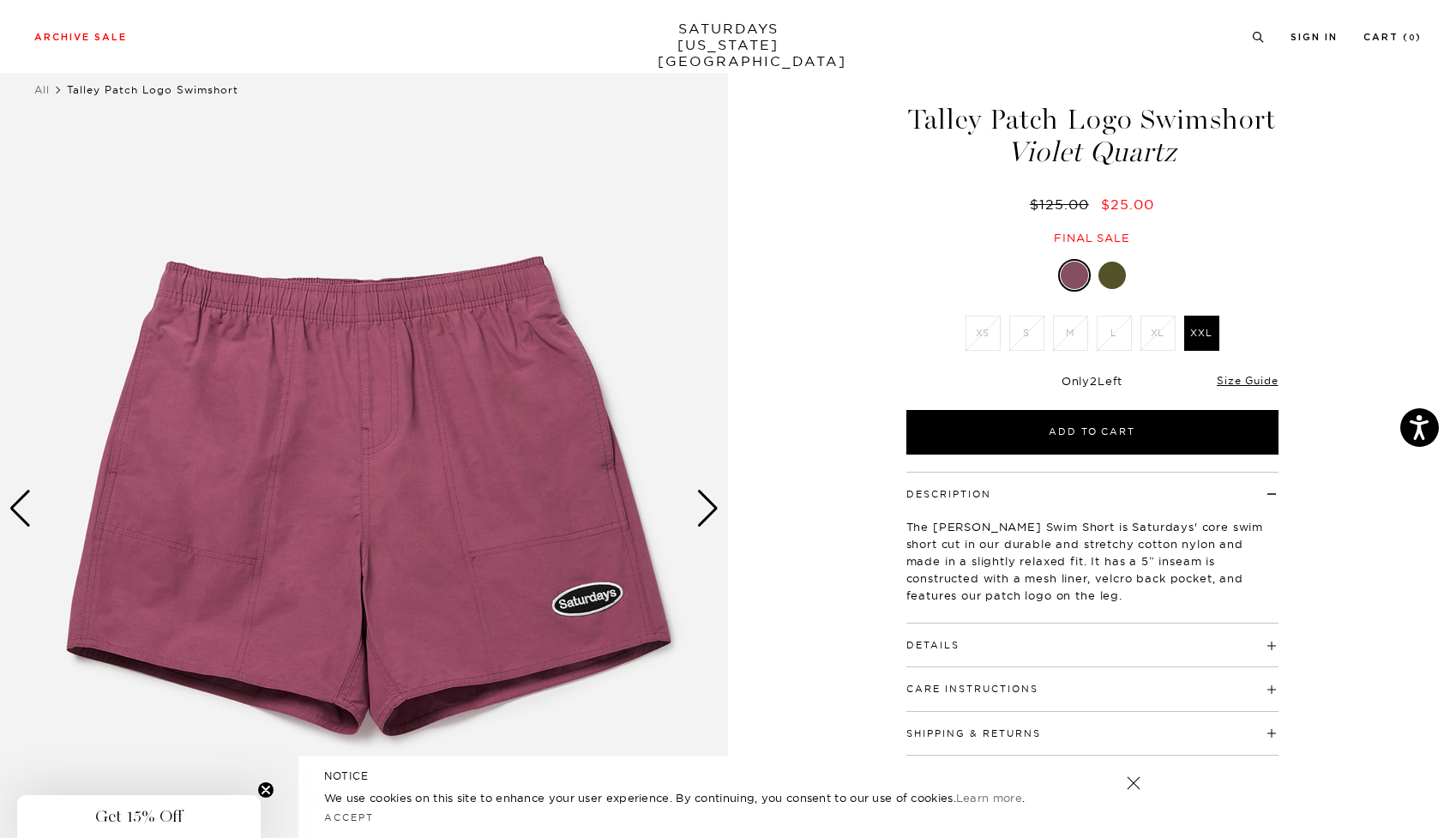
click at [705, 498] on div "Next slide" at bounding box center [708, 508] width 23 height 38
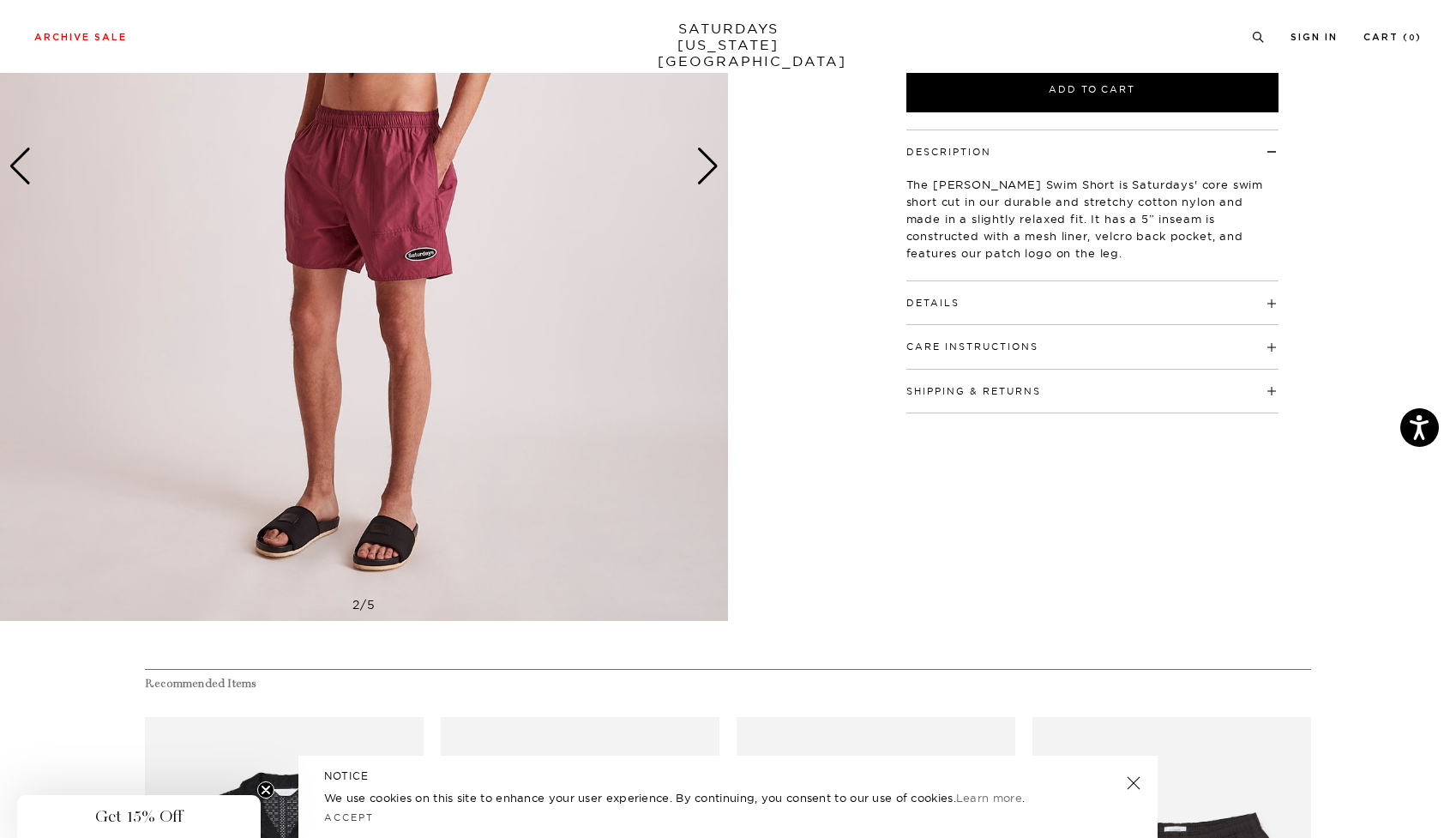
scroll to position [133, 0]
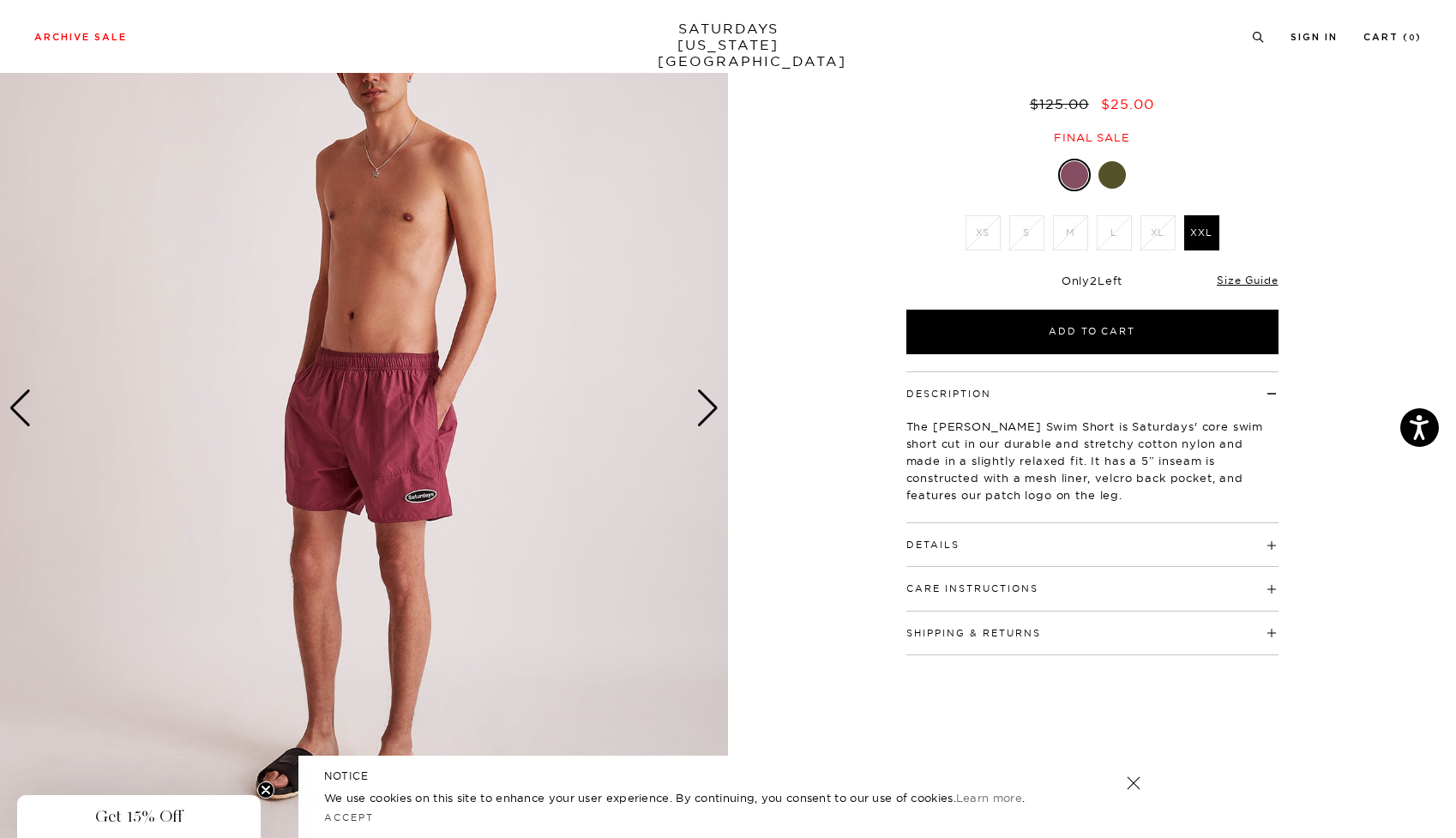
click at [985, 540] on h4 "Details" at bounding box center [1092, 536] width 372 height 28
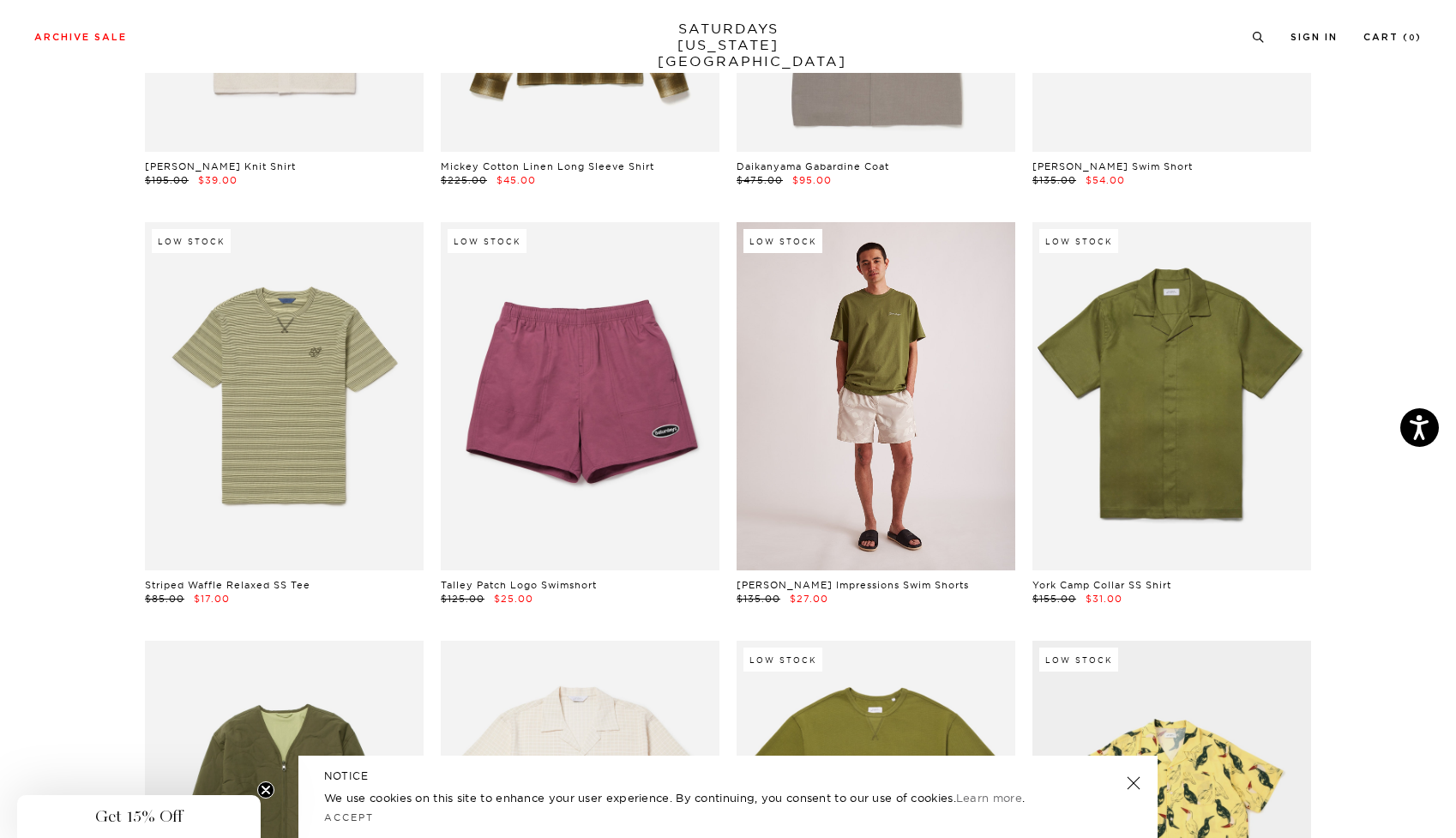
scroll to position [2594, 11]
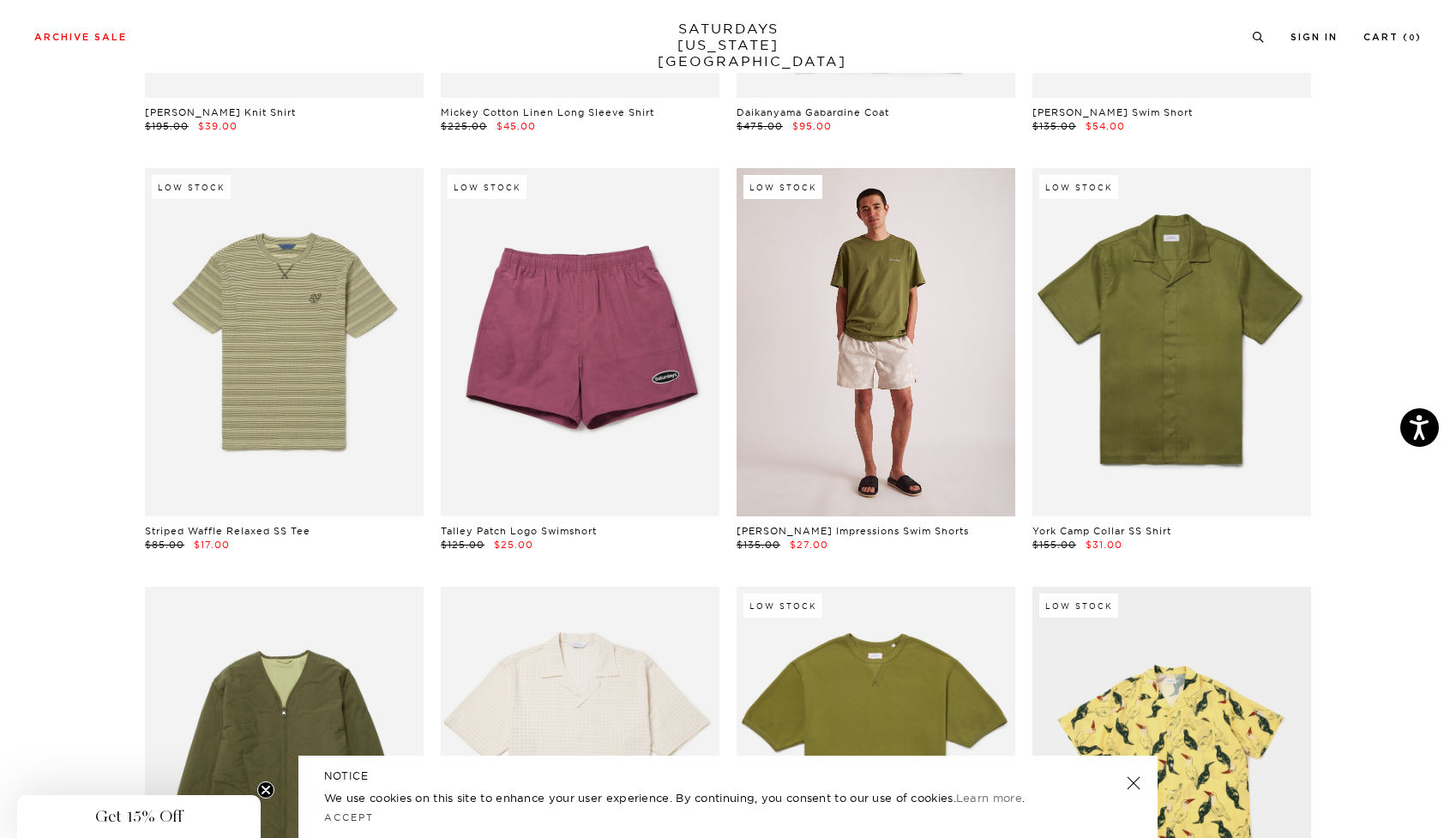
click at [783, 420] on link at bounding box center [875, 342] width 278 height 348
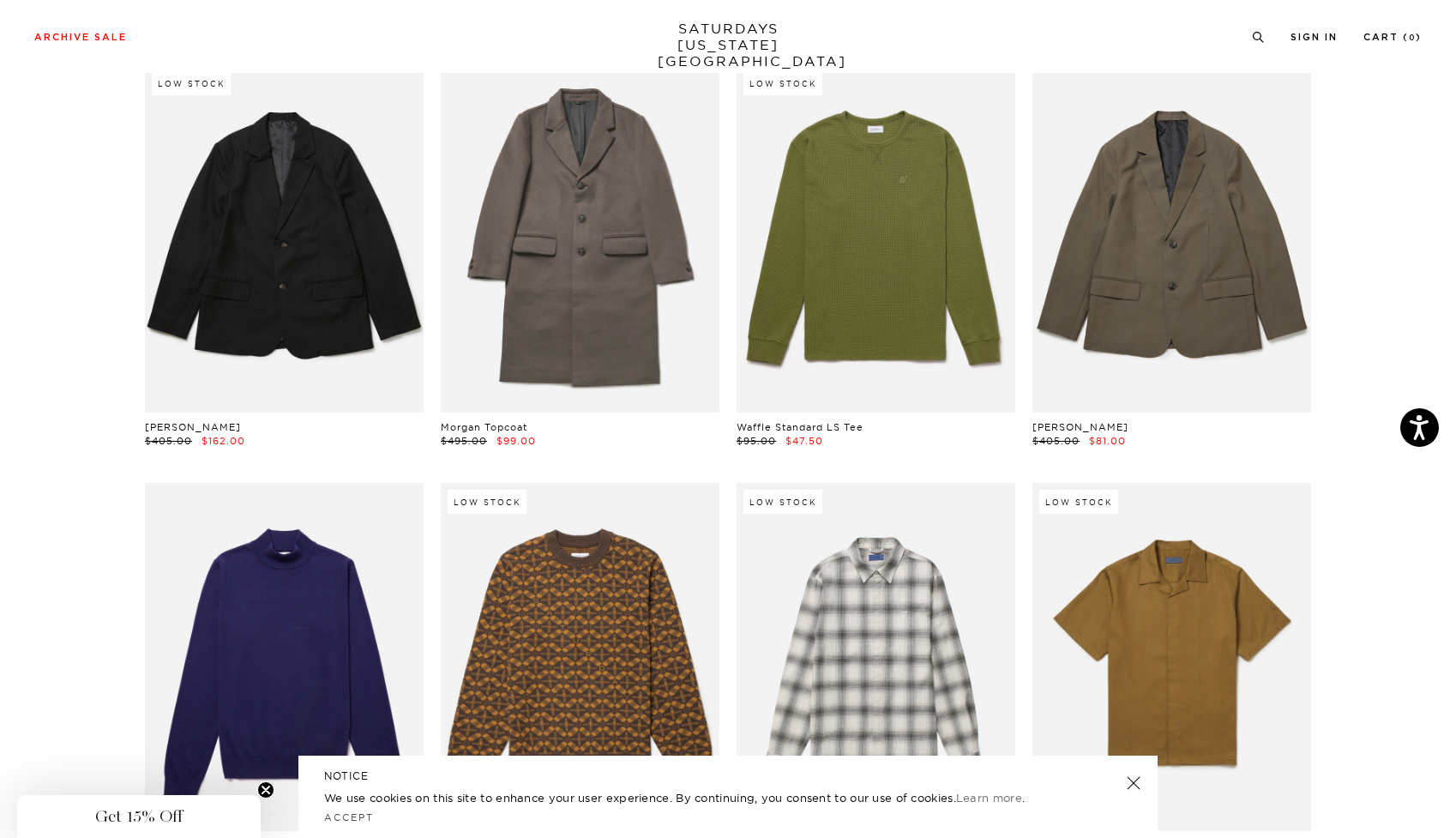
scroll to position [4662, 11]
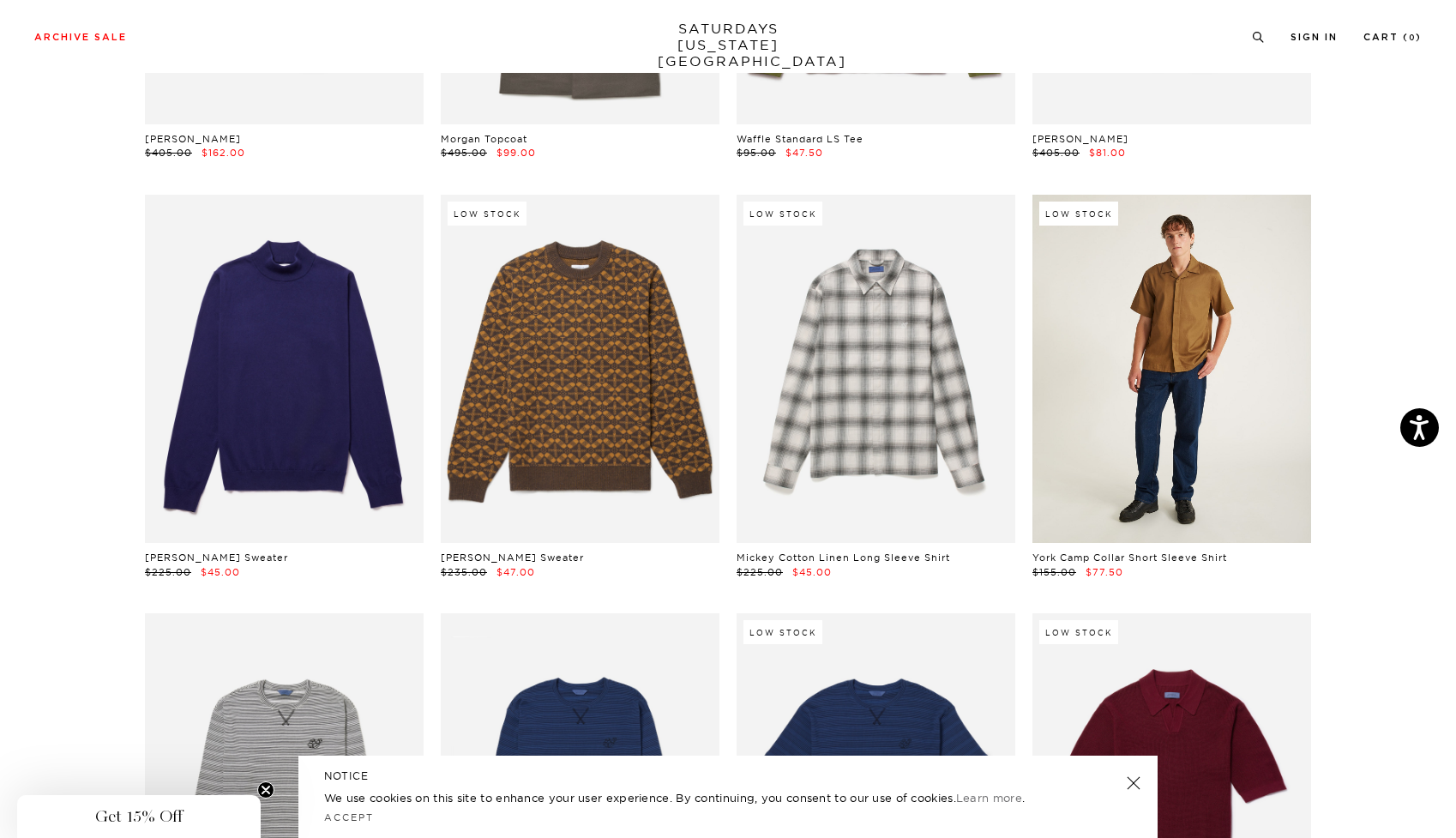
click at [1160, 377] on link at bounding box center [1171, 368] width 278 height 348
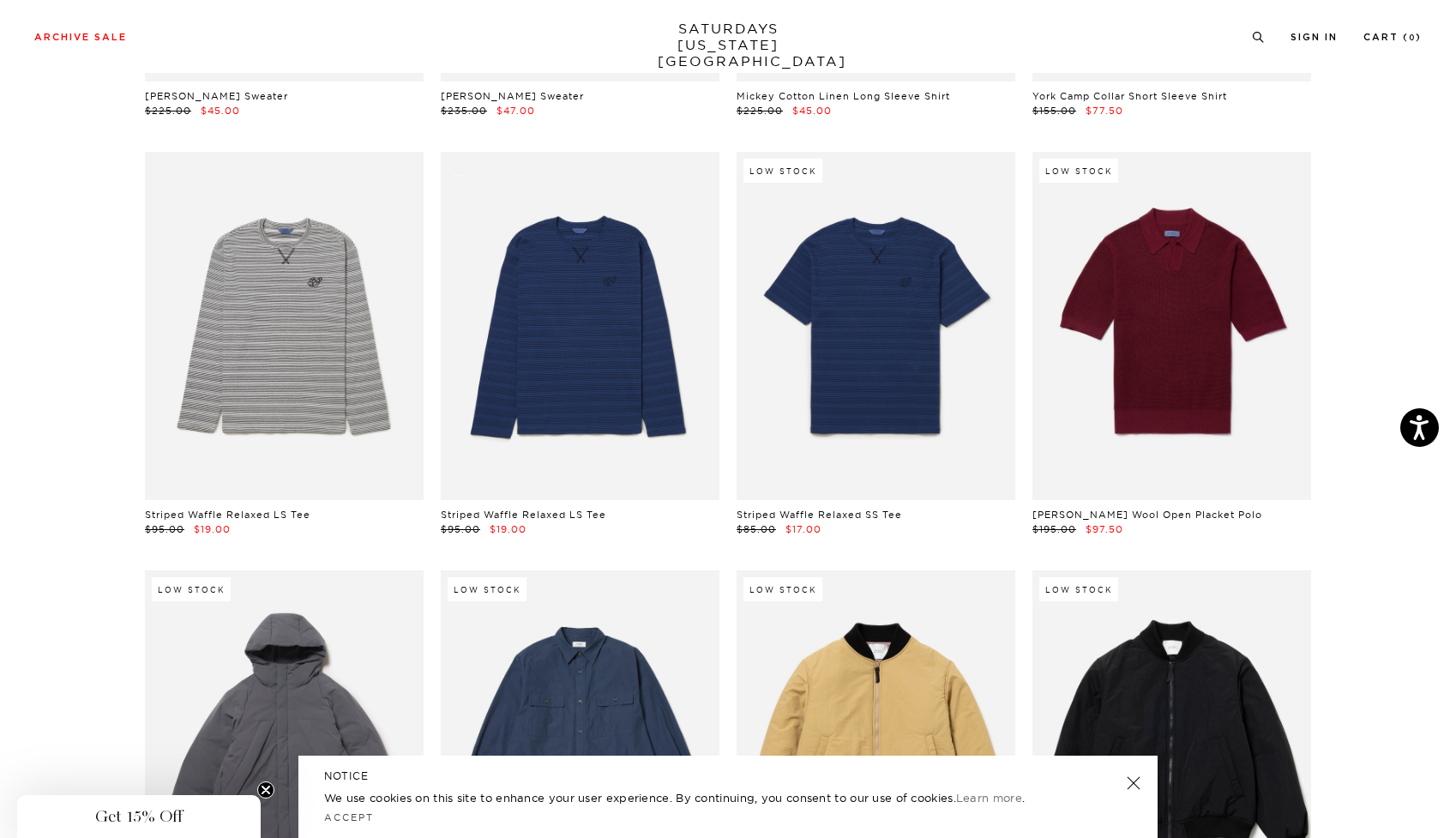
scroll to position [5153, 10]
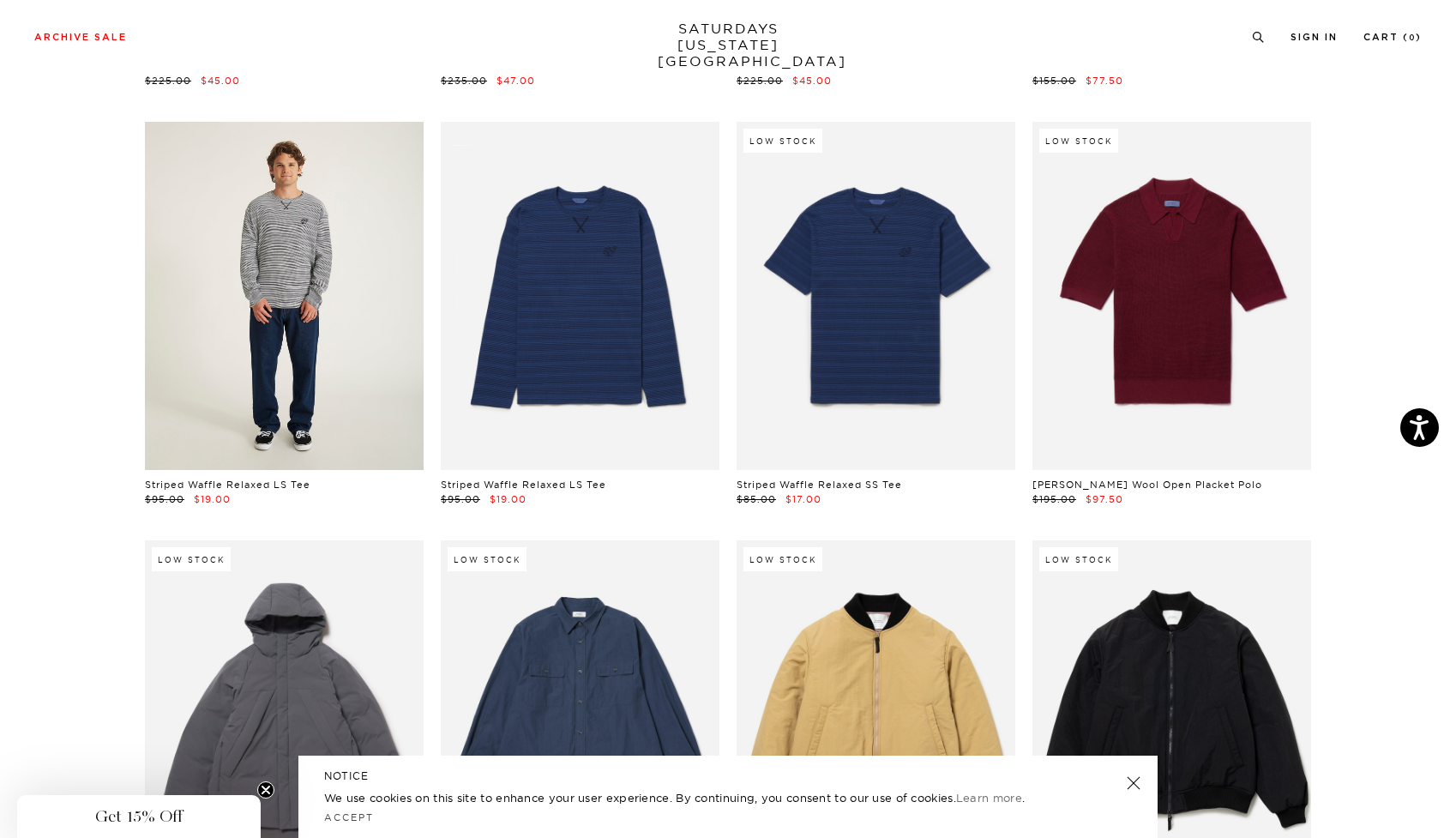
click at [279, 307] on link at bounding box center [284, 296] width 278 height 348
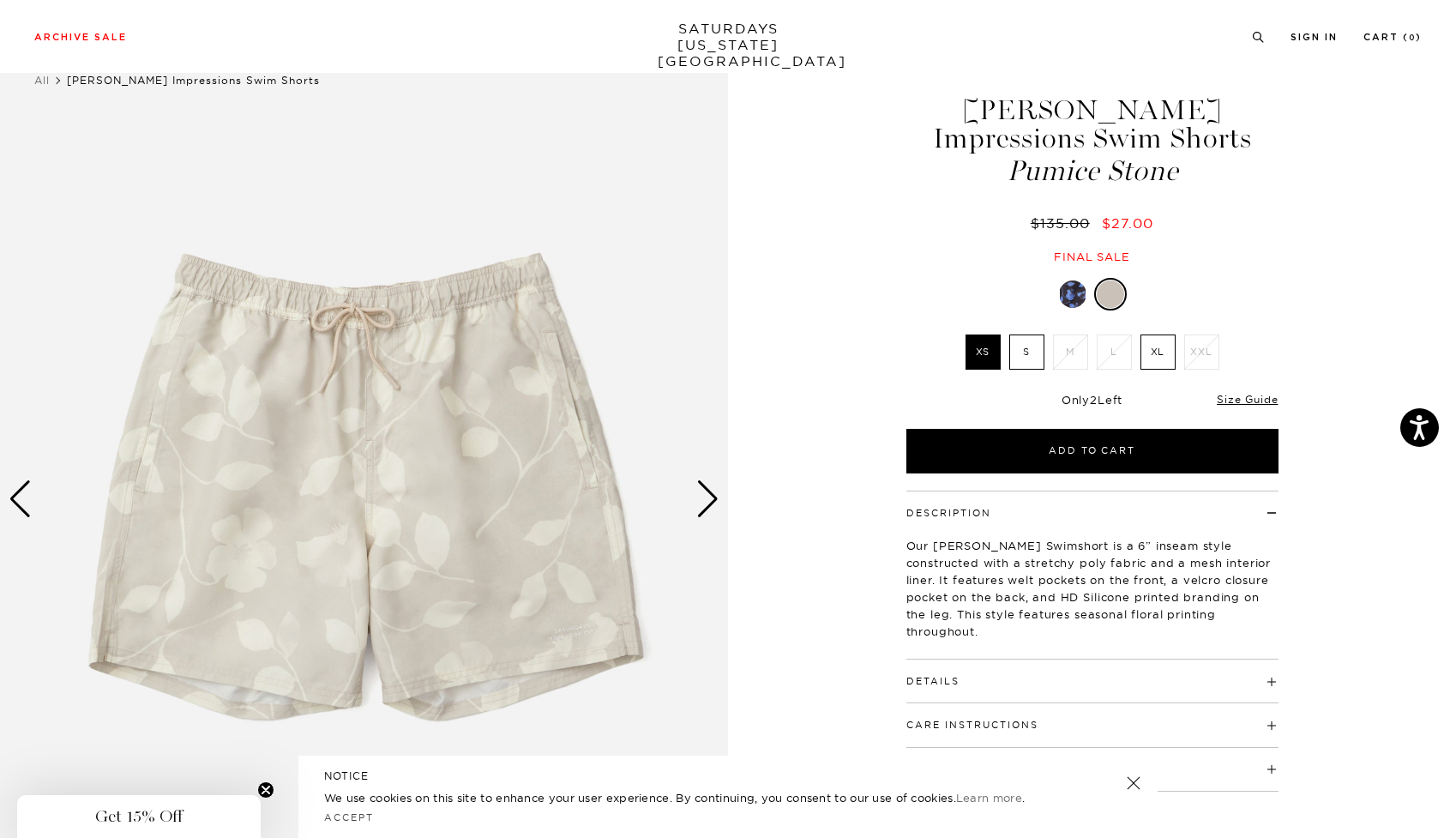
scroll to position [44, 0]
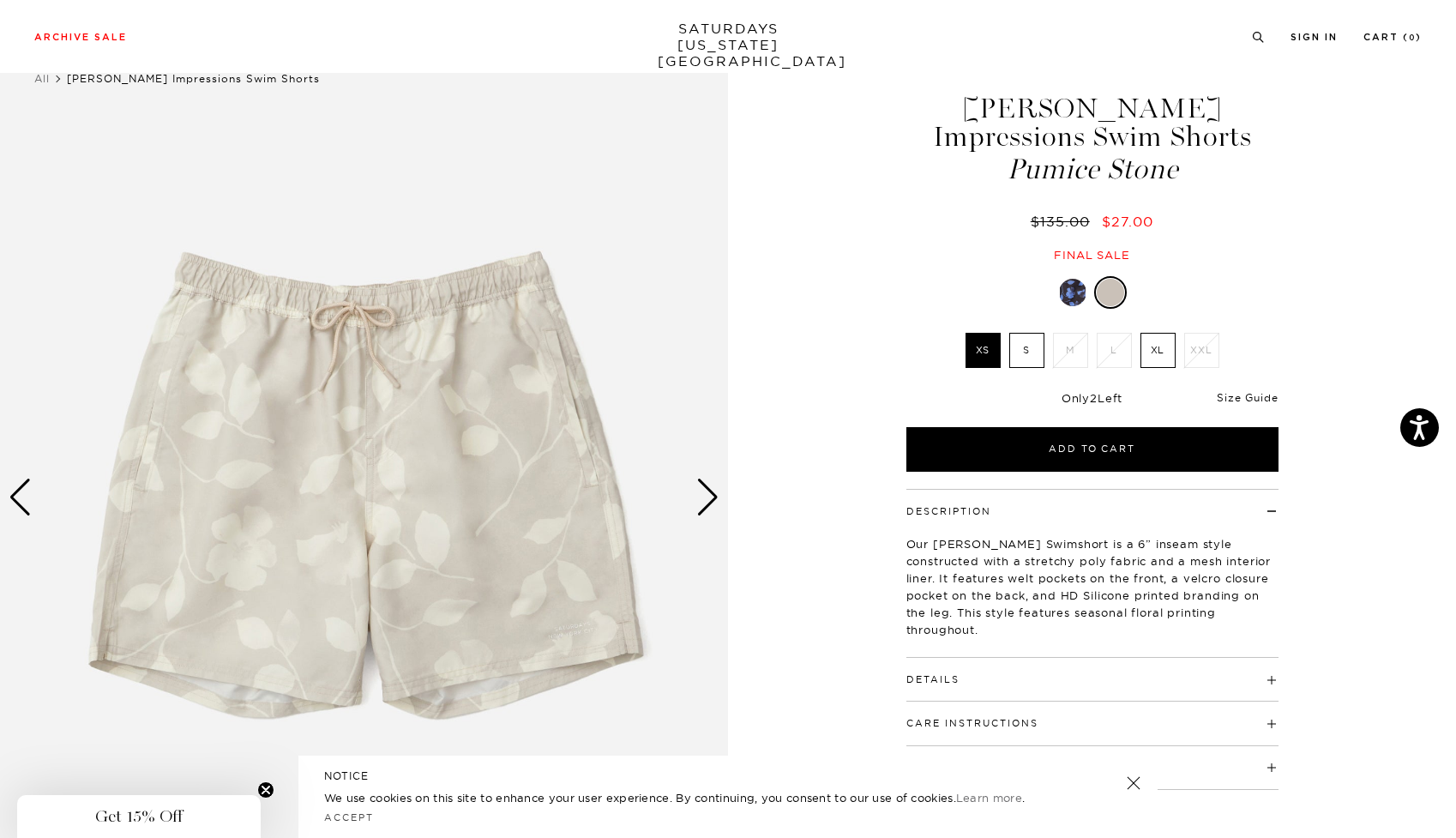
click at [1228, 396] on link "Size Guide" at bounding box center [1246, 397] width 61 height 13
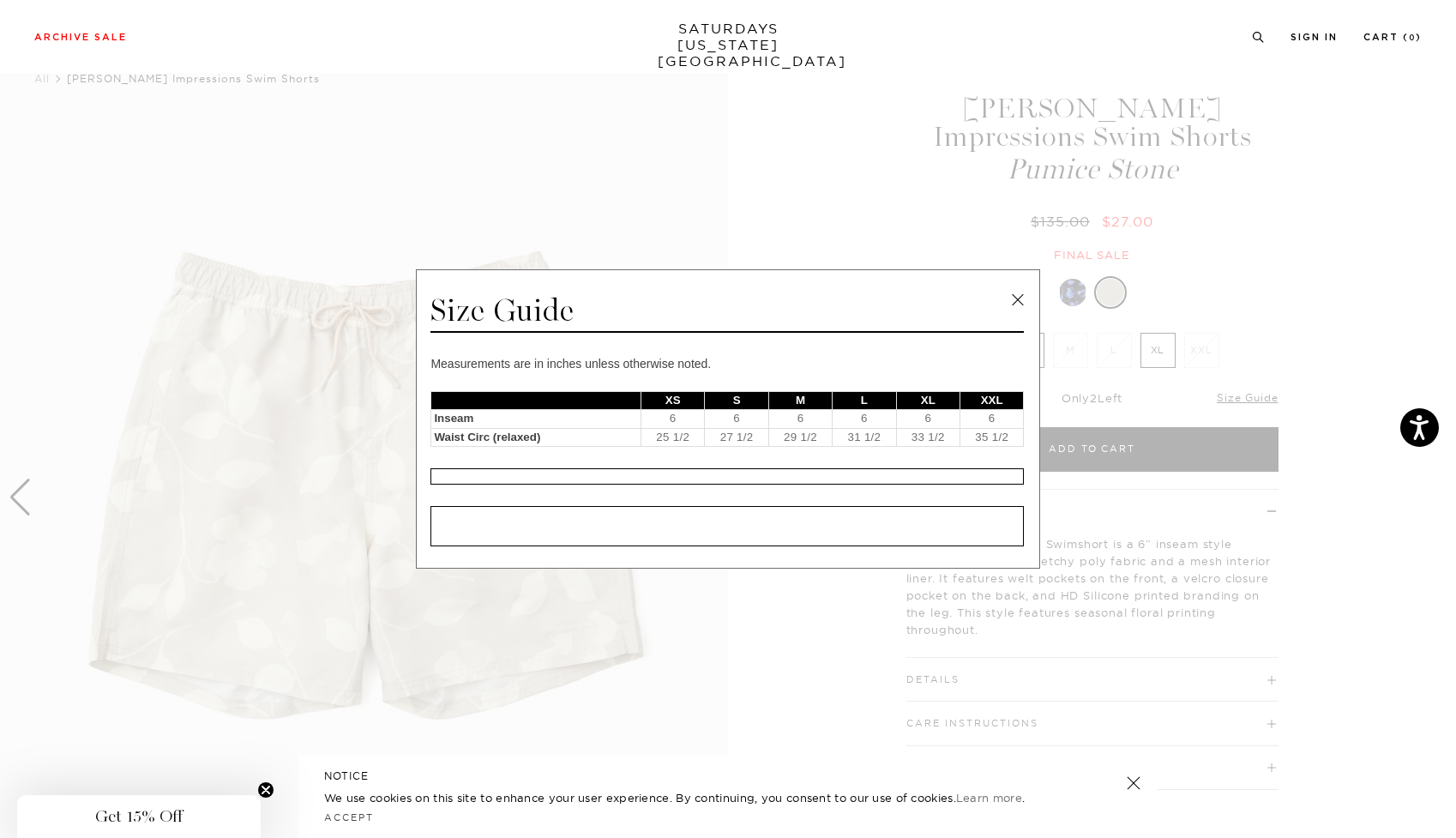
scroll to position [0, 46]
click at [1011, 294] on link at bounding box center [1017, 300] width 26 height 26
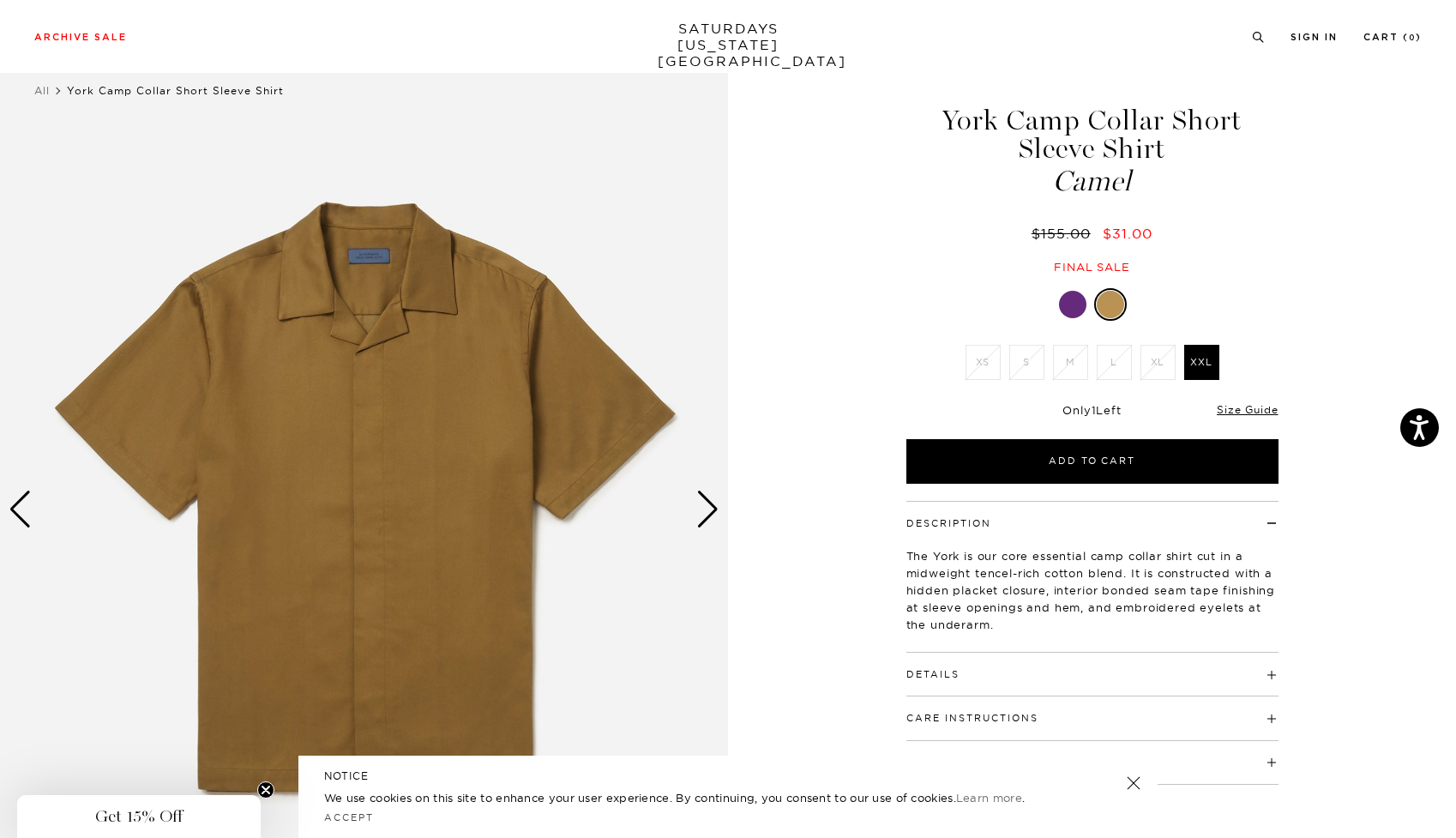
scroll to position [34, 0]
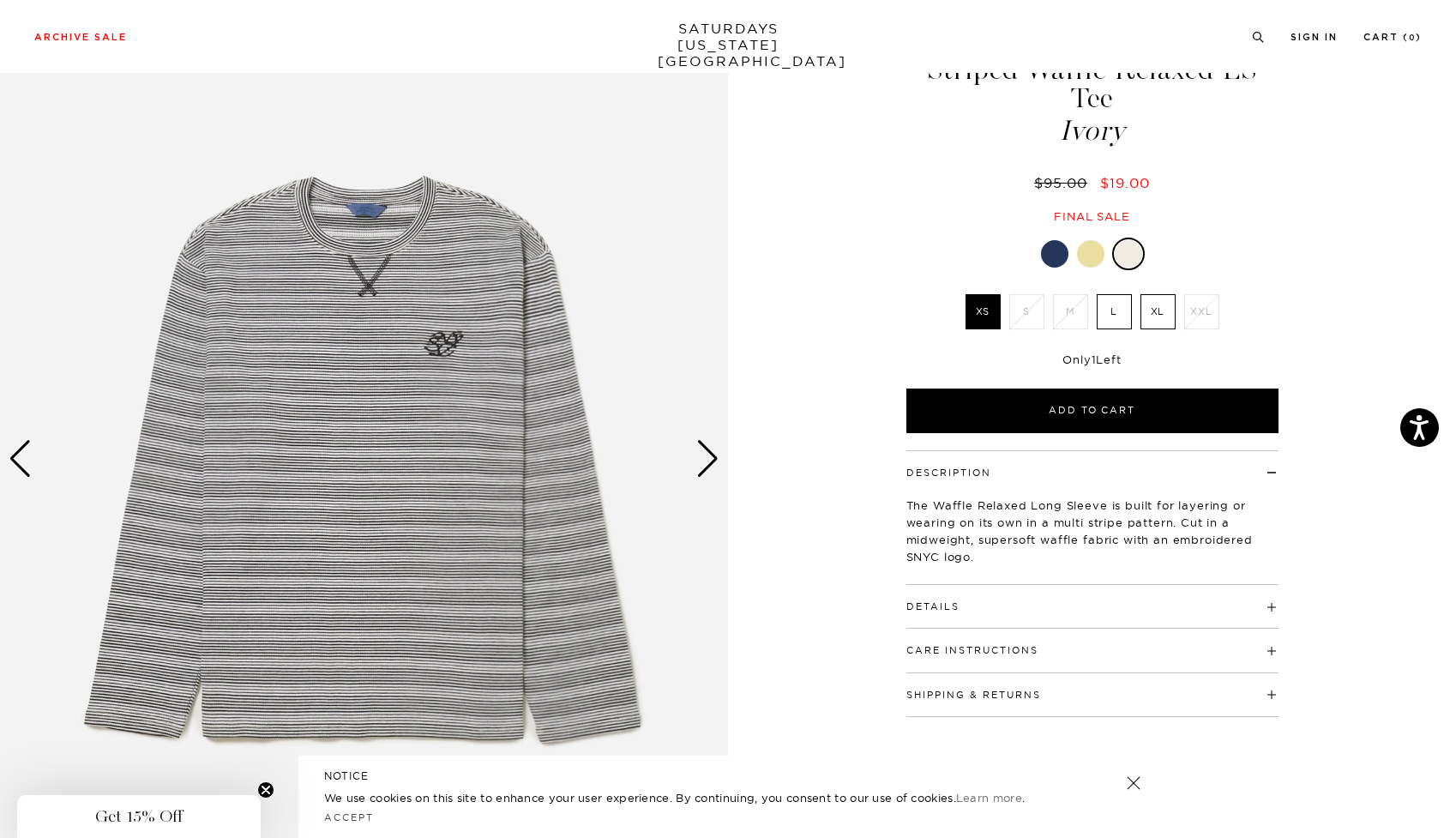
scroll to position [86, 0]
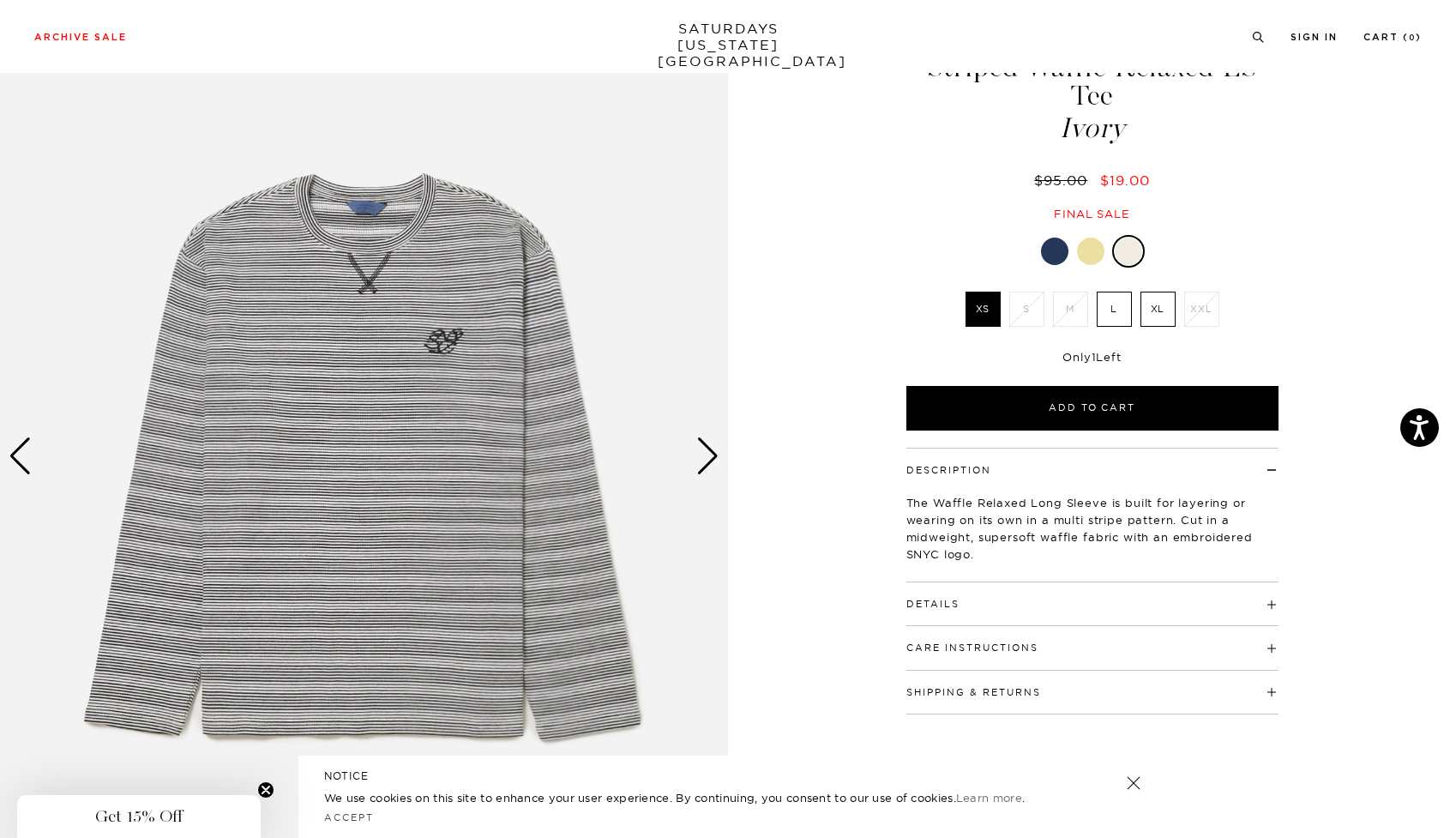
click at [704, 451] on div "Next slide" at bounding box center [708, 456] width 23 height 38
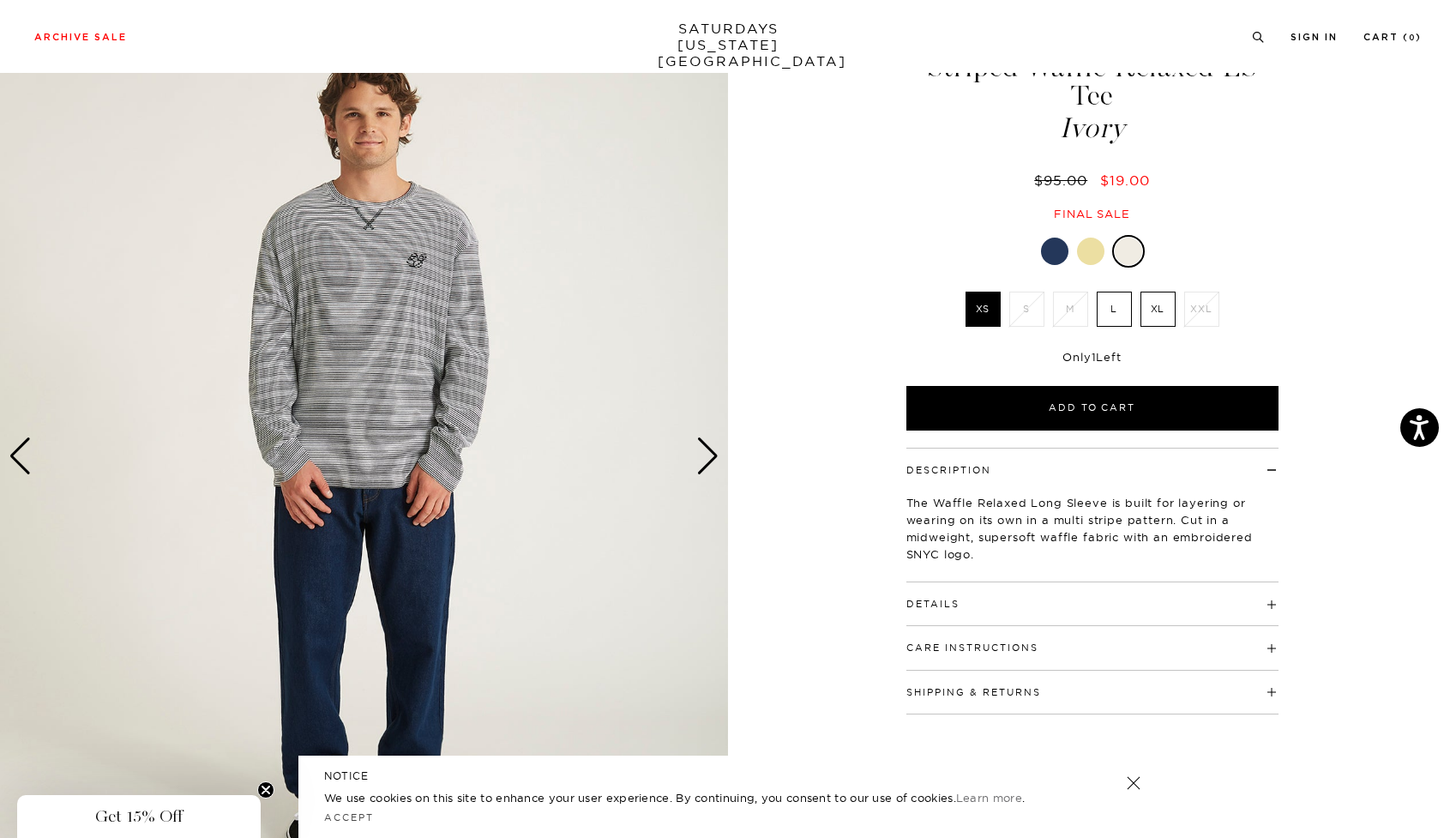
click at [704, 451] on div "Next slide" at bounding box center [708, 456] width 23 height 38
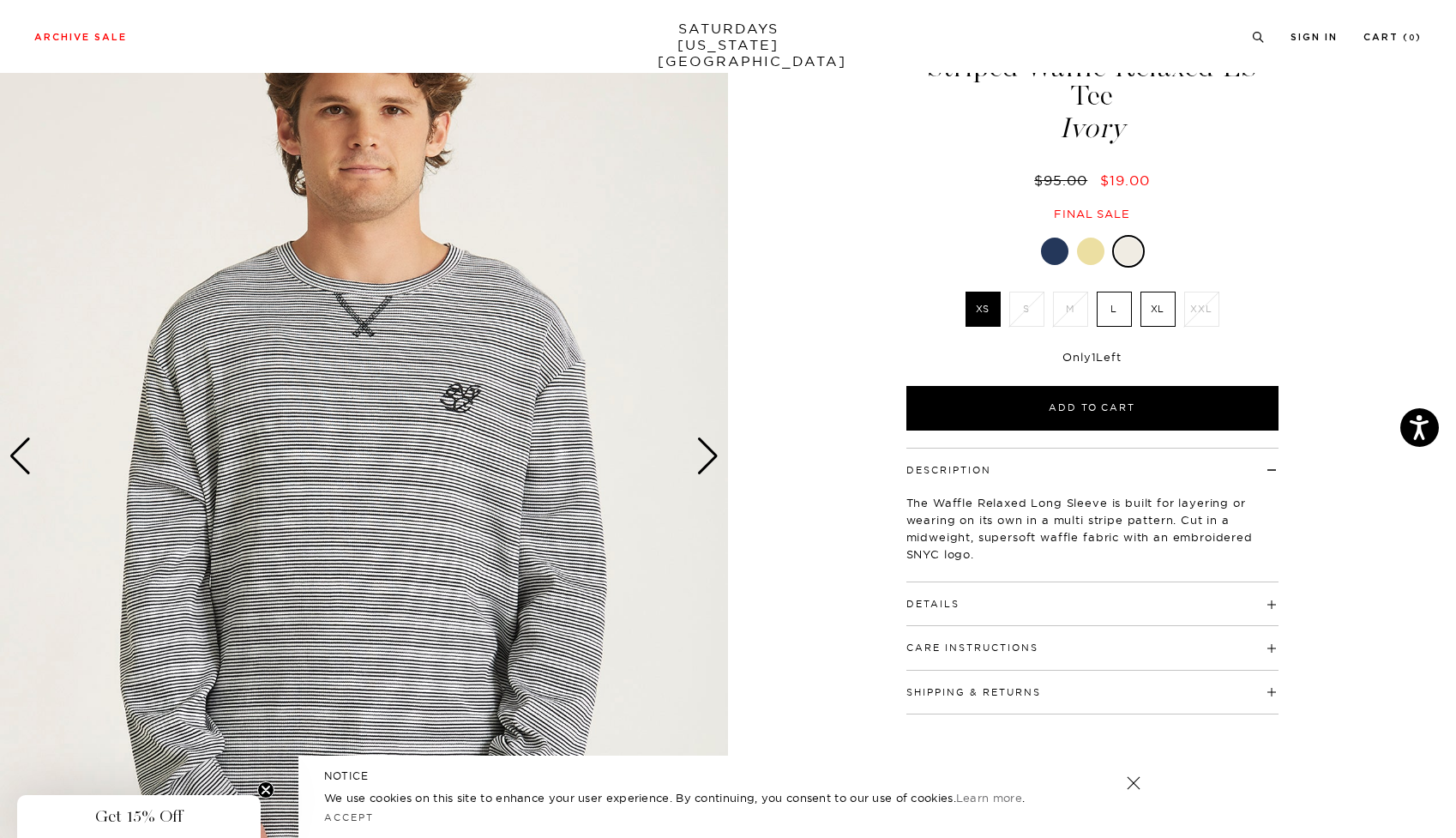
click at [941, 599] on button "Details" at bounding box center [932, 604] width 53 height 10
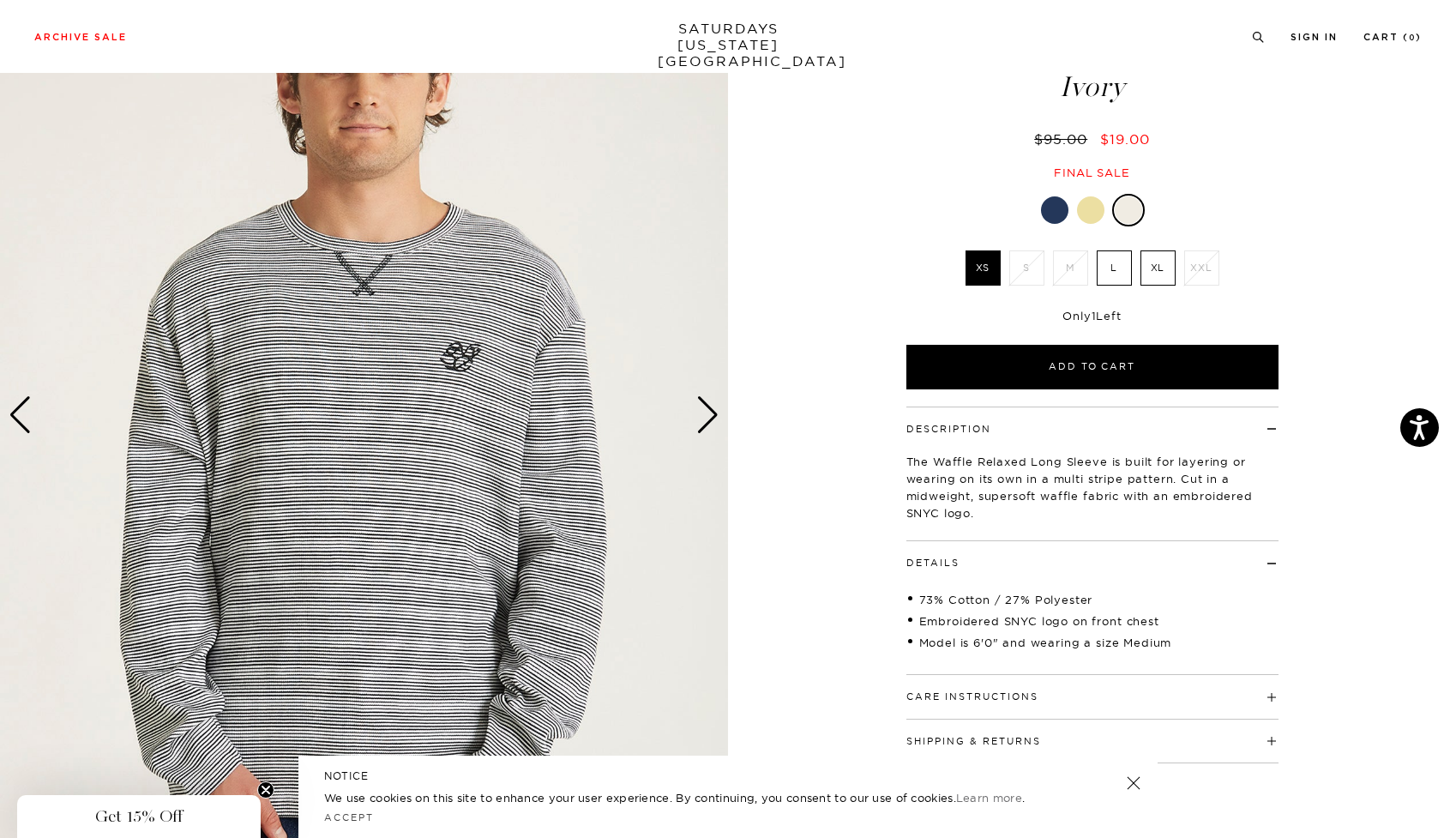
scroll to position [129, 0]
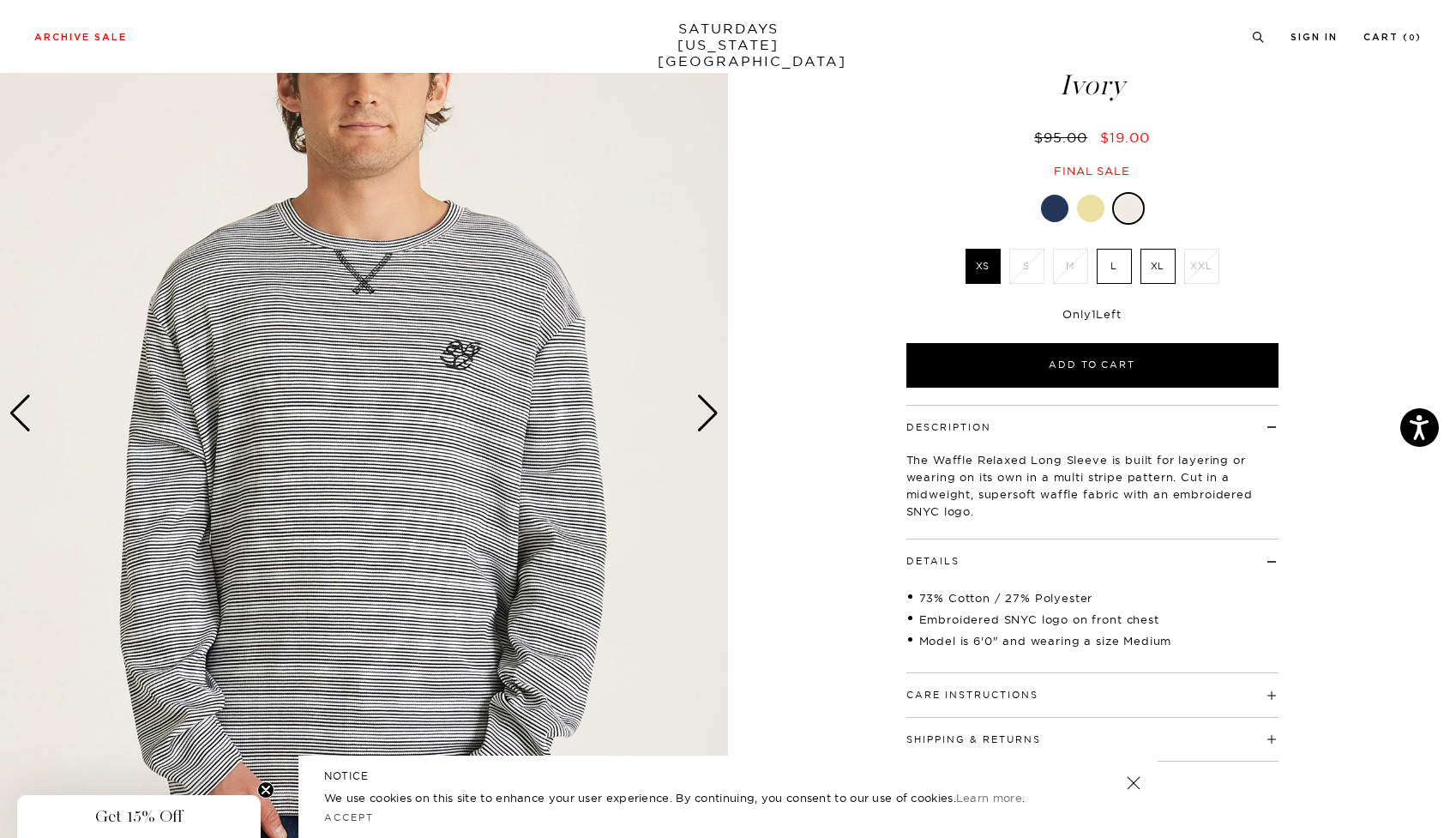
click at [700, 406] on div "Next slide" at bounding box center [708, 413] width 23 height 38
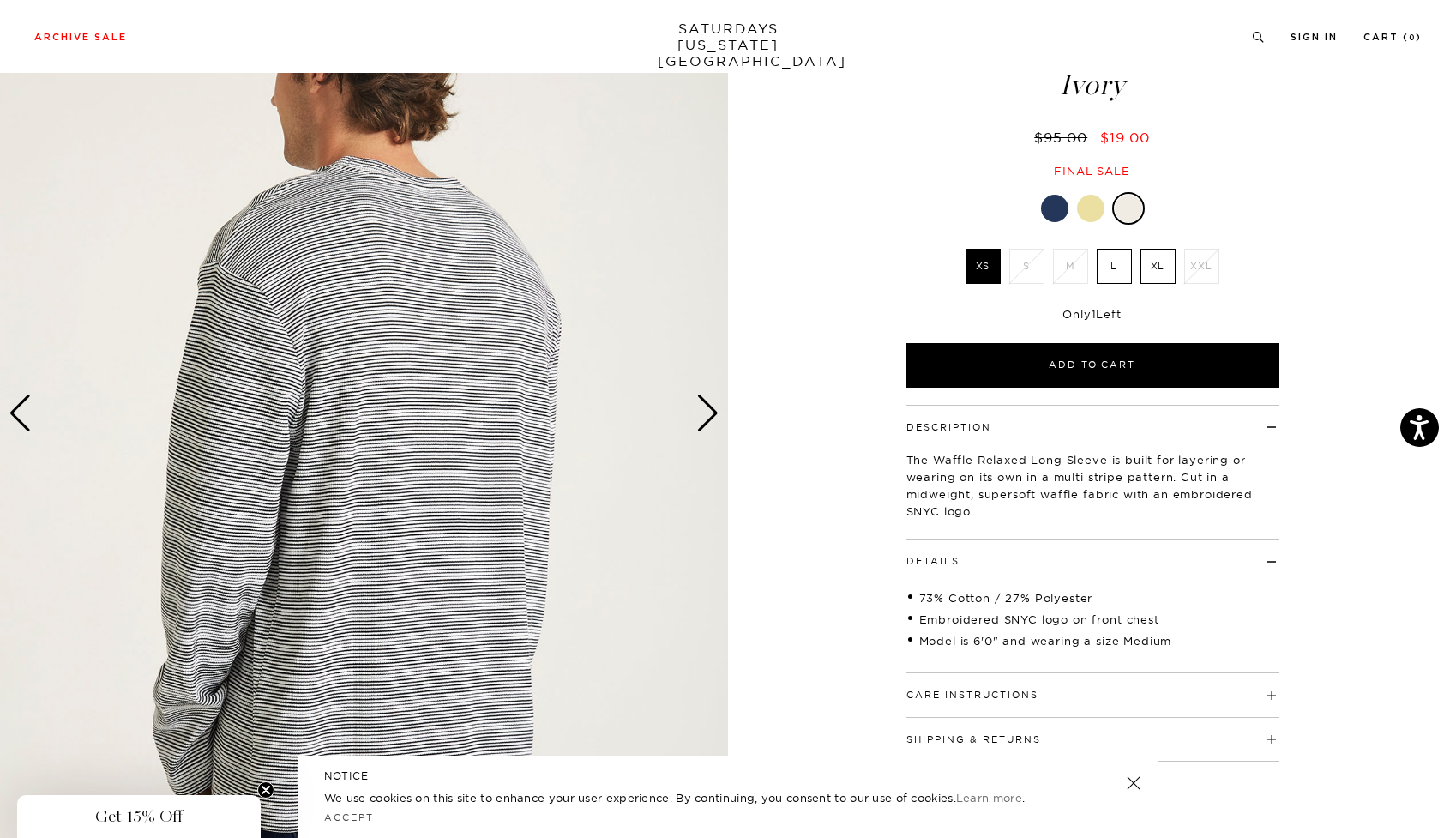
click at [702, 406] on div "Next slide" at bounding box center [708, 413] width 23 height 38
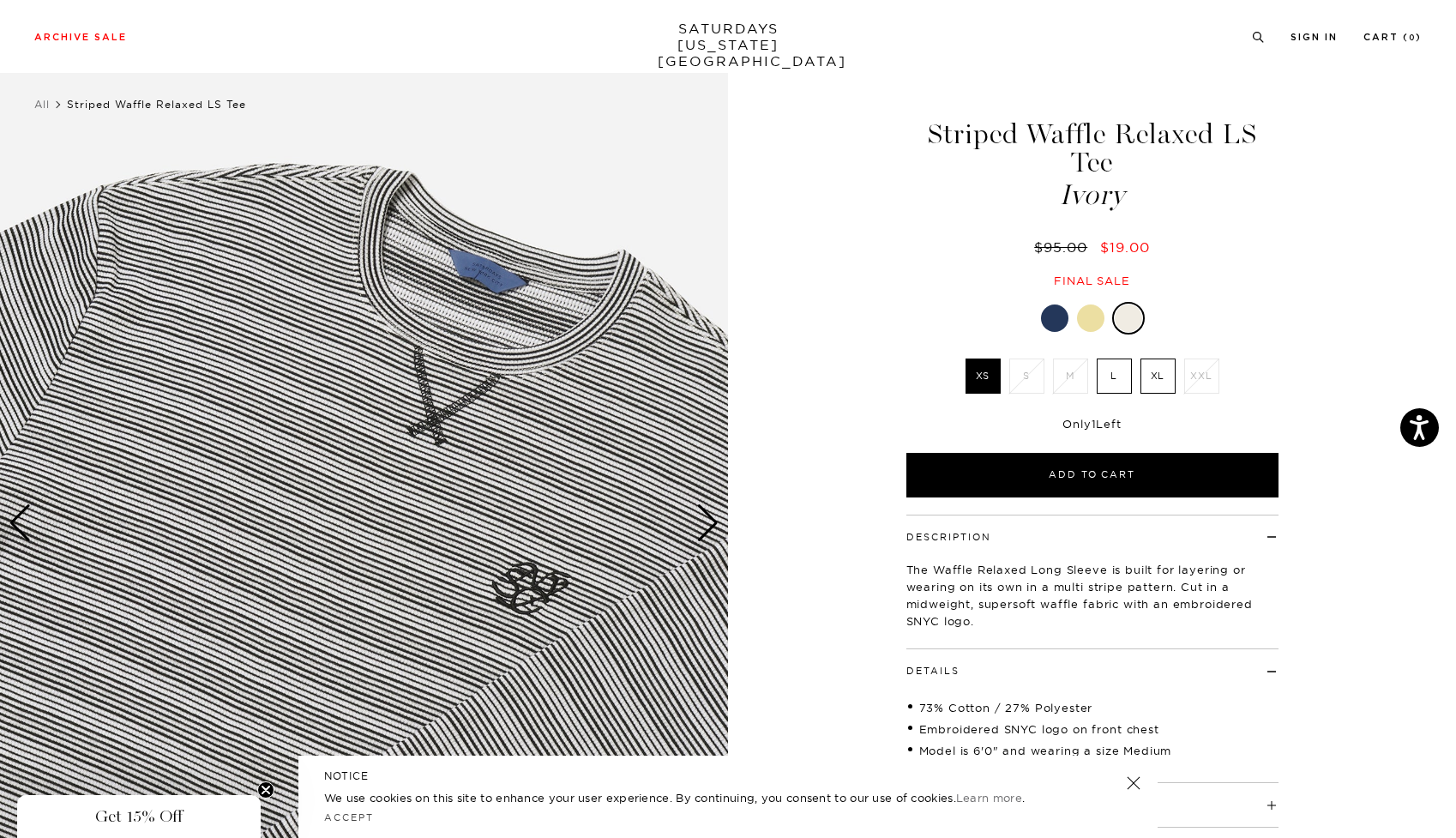
scroll to position [36, 5]
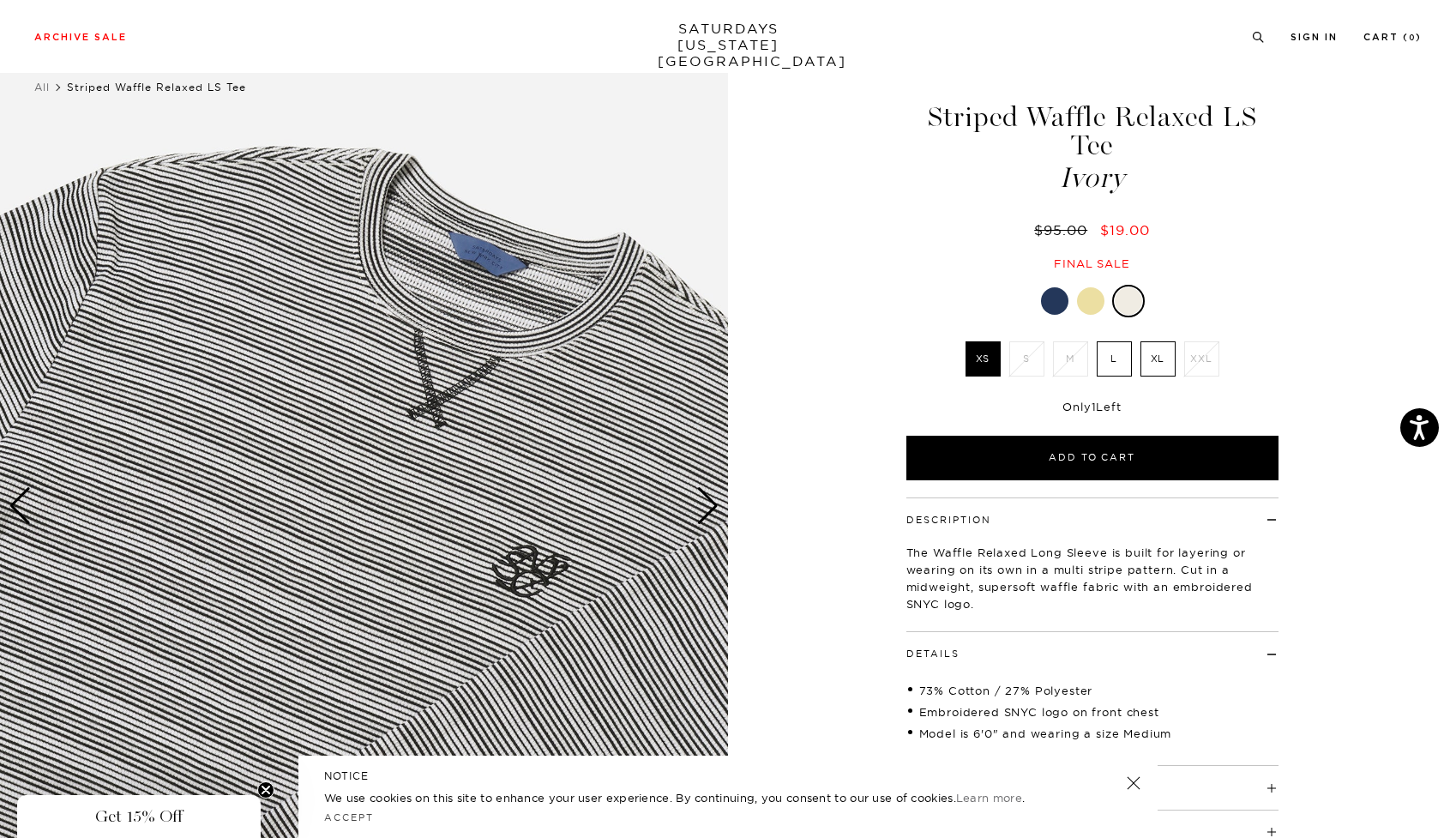
click at [1050, 287] on div at bounding box center [1054, 301] width 27 height 27
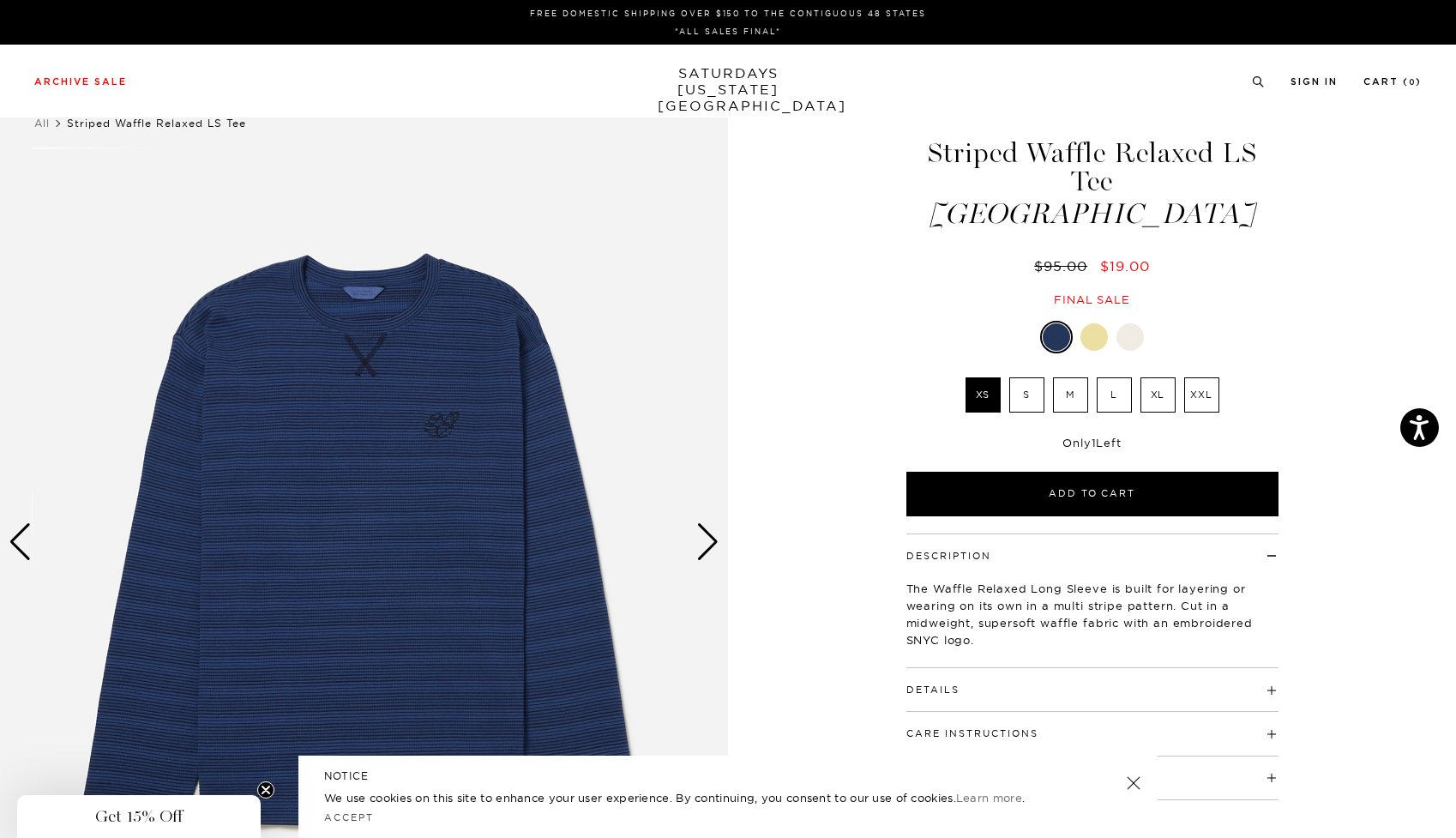
click at [1130, 324] on div at bounding box center [1129, 337] width 27 height 27
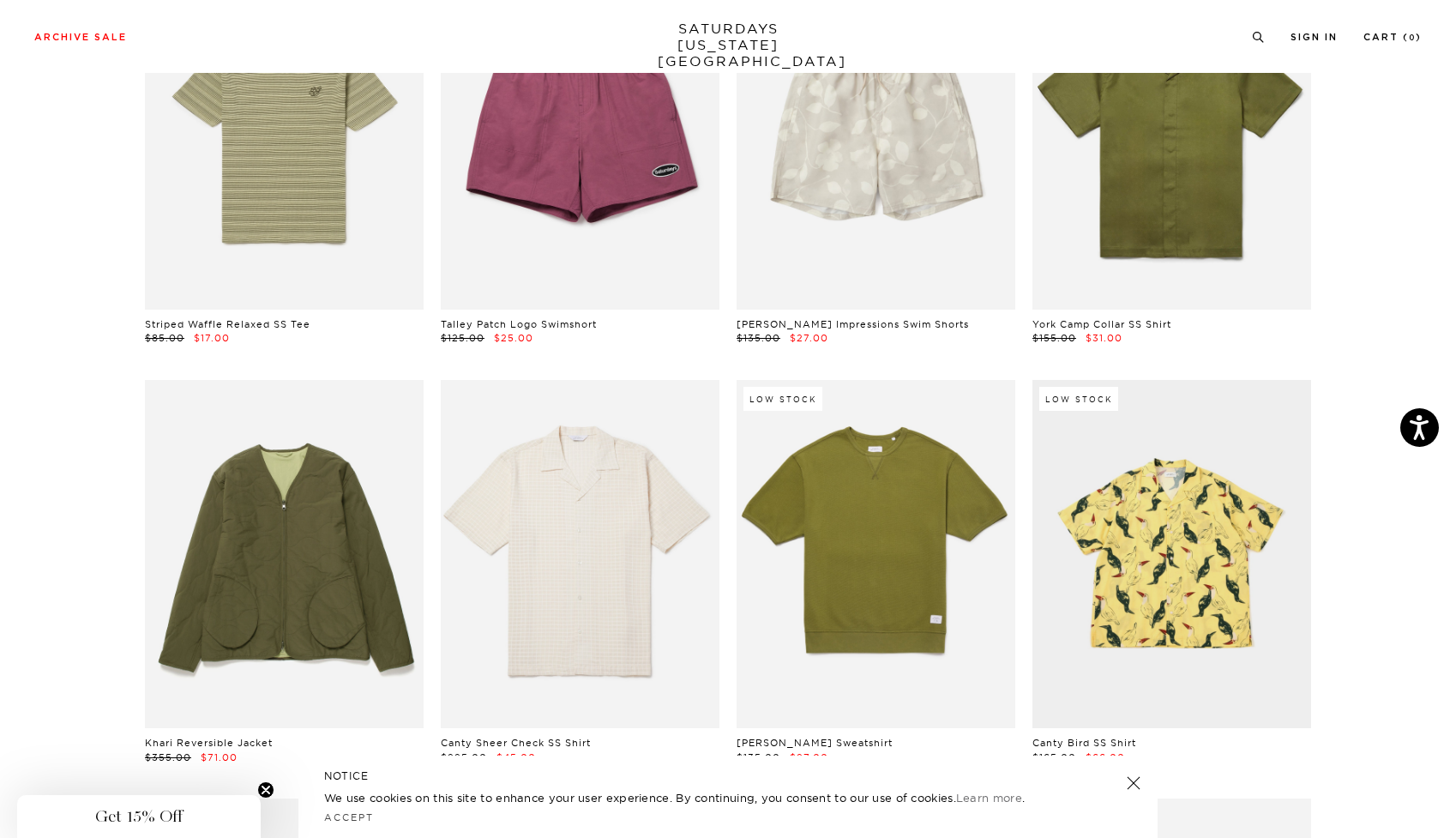
scroll to position [2615, 11]
